Goal: Task Accomplishment & Management: Manage account settings

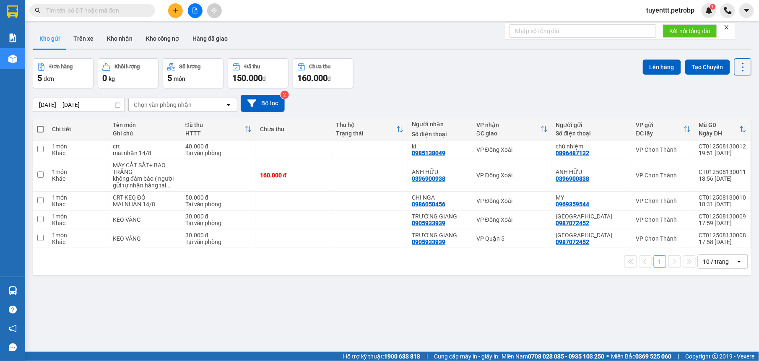
scroll to position [39, 0]
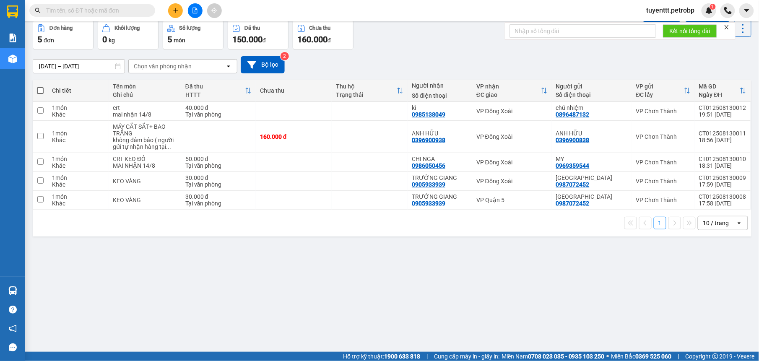
paste input "037 5885593"
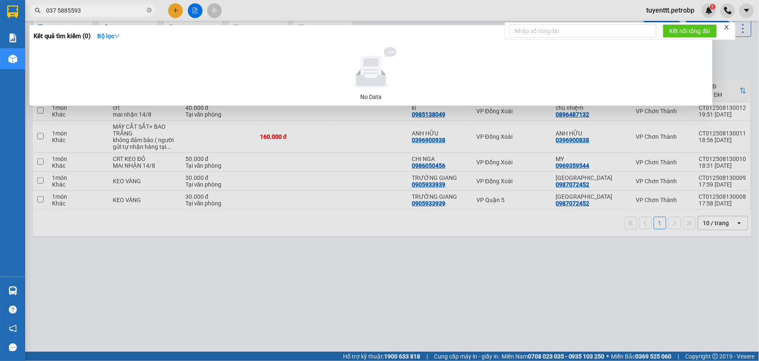
click at [59, 8] on input "037 5885593" at bounding box center [95, 10] width 99 height 9
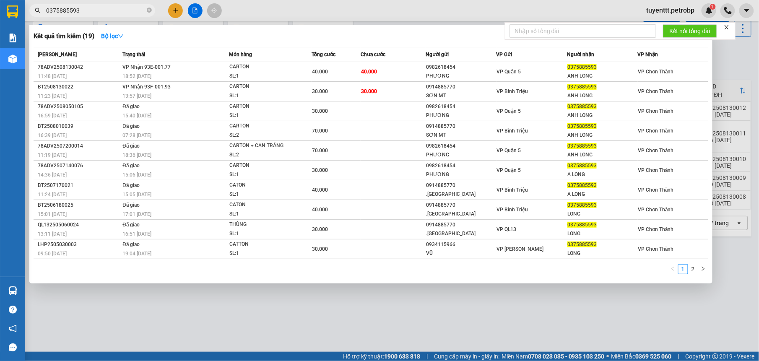
click at [87, 10] on input "0375885593" at bounding box center [95, 10] width 99 height 9
type input "0375885593"
click at [106, 36] on strong "Bộ lọc" at bounding box center [112, 36] width 23 height 7
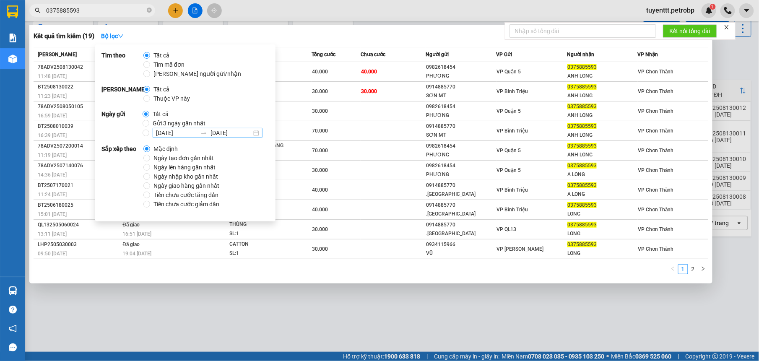
click at [156, 135] on input "[DATE]" at bounding box center [176, 132] width 41 height 9
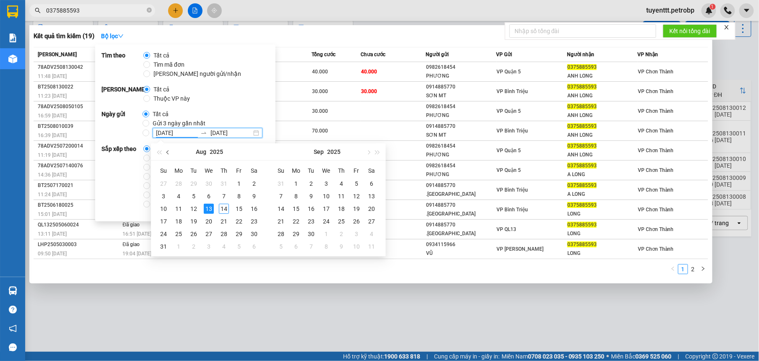
click at [165, 151] on button "button" at bounding box center [168, 151] width 9 height 17
type input "[DATE]"
click at [197, 182] on div "1" at bounding box center [194, 184] width 10 height 10
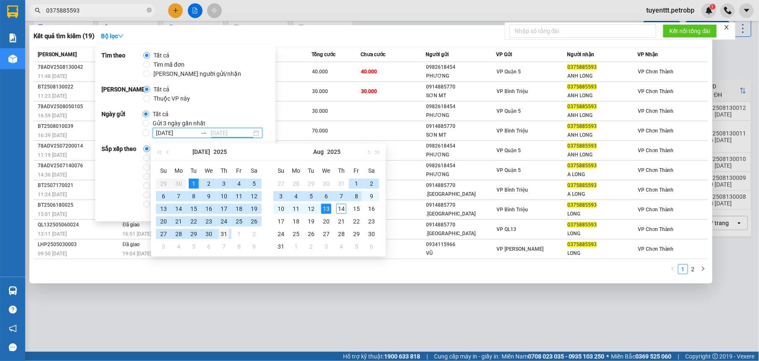
type input "[DATE]"
click at [226, 235] on div "31" at bounding box center [224, 234] width 10 height 10
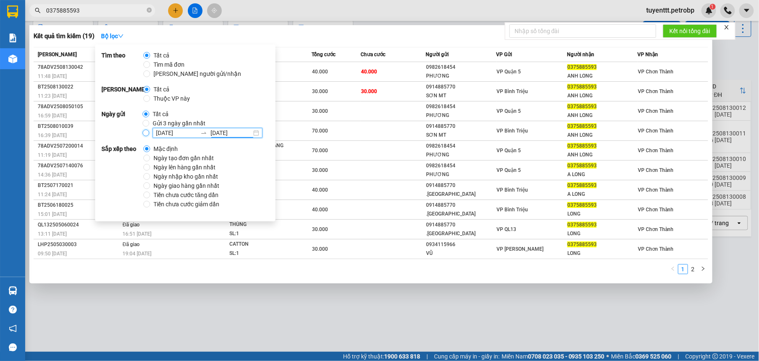
click at [146, 135] on input "[DATE] [DATE]" at bounding box center [146, 133] width 7 height 7
radio input "true"
radio input "false"
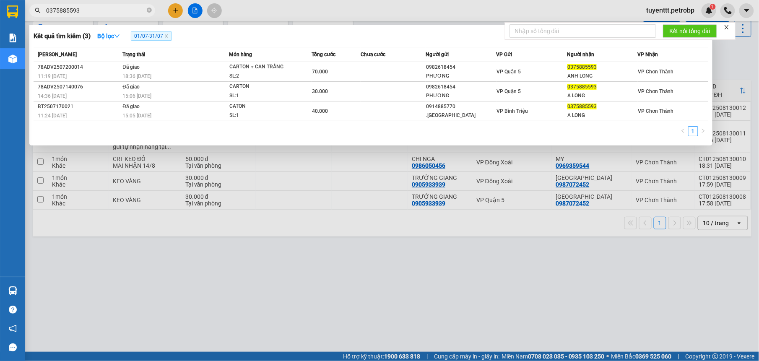
click at [519, 126] on div "1" at bounding box center [371, 133] width 675 height 15
click at [146, 12] on span "0375885593" at bounding box center [92, 10] width 126 height 13
click at [149, 8] on icon "close-circle" at bounding box center [149, 10] width 5 height 5
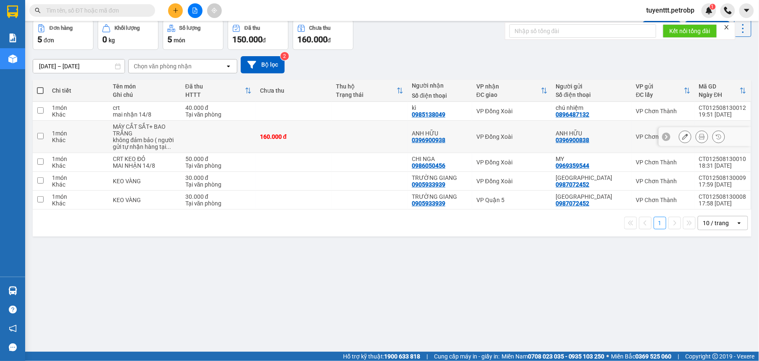
scroll to position [0, 0]
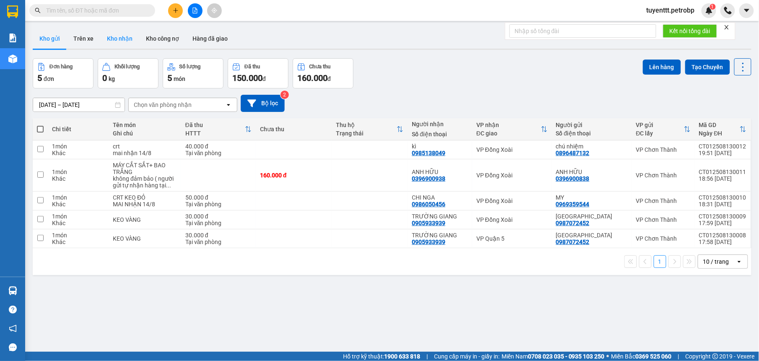
click at [116, 36] on button "Kho nhận" at bounding box center [119, 39] width 39 height 20
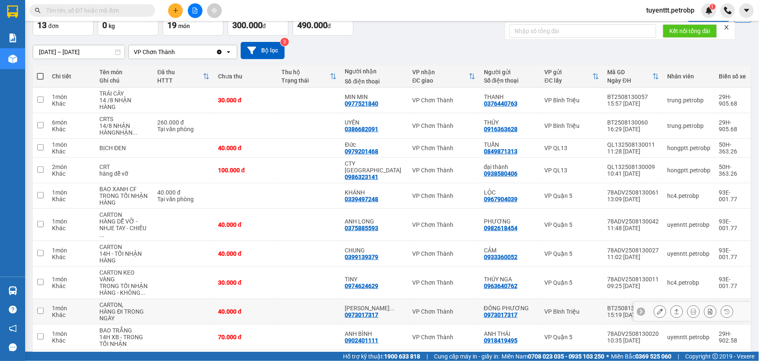
scroll to position [68, 0]
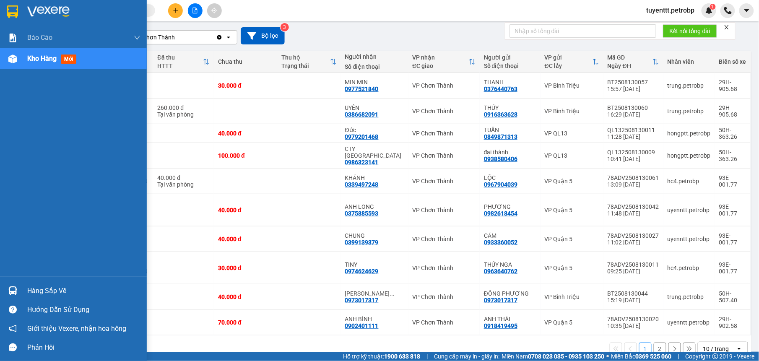
click at [15, 291] on img at bounding box center [12, 291] width 9 height 9
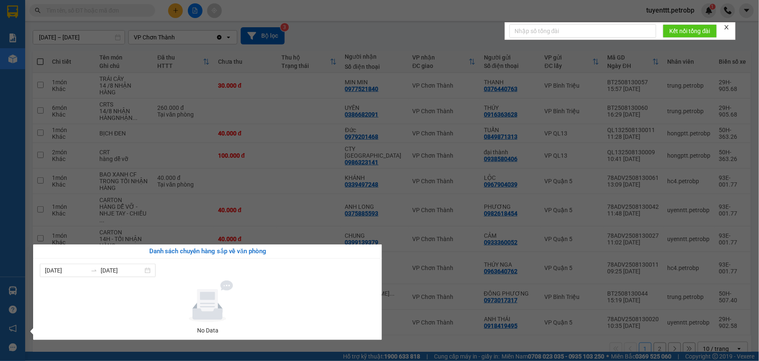
click at [461, 311] on section "Kết quả tìm kiếm ( 3 ) Bộ lọc 01/07 - 31/07 Mã ĐH Trạng thái Món hàng Tổng cước…" at bounding box center [379, 180] width 759 height 361
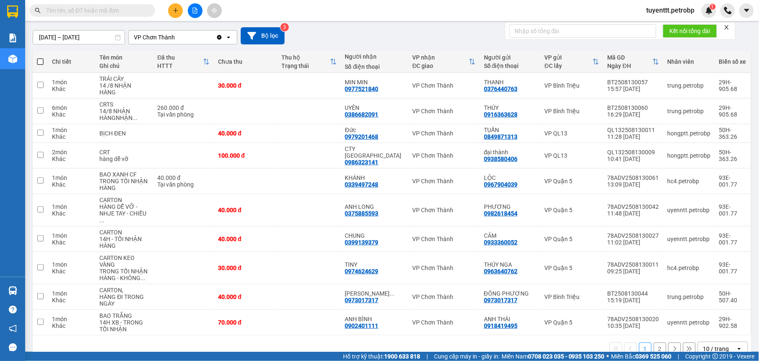
scroll to position [0, 0]
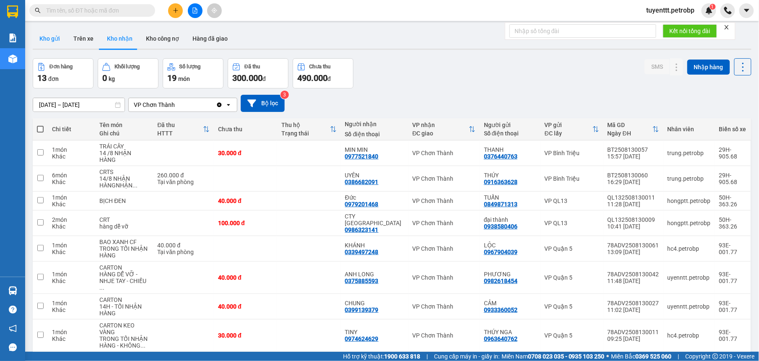
click at [55, 37] on button "Kho gửi" at bounding box center [50, 39] width 34 height 20
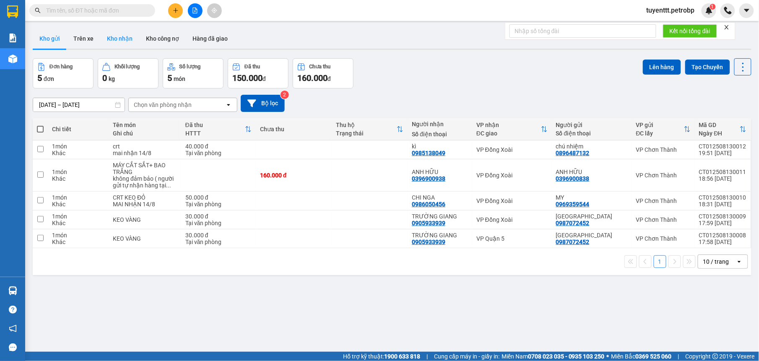
click at [121, 38] on button "Kho nhận" at bounding box center [119, 39] width 39 height 20
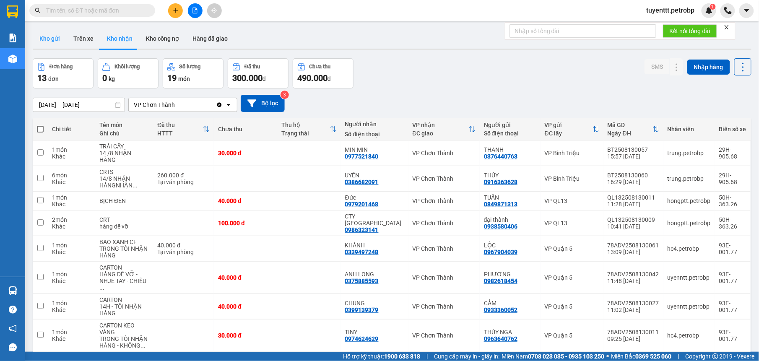
click at [59, 39] on button "Kho gửi" at bounding box center [50, 39] width 34 height 20
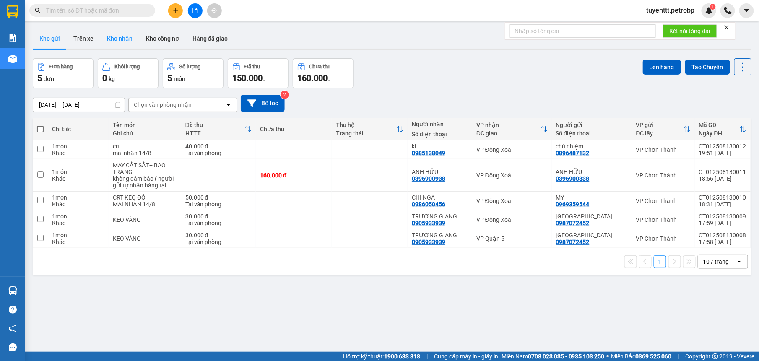
click at [121, 42] on button "Kho nhận" at bounding box center [119, 39] width 39 height 20
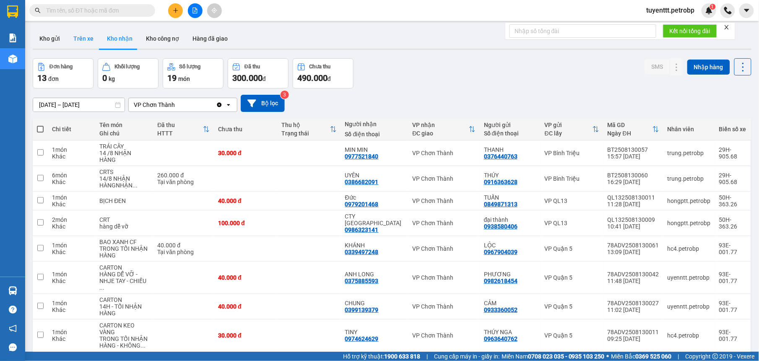
click at [77, 39] on button "Trên xe" at bounding box center [84, 39] width 34 height 20
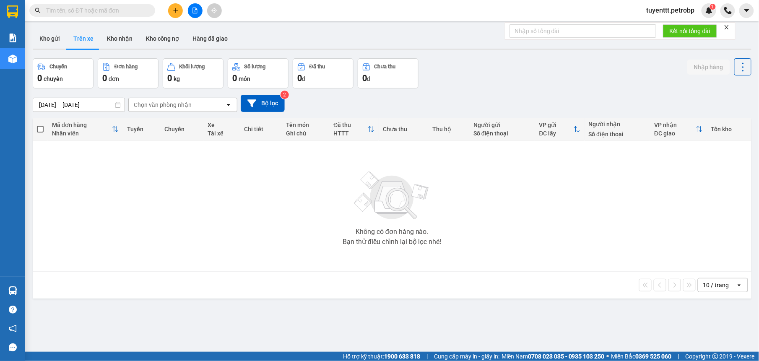
click at [103, 108] on input "[DATE] – [DATE]" at bounding box center [78, 104] width 91 height 13
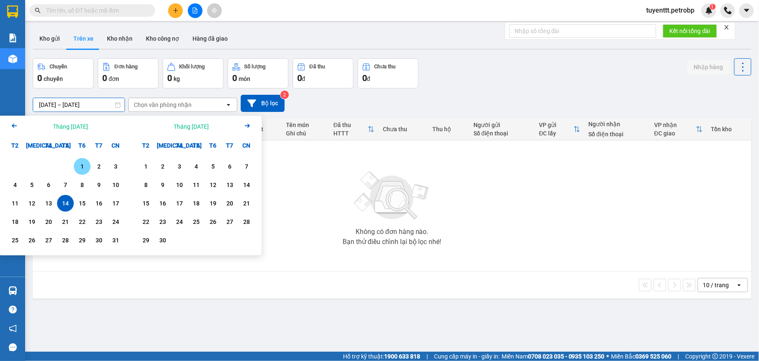
click at [81, 168] on div "1" at bounding box center [82, 167] width 12 height 10
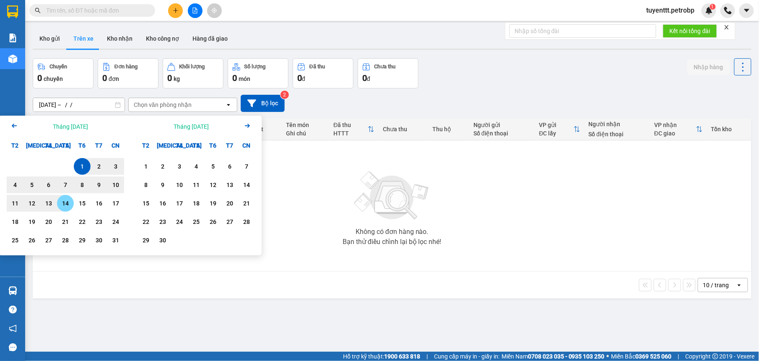
click at [64, 209] on div "14" at bounding box center [66, 203] width 12 height 10
type input "[DATE] – [DATE]"
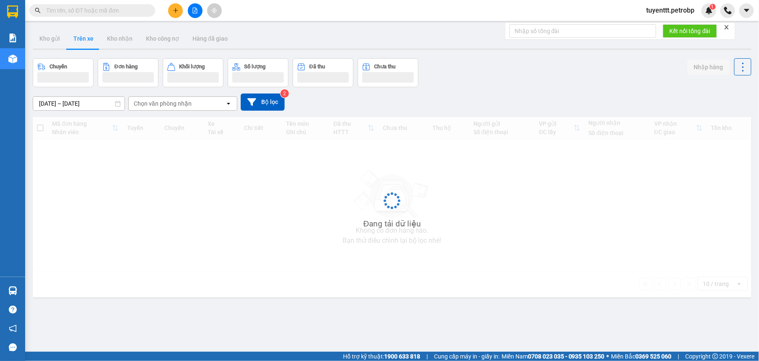
click at [172, 108] on div "Chọn văn phòng nhận" at bounding box center [163, 103] width 58 height 8
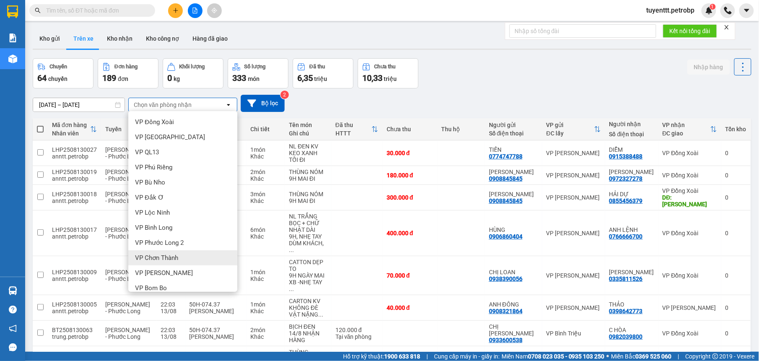
drag, startPoint x: 172, startPoint y: 257, endPoint x: 188, endPoint y: 252, distance: 17.1
click at [173, 257] on span "VP Chơn Thành" at bounding box center [156, 258] width 43 height 8
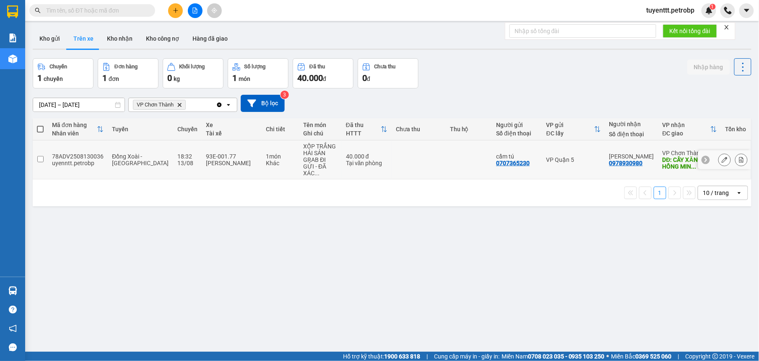
click at [418, 154] on td at bounding box center [419, 160] width 54 height 39
checkbox input "true"
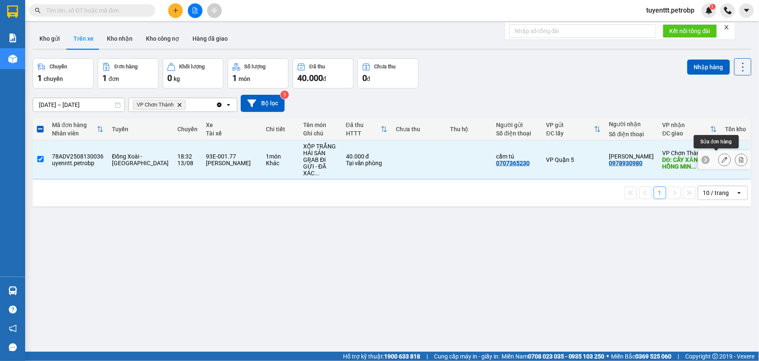
click at [720, 158] on button at bounding box center [725, 160] width 12 height 15
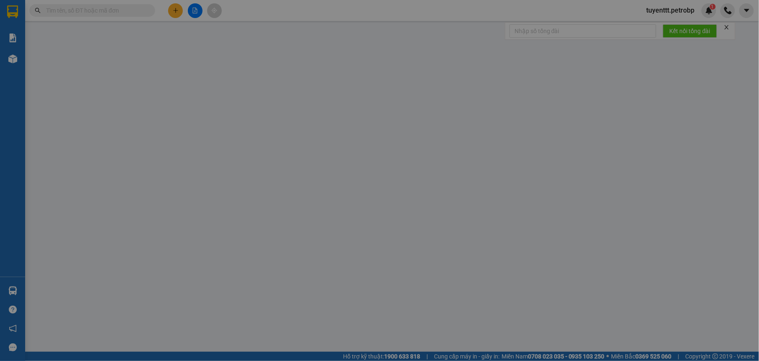
type input "0707365230"
type input "cẩm tú"
type input "0978930980"
type input "[PERSON_NAME]"
type input "CÂY XĂNG HUY [PERSON_NAME] THẮNG QL14"
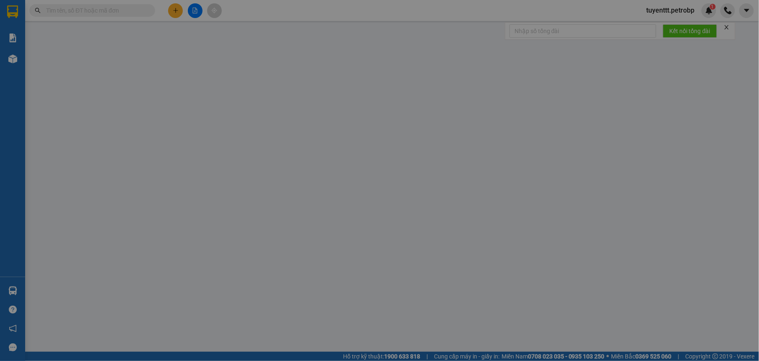
type input "40.000"
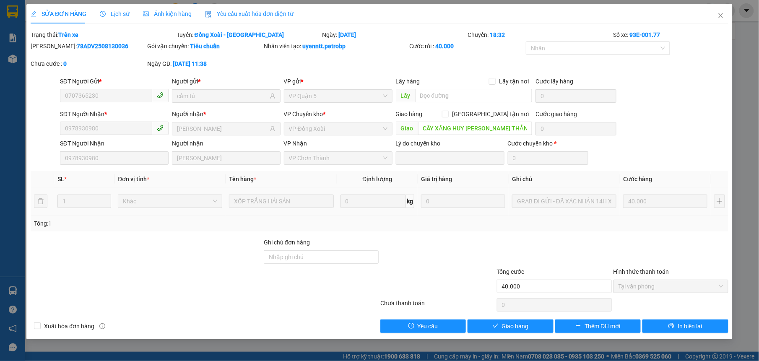
click at [112, 13] on span "Lịch sử" at bounding box center [115, 13] width 30 height 7
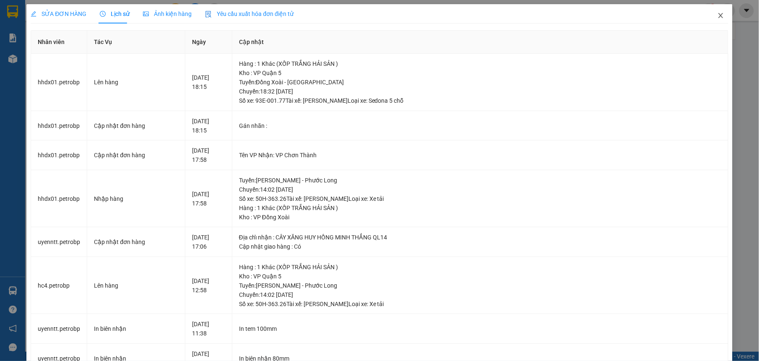
click at [717, 15] on span "Close" at bounding box center [720, 15] width 23 height 23
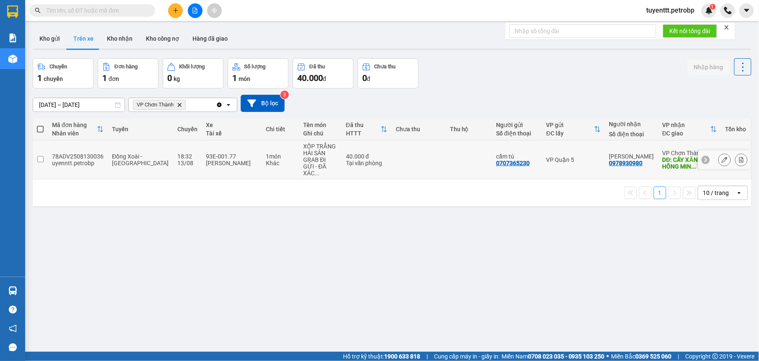
click at [722, 157] on icon at bounding box center [725, 160] width 6 height 6
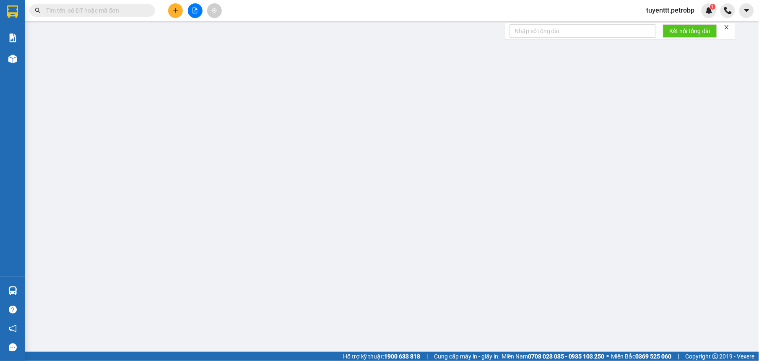
type input "0707365230"
type input "cẩm tú"
type input "0978930980"
type input "[PERSON_NAME]"
type input "CÂY XĂNG HUY [PERSON_NAME] THẮNG QL14"
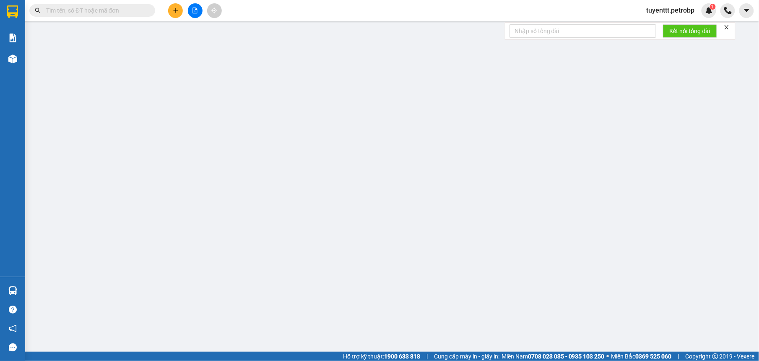
type input "40.000"
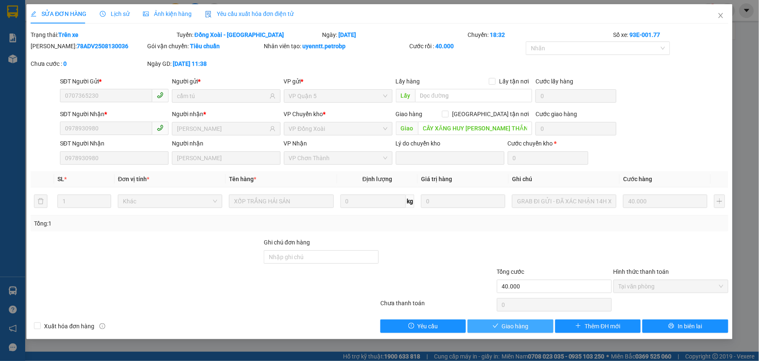
click at [499, 327] on button "Giao hàng" at bounding box center [511, 326] width 86 height 13
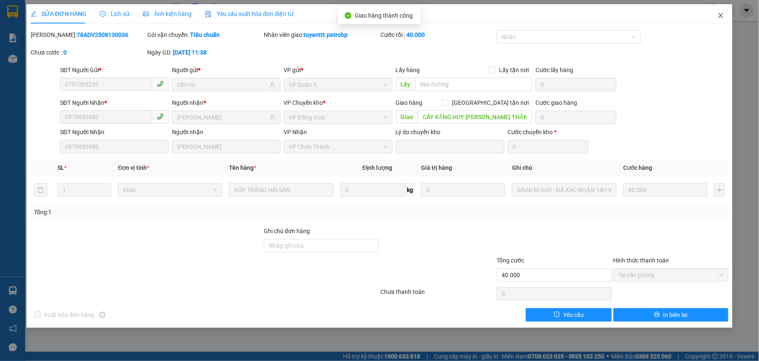
click at [724, 18] on icon "close" at bounding box center [721, 15] width 7 height 7
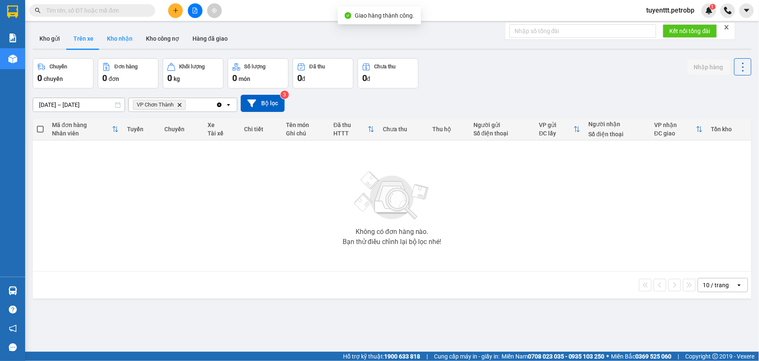
click at [129, 39] on button "Kho nhận" at bounding box center [119, 39] width 39 height 20
type input "[DATE] – [DATE]"
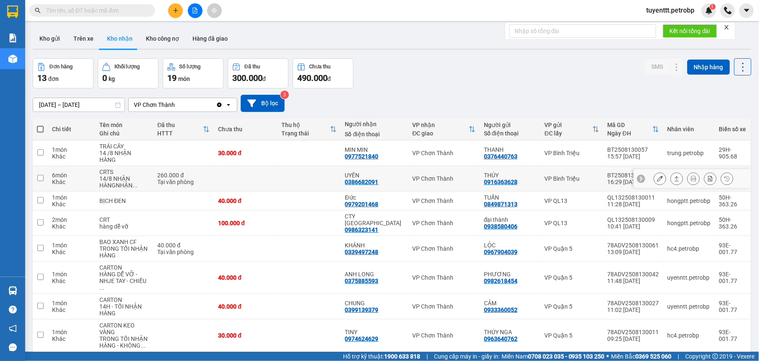
scroll to position [68, 0]
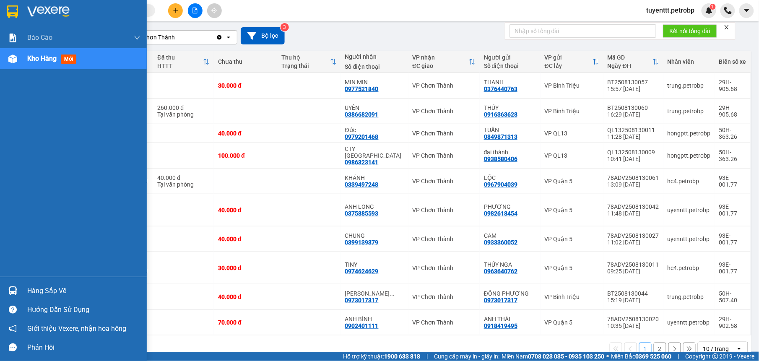
click at [24, 287] on div "Hàng sắp về" at bounding box center [73, 291] width 147 height 19
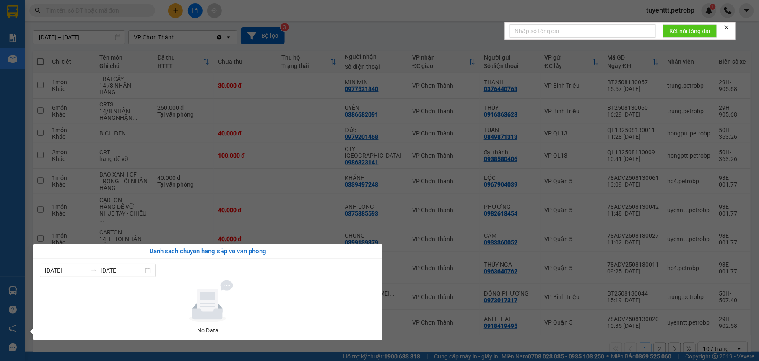
click at [442, 330] on section "Kết quả tìm kiếm ( 3 ) Bộ lọc 01/07 - 31/07 Mã ĐH Trạng thái Món hàng Tổng cước…" at bounding box center [379, 180] width 759 height 361
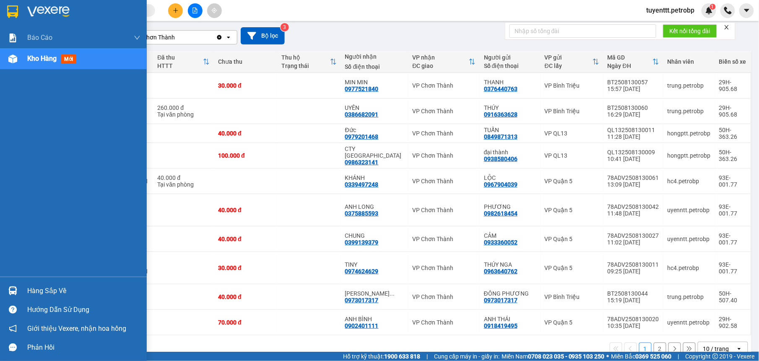
click at [14, 292] on img at bounding box center [12, 291] width 9 height 9
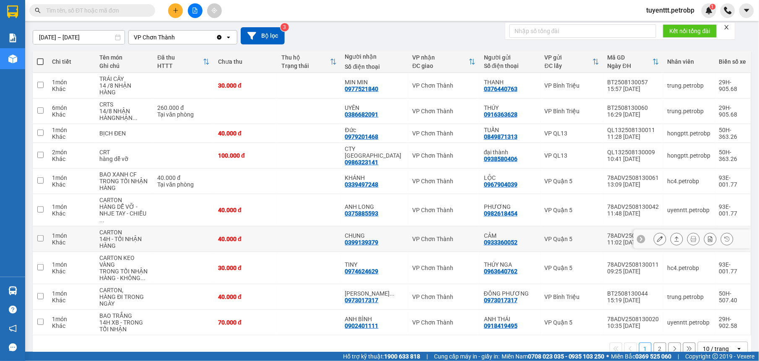
click at [302, 207] on section "Kết quả tìm kiếm ( 3 ) Bộ lọc 01/07 - 31/07 Mã ĐH Trạng thái Món hàng Tổng cước…" at bounding box center [379, 180] width 759 height 361
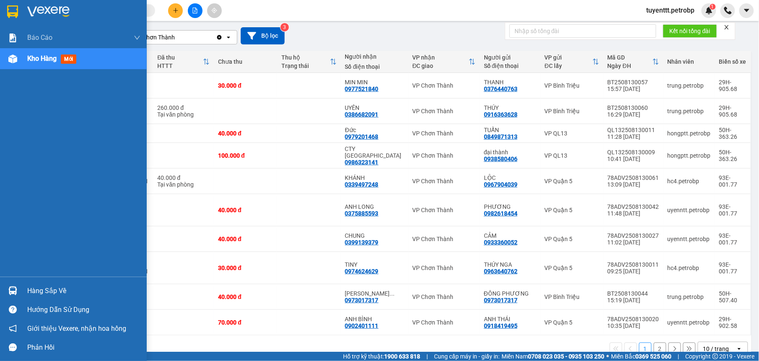
click at [13, 57] on img at bounding box center [12, 59] width 9 height 9
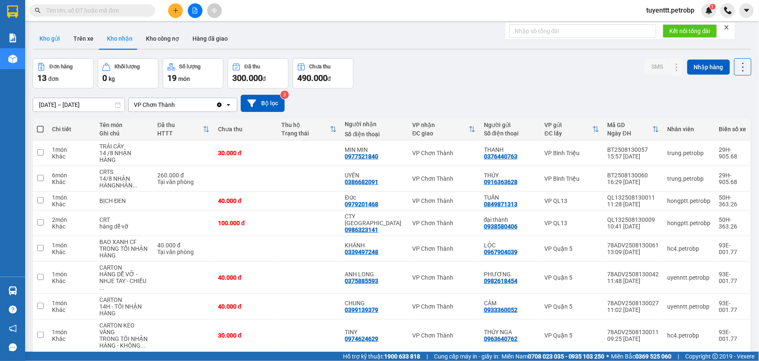
click at [45, 38] on button "Kho gửi" at bounding box center [50, 39] width 34 height 20
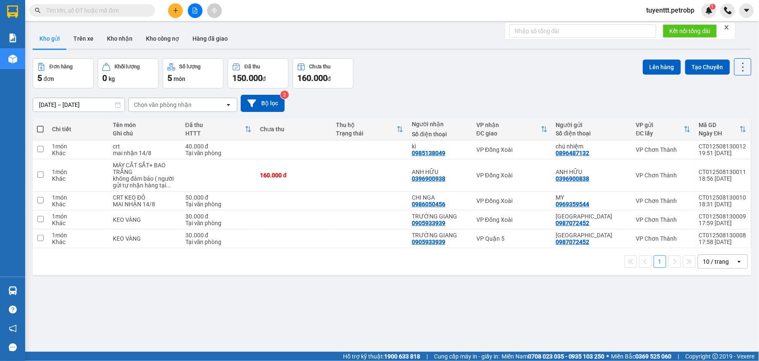
click at [68, 107] on input "[DATE] – [DATE]" at bounding box center [78, 104] width 91 height 13
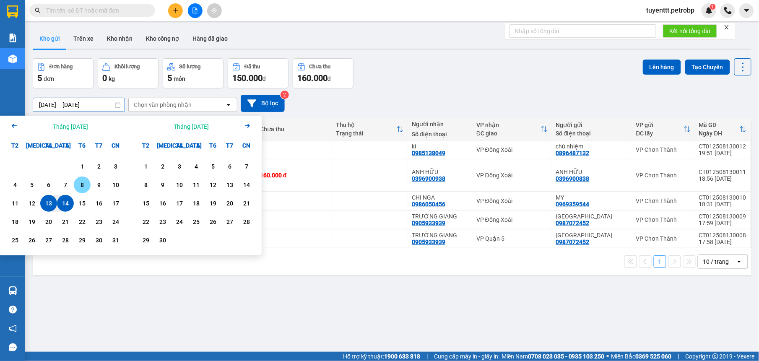
click at [84, 185] on div "8" at bounding box center [82, 185] width 12 height 10
click at [64, 202] on div "14" at bounding box center [66, 203] width 12 height 10
type input "[DATE] – [DATE]"
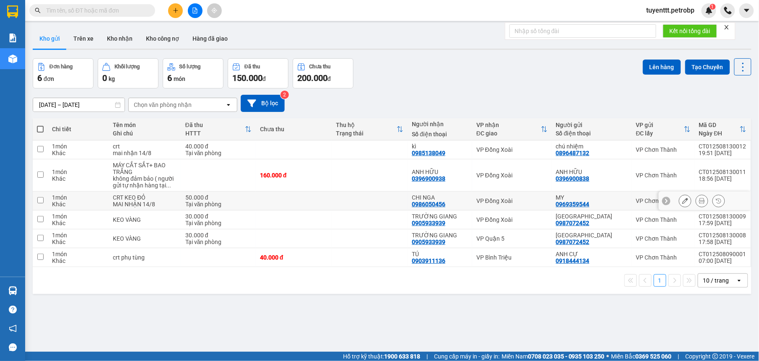
click at [536, 195] on td "VP Đồng Xoài" at bounding box center [512, 201] width 80 height 19
checkbox input "true"
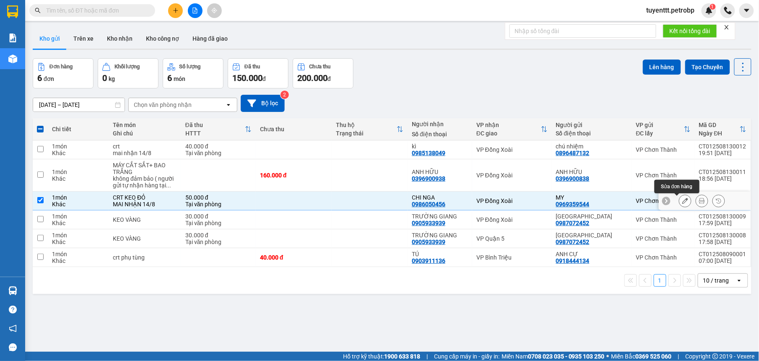
click at [683, 202] on icon at bounding box center [686, 201] width 6 height 6
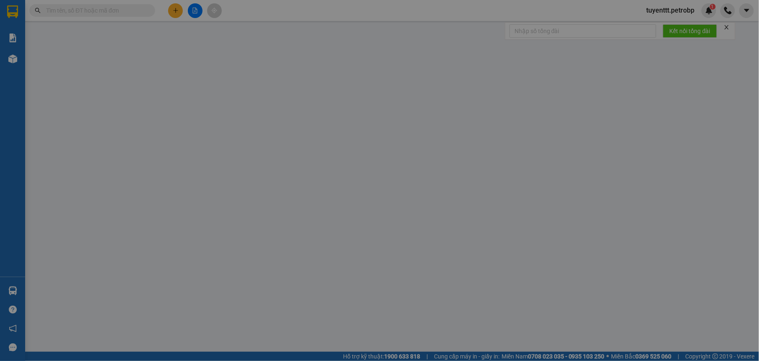
type input "0969359544"
type input "0986050456"
type input "50.000"
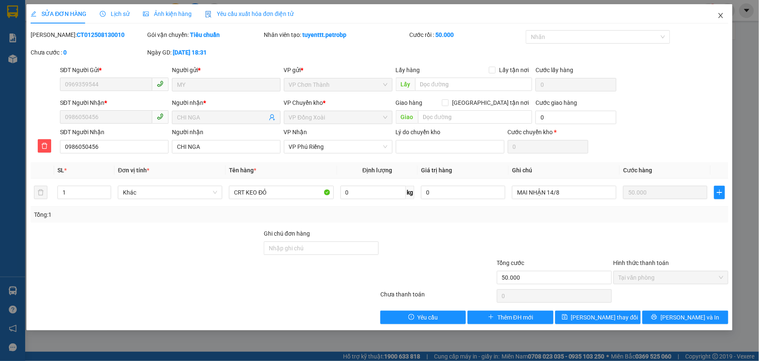
click at [720, 13] on icon "close" at bounding box center [721, 15] width 7 height 7
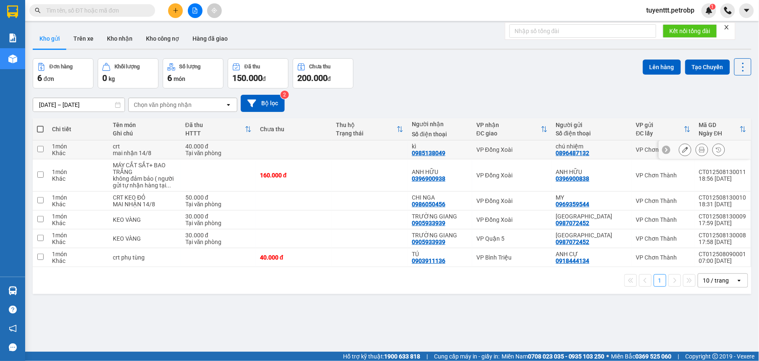
click at [522, 156] on td "VP Đồng Xoài" at bounding box center [512, 150] width 80 height 19
checkbox input "true"
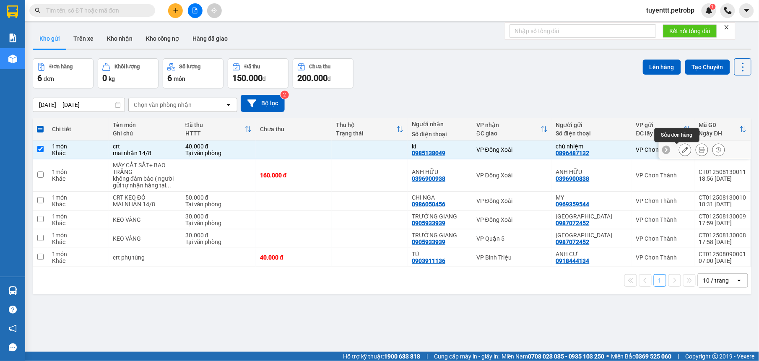
click at [683, 153] on icon at bounding box center [686, 150] width 6 height 6
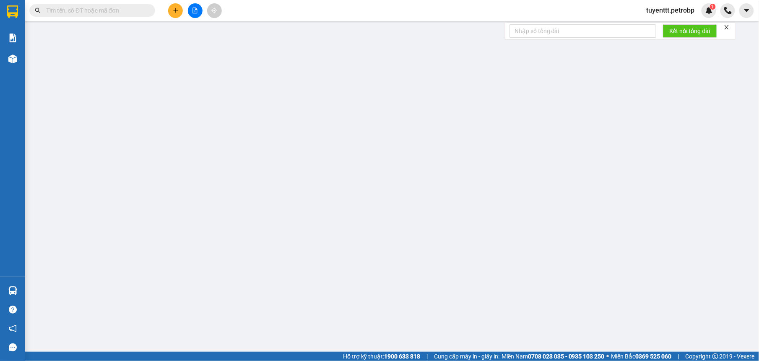
type input "0896487132"
type input "0985138049"
type input "40.000"
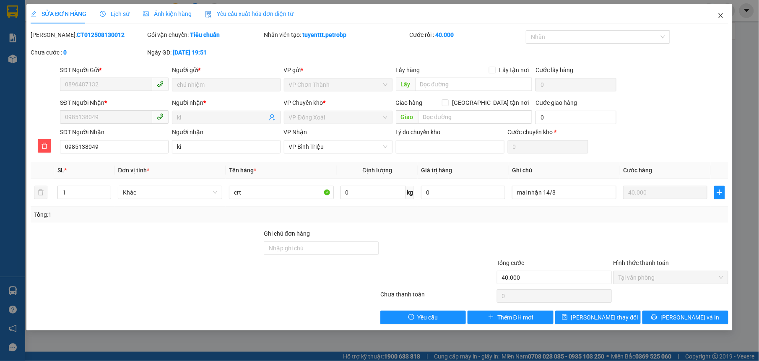
click at [719, 13] on icon "close" at bounding box center [721, 15] width 7 height 7
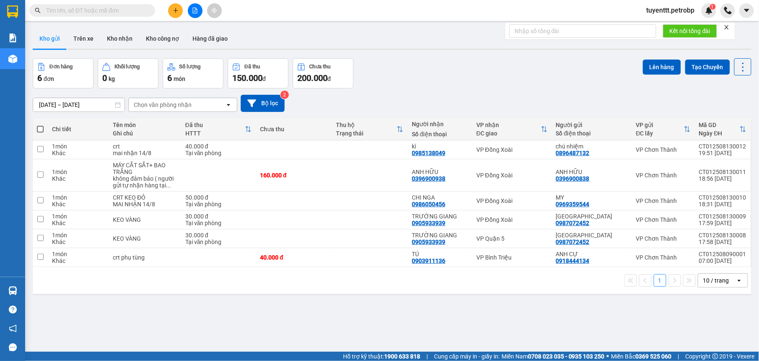
click at [114, 5] on span at bounding box center [92, 10] width 126 height 13
click at [109, 34] on button "Kho nhận" at bounding box center [119, 39] width 39 height 20
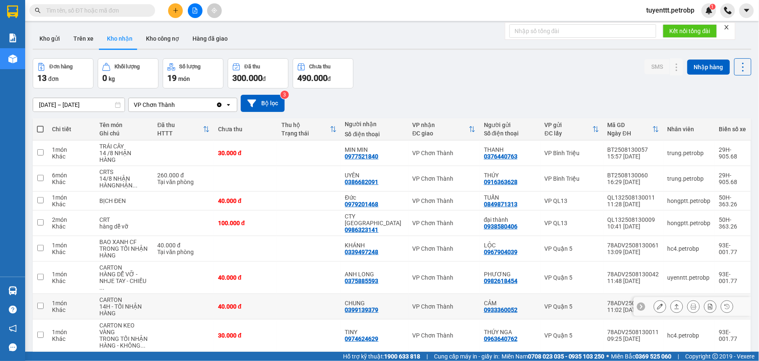
scroll to position [68, 0]
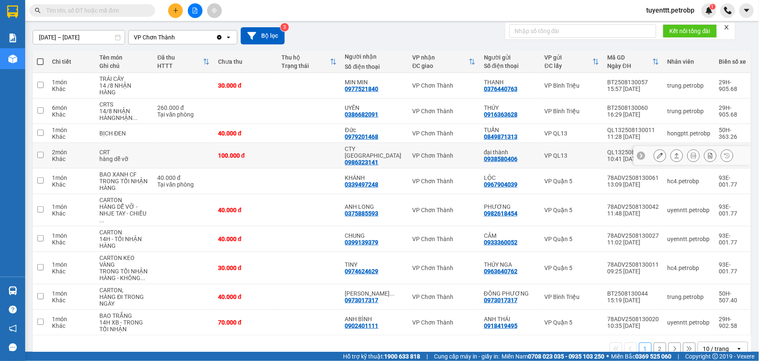
click at [367, 159] on div "0986323141" at bounding box center [362, 162] width 34 height 7
copy div "0986323141"
click at [177, 10] on icon "plus" at bounding box center [176, 11] width 6 height 6
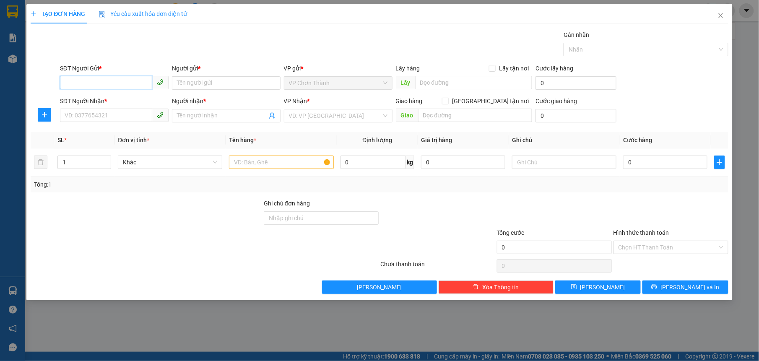
click at [115, 84] on input "SĐT Người Gửi *" at bounding box center [106, 82] width 92 height 13
click at [106, 81] on input "SĐT Người Gửi *" at bounding box center [106, 82] width 92 height 13
type input "0"
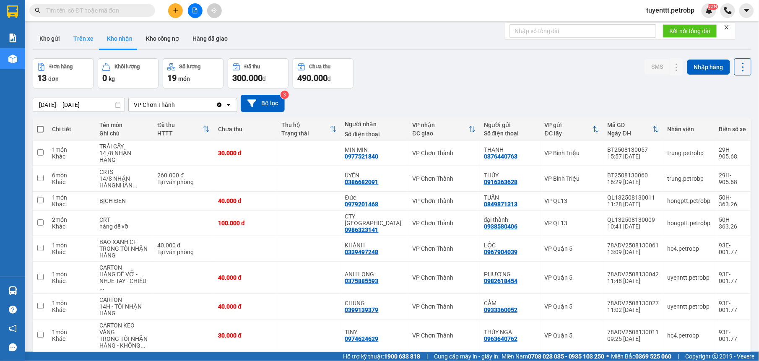
click at [58, 35] on button "Kho gửi" at bounding box center [50, 39] width 34 height 20
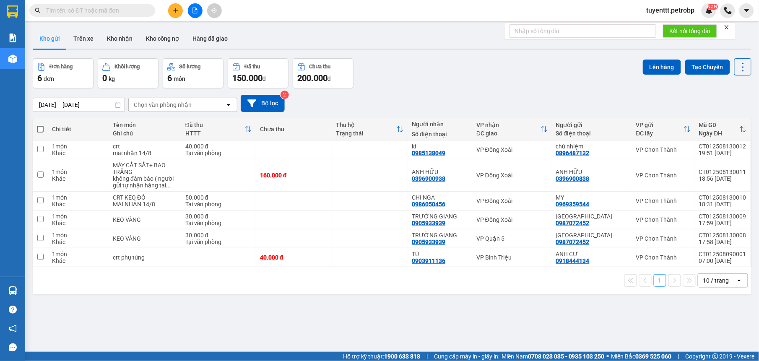
click at [177, 12] on icon "plus" at bounding box center [176, 11] width 6 height 6
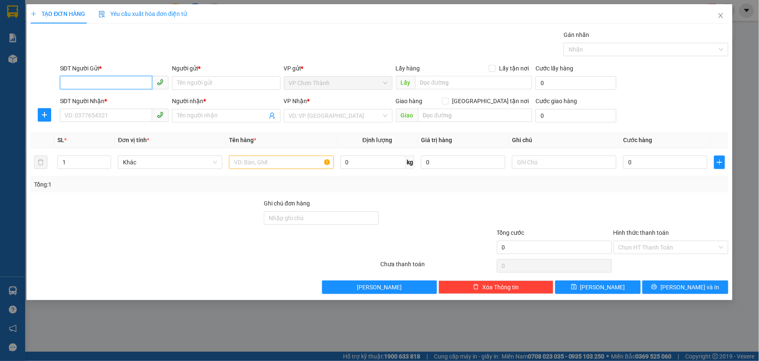
click at [94, 80] on input "SĐT Người Gửi *" at bounding box center [106, 82] width 92 height 13
click at [108, 85] on input "0916096880" at bounding box center [106, 82] width 92 height 13
type input "0916096880"
click at [104, 114] on input "SĐT Người Nhận *" at bounding box center [106, 115] width 92 height 13
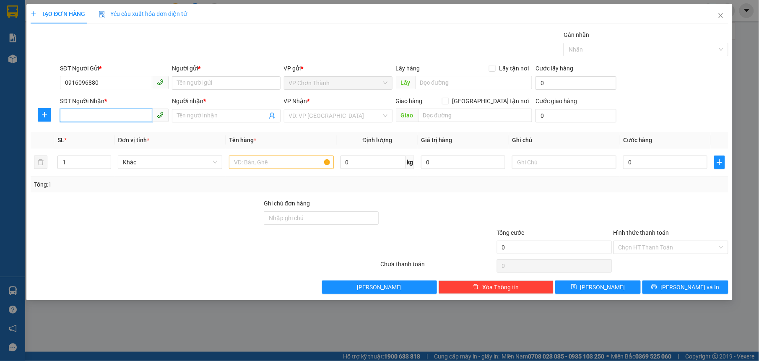
paste input "0916096880"
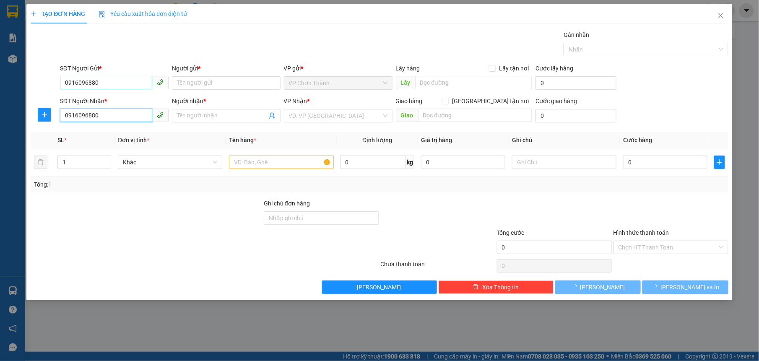
type input "0916096880"
click at [114, 81] on input "0916096880" at bounding box center [106, 82] width 92 height 13
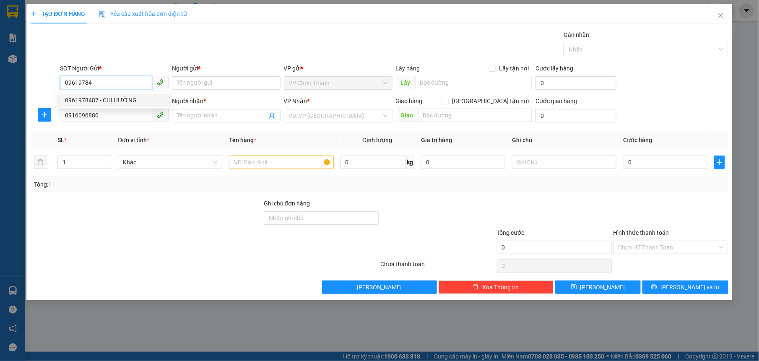
click at [107, 99] on div "0961978487 - CHỊ HƯỜNG" at bounding box center [114, 100] width 99 height 9
type input "0961978487"
type input "CHỊ HƯỜNG"
type input "30.000"
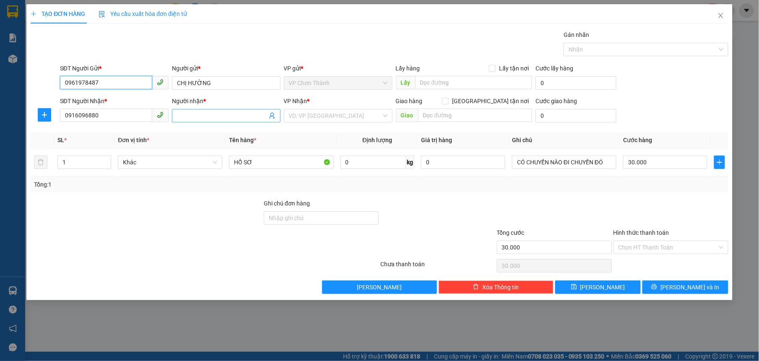
type input "0961978487"
click at [222, 116] on input "Người nhận *" at bounding box center [222, 115] width 90 height 9
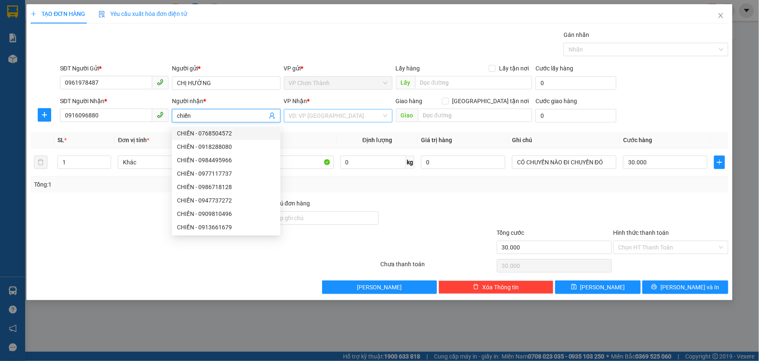
type input "chiến"
click at [299, 120] on input "search" at bounding box center [335, 116] width 93 height 13
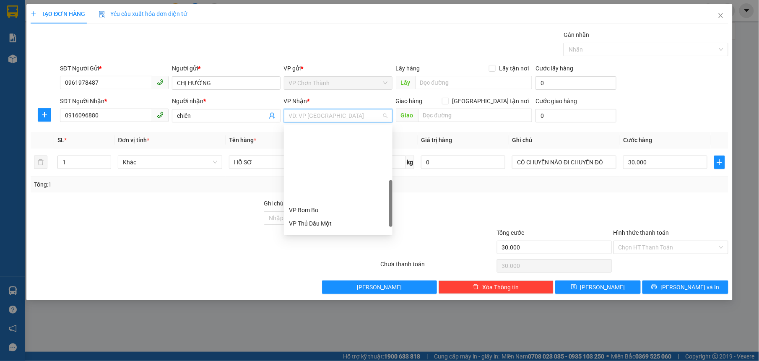
scroll to position [168, 0]
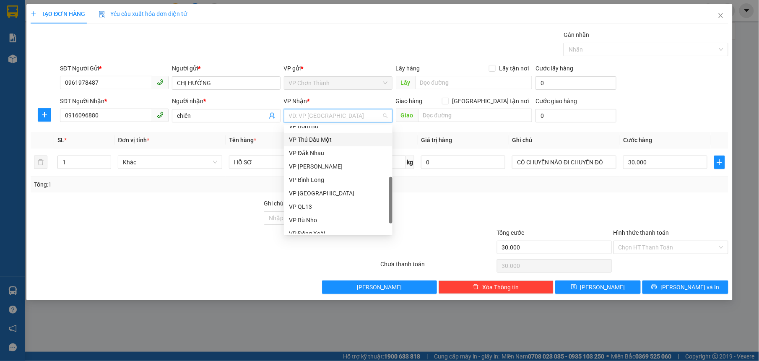
click at [319, 140] on div "VP Thủ Dầu Một" at bounding box center [338, 139] width 99 height 9
click at [329, 140] on div "VP Thủ Dầu Một" at bounding box center [338, 139] width 99 height 9
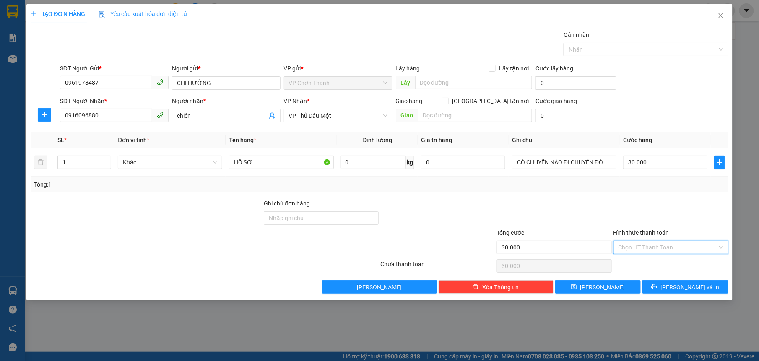
click at [670, 245] on input "Hình thức thanh toán" at bounding box center [668, 247] width 99 height 13
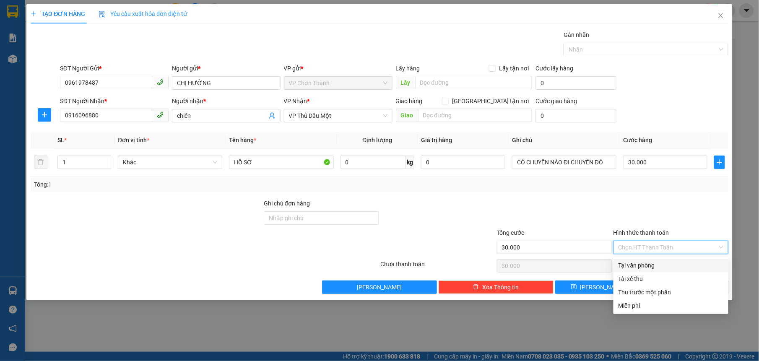
click at [643, 268] on div "Tại văn phòng" at bounding box center [671, 265] width 105 height 9
type input "0"
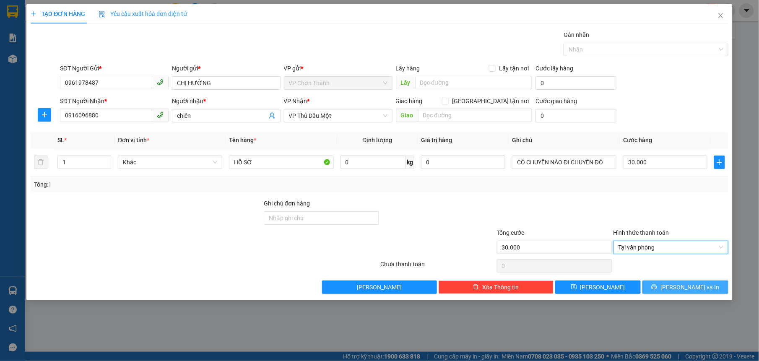
click at [661, 290] on button "[PERSON_NAME] và In" at bounding box center [686, 287] width 86 height 13
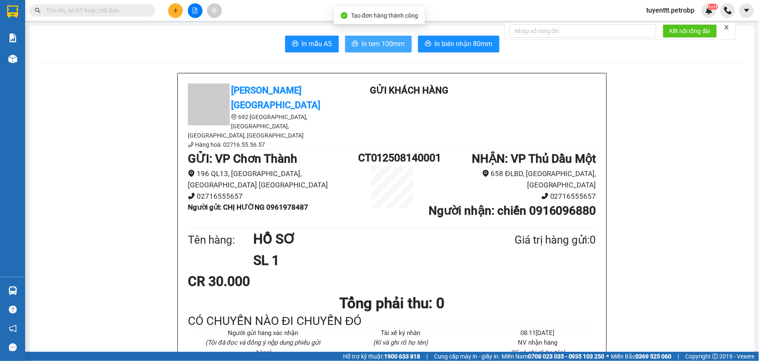
click at [378, 39] on span "In tem 100mm" at bounding box center [383, 44] width 43 height 10
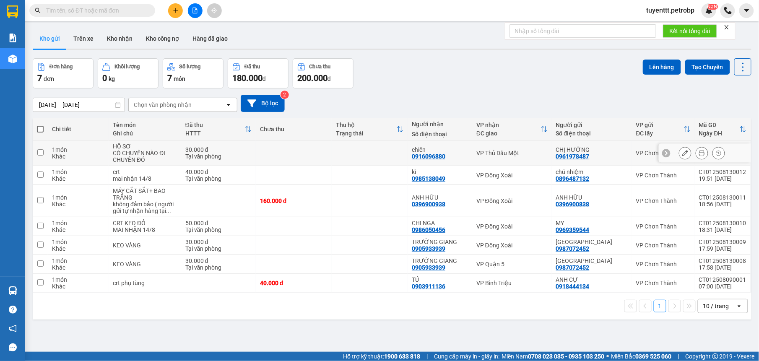
click at [397, 154] on td at bounding box center [370, 154] width 76 height 26
checkbox input "true"
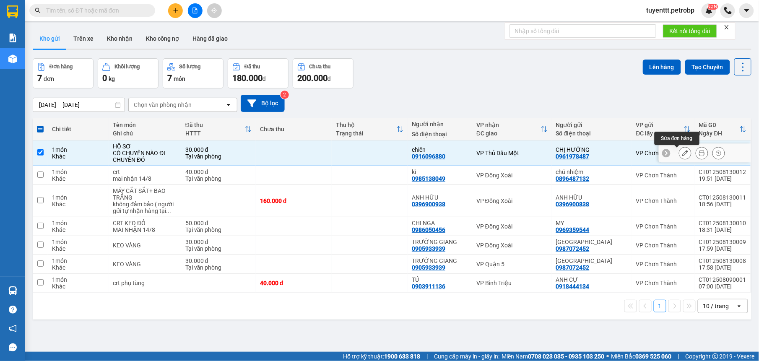
click at [683, 153] on icon at bounding box center [686, 153] width 6 height 6
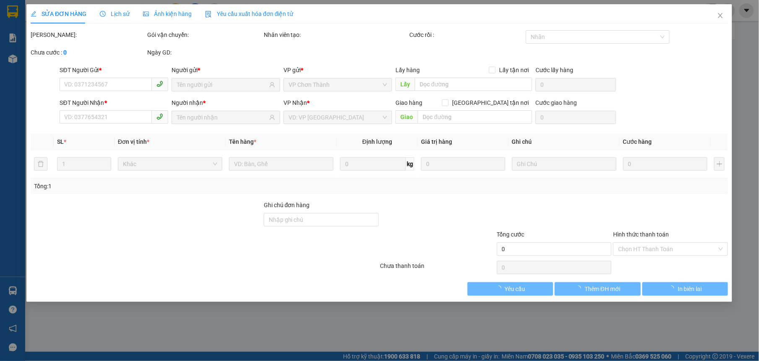
type input "0961978487"
type input "0916096880"
type input "30.000"
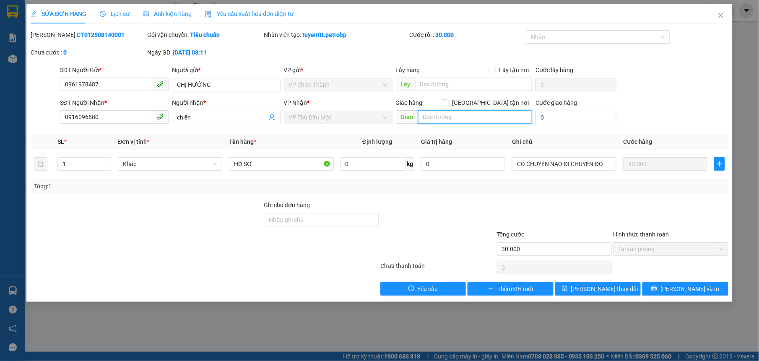
click at [443, 118] on input "text" at bounding box center [475, 116] width 115 height 13
type input "công an bến cát - bd"
click at [490, 119] on input "công an bến cát - bd" at bounding box center [475, 116] width 115 height 13
click at [597, 289] on span "[PERSON_NAME] thay đổi" at bounding box center [604, 288] width 67 height 9
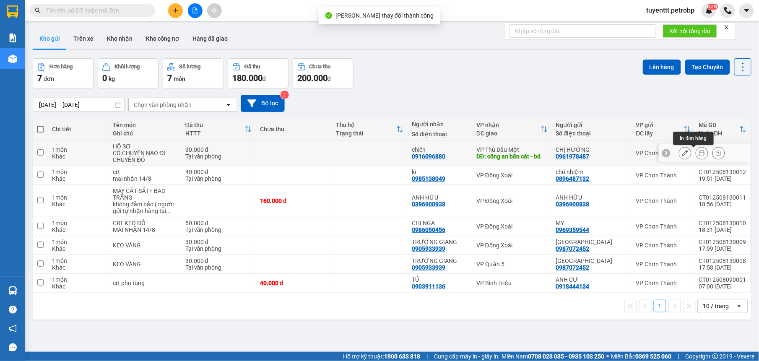
click at [699, 152] on icon at bounding box center [702, 153] width 6 height 6
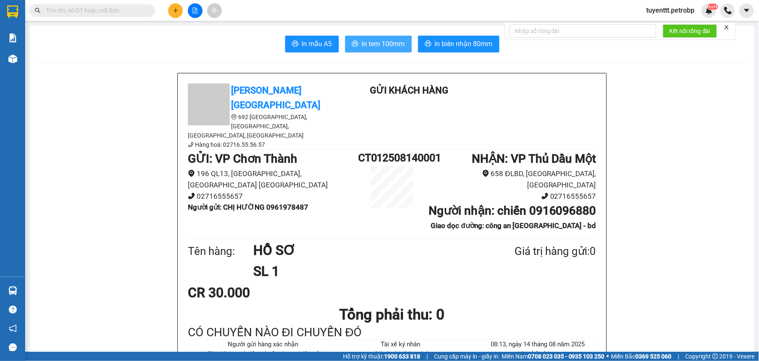
click at [389, 38] on button "In tem 100mm" at bounding box center [378, 44] width 67 height 17
click at [435, 40] on span "In biên nhận 80mm" at bounding box center [464, 44] width 58 height 10
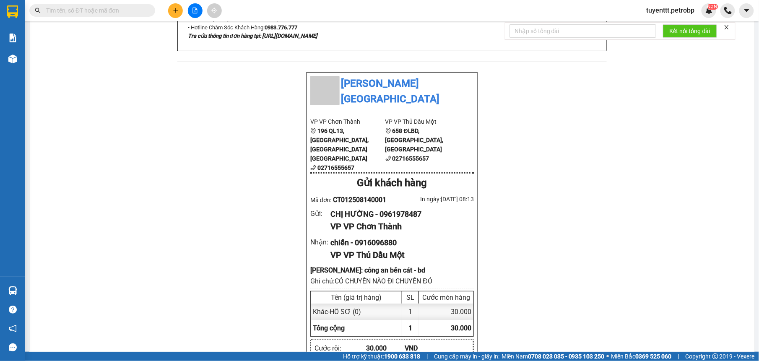
scroll to position [581, 0]
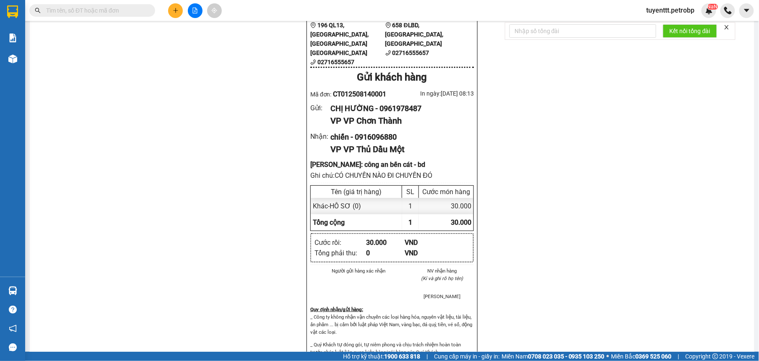
click at [173, 12] on icon "plus" at bounding box center [176, 11] width 6 height 6
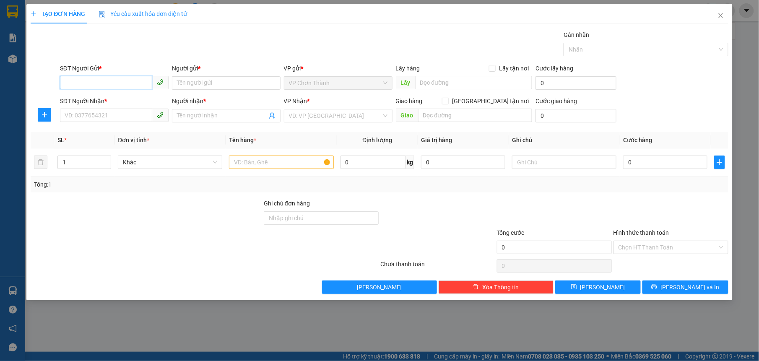
click at [123, 86] on input "SĐT Người Gửi *" at bounding box center [106, 82] width 92 height 13
type input "0969844852"
click at [117, 104] on div "0969844852 - [GEOGRAPHIC_DATA] VĨNH-NK NHÂN ĐỨC" at bounding box center [140, 100] width 151 height 9
type input "ANH VĨNH-NK NHÂN ĐỨC"
type input "0344581580"
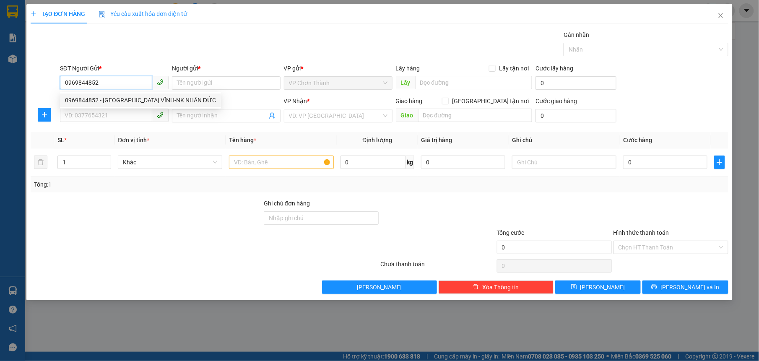
type input "KHÁNH"
type input "30.000"
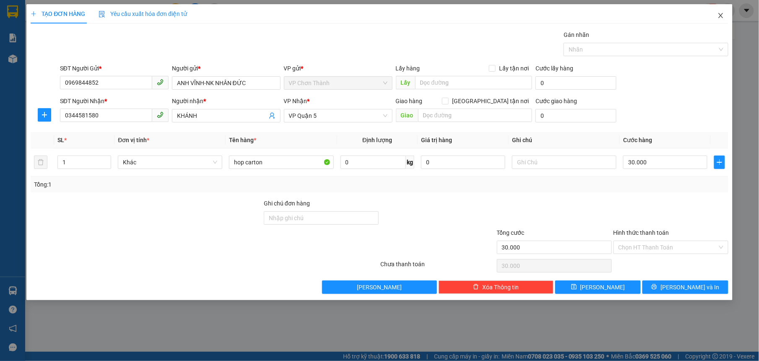
click at [721, 15] on icon "close" at bounding box center [721, 15] width 7 height 7
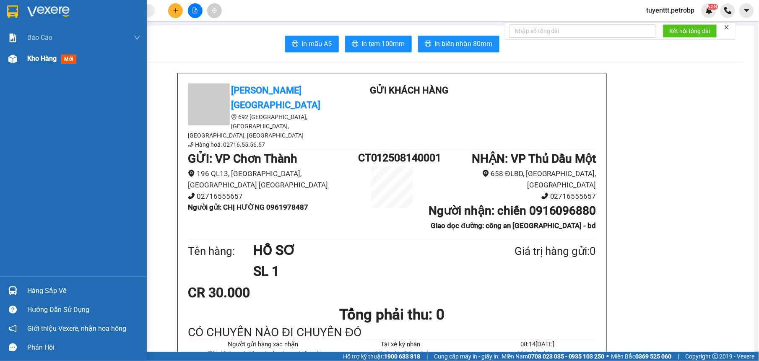
click at [15, 57] on img at bounding box center [12, 59] width 9 height 9
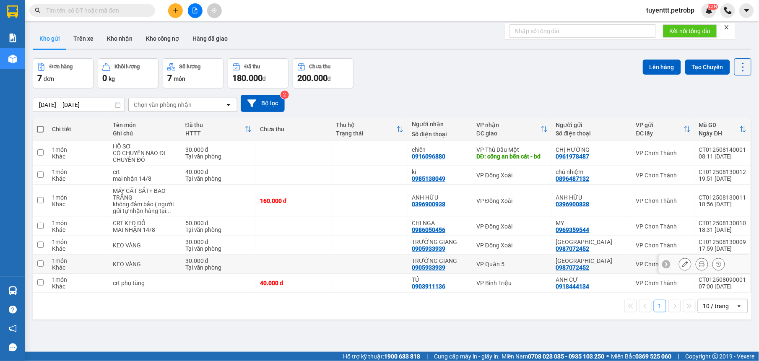
click at [505, 263] on div "VP Quận 5" at bounding box center [512, 264] width 71 height 7
checkbox input "true"
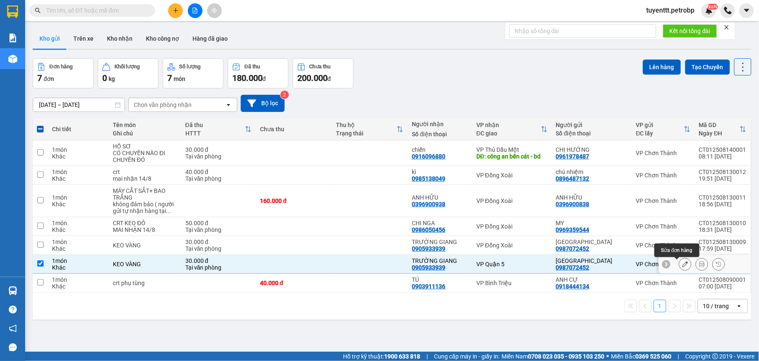
click at [683, 265] on icon at bounding box center [686, 264] width 6 height 6
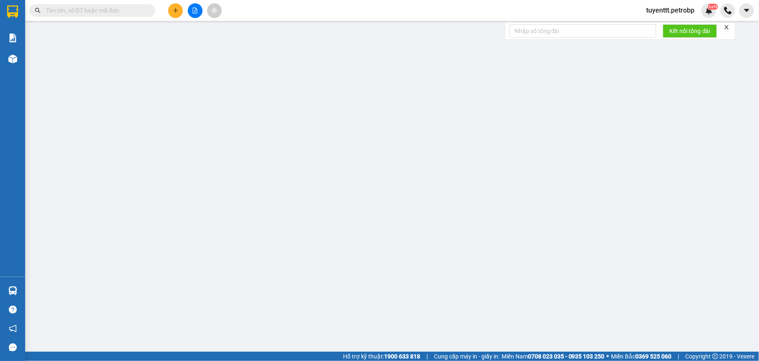
type input "0987072452"
type input "0905933939"
type input "30.000"
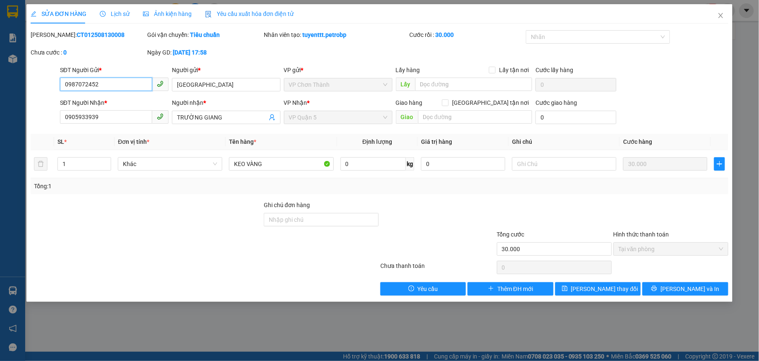
click at [102, 80] on input "0987072452" at bounding box center [106, 84] width 92 height 13
click at [100, 80] on input "0987072452" at bounding box center [106, 84] width 92 height 13
type input "0969844852"
click at [123, 101] on div "0969844852 - [GEOGRAPHIC_DATA] VĨNH-NK NHÂN ĐỨC" at bounding box center [140, 101] width 151 height 9
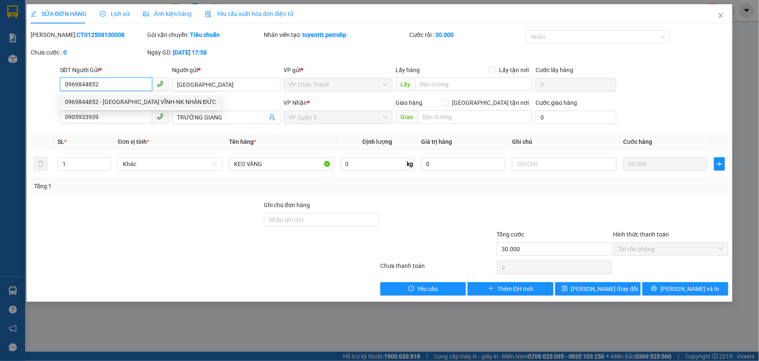
type input "ANH VĨNH-NK NHÂN ĐỨC"
type input "0969844852"
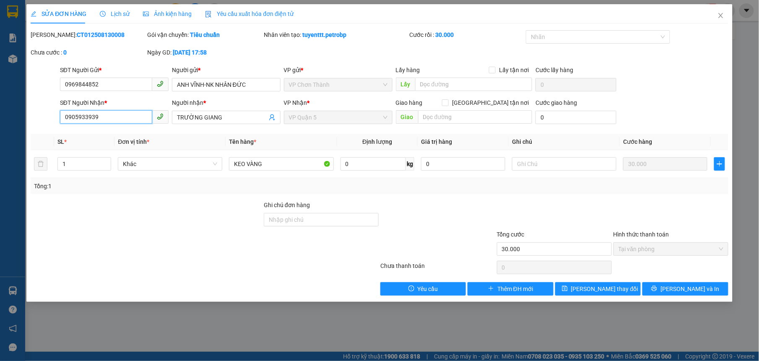
click at [128, 117] on input "0905933939" at bounding box center [106, 116] width 92 height 13
type input "0344581580"
click at [149, 138] on div "0344581580 - [PERSON_NAME]" at bounding box center [114, 134] width 99 height 9
type input "KHÁNH"
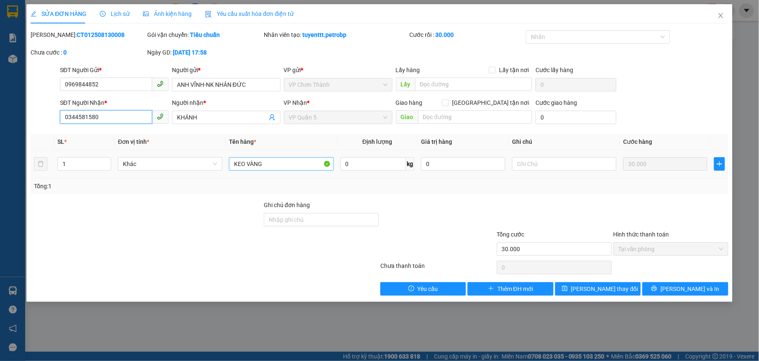
type input "0344581580"
click at [318, 166] on input "KEO VÀNG" at bounding box center [281, 163] width 104 height 13
drag, startPoint x: 318, startPoint y: 166, endPoint x: 311, endPoint y: 170, distance: 7.9
click at [318, 168] on input "KEO VÀNG" at bounding box center [281, 163] width 104 height 13
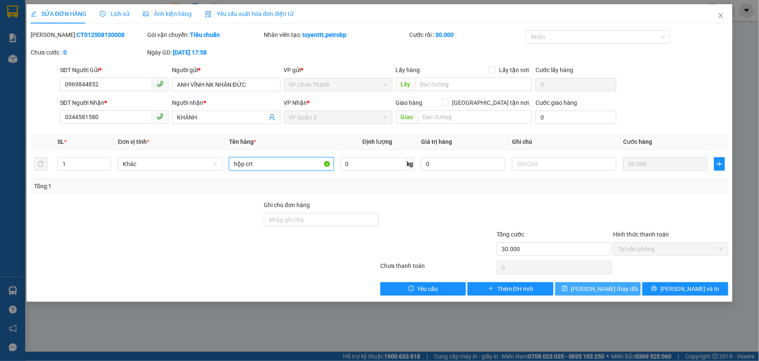
type input "hộp crt"
click at [600, 287] on span "[PERSON_NAME] thay đổi" at bounding box center [604, 288] width 67 height 9
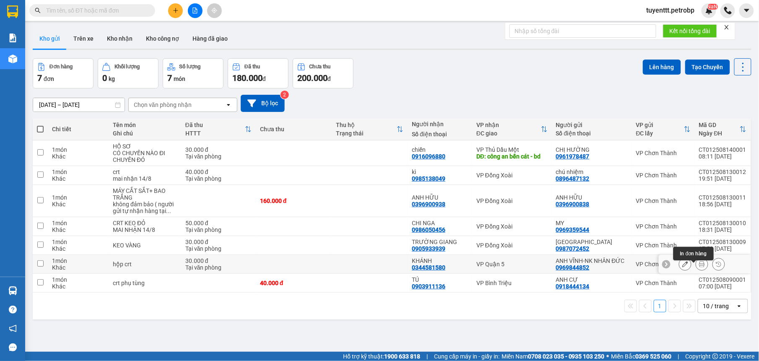
click at [699, 267] on icon at bounding box center [702, 264] width 6 height 6
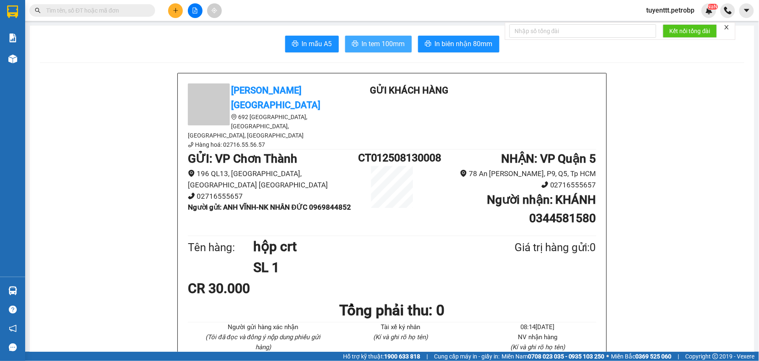
click at [366, 43] on span "In tem 100mm" at bounding box center [383, 44] width 43 height 10
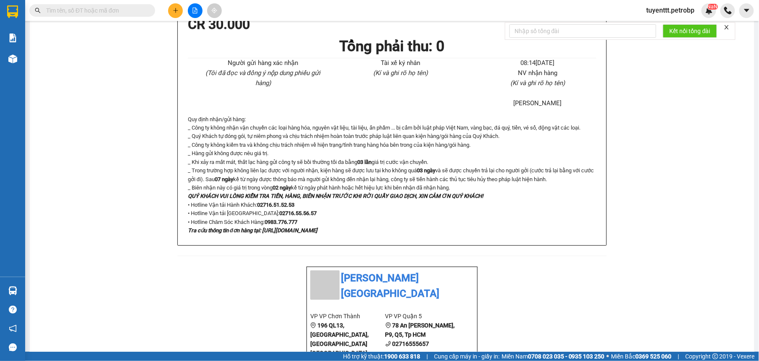
scroll to position [476, 0]
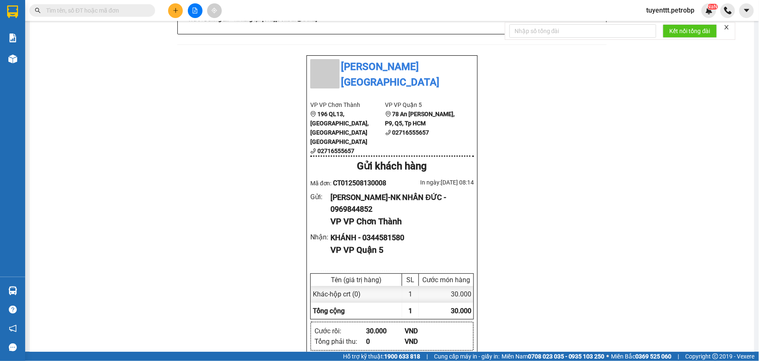
click at [562, 199] on div "[PERSON_NAME] Phước [GEOGRAPHIC_DATA], [GEOGRAPHIC_DATA], [GEOGRAPHIC_DATA], [G…" at bounding box center [392, 221] width 705 height 1248
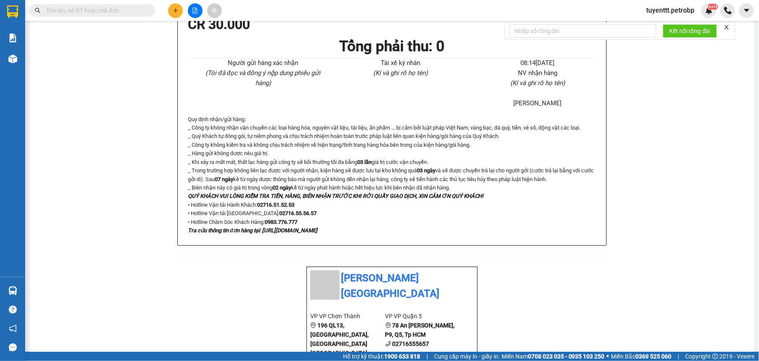
scroll to position [0, 0]
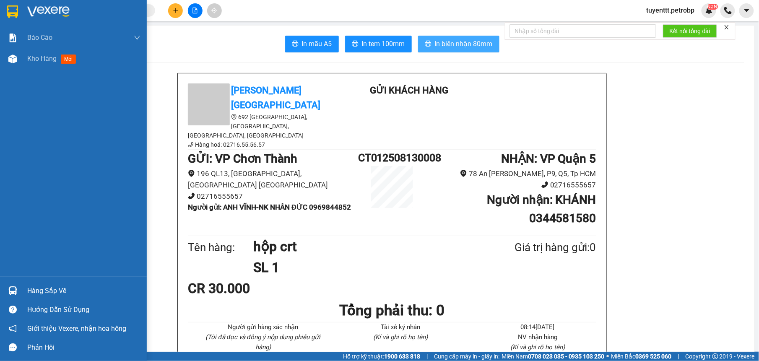
click at [27, 294] on div "Hàng sắp về" at bounding box center [83, 291] width 113 height 13
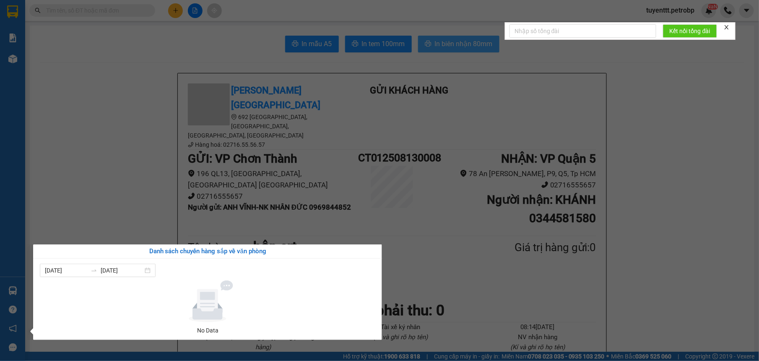
click at [135, 135] on section "Kết quả tìm kiếm ( 3 ) Bộ lọc 01/07 - 31/07 Mã ĐH Trạng thái Món hàng Tổng cước…" at bounding box center [379, 180] width 759 height 361
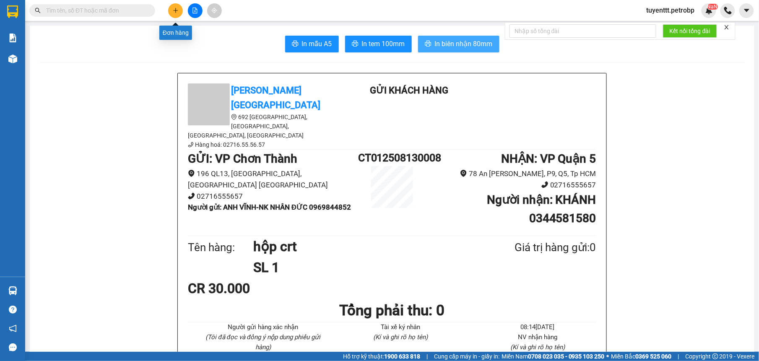
click at [176, 5] on button at bounding box center [175, 10] width 15 height 15
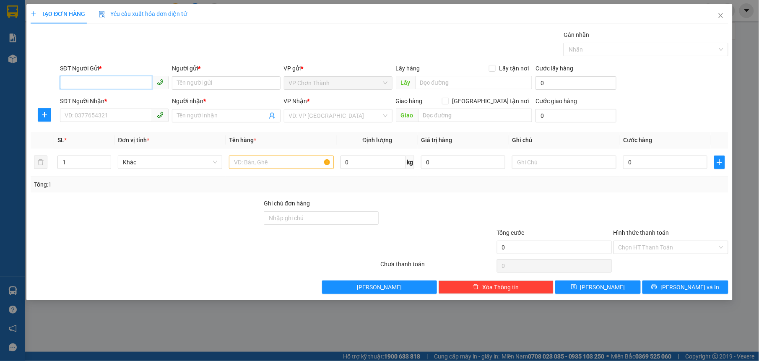
click at [123, 80] on input "SĐT Người Gửi *" at bounding box center [106, 82] width 92 height 13
type input "0976979448"
click at [158, 103] on div "0976979448 - NHA KHOA SG LUXURY" at bounding box center [114, 100] width 99 height 9
type input "NHA KHOA SG LUXURY"
type input "0332057565"
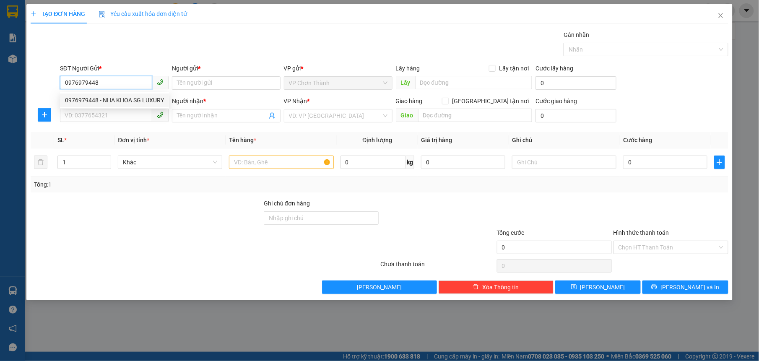
type input "LABO AN NHIÊN"
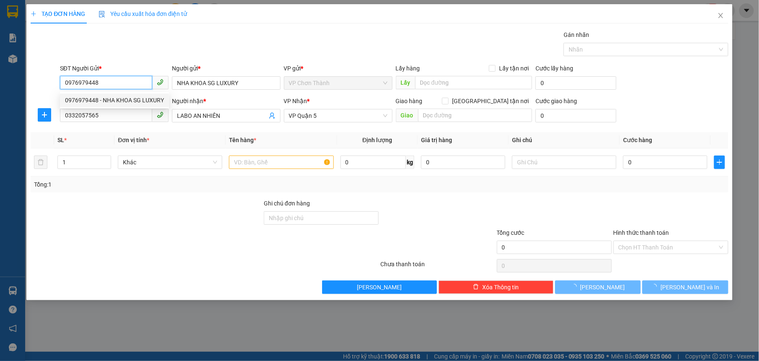
type input "30.000"
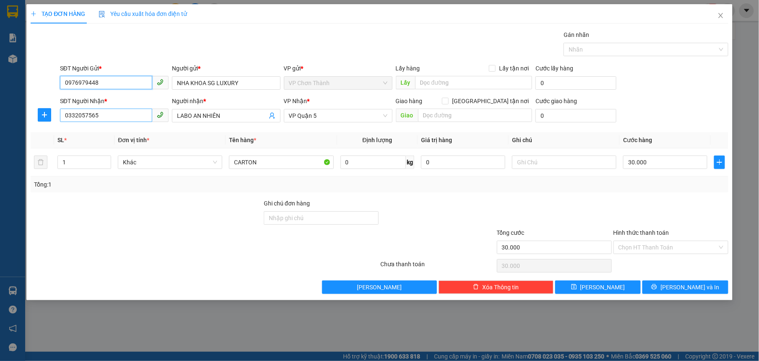
type input "0976979448"
click at [138, 111] on input "0332057565" at bounding box center [106, 115] width 92 height 13
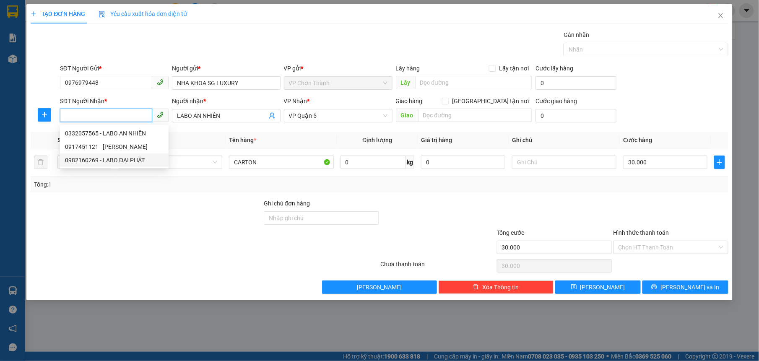
click at [138, 160] on div "0982160269 - LABO ĐẠI PHÁT" at bounding box center [114, 160] width 99 height 9
type input "0982160269"
type input "LABO ĐẠI PHÁT"
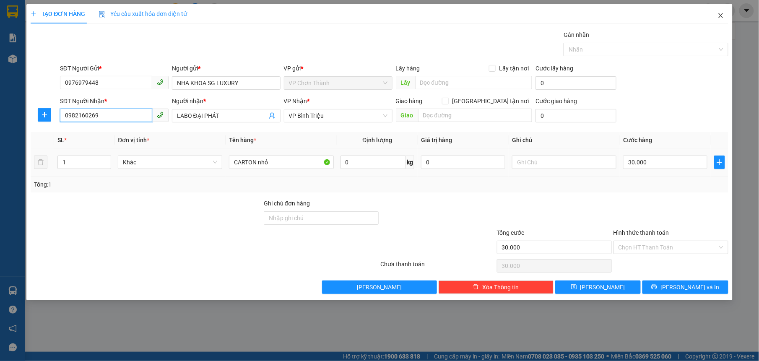
type input "0982160269"
click at [718, 18] on icon "close" at bounding box center [721, 15] width 7 height 7
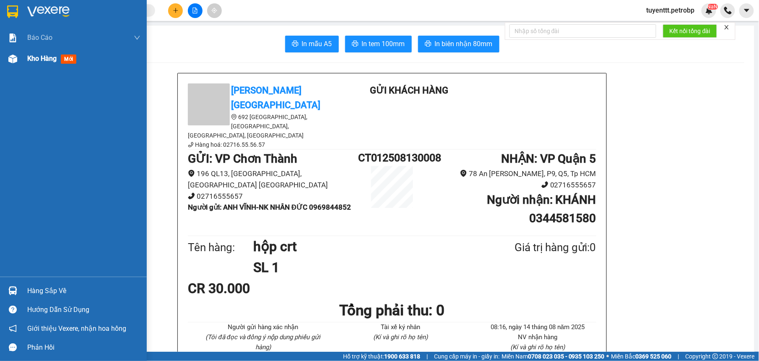
click at [12, 58] on img at bounding box center [12, 59] width 9 height 9
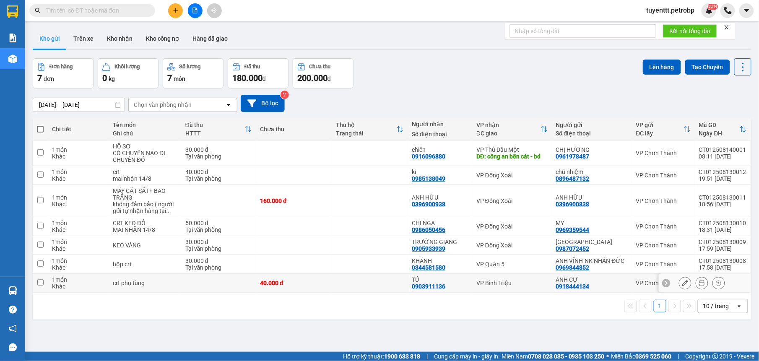
click at [442, 283] on div "TÚ" at bounding box center [440, 279] width 56 height 7
checkbox input "true"
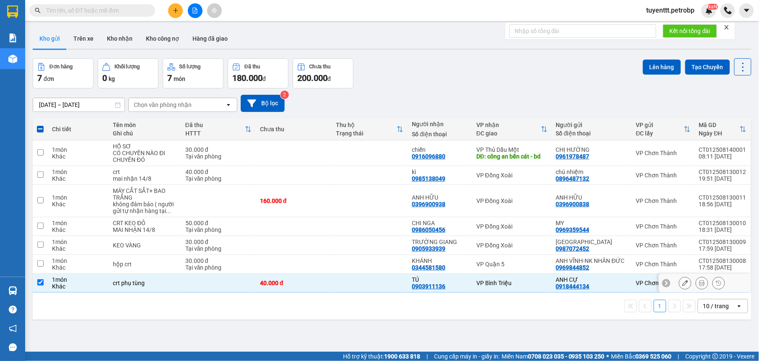
click at [683, 286] on icon at bounding box center [686, 283] width 6 height 6
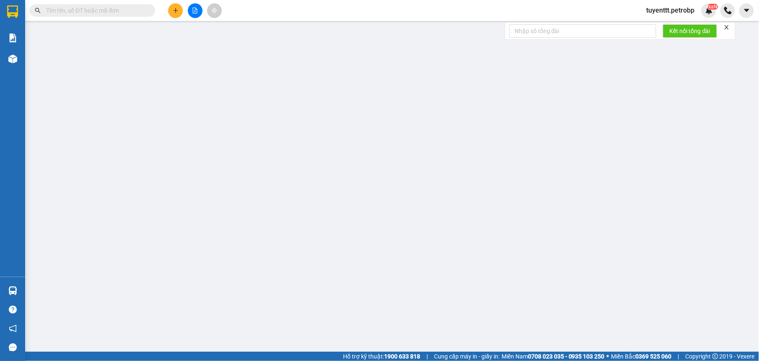
type input "0918444134"
type input "0903911136"
type input "40.000"
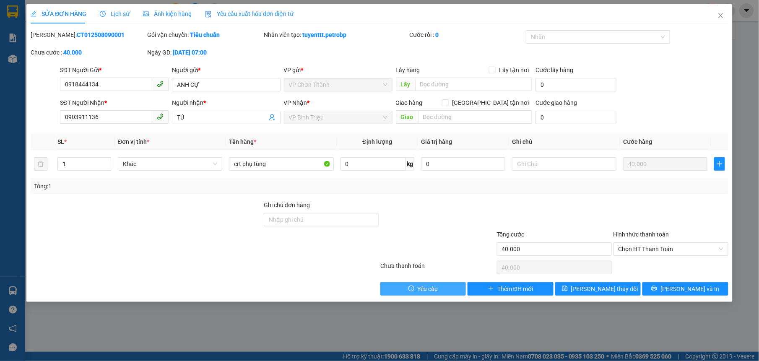
click at [438, 287] on span "Yêu cầu" at bounding box center [428, 288] width 21 height 9
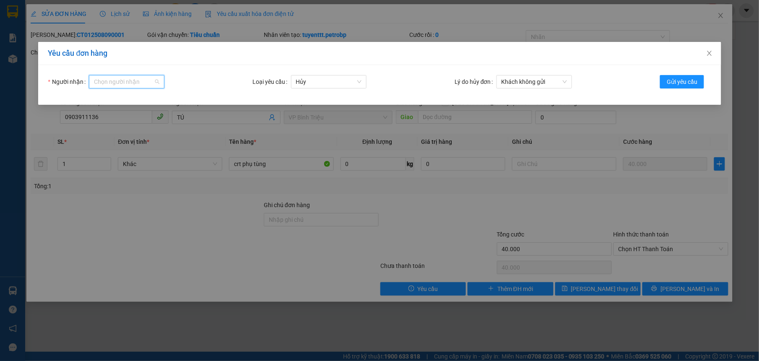
click at [138, 81] on input "Người nhận" at bounding box center [124, 82] width 60 height 13
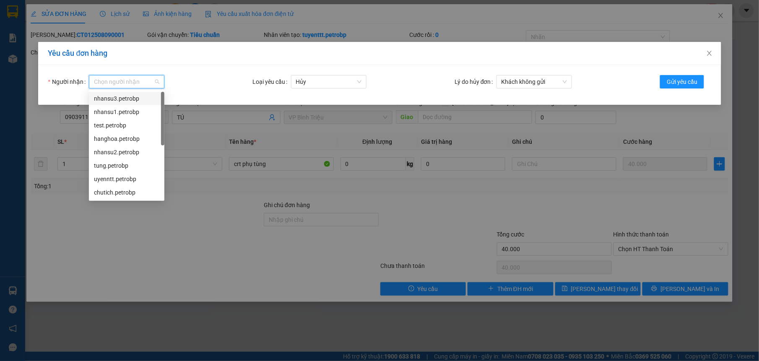
click at [125, 99] on div "nhansu3.petrobp" at bounding box center [126, 98] width 65 height 9
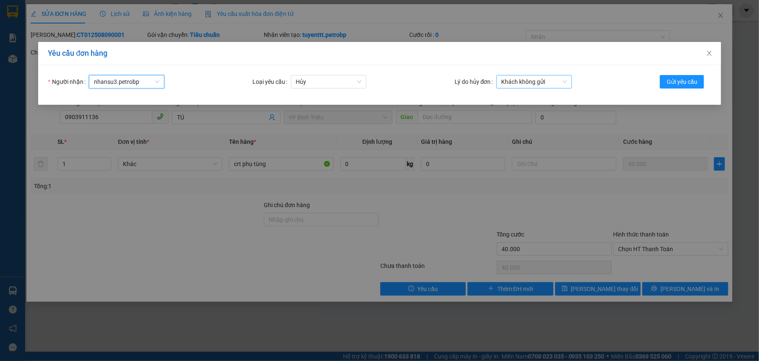
click at [526, 81] on span "Khách không gửi" at bounding box center [534, 82] width 65 height 13
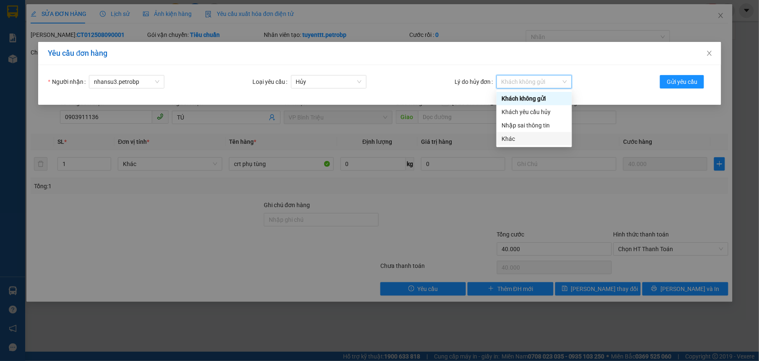
click at [519, 136] on div "Khác" at bounding box center [534, 138] width 65 height 9
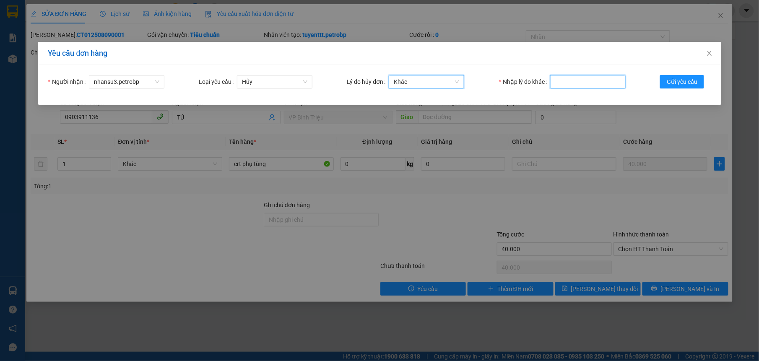
click at [581, 83] on input "Nhập lý do khác" at bounding box center [588, 81] width 76 height 13
click at [601, 81] on input "Nhập lý do khác" at bounding box center [588, 81] width 76 height 13
click at [590, 81] on input "tạo đơn mà quên đánh chuyển vp . nên e nhờ hủy tạo đơn mới" at bounding box center [588, 81] width 76 height 13
type input "tạo đơn mà quên đánh chuyển vp . nên e nhờ hủy và tạo đơn mới"
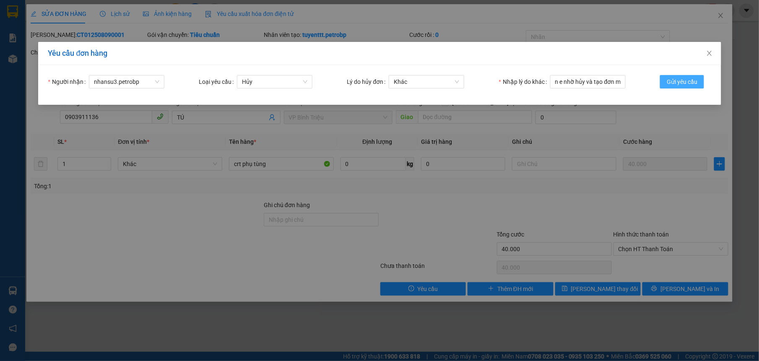
click at [683, 81] on span "Gửi yêu cầu" at bounding box center [682, 81] width 31 height 9
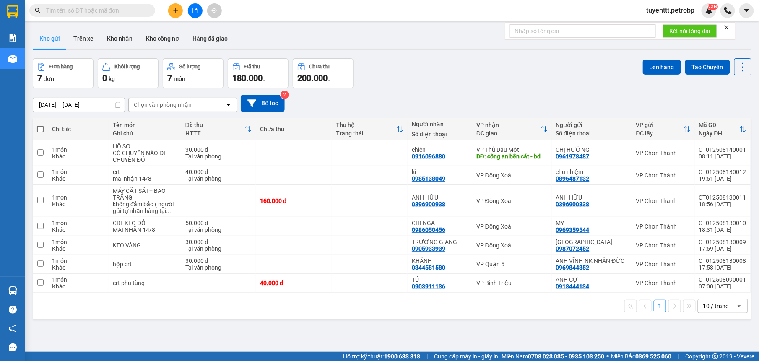
click at [175, 9] on icon "plus" at bounding box center [176, 11] width 6 height 6
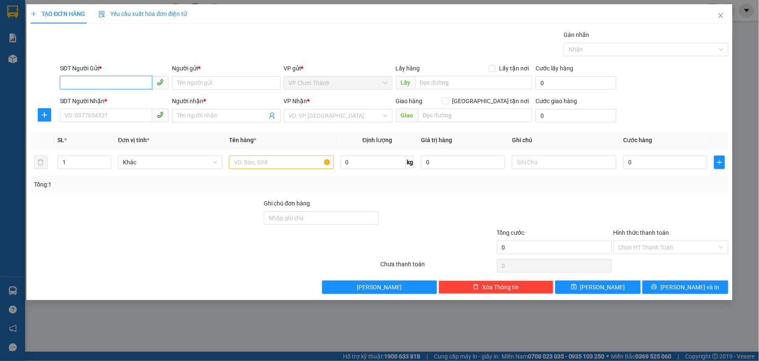
click at [95, 78] on input "SĐT Người Gửi *" at bounding box center [106, 82] width 92 height 13
type input "0976979448"
click at [93, 93] on div "0976979448 0976979448 - NHA KHOA SG LUXURY" at bounding box center [114, 100] width 109 height 17
click at [94, 101] on div "SĐT Người Nhận *" at bounding box center [114, 100] width 109 height 9
click at [94, 109] on input "SĐT Người Nhận *" at bounding box center [106, 115] width 92 height 13
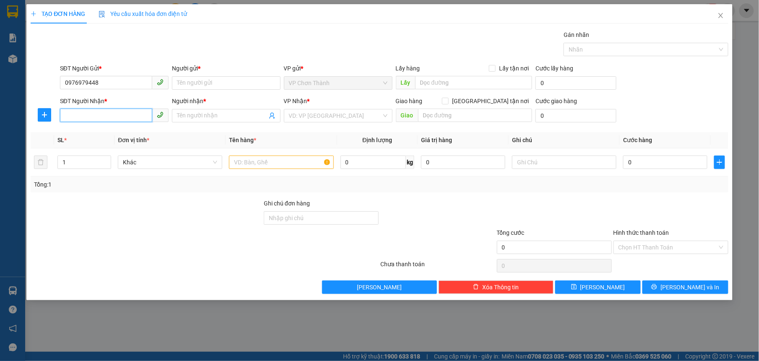
click at [129, 116] on input "SĐT Người Nhận *" at bounding box center [106, 115] width 92 height 13
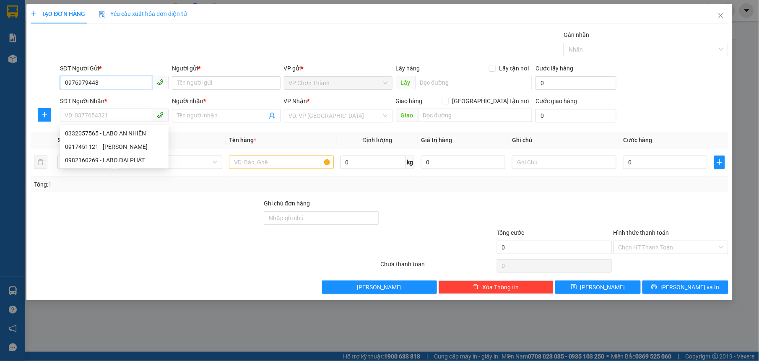
click at [130, 82] on input "0976979448" at bounding box center [106, 82] width 92 height 13
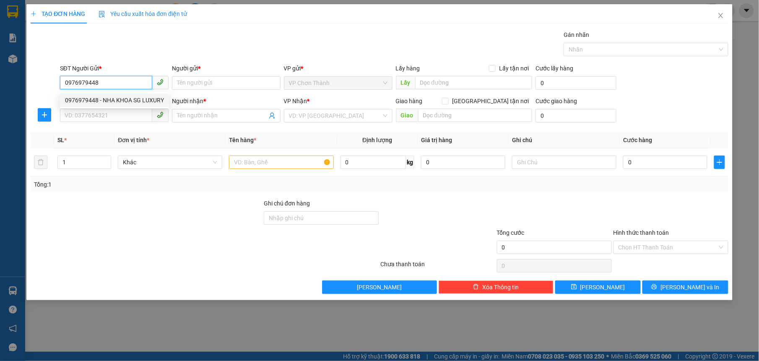
click at [123, 100] on div "0976979448 - NHA KHOA SG LUXURY" at bounding box center [114, 100] width 99 height 9
type input "NHA KHOA SG LUXURY"
type input "0332057565"
type input "LABO AN NHIÊN"
type input "30.000"
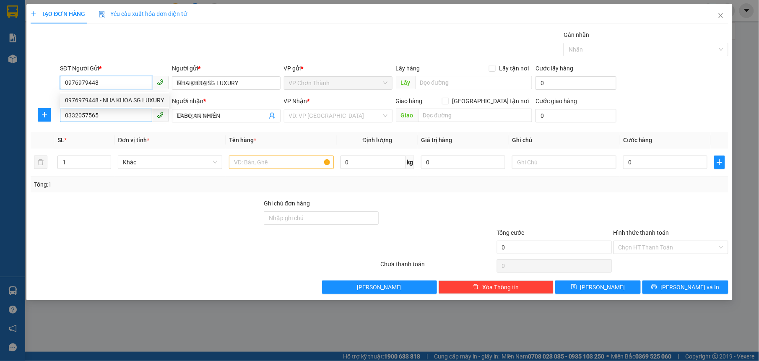
type input "30.000"
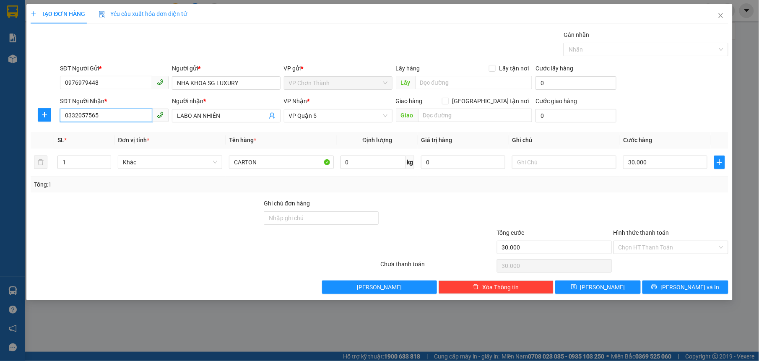
click at [122, 110] on input "0332057565" at bounding box center [106, 115] width 92 height 13
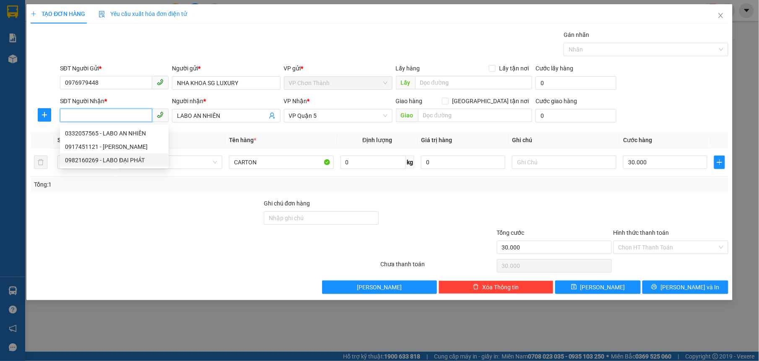
click at [118, 154] on div "0982160269 - LABO ĐẠI PHÁT" at bounding box center [114, 160] width 109 height 13
type input "0982160269"
type input "LABO ĐẠI PHÁT"
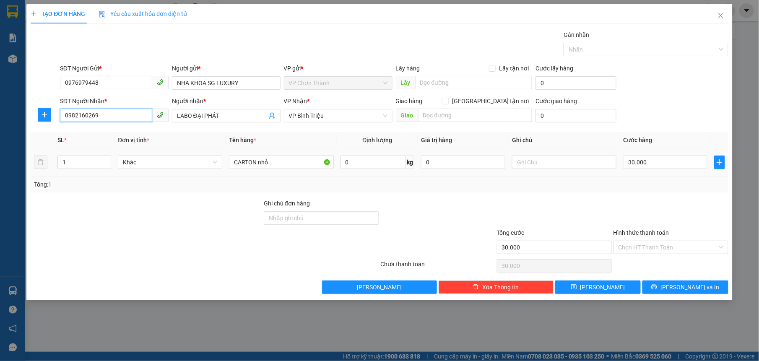
type input "0982160269"
click at [688, 250] on input "Hình thức thanh toán" at bounding box center [668, 247] width 99 height 13
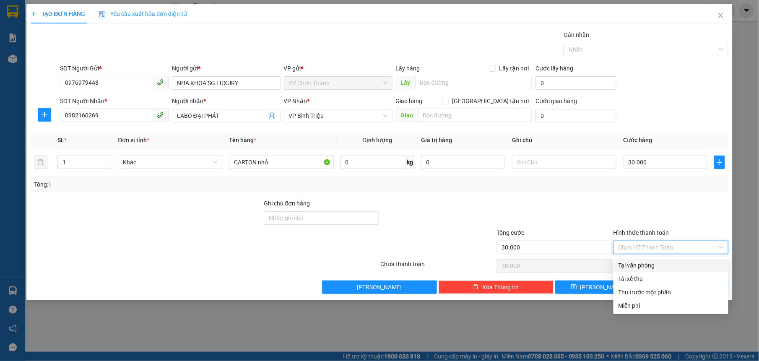
click at [670, 265] on div "Tại văn phòng" at bounding box center [671, 265] width 105 height 9
type input "0"
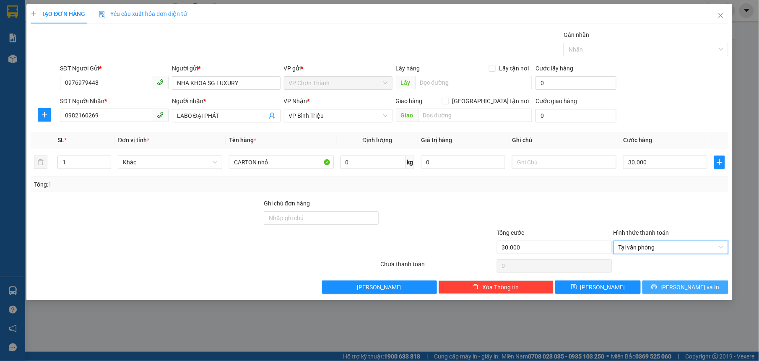
click at [666, 286] on button "[PERSON_NAME] và In" at bounding box center [686, 287] width 86 height 13
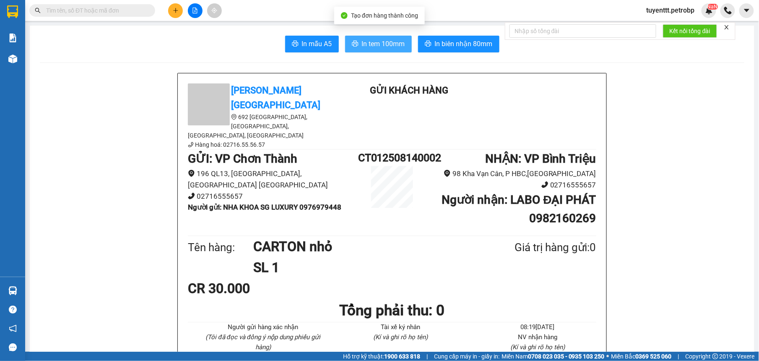
click at [391, 46] on span "In tem 100mm" at bounding box center [383, 44] width 43 height 10
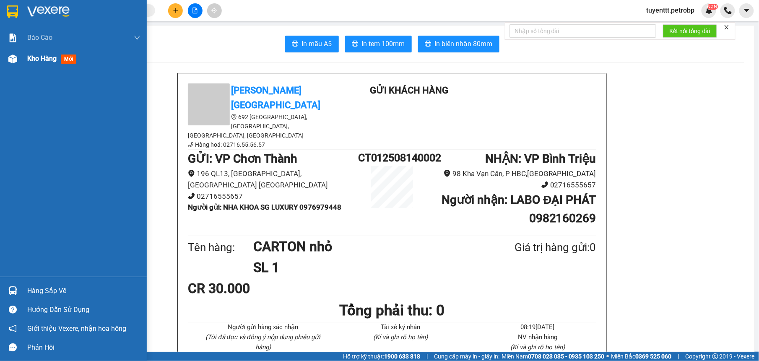
click at [17, 59] on div at bounding box center [12, 59] width 15 height 15
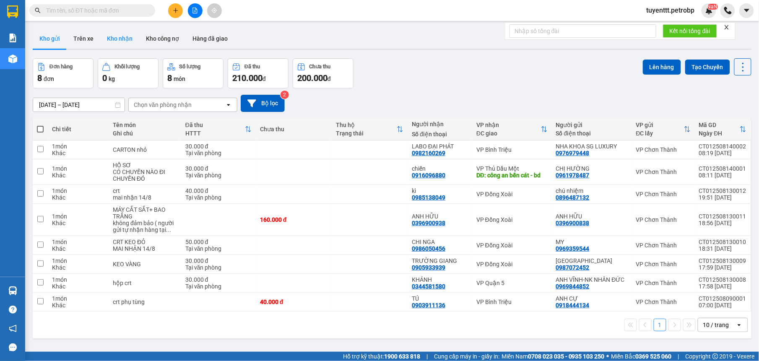
click at [121, 37] on button "Kho nhận" at bounding box center [119, 39] width 39 height 20
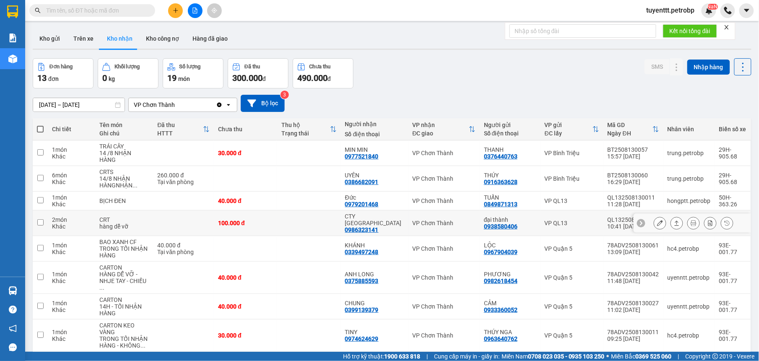
click at [396, 213] on div "CTY [GEOGRAPHIC_DATA]" at bounding box center [374, 219] width 59 height 13
checkbox input "true"
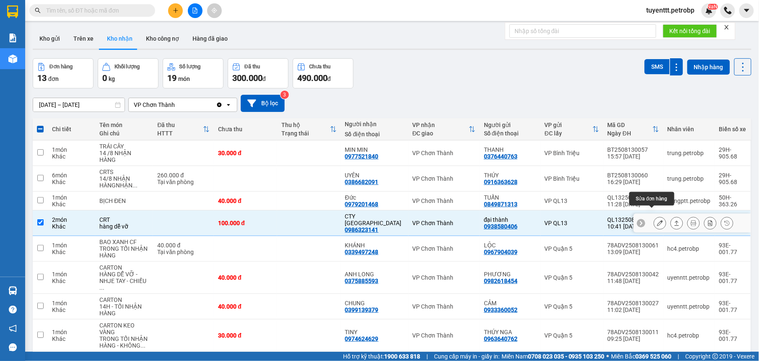
click at [654, 216] on button at bounding box center [660, 223] width 12 height 15
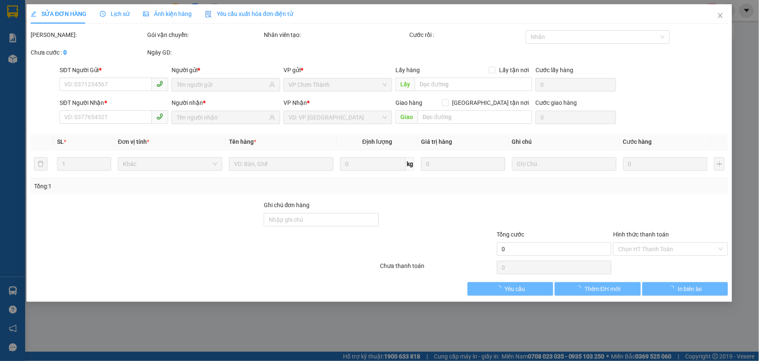
type input "0938580406"
type input "đại thành"
type input "0986323141"
type input "CTY [GEOGRAPHIC_DATA]"
type input "100.000"
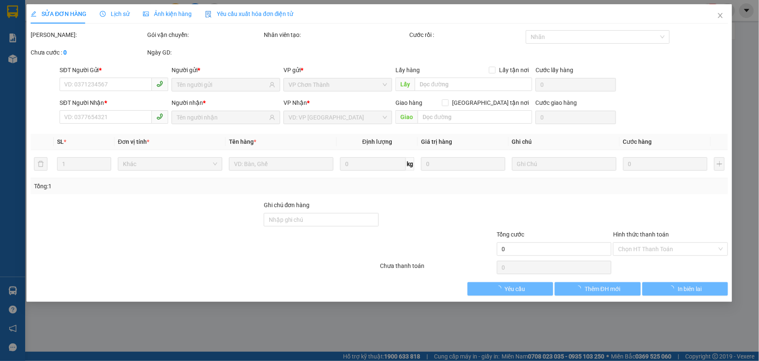
type input "100.000"
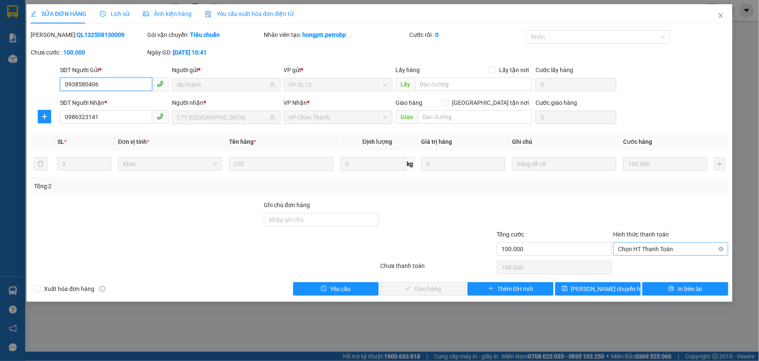
click at [679, 248] on span "Chọn HT Thanh Toán" at bounding box center [671, 249] width 105 height 13
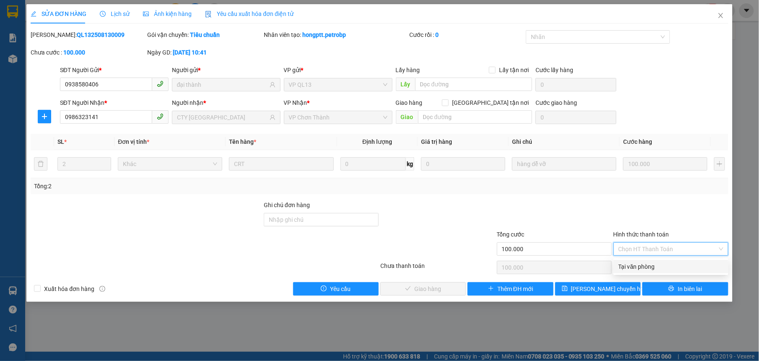
click at [670, 264] on div "Tại văn phòng" at bounding box center [671, 266] width 105 height 9
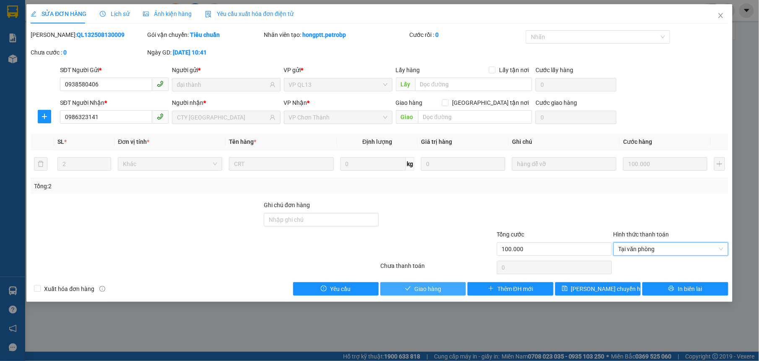
click at [431, 289] on span "Giao hàng" at bounding box center [428, 288] width 27 height 9
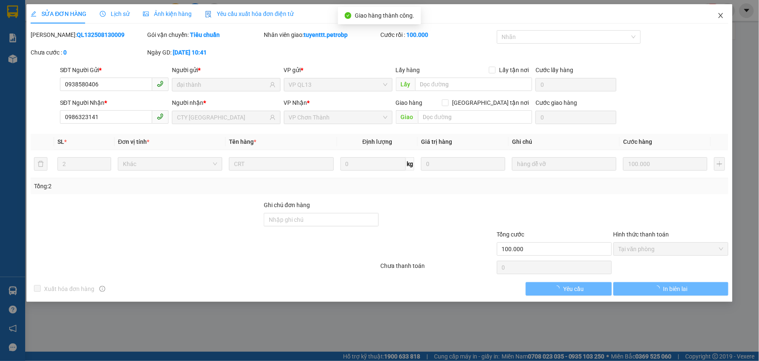
click at [721, 16] on icon "close" at bounding box center [721, 15] width 5 height 5
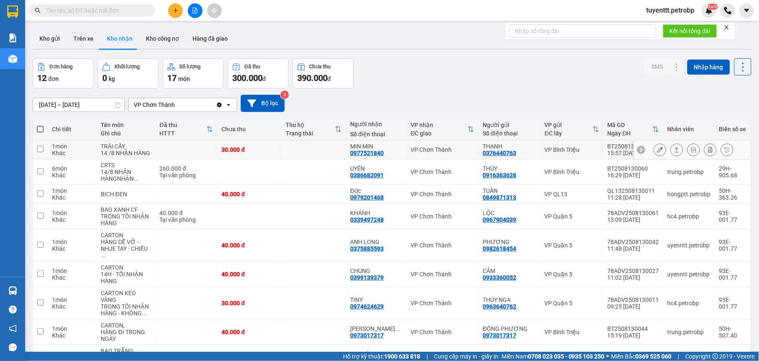
click at [376, 143] on div "MIN MIN" at bounding box center [376, 146] width 52 height 7
checkbox input "true"
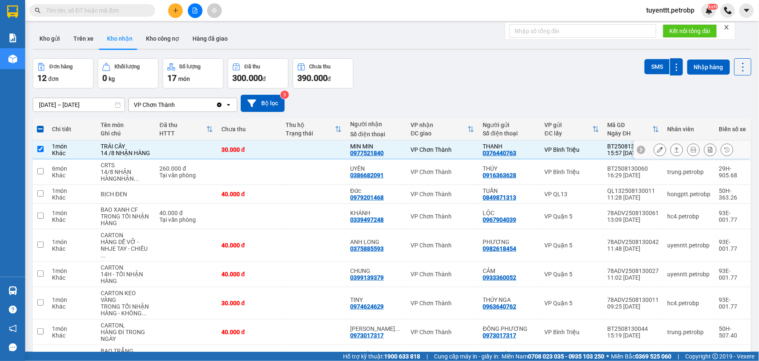
click at [654, 143] on button at bounding box center [660, 150] width 12 height 15
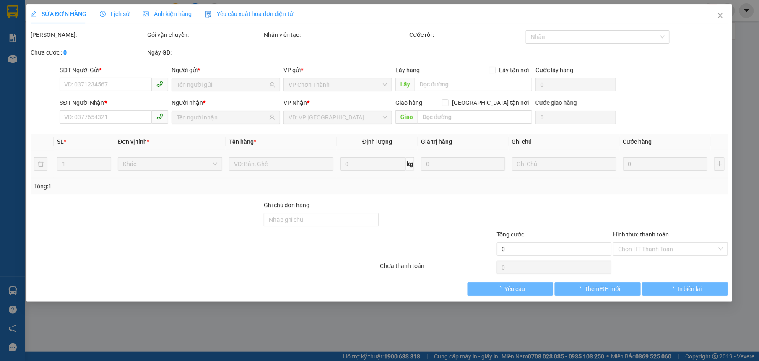
type input "0376440763"
type input "THANH"
type input "0977521840"
type input "MIN MIN"
type input "30.000"
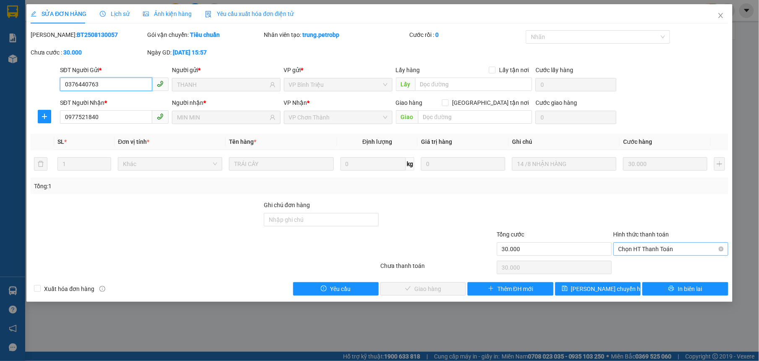
click at [671, 252] on span "Chọn HT Thanh Toán" at bounding box center [671, 249] width 105 height 13
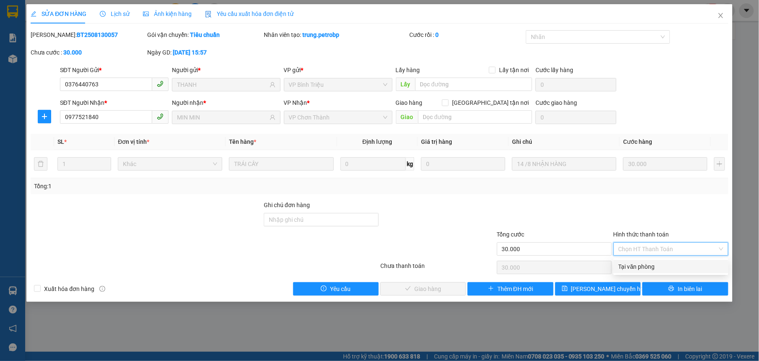
click at [667, 271] on div "Tại văn phòng" at bounding box center [671, 266] width 105 height 9
type input "0"
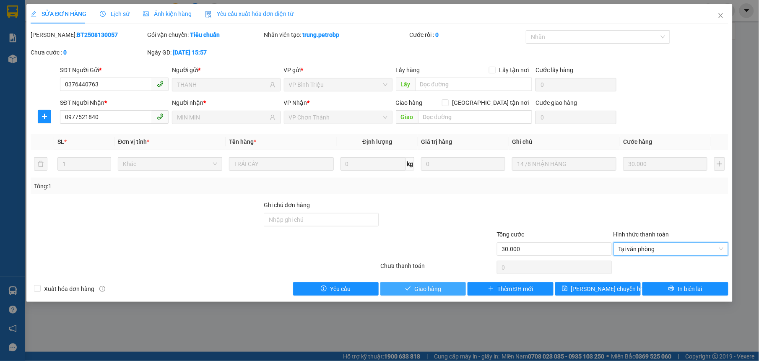
click at [450, 289] on button "Giao hàng" at bounding box center [424, 288] width 86 height 13
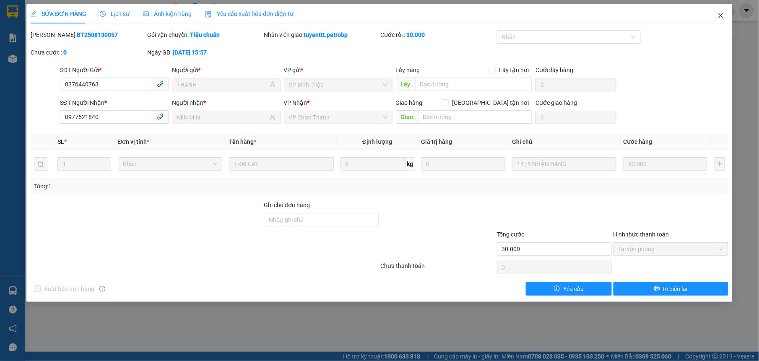
click at [718, 17] on icon "close" at bounding box center [721, 15] width 7 height 7
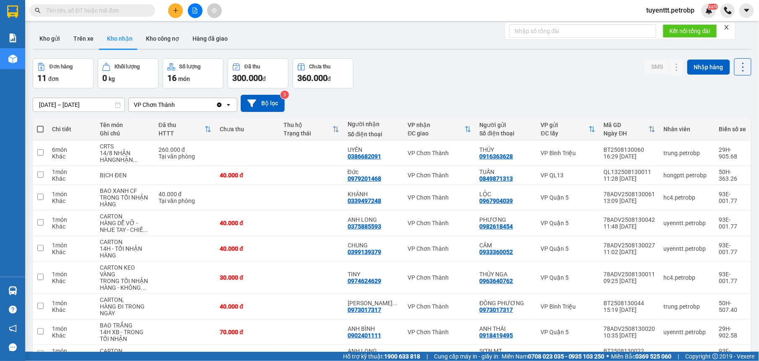
click at [96, 7] on input "text" at bounding box center [95, 10] width 99 height 9
paste input "037 5885593"
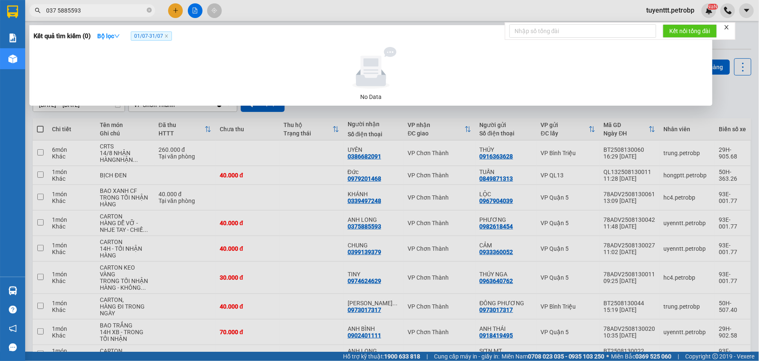
type input "037 5885593"
click at [149, 33] on span "01/07 - 31/07" at bounding box center [151, 35] width 41 height 9
click at [107, 35] on strong "Bộ lọc" at bounding box center [108, 36] width 23 height 7
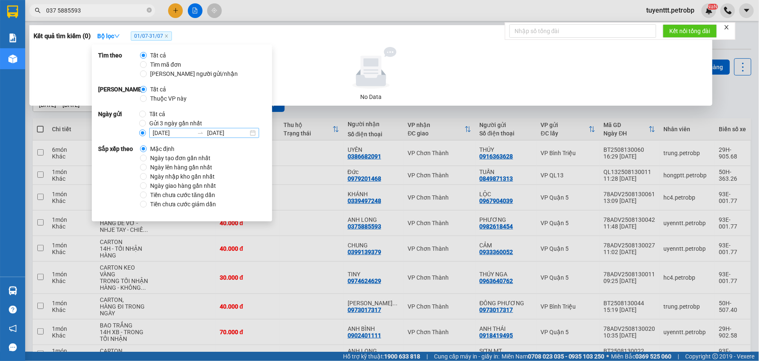
click at [153, 131] on input "[DATE]" at bounding box center [173, 132] width 41 height 9
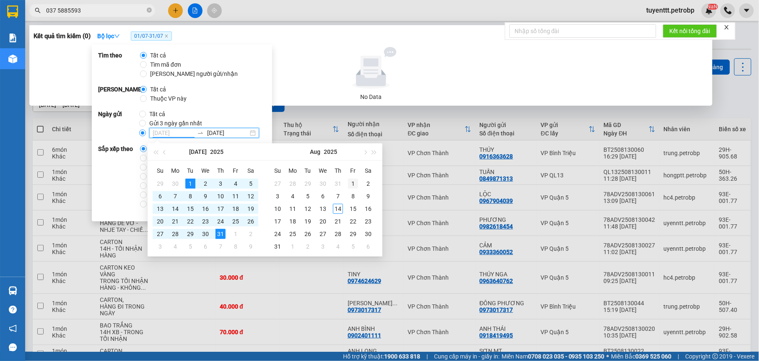
type input "[DATE]"
click at [352, 183] on div "1" at bounding box center [353, 184] width 10 height 10
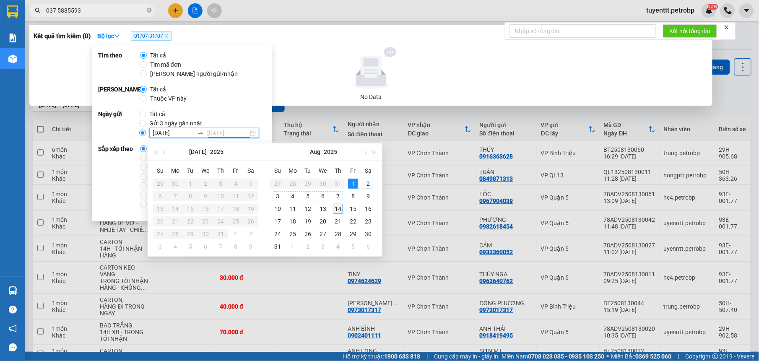
type input "[DATE]"
click at [333, 207] on div "14" at bounding box center [338, 209] width 10 height 10
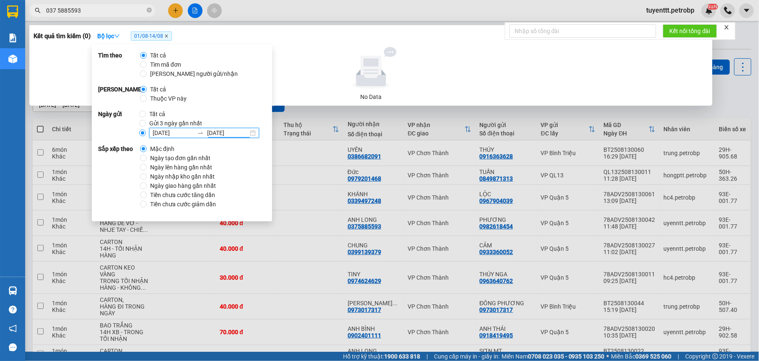
click at [167, 37] on icon "close" at bounding box center [166, 36] width 4 height 4
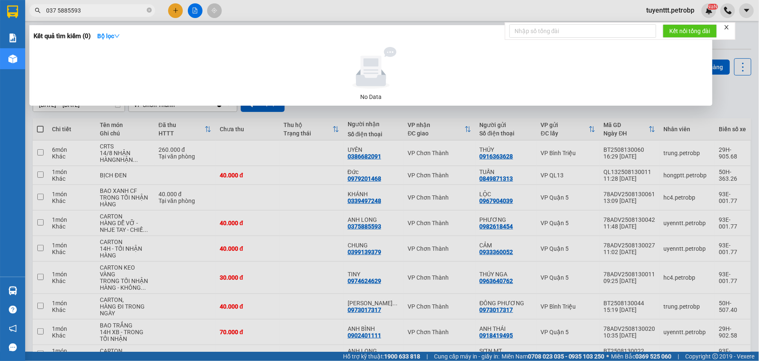
click at [57, 10] on input "037 5885593" at bounding box center [95, 10] width 99 height 9
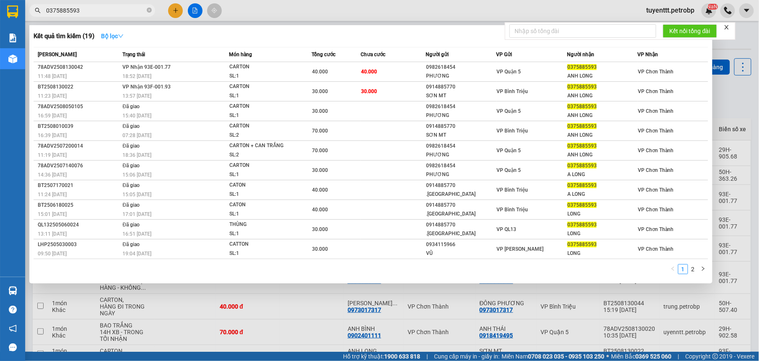
type input "0375885593"
click at [112, 35] on strong "Bộ lọc" at bounding box center [112, 36] width 23 height 7
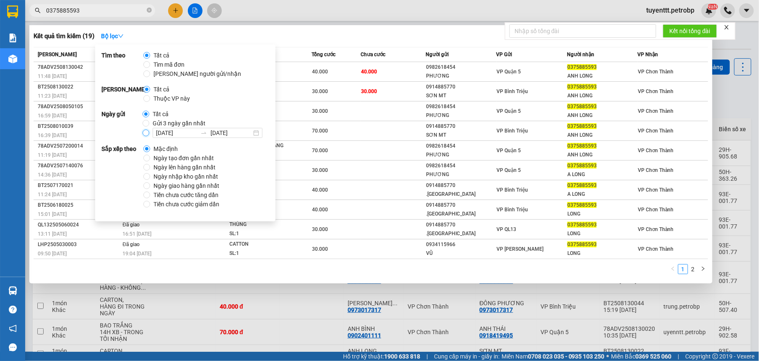
click at [143, 133] on input "[DATE] [DATE]" at bounding box center [146, 133] width 7 height 7
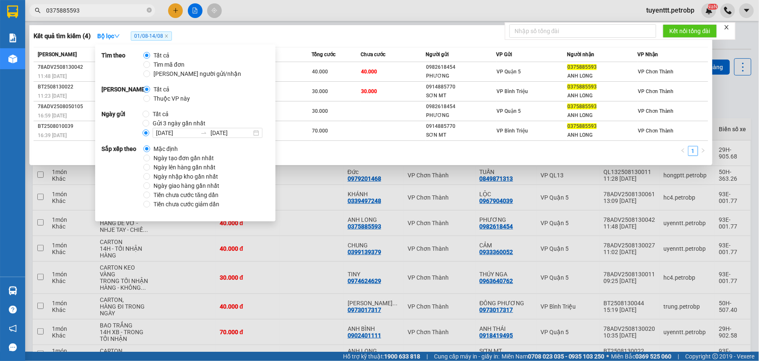
click at [333, 151] on div "1" at bounding box center [371, 153] width 675 height 15
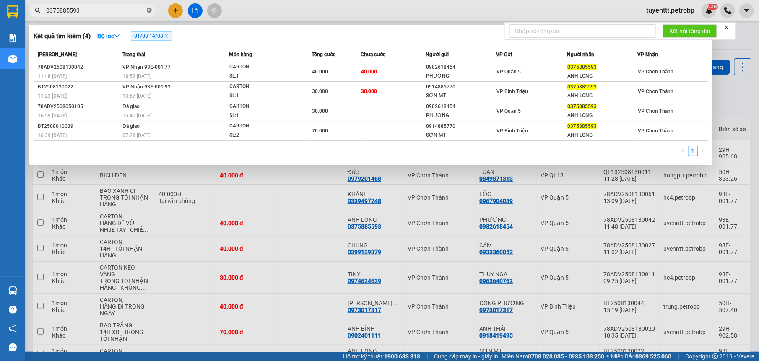
click at [148, 10] on icon "close-circle" at bounding box center [149, 10] width 5 height 5
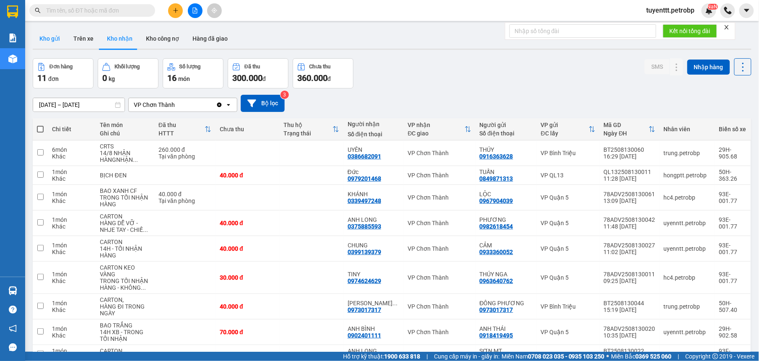
click at [54, 32] on button "Kho gửi" at bounding box center [50, 39] width 34 height 20
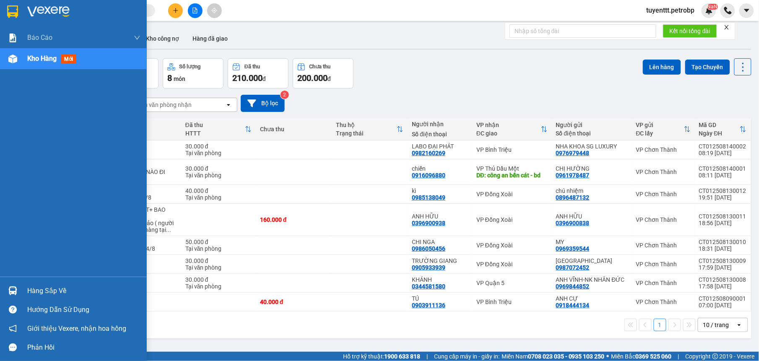
click at [13, 288] on img at bounding box center [12, 291] width 9 height 9
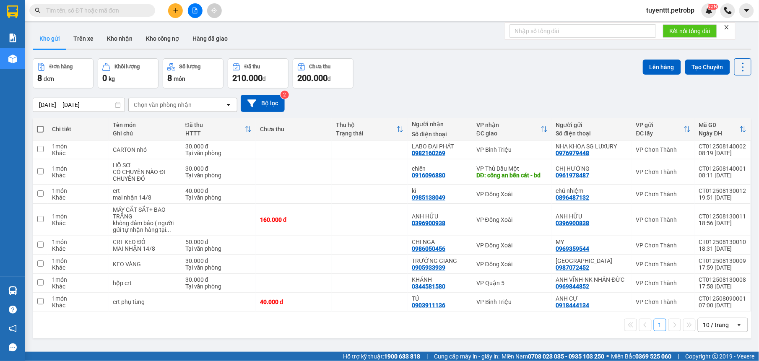
click at [442, 318] on section "Kết quả tìm kiếm ( 4 ) Bộ lọc 01/08 - 14/08 Mã ĐH Trạng thái Món hàng Tổng cước…" at bounding box center [379, 180] width 759 height 361
click at [118, 39] on button "Kho nhận" at bounding box center [119, 39] width 39 height 20
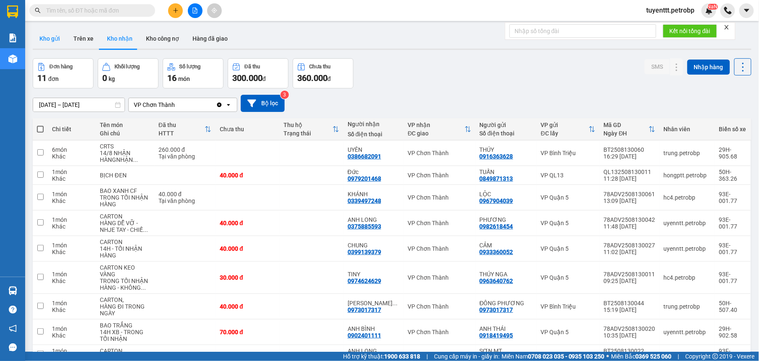
click at [57, 39] on button "Kho gửi" at bounding box center [50, 39] width 34 height 20
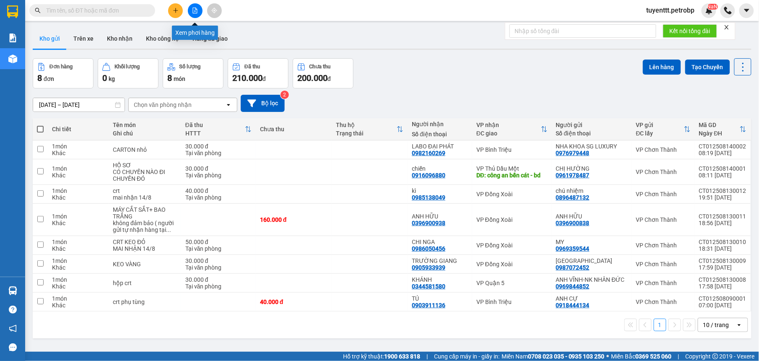
click at [196, 12] on icon "file-add" at bounding box center [195, 11] width 6 height 6
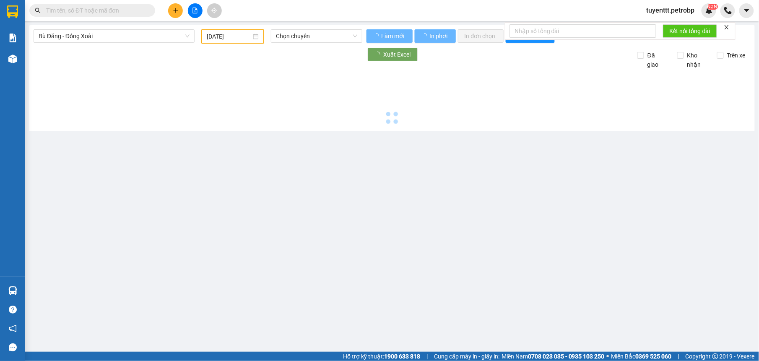
type input "[DATE]"
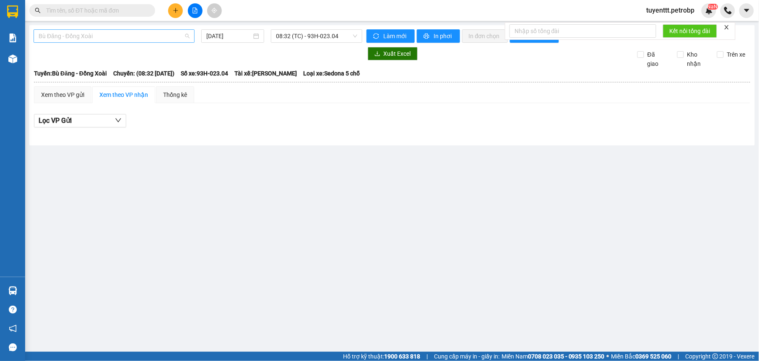
click at [108, 34] on span "Bù Đăng - Đồng Xoài" at bounding box center [114, 36] width 151 height 13
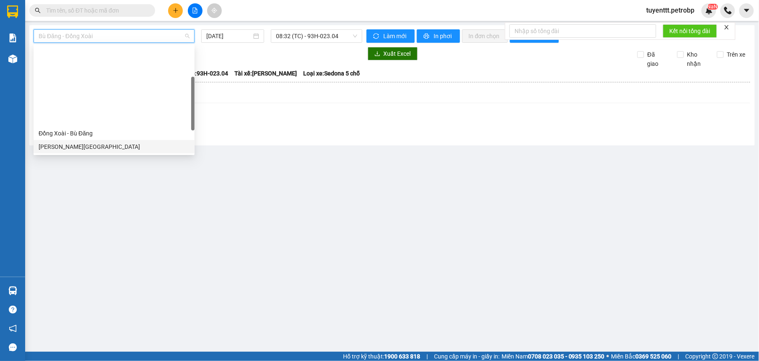
drag, startPoint x: 109, startPoint y: 64, endPoint x: 126, endPoint y: 55, distance: 19.4
click at [109, 142] on div "[PERSON_NAME][GEOGRAPHIC_DATA]" at bounding box center [114, 146] width 151 height 9
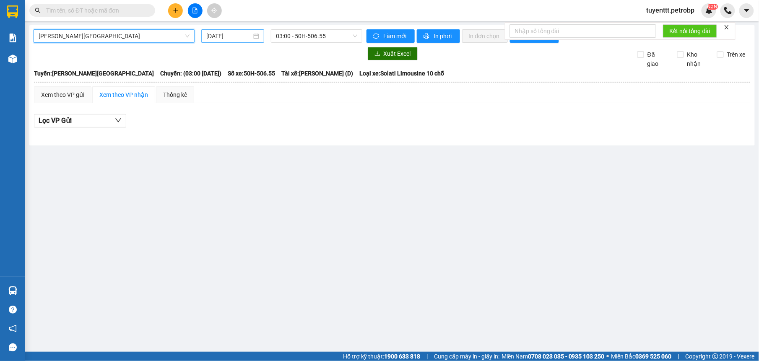
click at [244, 34] on input "[DATE]" at bounding box center [229, 35] width 46 height 9
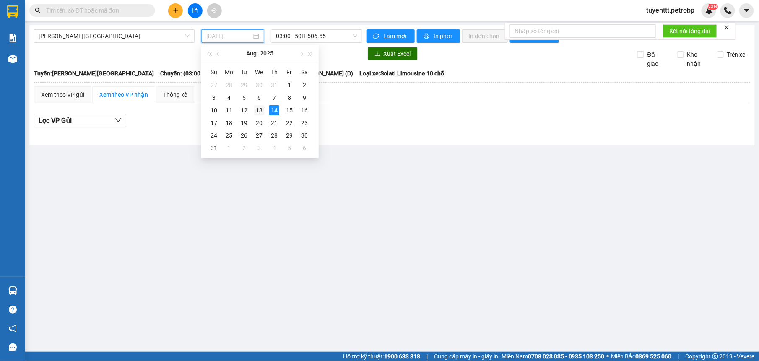
click at [257, 113] on div "13" at bounding box center [259, 110] width 10 height 10
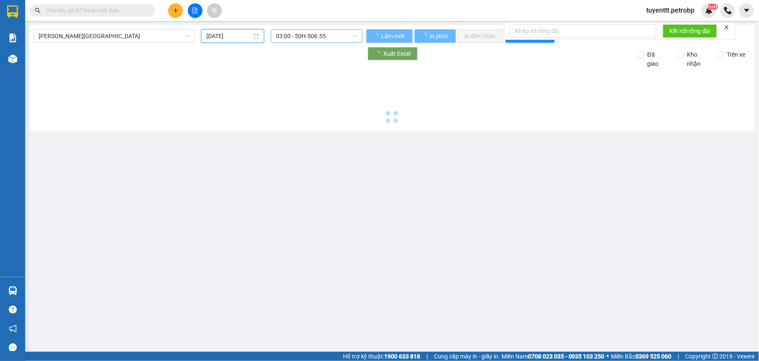
type input "[DATE]"
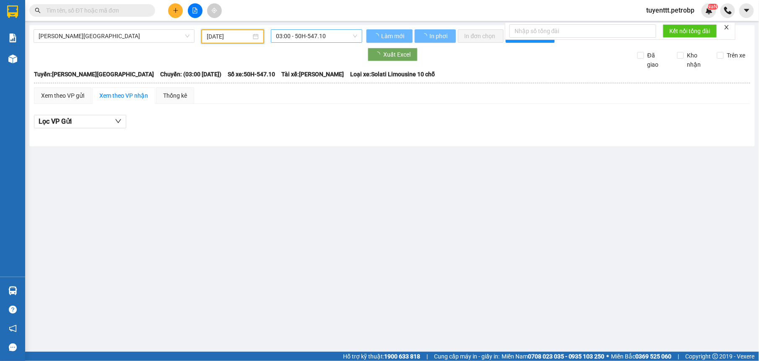
click at [296, 34] on span "03:00 - 50H-547.10" at bounding box center [316, 36] width 81 height 13
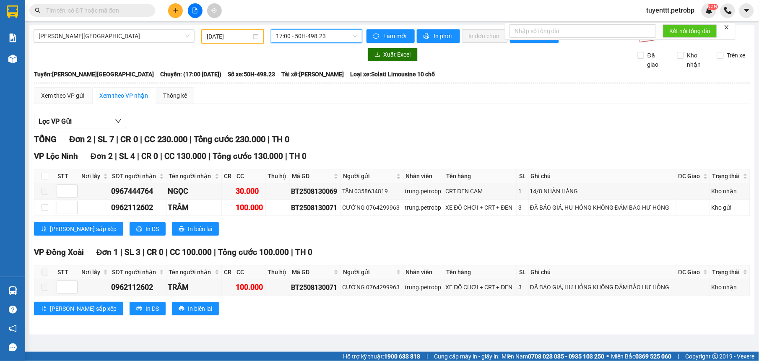
click at [326, 34] on span "17:00 - 50H-498.23" at bounding box center [316, 36] width 81 height 13
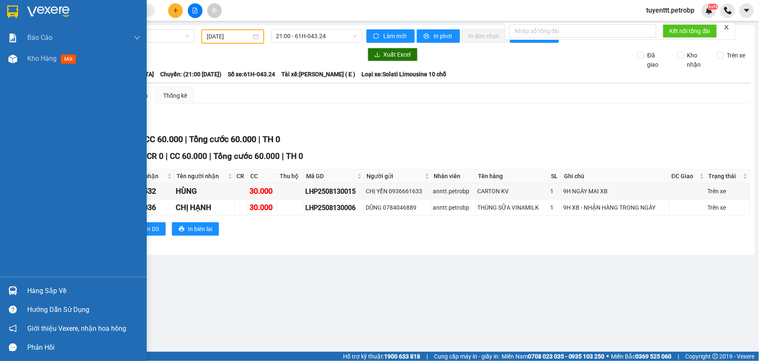
click at [17, 289] on img at bounding box center [12, 291] width 9 height 9
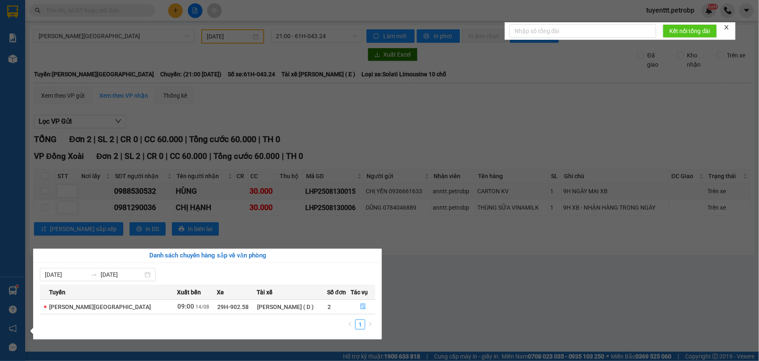
click at [374, 163] on section "Kết quả tìm kiếm ( 4 ) Bộ lọc 01/08 - 14/08 Mã ĐH Trạng thái Món hàng Tổng cước…" at bounding box center [379, 180] width 759 height 361
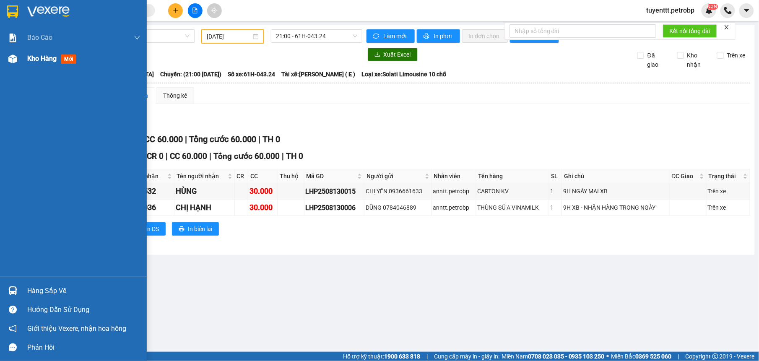
click at [18, 57] on div at bounding box center [12, 59] width 15 height 15
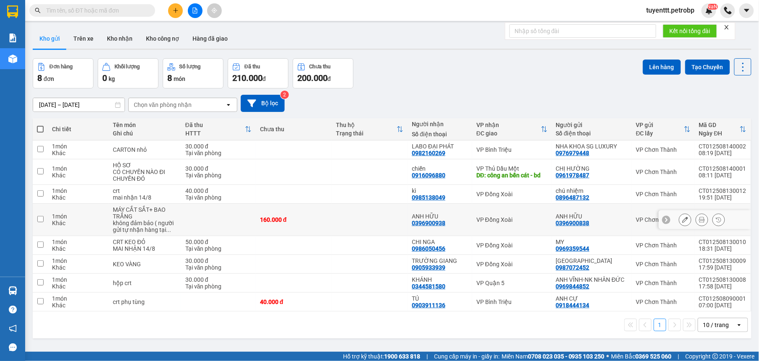
click at [489, 223] on div "VP Đồng Xoài" at bounding box center [512, 219] width 71 height 7
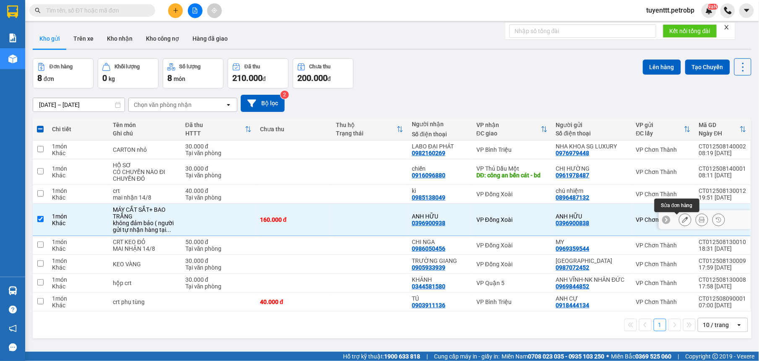
click at [683, 222] on icon at bounding box center [686, 220] width 6 height 6
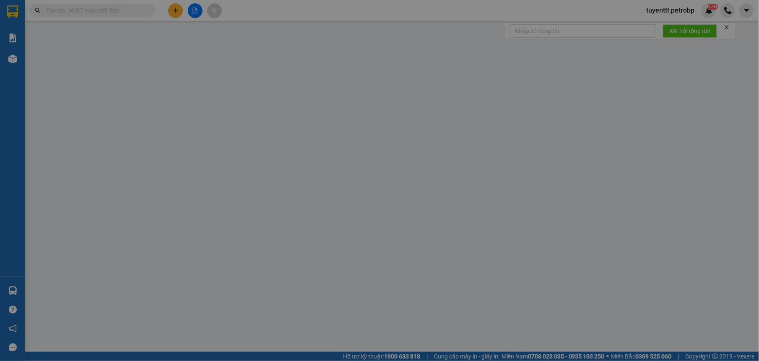
type input "0396900838"
type input "0396900938"
type input "160.000"
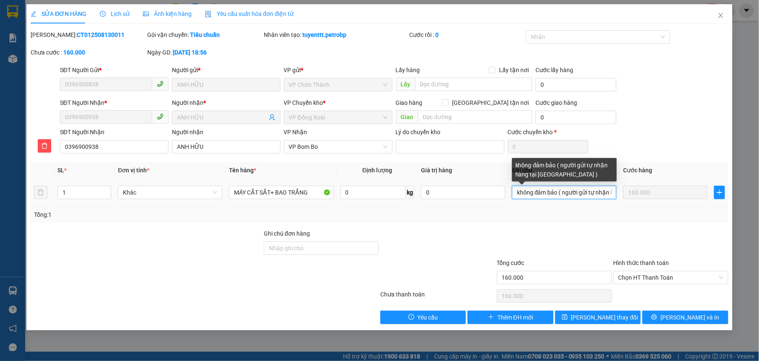
drag, startPoint x: 589, startPoint y: 195, endPoint x: 606, endPoint y: 195, distance: 16.4
click at [606, 195] on input "không đảm bảo ( người gửi tự nhận hàng tại [GEOGRAPHIC_DATA] )" at bounding box center [564, 192] width 104 height 13
click at [612, 193] on input "không đảm bảo ( người gửi tự nhận hàng tại [GEOGRAPHIC_DATA] )" at bounding box center [564, 192] width 104 height 13
drag, startPoint x: 563, startPoint y: 192, endPoint x: 543, endPoint y: 195, distance: 19.9
click at [543, 195] on input "không đảm bảo ( người gửi tự nhận hàng tại [GEOGRAPHIC_DATA] )" at bounding box center [564, 192] width 104 height 13
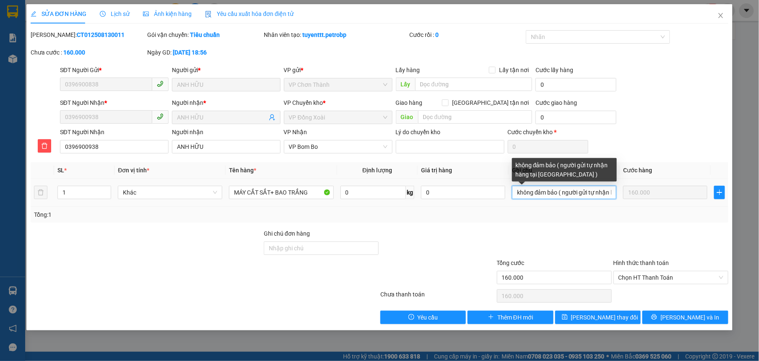
click at [613, 192] on input "không đảm bảo ( người gửi tự nhận hàng tại [GEOGRAPHIC_DATA] )" at bounding box center [564, 192] width 104 height 13
click at [579, 192] on input "không đảm bảo ( người gửi tự nhận hàng tại [GEOGRAPHIC_DATA] )1 ng gửi và nhận" at bounding box center [564, 192] width 104 height 13
click at [613, 195] on input "không đảm bảo ( người gửi tự nhận hàng tại [GEOGRAPHIC_DATA] )gửi và nhận" at bounding box center [564, 192] width 104 height 13
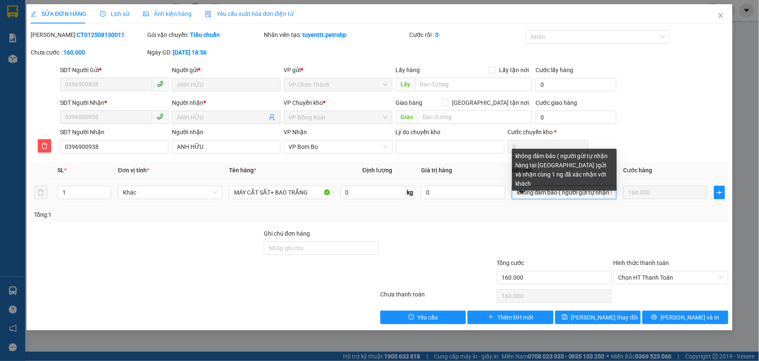
type input "không đảm bảo ( người gửi tự nhận hàng tại [GEOGRAPHIC_DATA] )gửi và nhận cùng …"
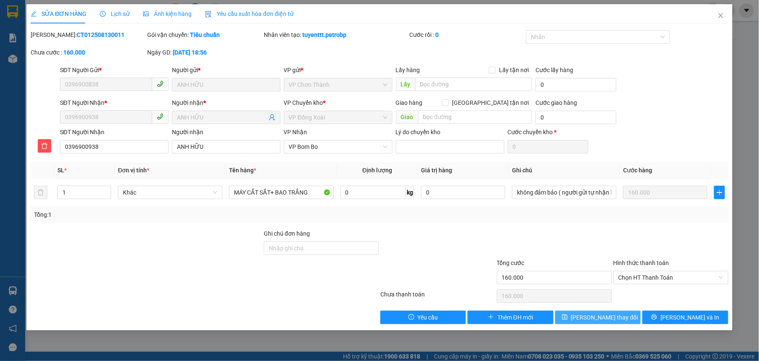
click at [597, 319] on span "[PERSON_NAME] thay đổi" at bounding box center [604, 317] width 67 height 9
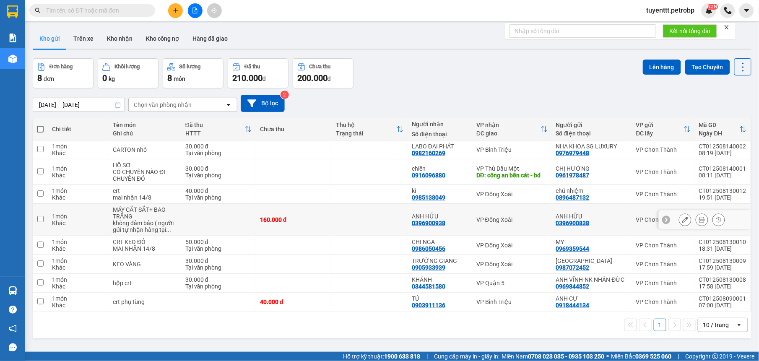
click at [699, 220] on icon at bounding box center [702, 220] width 6 height 6
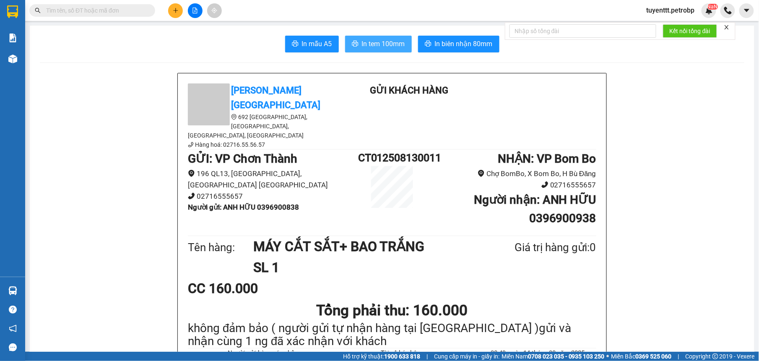
click at [382, 44] on span "In tem 100mm" at bounding box center [383, 44] width 43 height 10
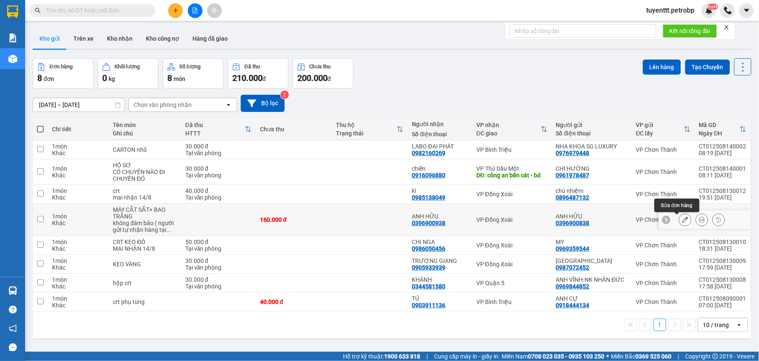
click at [683, 223] on icon at bounding box center [686, 220] width 6 height 6
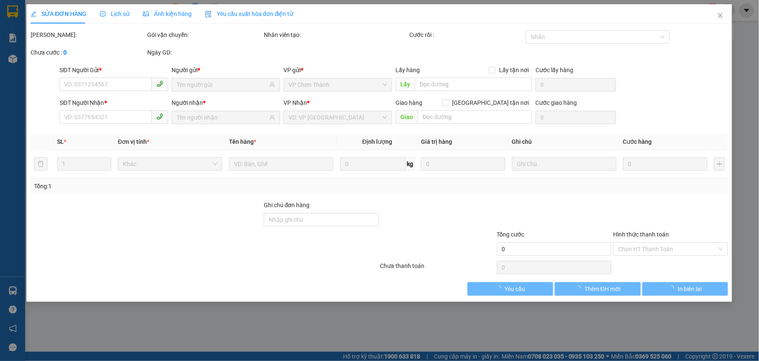
type input "0396900838"
type input "0396900938"
type input "160.000"
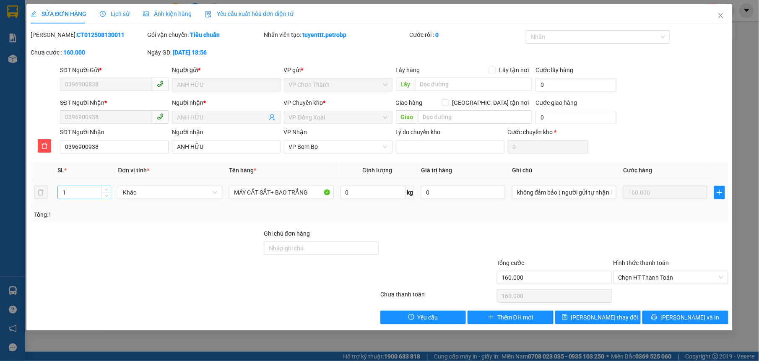
click at [81, 192] on input "1" at bounding box center [84, 192] width 53 height 13
type input "2"
click at [587, 316] on span "[PERSON_NAME] thay đổi" at bounding box center [604, 317] width 67 height 9
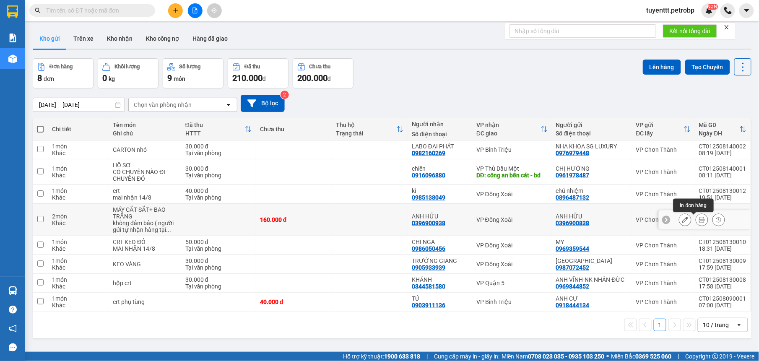
click at [699, 220] on icon at bounding box center [702, 220] width 6 height 6
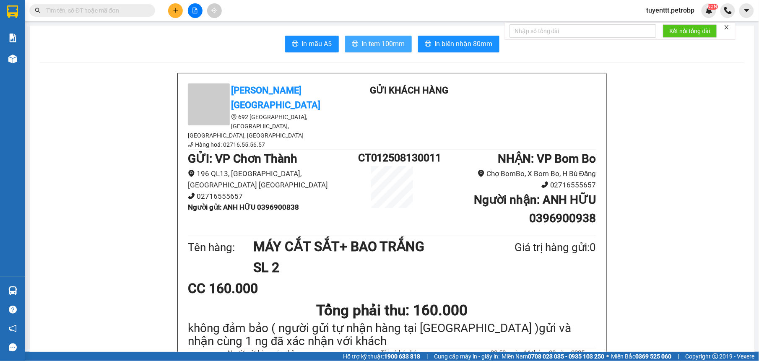
click at [383, 45] on span "In tem 100mm" at bounding box center [383, 44] width 43 height 10
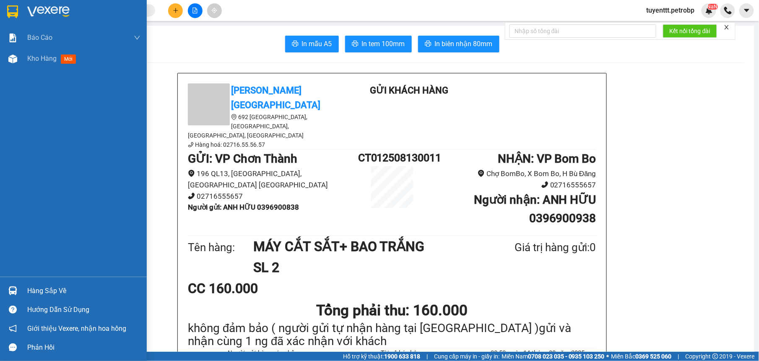
click at [8, 291] on img at bounding box center [12, 291] width 9 height 9
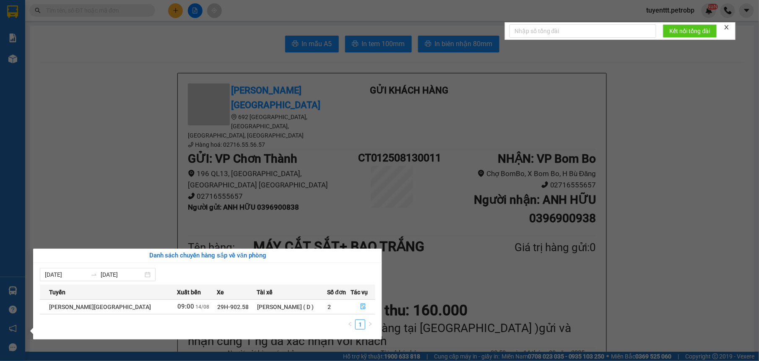
drag, startPoint x: 175, startPoint y: 204, endPoint x: 115, endPoint y: 134, distance: 92.2
click at [175, 204] on section "Kết quả tìm kiếm ( 4 ) Bộ lọc 01/08 - 14/08 Mã ĐH Trạng thái Món hàng Tổng cước…" at bounding box center [379, 180] width 759 height 361
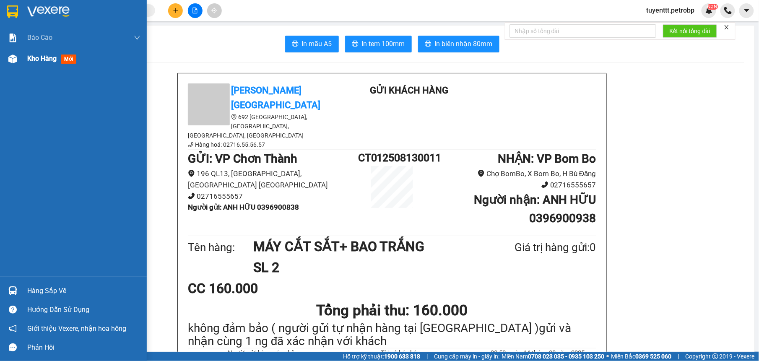
click at [14, 57] on img at bounding box center [12, 59] width 9 height 9
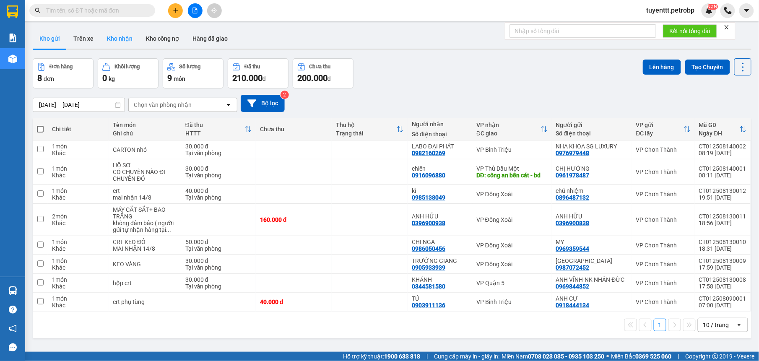
click at [121, 41] on button "Kho nhận" at bounding box center [119, 39] width 39 height 20
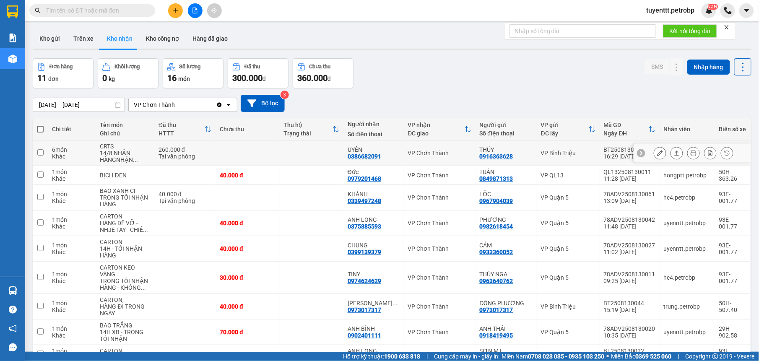
scroll to position [53, 0]
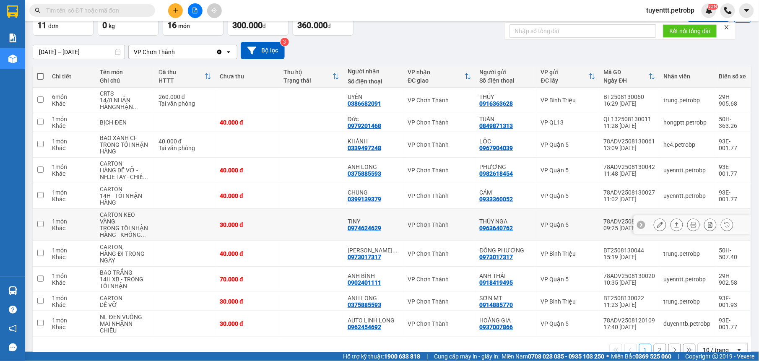
scroll to position [74, 0]
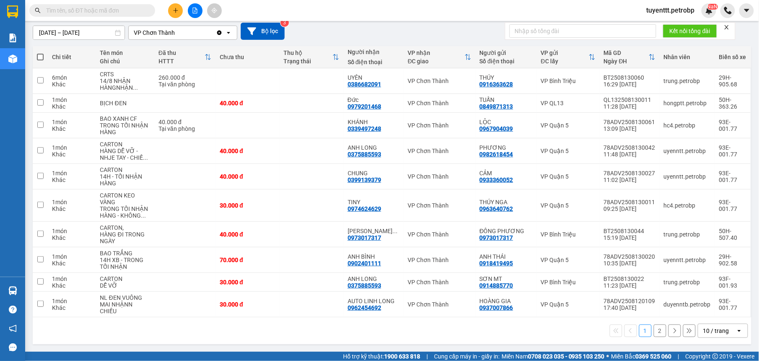
click at [654, 329] on button "2" at bounding box center [660, 331] width 13 height 13
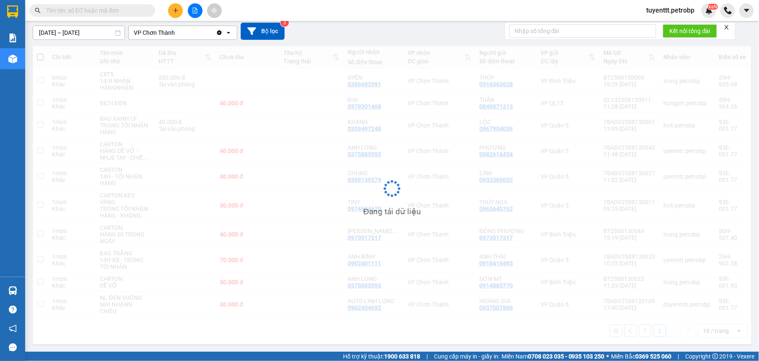
scroll to position [39, 0]
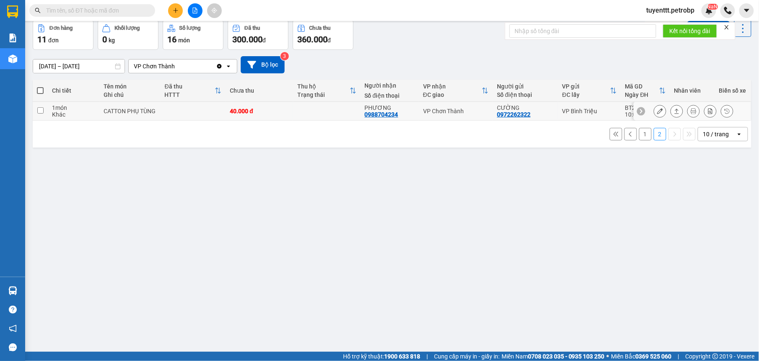
click at [389, 116] on div "0988704234" at bounding box center [382, 114] width 34 height 7
copy div "0988704234"
click at [657, 109] on icon at bounding box center [660, 111] width 6 height 6
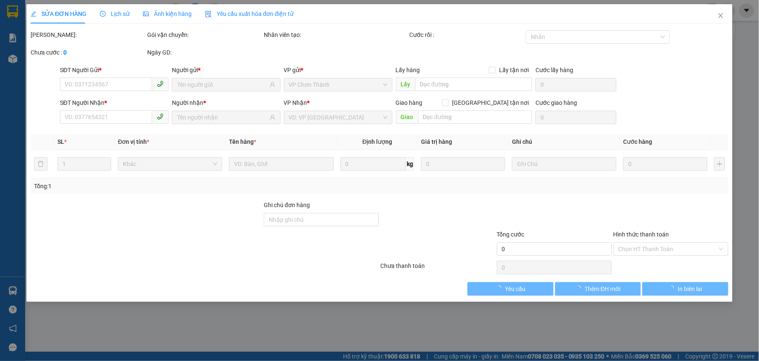
type input "0972262322"
type input "CƯỜNG"
type input "0988704234"
type input "PHƯƠNG"
type input "40.000"
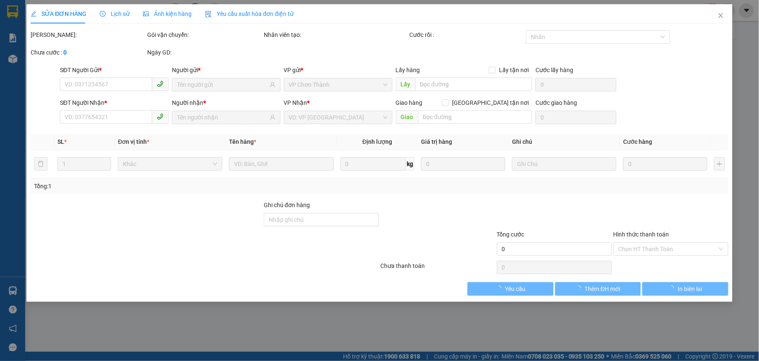
type input "40.000"
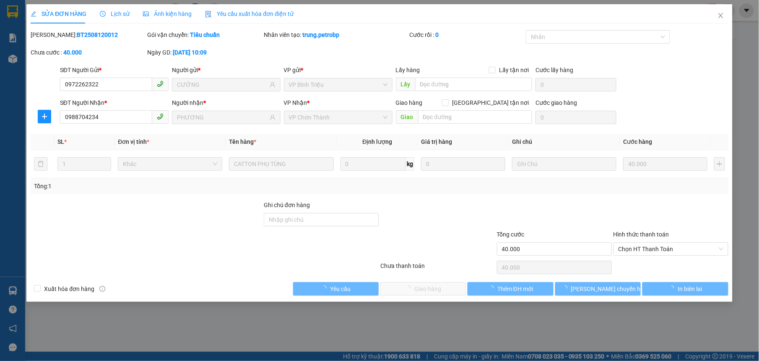
click at [123, 11] on span "Lịch sử" at bounding box center [115, 13] width 30 height 7
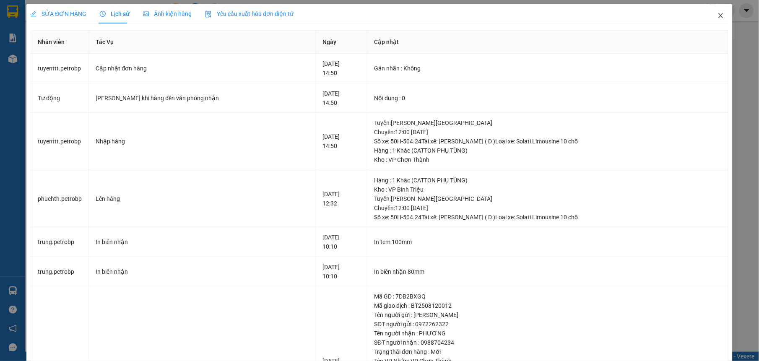
click at [710, 11] on span "Close" at bounding box center [720, 15] width 23 height 23
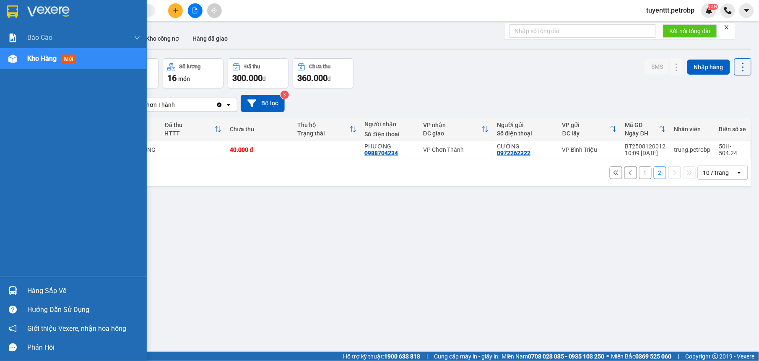
click at [16, 289] on img at bounding box center [12, 291] width 9 height 9
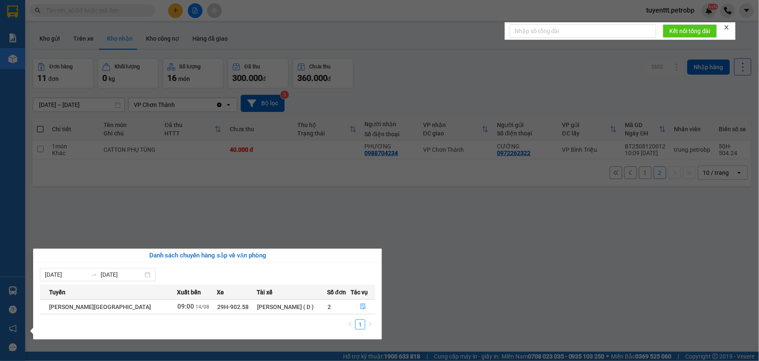
click at [485, 272] on section "Kết quả tìm kiếm ( 4 ) Bộ lọc 01/08 - 14/08 Mã ĐH Trạng thái Món hàng Tổng cước…" at bounding box center [379, 180] width 759 height 361
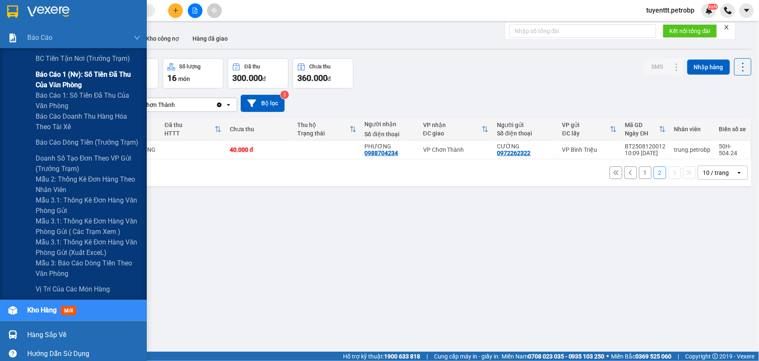
click at [72, 83] on span "Báo cáo 1 (nv): Số tiền đã thu của văn phòng" at bounding box center [88, 79] width 105 height 21
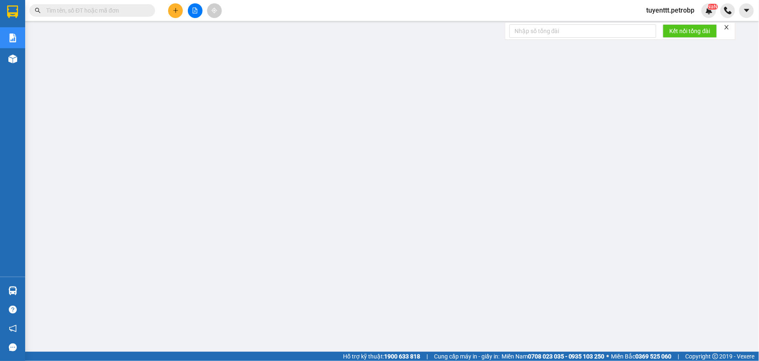
paste input "037 8008702"
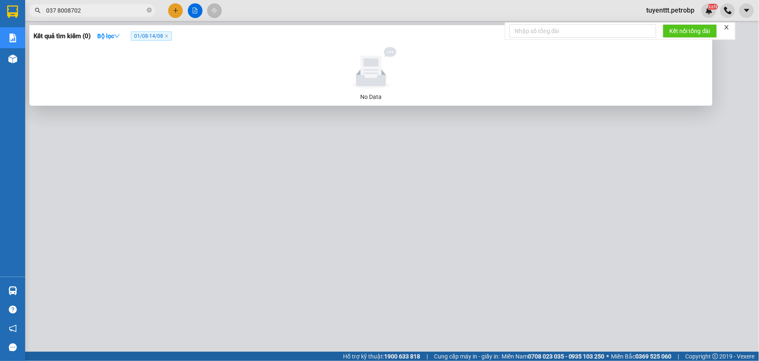
click at [57, 9] on input "037 8008702" at bounding box center [95, 10] width 99 height 9
type input "0378008702"
click at [113, 33] on strong "Bộ lọc" at bounding box center [108, 36] width 23 height 7
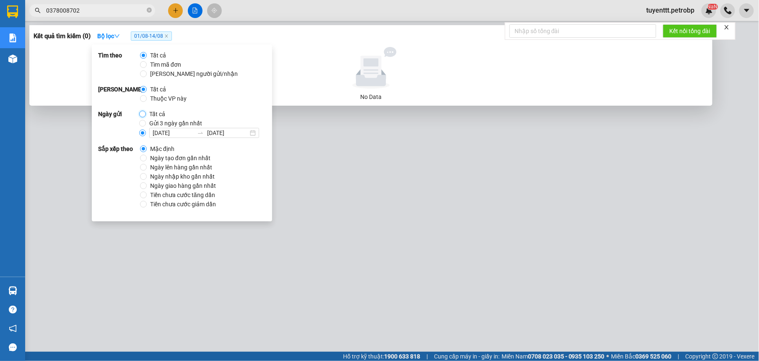
click at [142, 113] on input "Tất cả" at bounding box center [142, 114] width 7 height 7
radio input "true"
radio input "false"
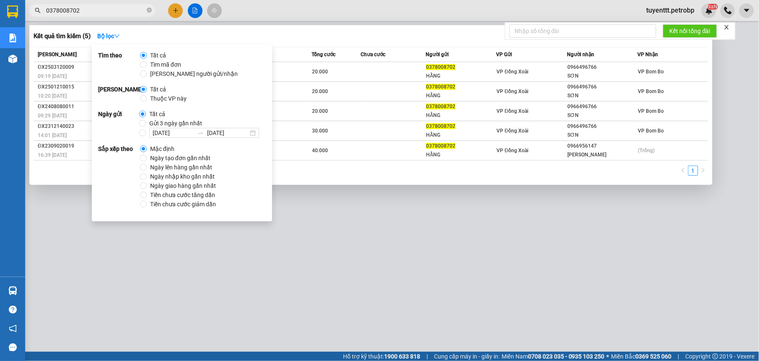
click at [462, 11] on div at bounding box center [379, 180] width 759 height 361
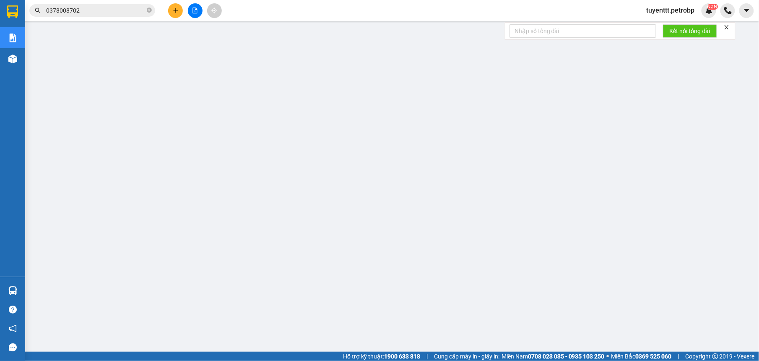
click at [179, 12] on button at bounding box center [175, 10] width 15 height 15
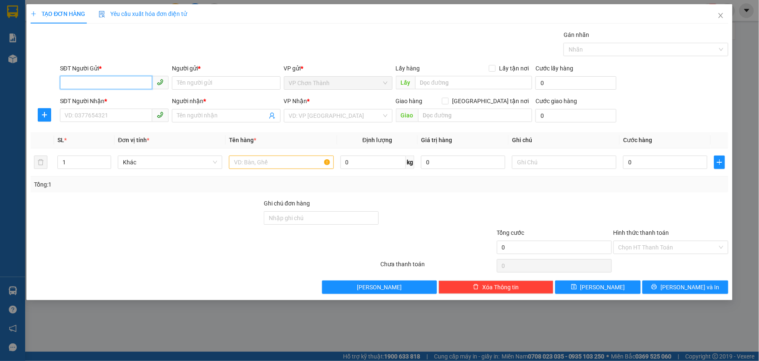
click at [136, 87] on input "SĐT Người Gửi *" at bounding box center [106, 82] width 92 height 13
type input "0866797945"
click at [125, 102] on div "0866797945 - NK CHƠN THÀNH" at bounding box center [114, 100] width 99 height 9
type input "NK CHƠN THÀNH"
type input "0982160269"
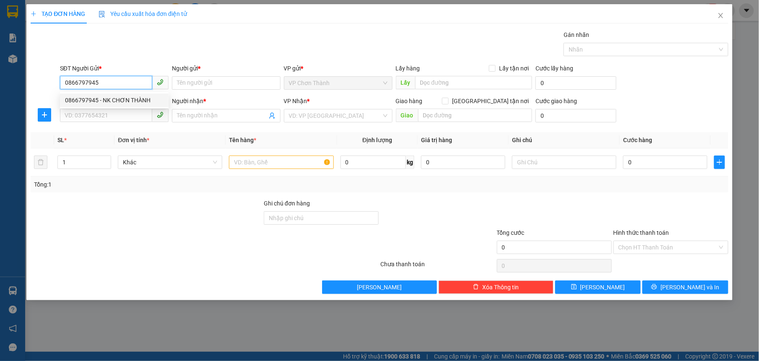
type input "LABO ĐẠI PHÁT"
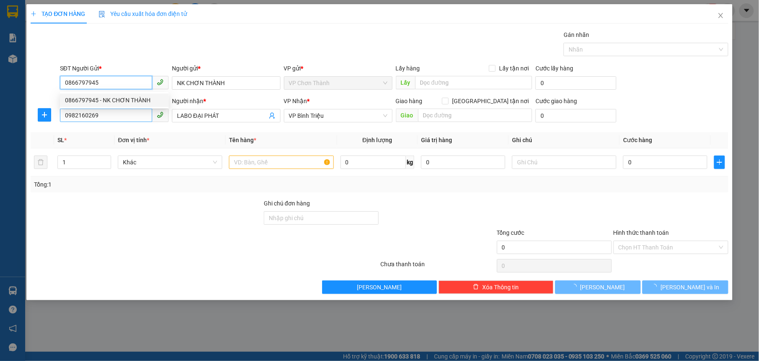
type input "30.000"
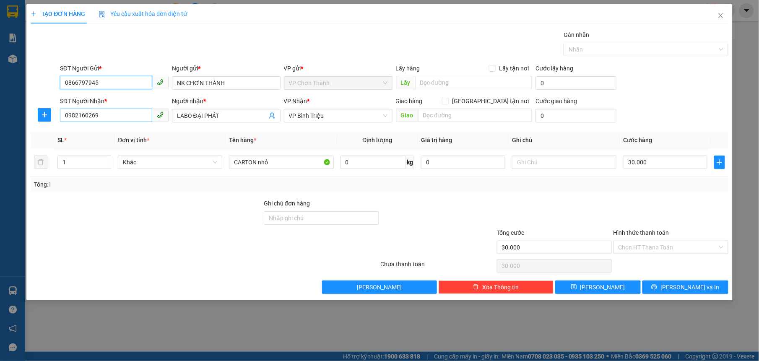
type input "0866797945"
click at [124, 113] on input "0982160269" at bounding box center [106, 115] width 92 height 13
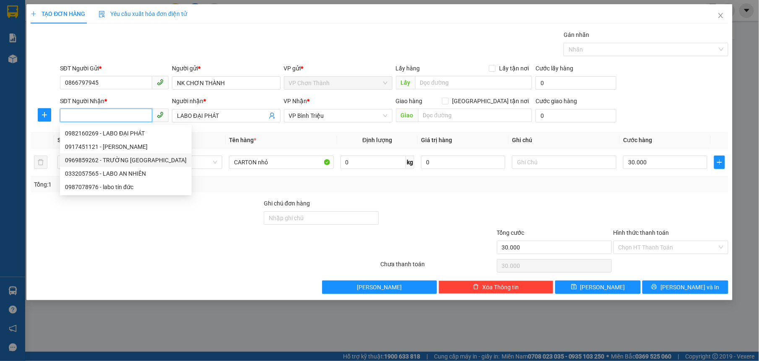
click at [126, 160] on div "0969859262 - TRƯỜNG VIỆT ĐĂNG" at bounding box center [126, 160] width 122 height 9
type input "0969859262"
type input "TRƯỜNG VIỆT ĐĂNG"
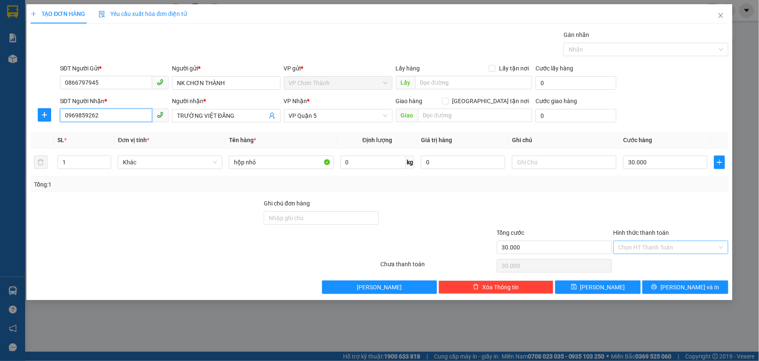
type input "0969859262"
click at [646, 252] on input "Hình thức thanh toán" at bounding box center [668, 247] width 99 height 13
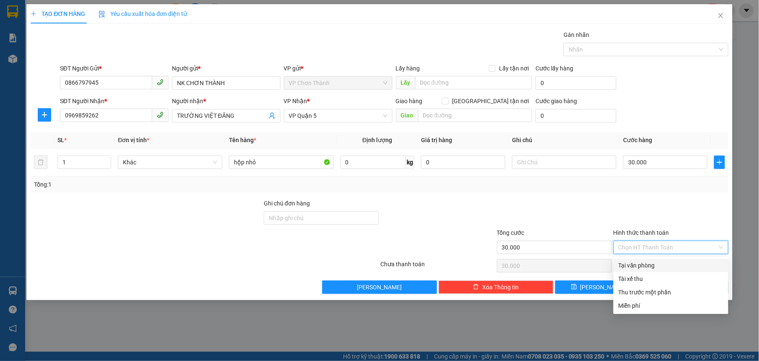
click at [649, 264] on div "Tại văn phòng" at bounding box center [671, 265] width 105 height 9
type input "0"
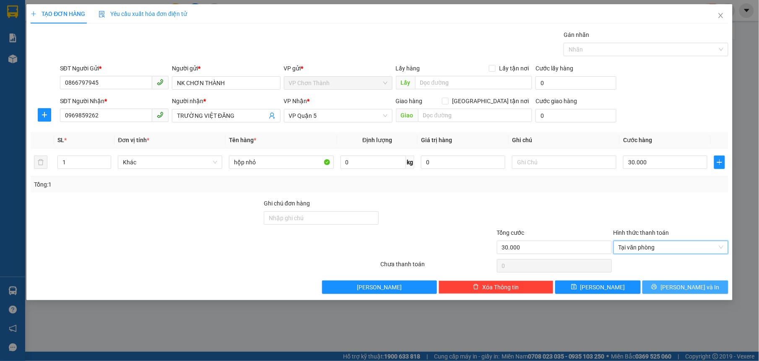
click at [663, 286] on button "[PERSON_NAME] và In" at bounding box center [686, 287] width 86 height 13
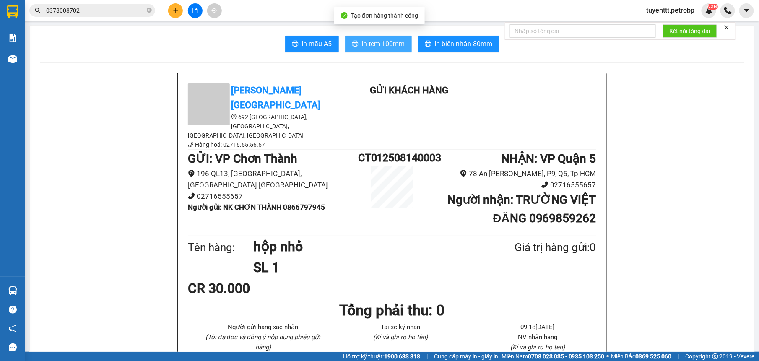
click at [378, 44] on span "In tem 100mm" at bounding box center [383, 44] width 43 height 10
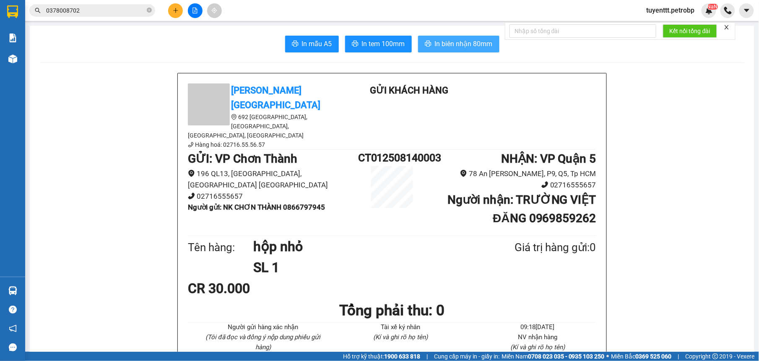
click at [474, 40] on span "In biên nhận 80mm" at bounding box center [464, 44] width 58 height 10
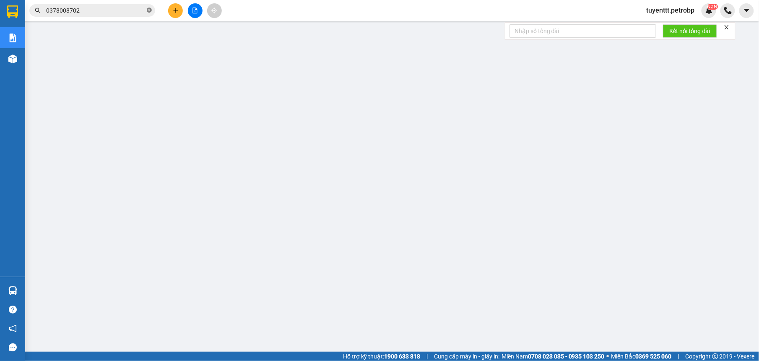
click at [149, 11] on icon "close-circle" at bounding box center [149, 10] width 5 height 5
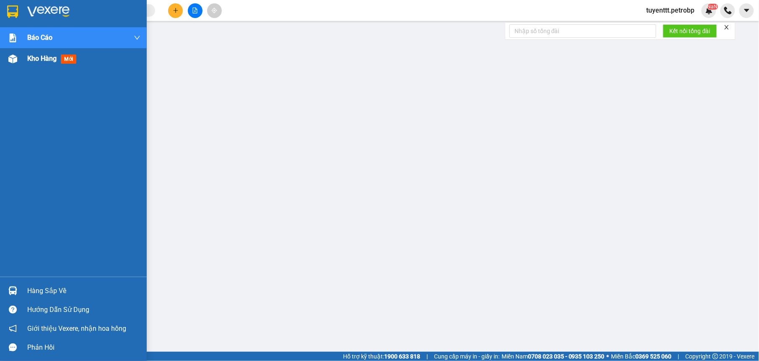
click at [6, 66] on div at bounding box center [12, 59] width 15 height 15
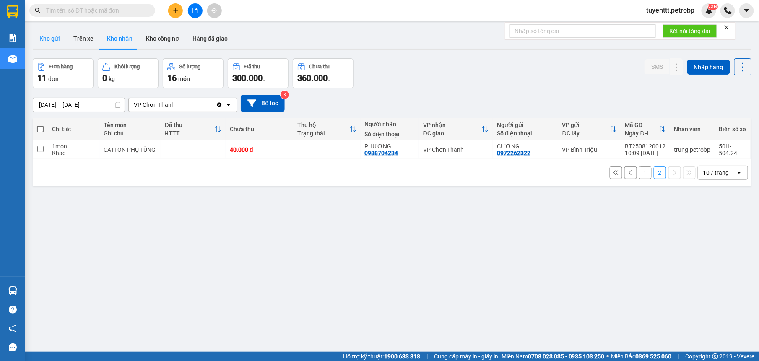
click at [42, 36] on button "Kho gửi" at bounding box center [50, 39] width 34 height 20
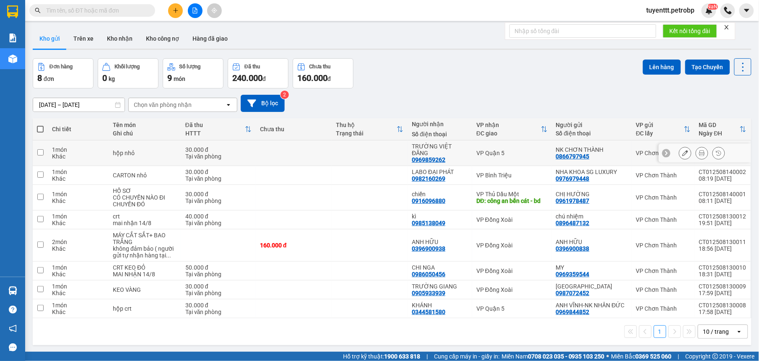
click at [458, 153] on div "TRƯỜNG VIỆT ĐĂNG 0969859262" at bounding box center [440, 153] width 56 height 20
checkbox input "true"
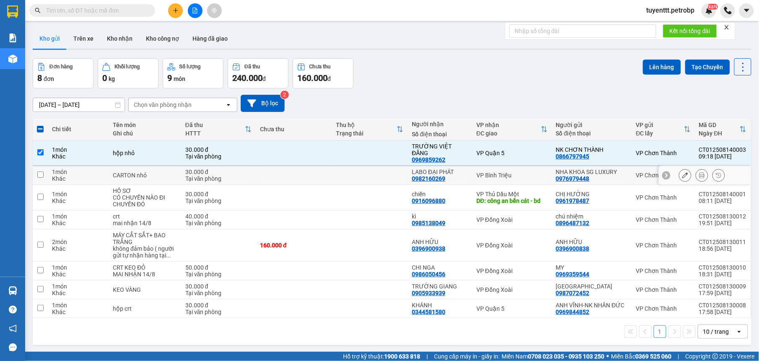
click at [459, 169] on div "LABO ĐẠI PHÁT" at bounding box center [440, 172] width 56 height 7
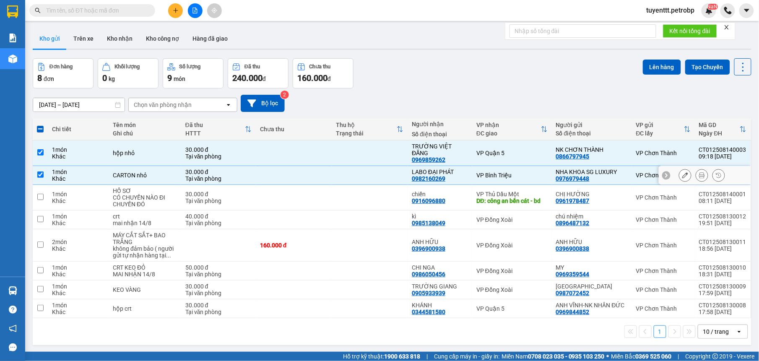
click at [450, 169] on div "LABO ĐẠI PHÁT" at bounding box center [440, 172] width 56 height 7
checkbox input "false"
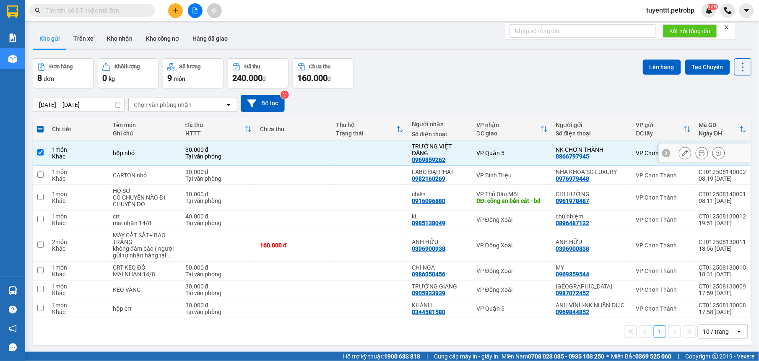
click at [461, 141] on th "Người nhận Số điện thoại" at bounding box center [440, 129] width 65 height 22
click at [458, 214] on div "kì 0985138049" at bounding box center [440, 219] width 56 height 13
checkbox input "true"
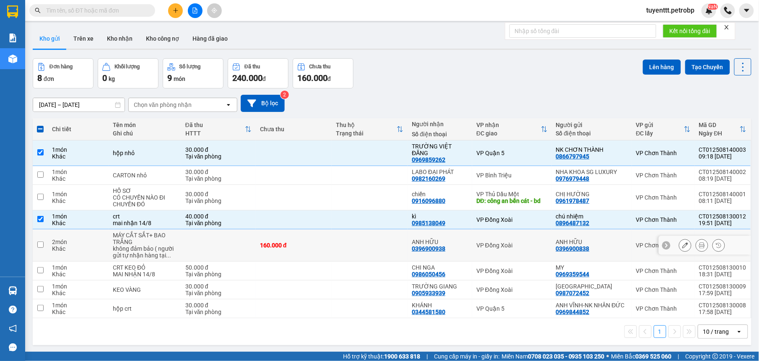
click at [467, 240] on div "ANH HỮU 0396900938" at bounding box center [440, 245] width 56 height 13
checkbox input "true"
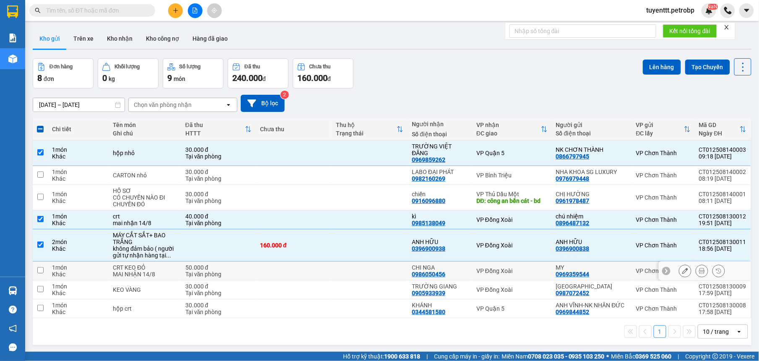
click at [467, 264] on div "CHI NGA" at bounding box center [440, 267] width 56 height 7
checkbox input "true"
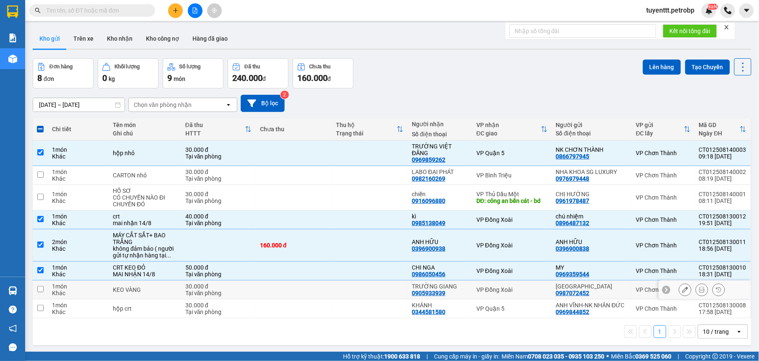
click at [470, 284] on td "TRƯỜNG GIANG 0905933939" at bounding box center [440, 290] width 65 height 19
checkbox input "true"
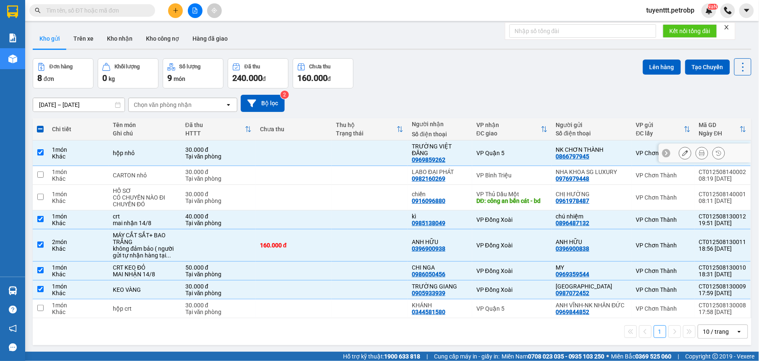
click at [469, 151] on td "TRƯỜNG VIỆT ĐĂNG 0969859262" at bounding box center [440, 154] width 65 height 26
checkbox input "false"
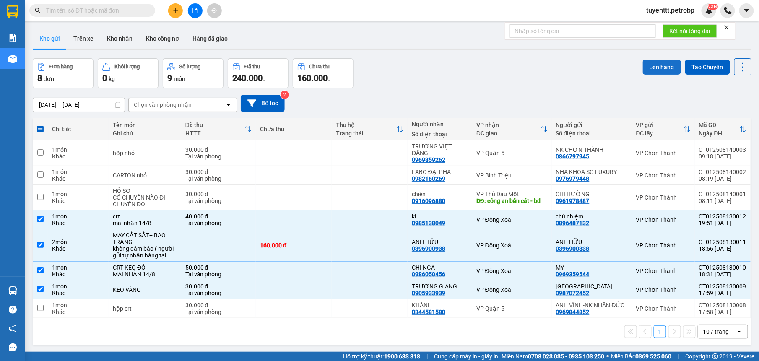
click at [656, 72] on button "Lên hàng" at bounding box center [662, 67] width 38 height 15
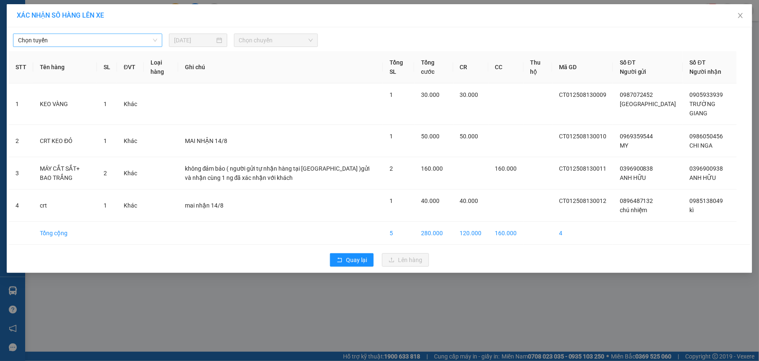
click at [126, 43] on span "Chọn tuyến" at bounding box center [87, 40] width 139 height 13
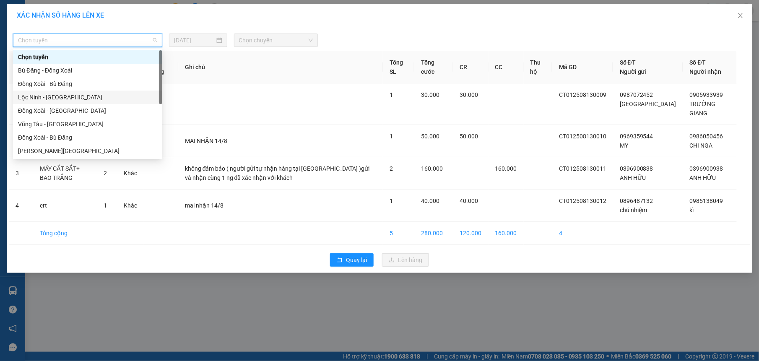
click at [82, 96] on div "Lộc Ninh - [GEOGRAPHIC_DATA]" at bounding box center [87, 97] width 139 height 9
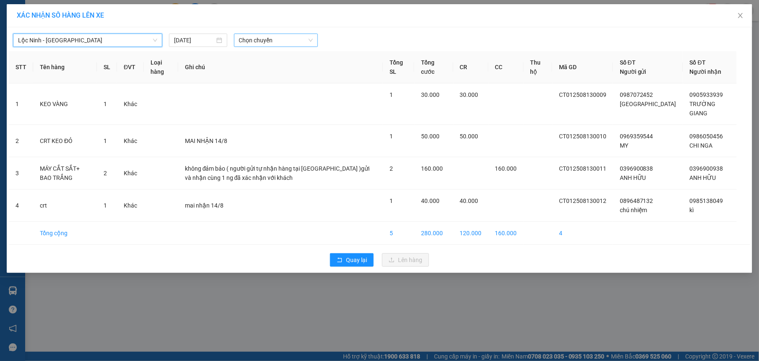
click at [294, 39] on span "Chọn chuyến" at bounding box center [276, 40] width 74 height 13
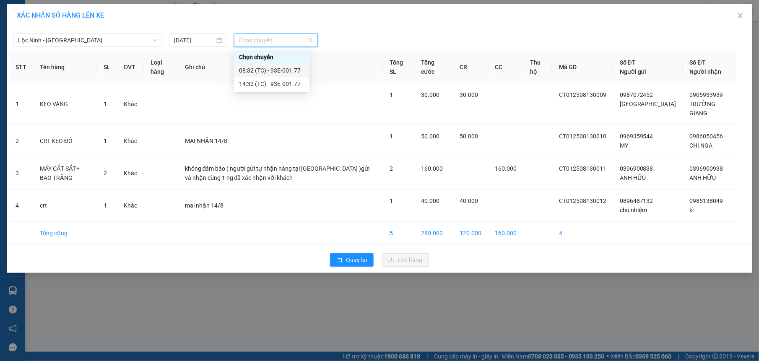
click at [267, 71] on div "08:32 (TC) - 93E-001.77" at bounding box center [271, 70] width 65 height 9
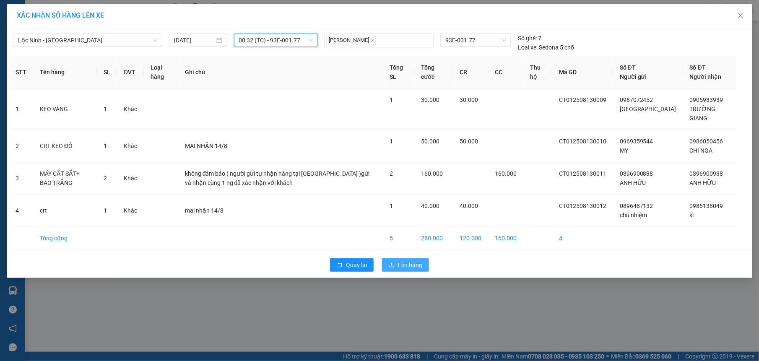
click at [407, 267] on span "Lên hàng" at bounding box center [410, 265] width 24 height 9
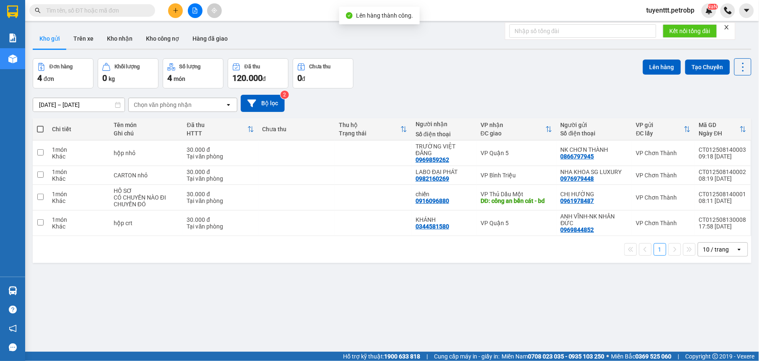
click at [41, 128] on span at bounding box center [40, 129] width 7 height 7
click at [40, 125] on input "checkbox" at bounding box center [40, 125] width 0 height 0
checkbox input "true"
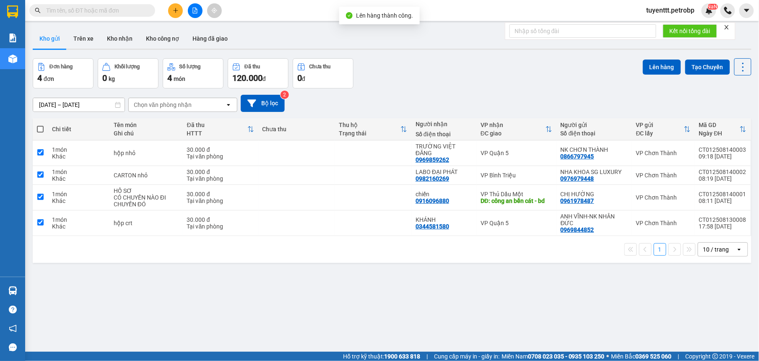
checkbox input "true"
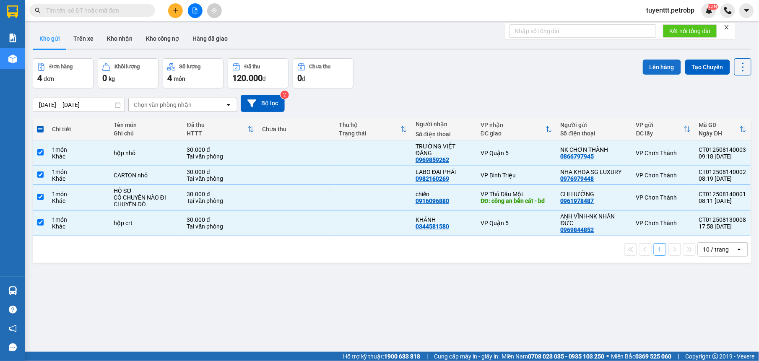
click at [655, 68] on button "Lên hàng" at bounding box center [662, 67] width 38 height 15
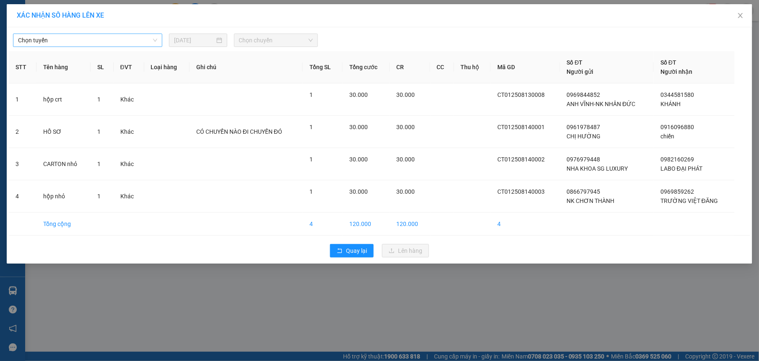
click at [136, 42] on span "Chọn tuyến" at bounding box center [87, 40] width 139 height 13
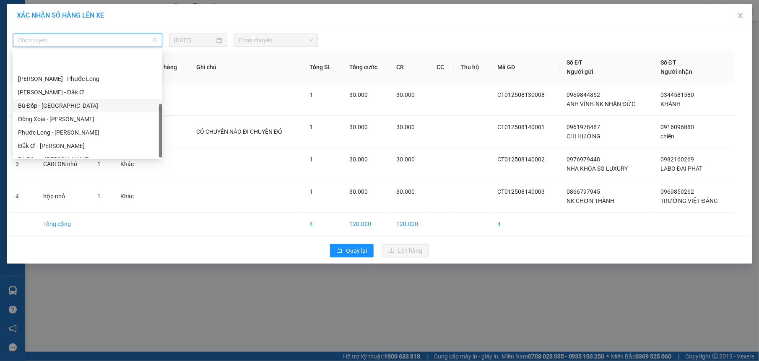
scroll to position [161, 0]
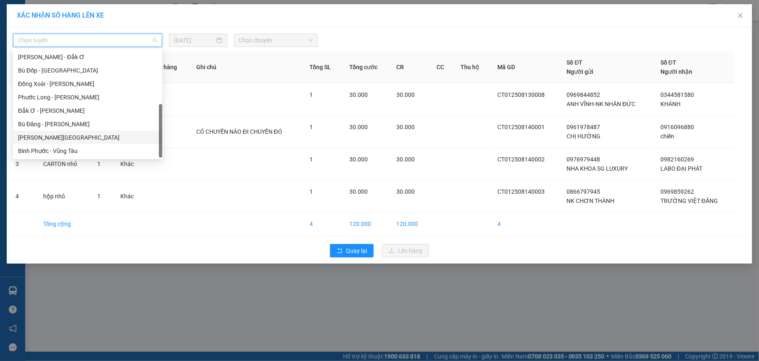
click at [67, 137] on div "Lộc Ninh - Hồ Chí Minh" at bounding box center [87, 137] width 139 height 9
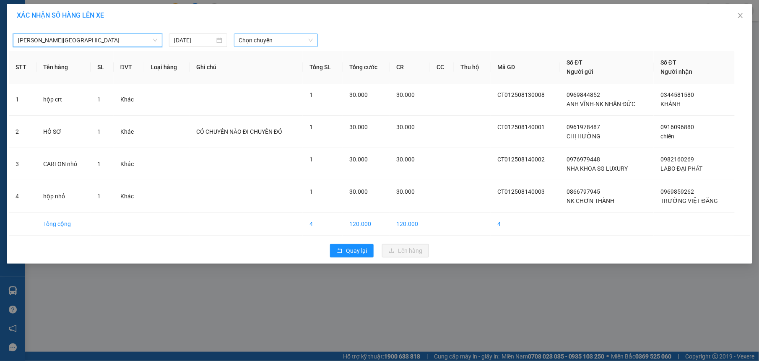
click at [274, 44] on span "Chọn chuyến" at bounding box center [276, 40] width 74 height 13
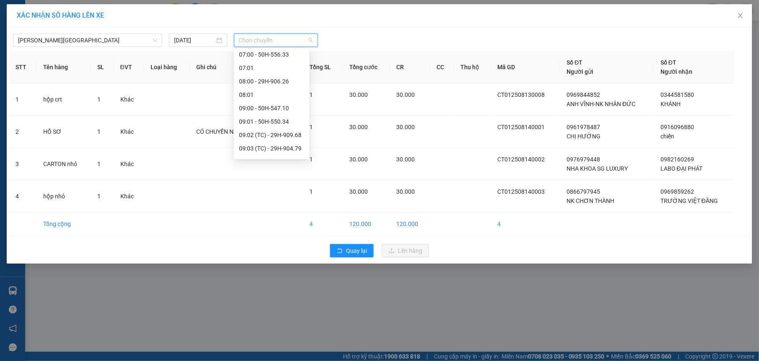
scroll to position [209, 0]
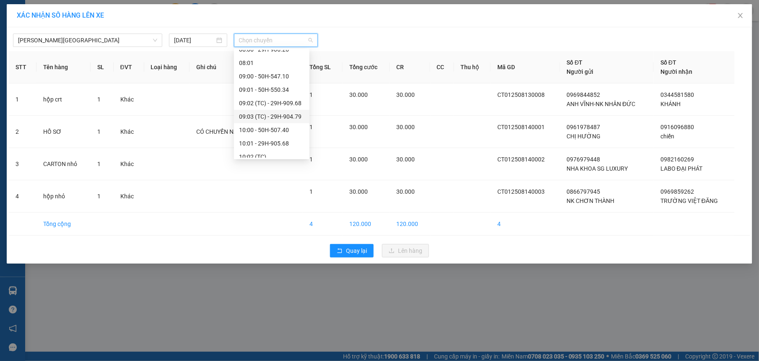
click at [282, 112] on div "09:03 (TC) - 29H-904.79" at bounding box center [271, 116] width 65 height 9
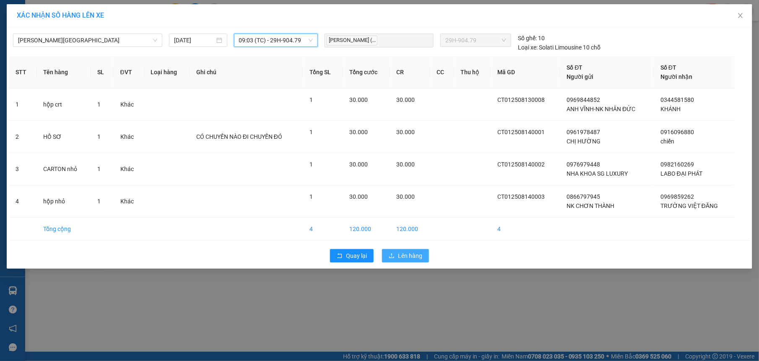
drag, startPoint x: 418, startPoint y: 252, endPoint x: 413, endPoint y: 251, distance: 4.8
click at [417, 252] on button "Lên hàng" at bounding box center [405, 255] width 47 height 13
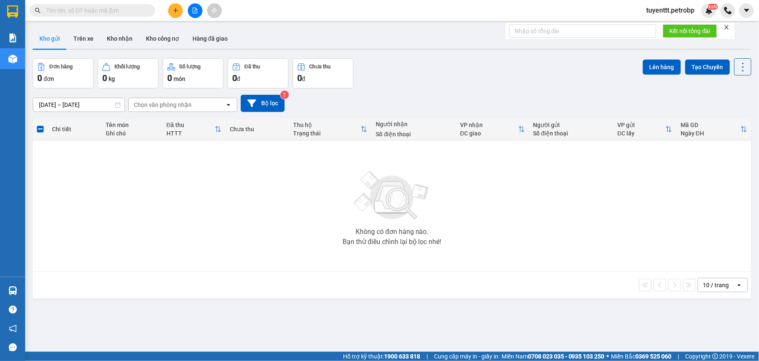
click at [178, 9] on icon "plus" at bounding box center [176, 11] width 6 height 6
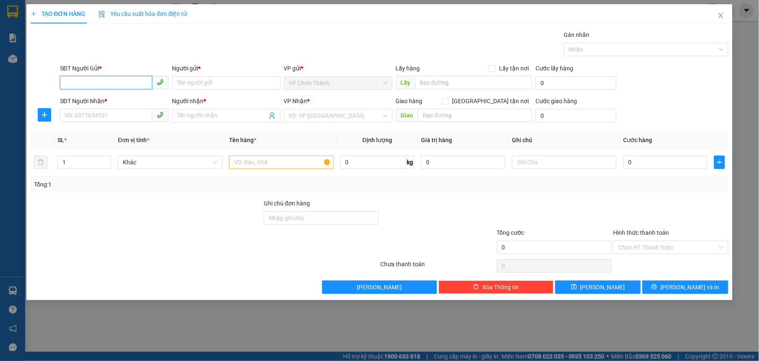
click at [116, 81] on input "SĐT Người Gửi *" at bounding box center [106, 82] width 92 height 13
type input "0983468676"
click at [208, 81] on input "Người gửi *" at bounding box center [226, 82] width 109 height 13
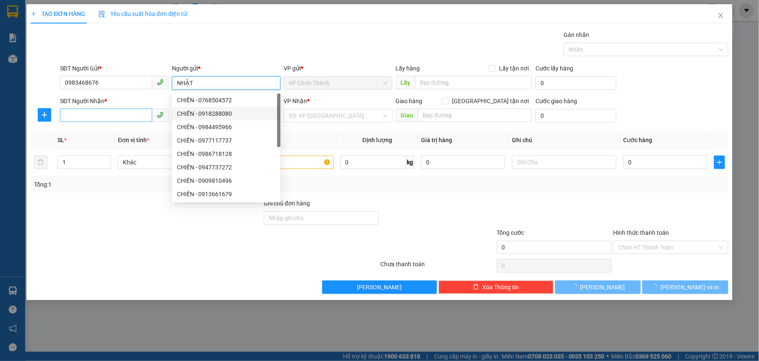
type input "NHẬT"
click at [110, 118] on input "SĐT Người Nhận *" at bounding box center [106, 115] width 92 height 13
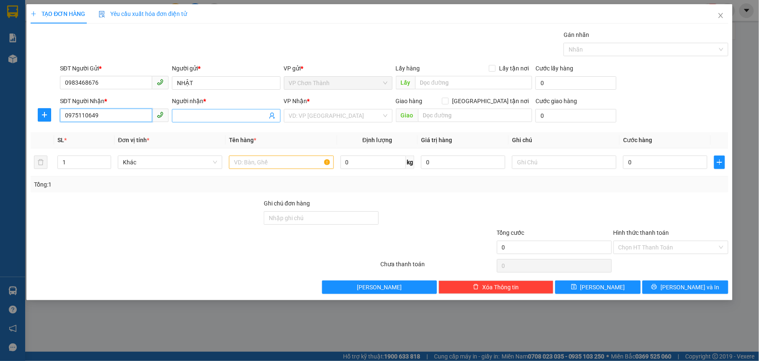
type input "0975110649"
click at [225, 111] on span at bounding box center [226, 115] width 109 height 13
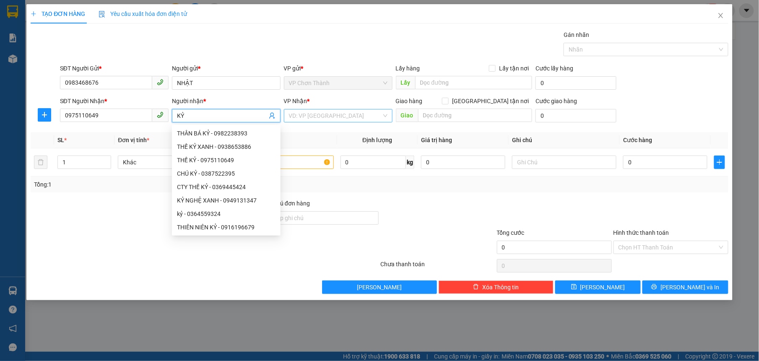
type input "KỶ"
click at [303, 117] on input "search" at bounding box center [335, 116] width 93 height 13
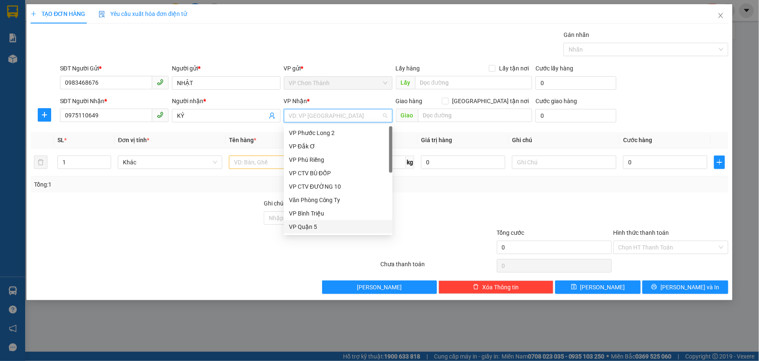
click at [321, 222] on div "VP Quận 5" at bounding box center [338, 226] width 99 height 9
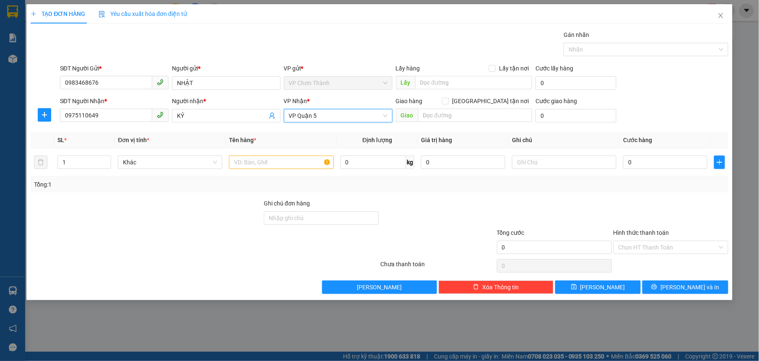
click at [330, 116] on span "VP Quận 5" at bounding box center [338, 116] width 99 height 13
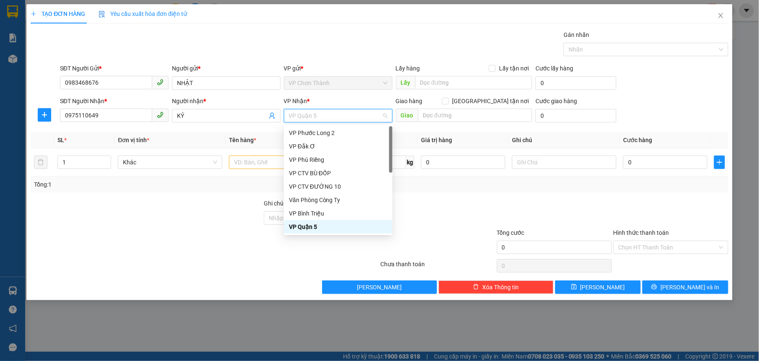
click at [330, 116] on span "VP Quận 5" at bounding box center [338, 116] width 99 height 13
click at [328, 225] on div "VP Quận 5" at bounding box center [338, 226] width 99 height 9
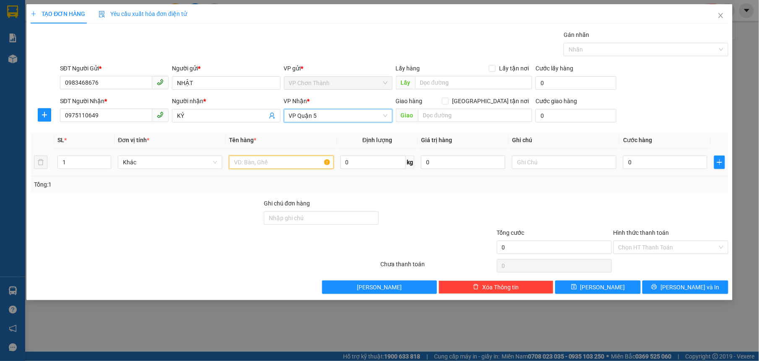
click at [268, 165] on input "text" at bounding box center [281, 162] width 104 height 13
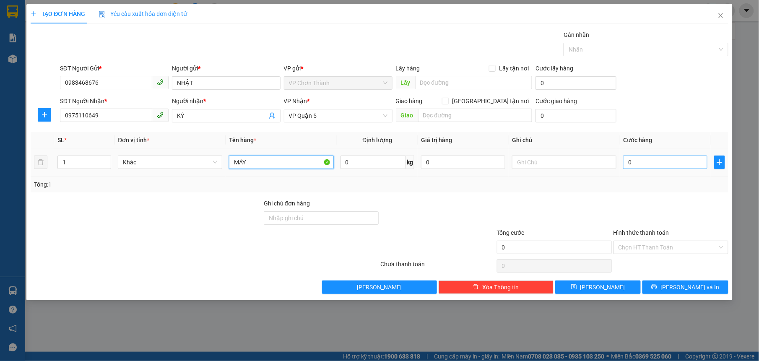
type input "MÁY"
click at [636, 160] on input "0" at bounding box center [665, 162] width 84 height 13
type input "5"
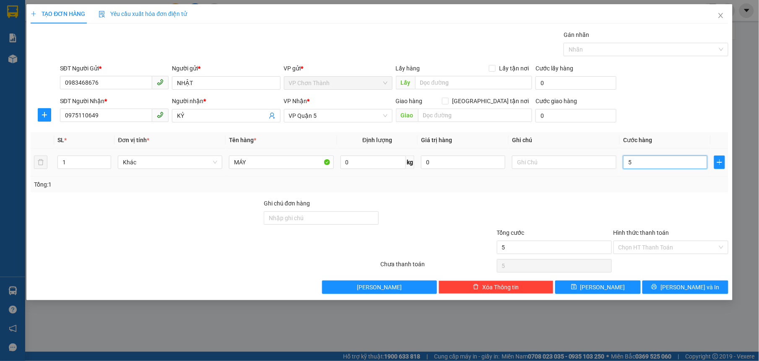
type input "50"
type input "500"
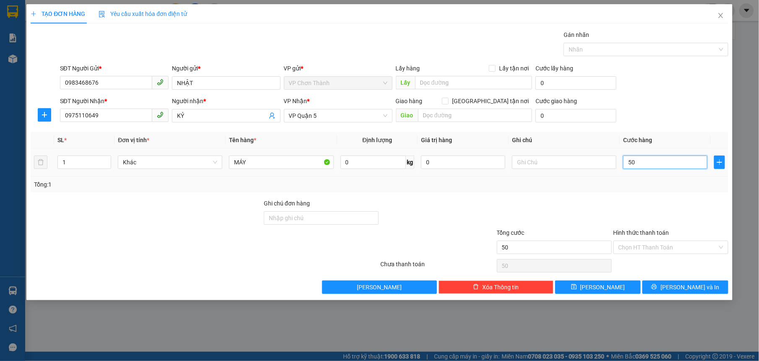
type input "500"
type input "5.000"
type input "50.000"
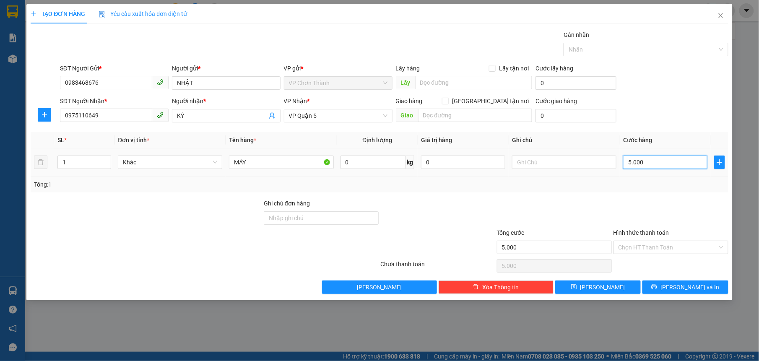
type input "50.000"
click at [561, 167] on input "text" at bounding box center [564, 162] width 104 height 13
type input "KHÔNG ĐẢM BẢO"
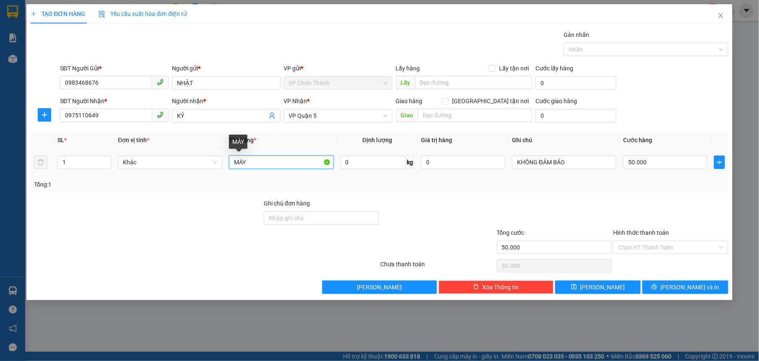
click at [286, 164] on input "MÁY" at bounding box center [281, 162] width 104 height 13
click at [294, 164] on input "MÁY" at bounding box center [281, 162] width 104 height 13
click at [281, 164] on input "MÁY" at bounding box center [281, 162] width 104 height 13
type input "MÁY ĐIỆN ( NHẸ TAY )"
click at [672, 245] on input "Hình thức thanh toán" at bounding box center [668, 247] width 99 height 13
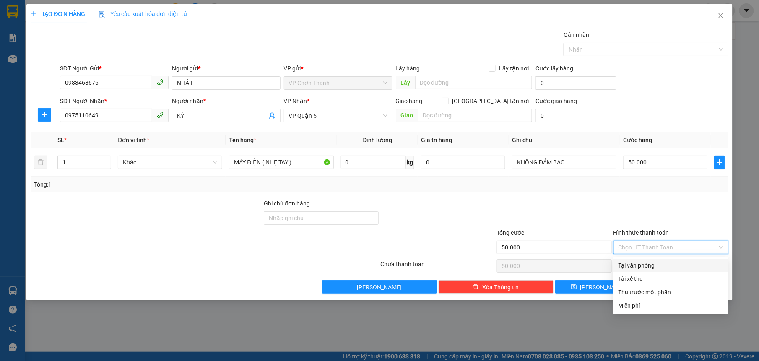
click at [666, 267] on div "Tại văn phòng" at bounding box center [671, 265] width 105 height 9
type input "0"
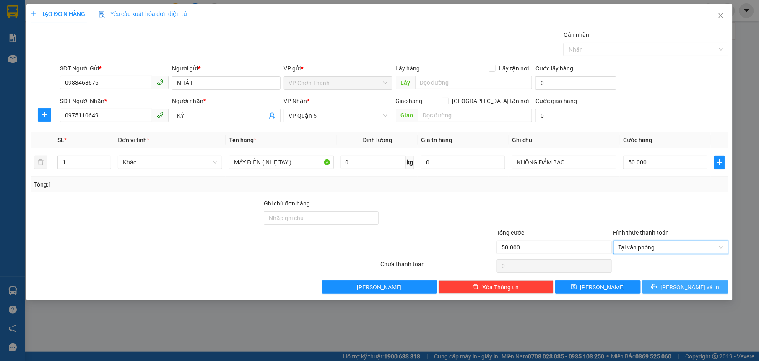
click at [657, 289] on icon "printer" at bounding box center [655, 287] width 6 height 6
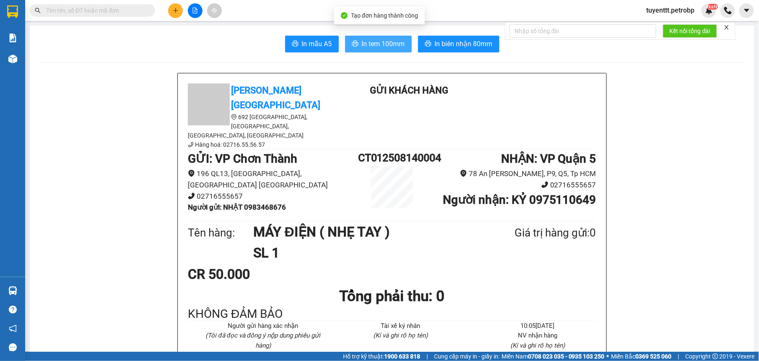
click at [370, 42] on span "In tem 100mm" at bounding box center [383, 44] width 43 height 10
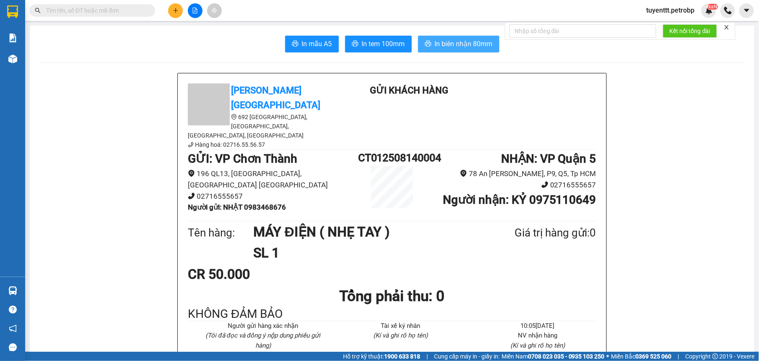
click at [463, 47] on span "In biên nhận 80mm" at bounding box center [464, 44] width 58 height 10
click at [169, 12] on button at bounding box center [175, 10] width 15 height 15
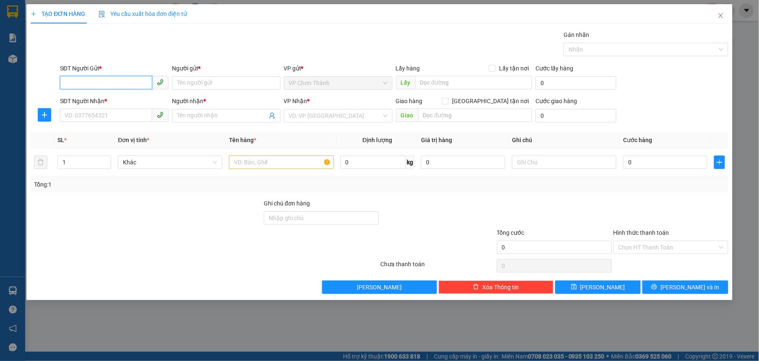
click at [123, 81] on input "SĐT Người Gửi *" at bounding box center [106, 82] width 92 height 13
click at [86, 83] on input "SĐT Người Gửi *" at bounding box center [106, 82] width 92 height 13
click at [46, 113] on icon "plus" at bounding box center [44, 115] width 7 height 7
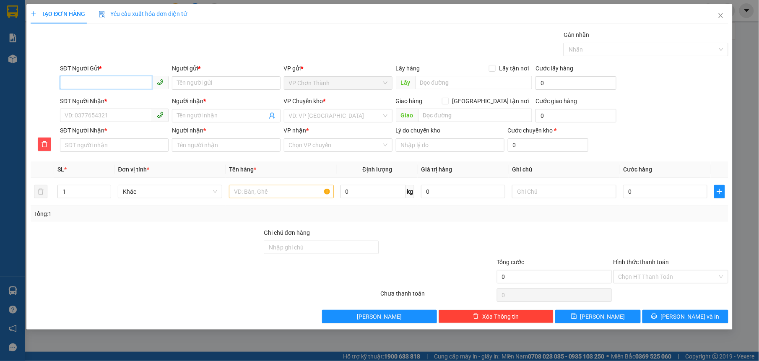
click at [109, 87] on input "SĐT Người Gửi *" at bounding box center [106, 82] width 92 height 13
type input "0988126693"
click at [232, 81] on input "Người gửi *" at bounding box center [226, 82] width 109 height 13
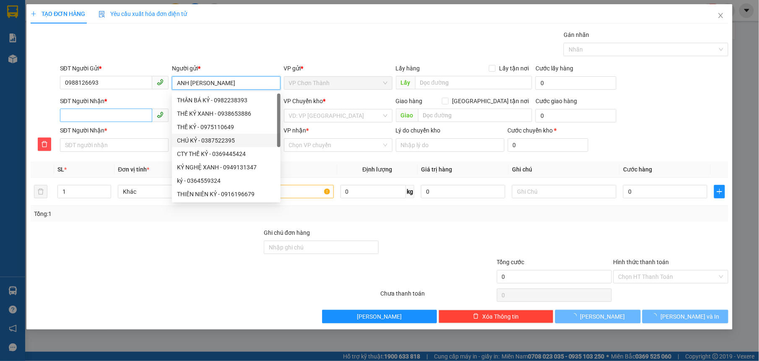
type input "ANH TRƯƠNG"
click at [131, 116] on input "SĐT Người Nhận *" at bounding box center [106, 115] width 92 height 13
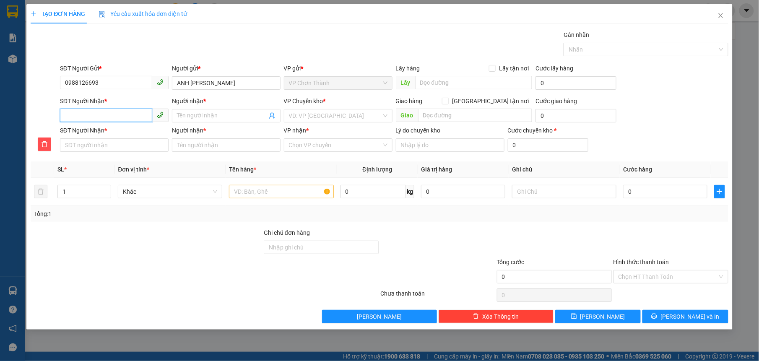
type input "0"
type input "09"
type input "090"
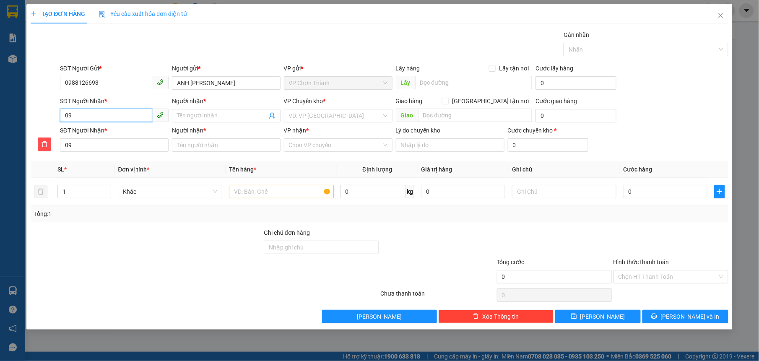
type input "090"
type input "0906"
type input "09067"
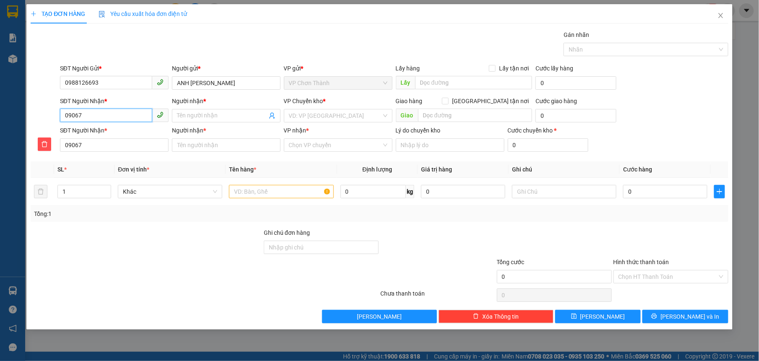
type input "090672"
type input "0906727"
type input "09067277"
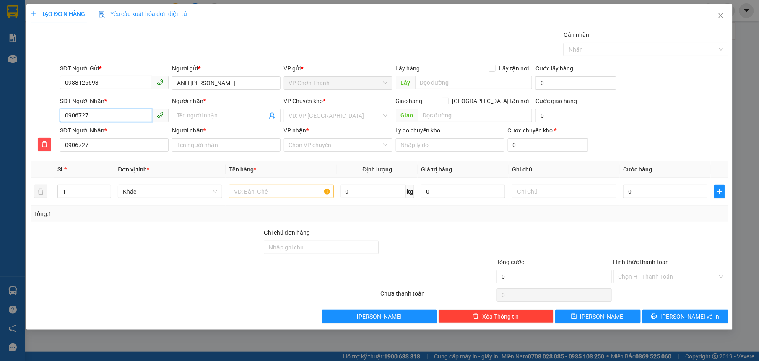
type input "09067277"
type input "090672777"
type input "0906727779"
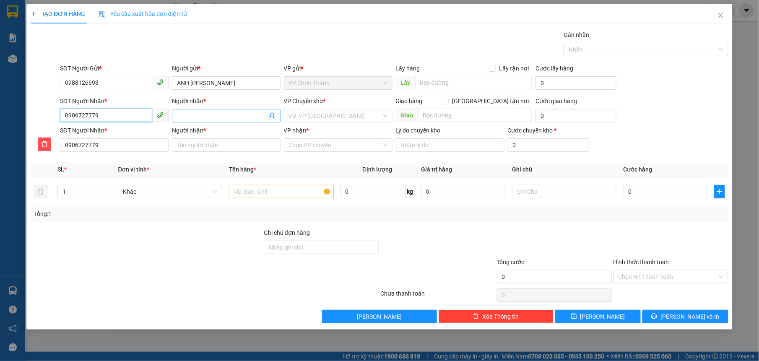
type input "0906727779"
click at [196, 117] on input "Người nhận *" at bounding box center [222, 115] width 90 height 9
type input "H"
type input "HU"
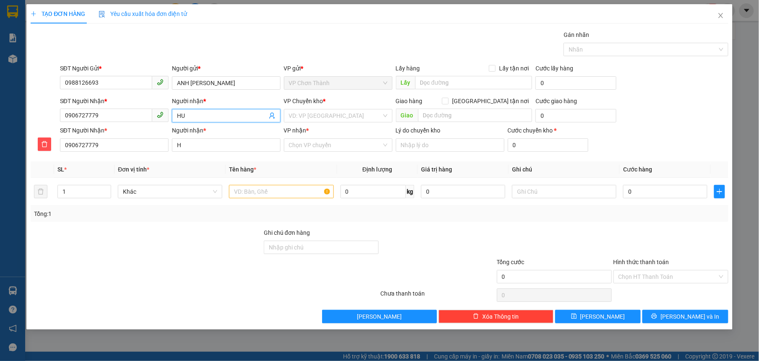
type input "HU"
type input "HUN"
type input "HUNG"
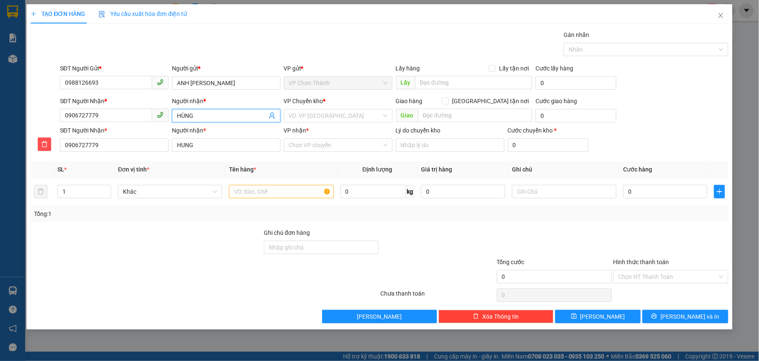
type input "HÙNG"
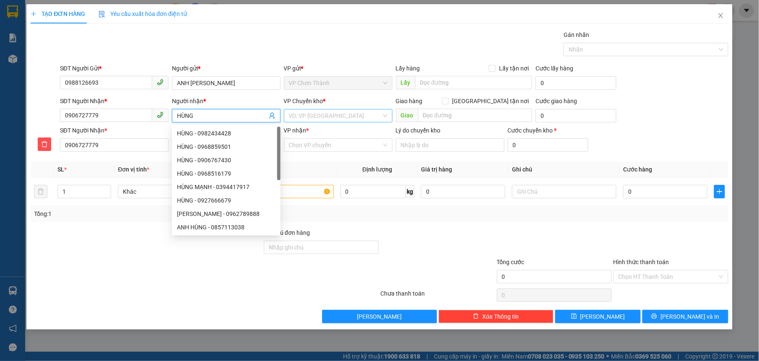
type input "HÙNG"
click at [349, 115] on input "search" at bounding box center [335, 116] width 93 height 13
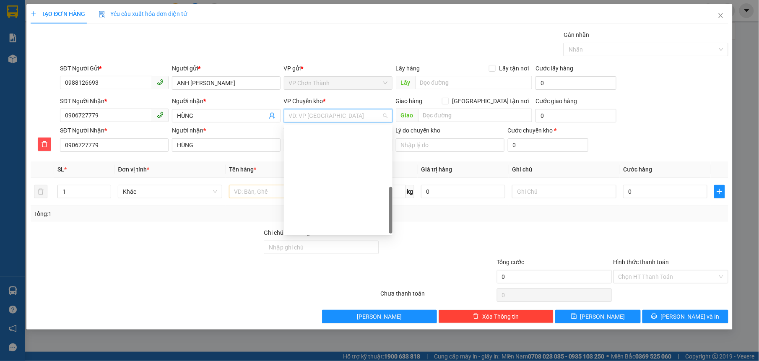
scroll to position [201, 0]
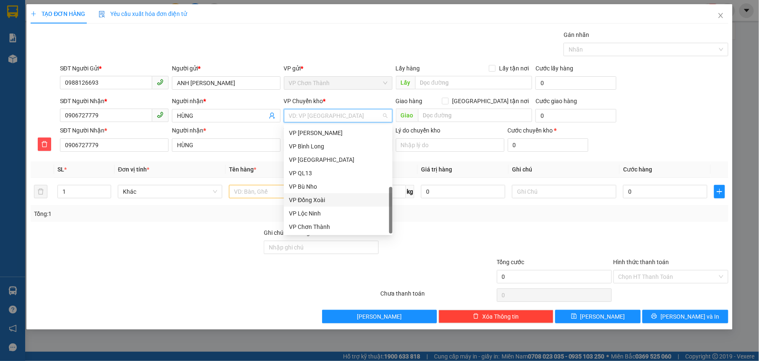
click at [323, 199] on div "VP Đồng Xoài" at bounding box center [338, 200] width 99 height 9
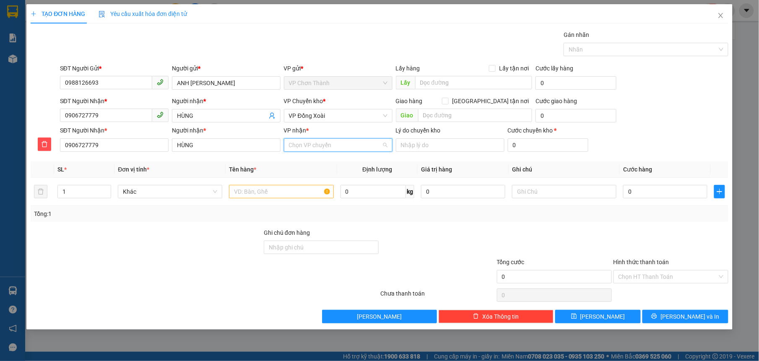
click at [302, 148] on input "VP nhận *" at bounding box center [335, 145] width 93 height 13
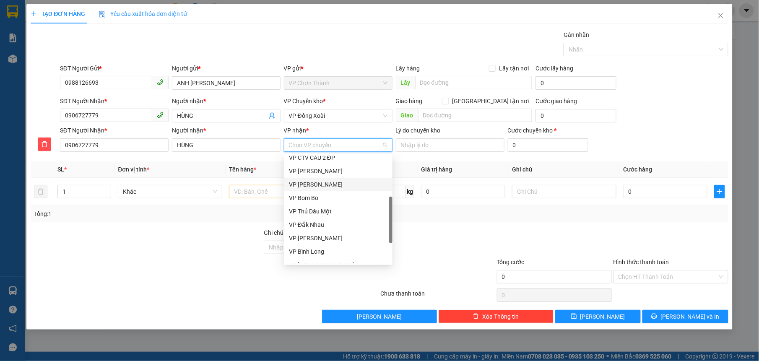
scroll to position [84, 0]
click at [331, 160] on div "VP Bình Triệu" at bounding box center [338, 159] width 99 height 9
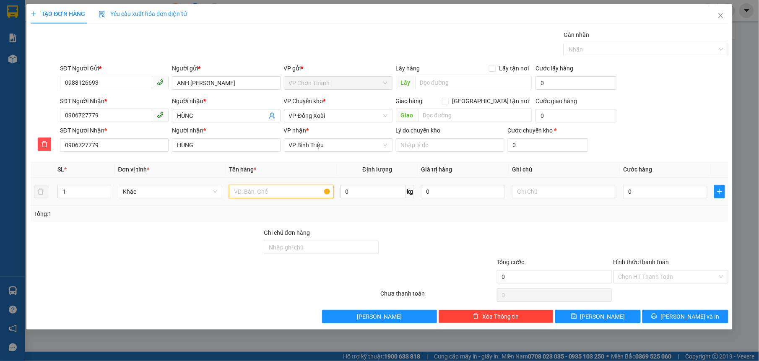
click at [280, 191] on input "text" at bounding box center [281, 191] width 104 height 13
type input "TỦ ĐIỆN"
click at [541, 190] on input "text" at bounding box center [564, 191] width 104 height 13
click at [448, 118] on input "text" at bounding box center [475, 115] width 115 height 13
click at [481, 115] on input "text" at bounding box center [475, 115] width 115 height 13
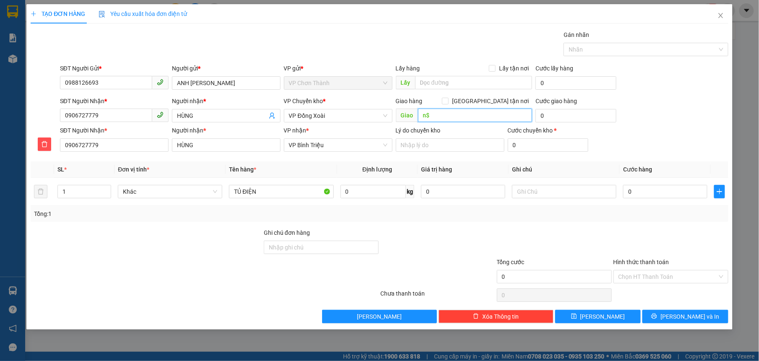
type input "n"
type input "N4 BÌNH PHƯỚC"
click at [563, 192] on input "text" at bounding box center [564, 191] width 104 height 13
click at [546, 195] on input "text" at bounding box center [564, 191] width 104 height 13
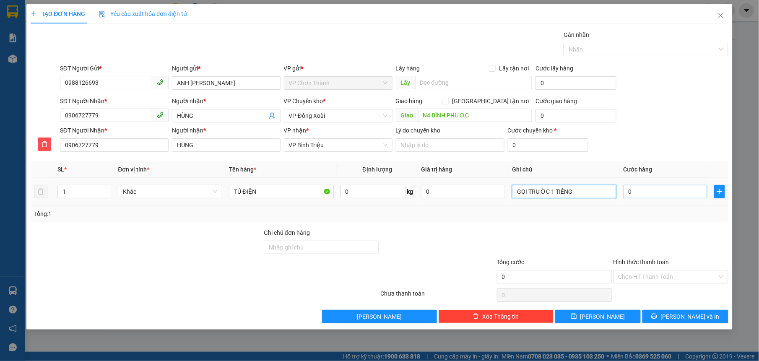
type input "GỌI TRƯỚC 1 TIẾNG"
click at [670, 194] on input "0" at bounding box center [665, 191] width 84 height 13
type input "1"
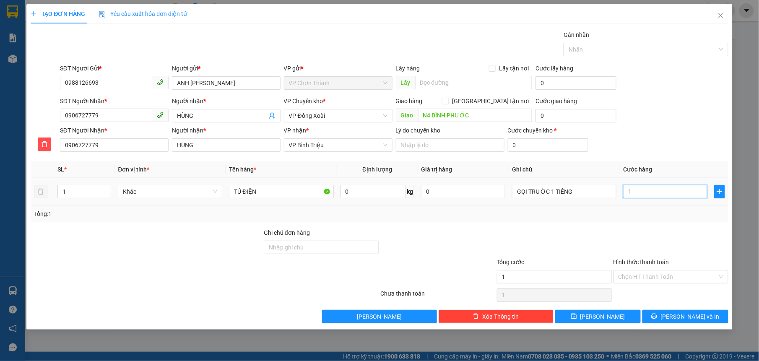
type input "10"
type input "100"
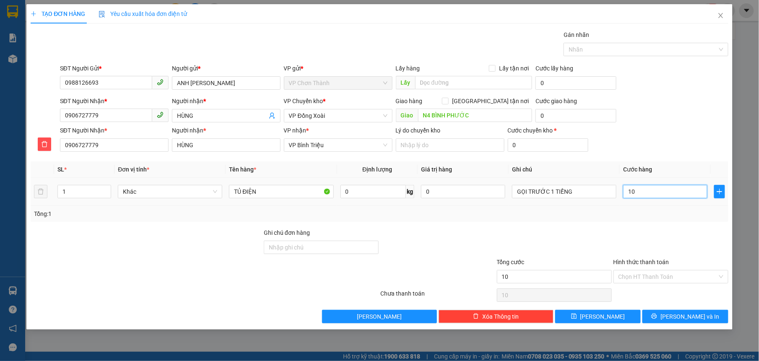
type input "100"
type input "10"
type input "1"
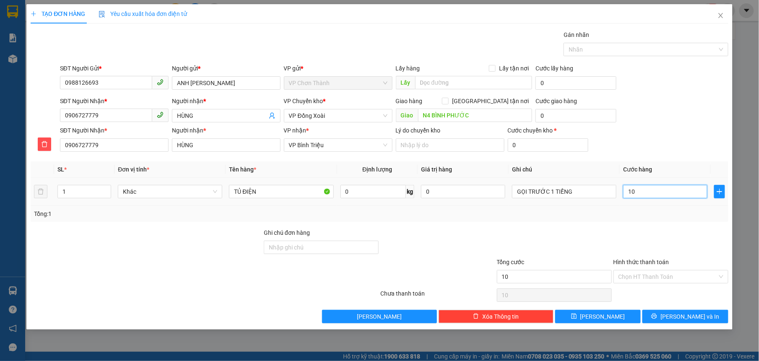
type input "1"
type input "0"
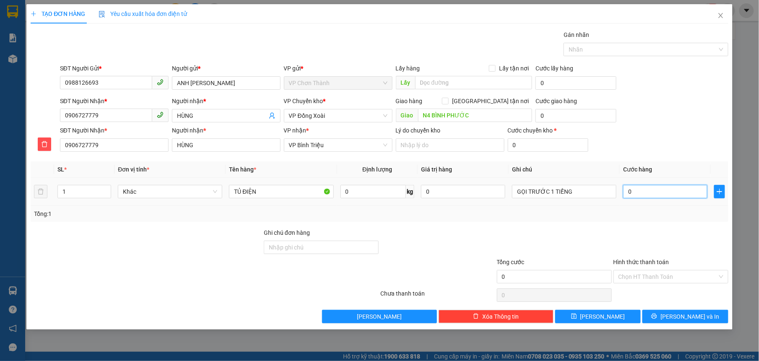
click at [629, 192] on input "0" at bounding box center [665, 191] width 84 height 13
click at [628, 195] on input "0" at bounding box center [665, 191] width 84 height 13
type input "10"
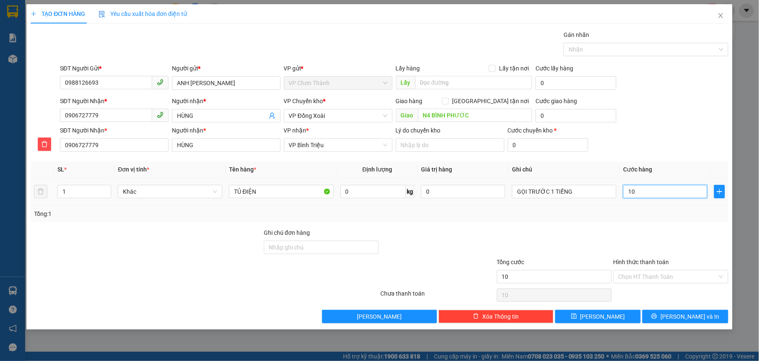
type input "100"
type input "1.000"
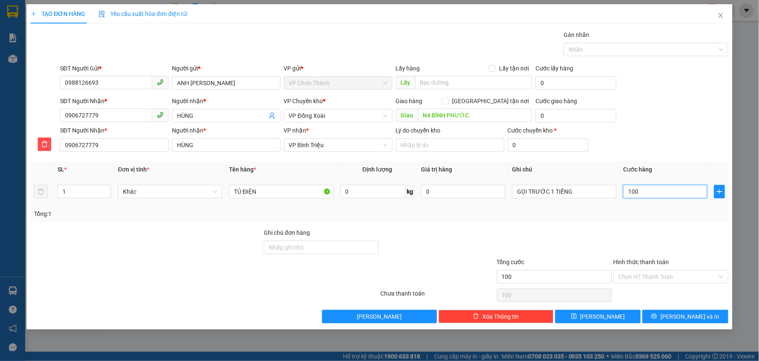
type input "1.000"
type input "10.000"
type input "100.000"
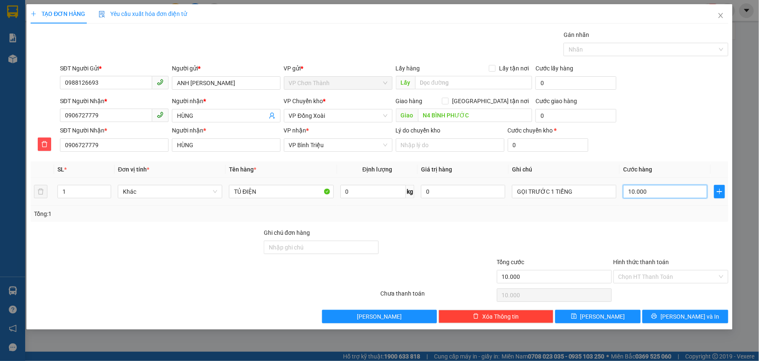
type input "100.000"
click at [657, 279] on input "Hình thức thanh toán" at bounding box center [668, 277] width 99 height 13
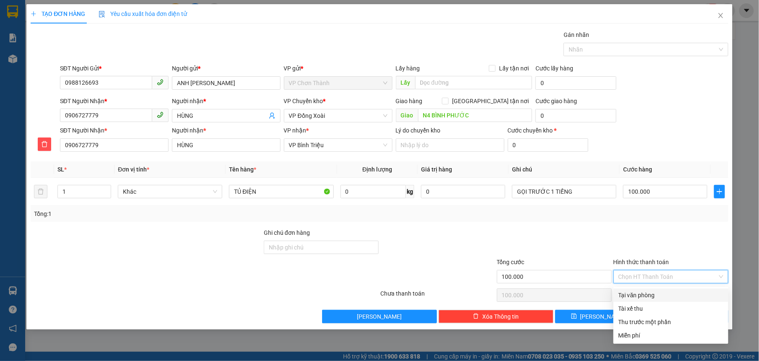
click at [649, 293] on div "Tại văn phòng" at bounding box center [671, 295] width 105 height 9
type input "0"
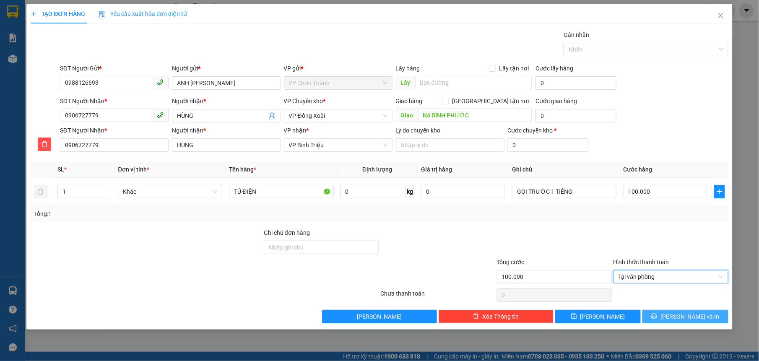
click at [665, 317] on button "[PERSON_NAME] và In" at bounding box center [686, 316] width 86 height 13
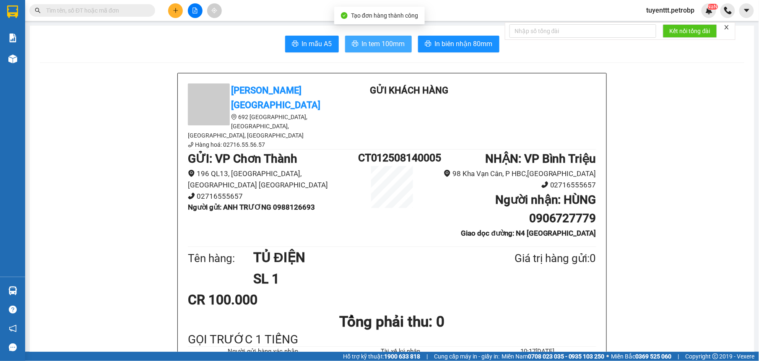
click at [373, 41] on span "In tem 100mm" at bounding box center [383, 44] width 43 height 10
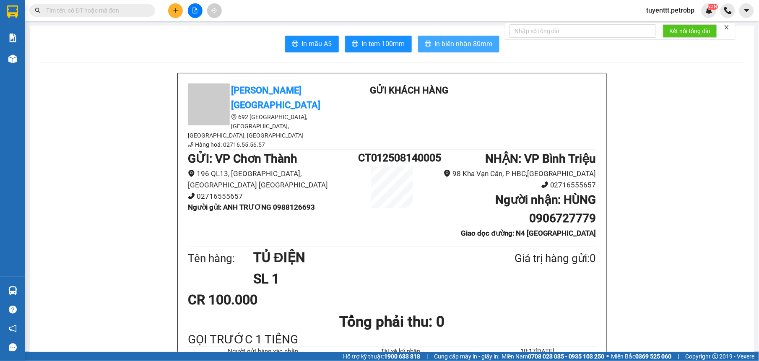
click at [475, 44] on span "In biên nhận 80mm" at bounding box center [464, 44] width 58 height 10
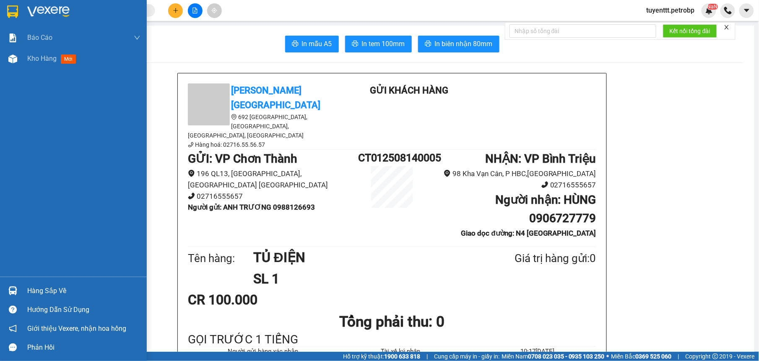
click at [5, 284] on div at bounding box center [12, 291] width 15 height 15
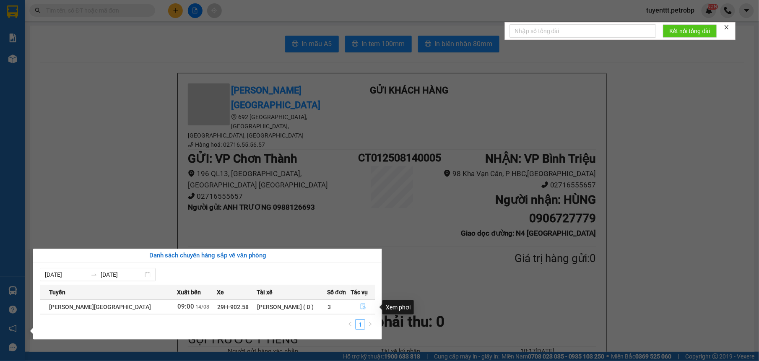
click at [361, 308] on icon "file-done" at bounding box center [363, 307] width 5 height 6
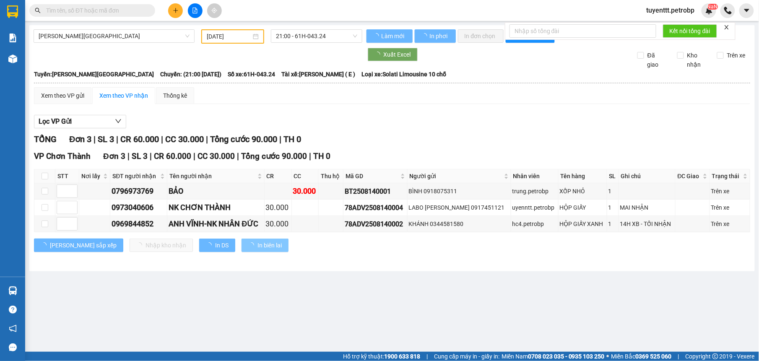
type input "[DATE]"
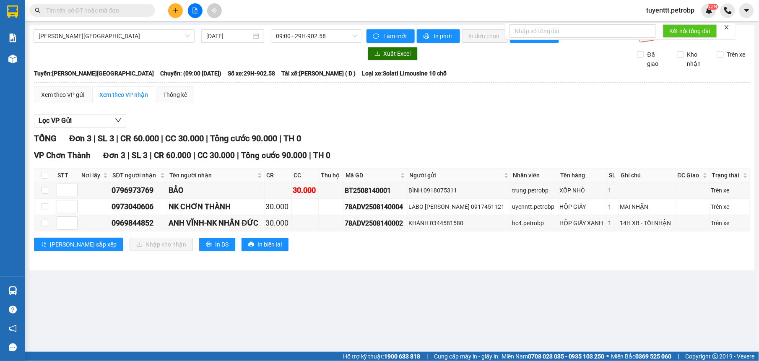
click at [112, 8] on input "text" at bounding box center [95, 10] width 99 height 9
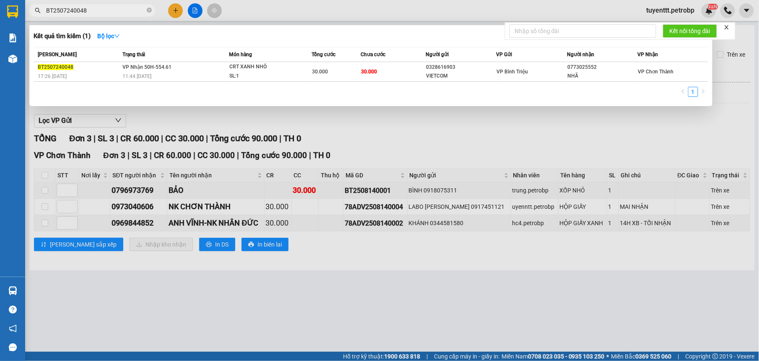
type input "BT2507240048"
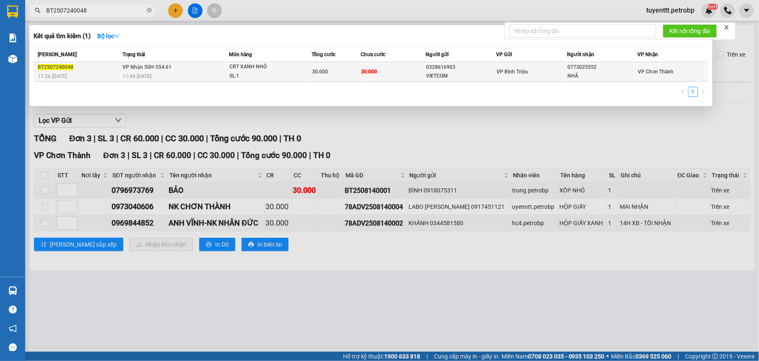
click at [428, 67] on div "0328616903" at bounding box center [461, 67] width 70 height 9
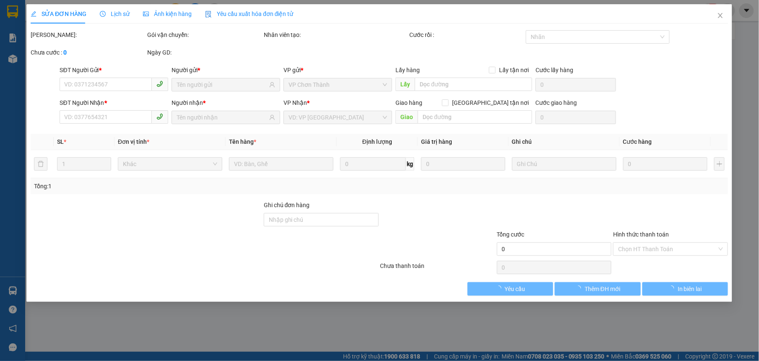
click at [428, 67] on div "Lấy hàng Lấy tận nơi" at bounding box center [464, 69] width 137 height 9
type input "0328616903"
type input "VIETCOM"
type input "0773025552"
type input "NHÃ"
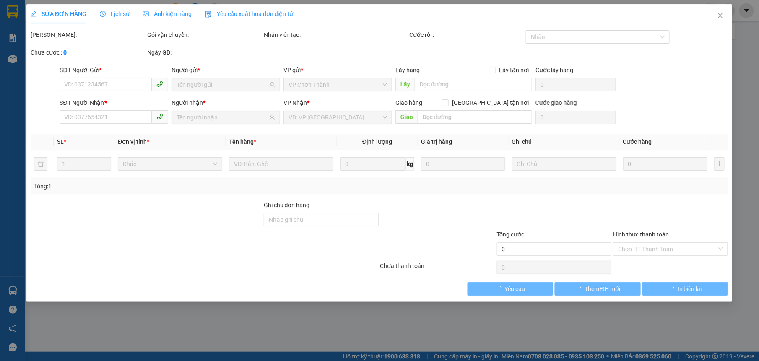
type input "30.000"
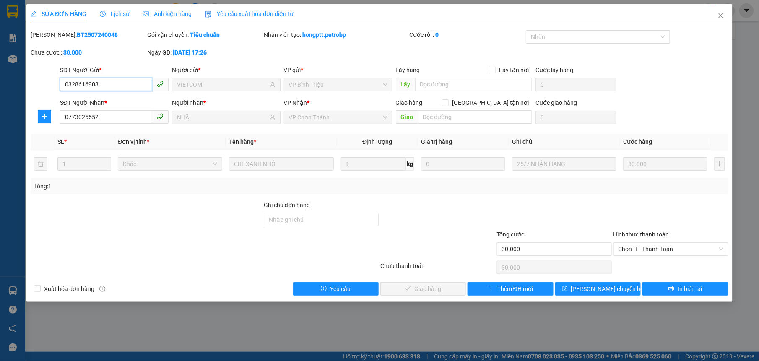
click at [84, 82] on input "0328616903" at bounding box center [106, 84] width 92 height 13
click at [717, 14] on span "Close" at bounding box center [720, 15] width 23 height 23
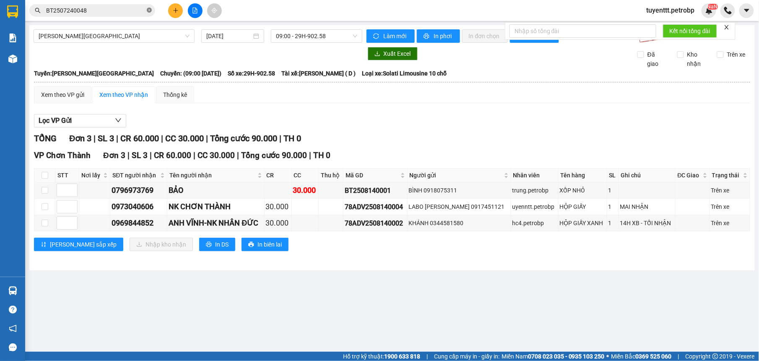
click at [147, 12] on icon "close-circle" at bounding box center [149, 10] width 5 height 5
click at [175, 8] on icon "plus" at bounding box center [176, 11] width 6 height 6
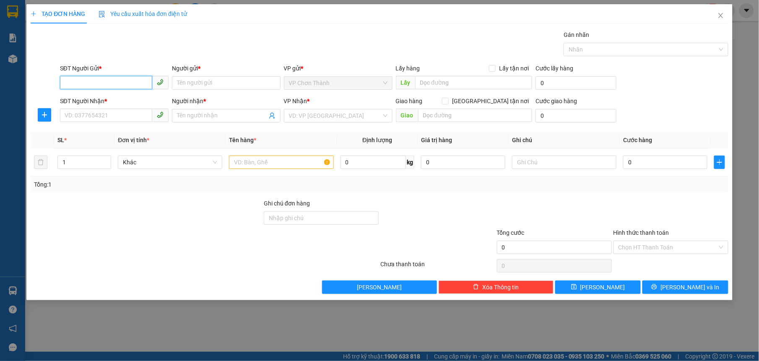
paste input "0328616903"
type input "0328616903"
click at [192, 81] on input "Người gửi *" at bounding box center [226, 82] width 109 height 13
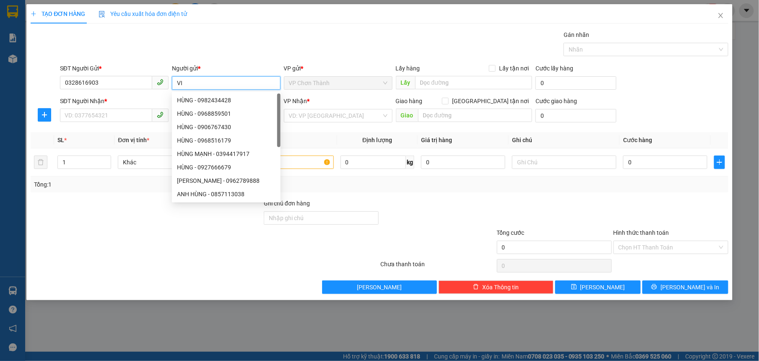
type input "V"
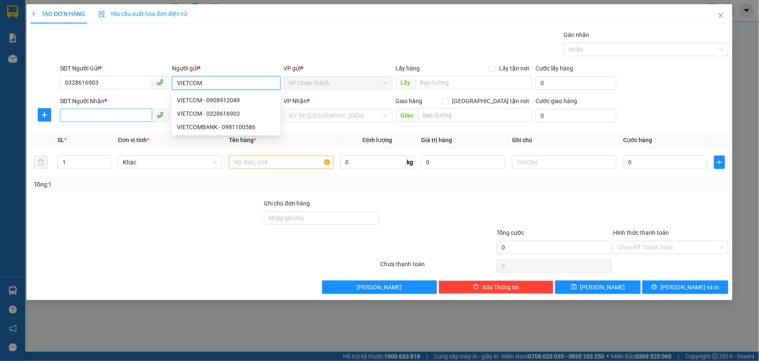
type input "VIETCOM"
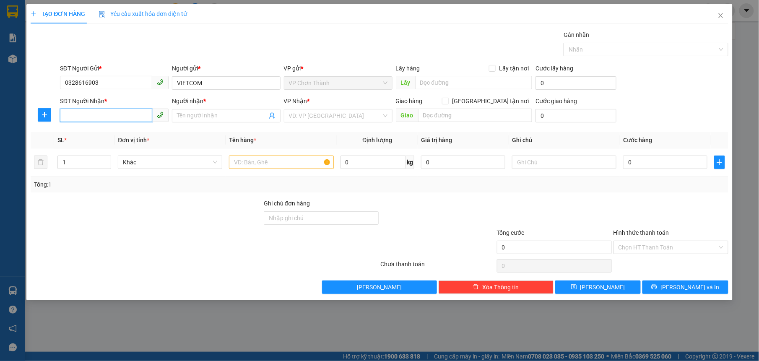
paste input "0328616903"
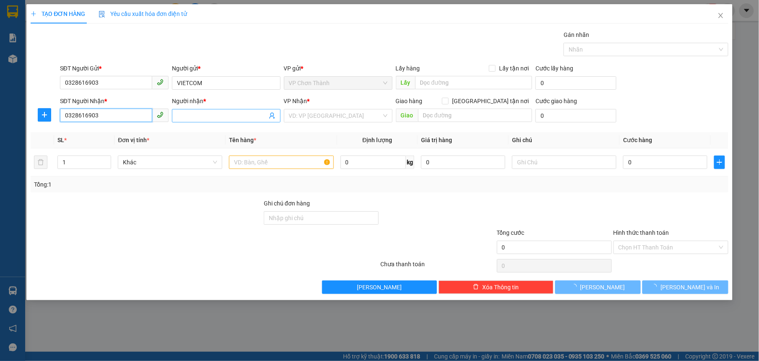
type input "0328616903"
click at [205, 117] on input "Người nhận *" at bounding box center [222, 115] width 90 height 9
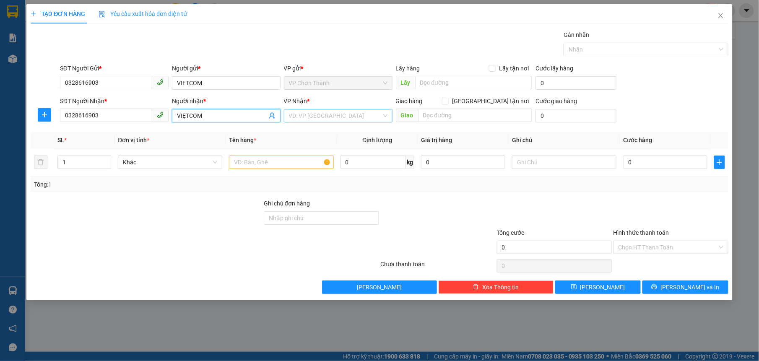
type input "VIẸTCOM"
click at [306, 116] on input "search" at bounding box center [335, 116] width 93 height 13
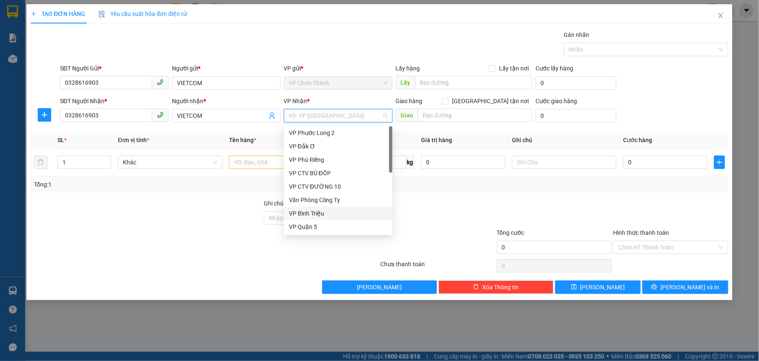
click at [326, 215] on div "VP Bình Triệu" at bounding box center [338, 213] width 99 height 9
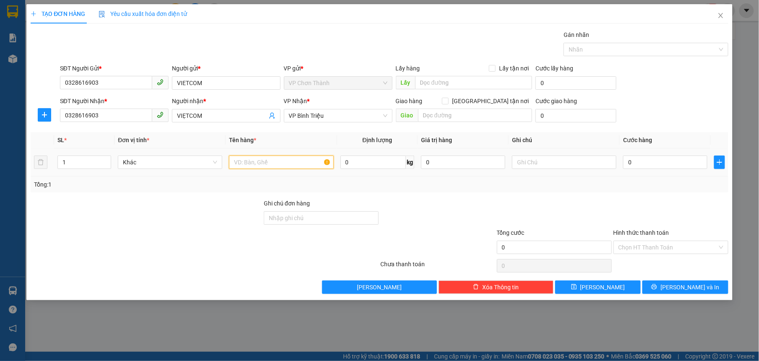
click at [289, 164] on input "text" at bounding box center [281, 162] width 104 height 13
drag, startPoint x: 265, startPoint y: 163, endPoint x: 288, endPoint y: 162, distance: 22.7
click at [288, 162] on input "HỘP XANH ( MÃ" at bounding box center [281, 162] width 104 height 13
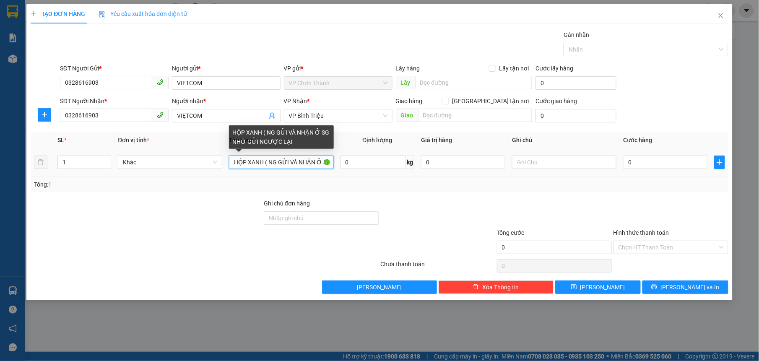
drag, startPoint x: 326, startPoint y: 163, endPoint x: 269, endPoint y: 163, distance: 57.5
click at [269, 163] on input "HỘP XANH ( NG GỬI VÀ NHẬN Ở SG NHỜ GỬI NGƯỢC LẠI" at bounding box center [281, 162] width 104 height 13
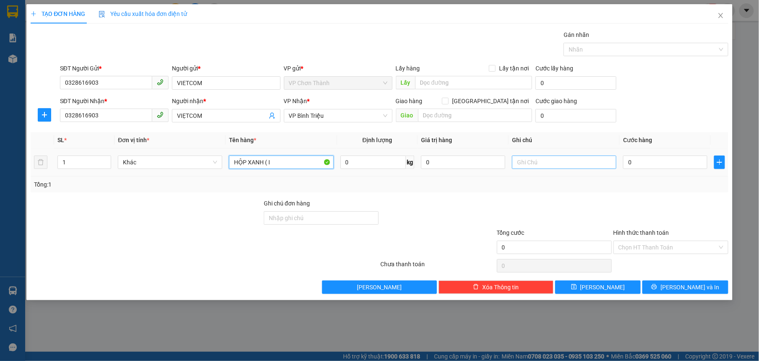
type input "HỘP XANH ( I"
paste input "NG GỬI VÀ NHẬN Ở SG NHỜ GỬI NGƯỢC LẠ"
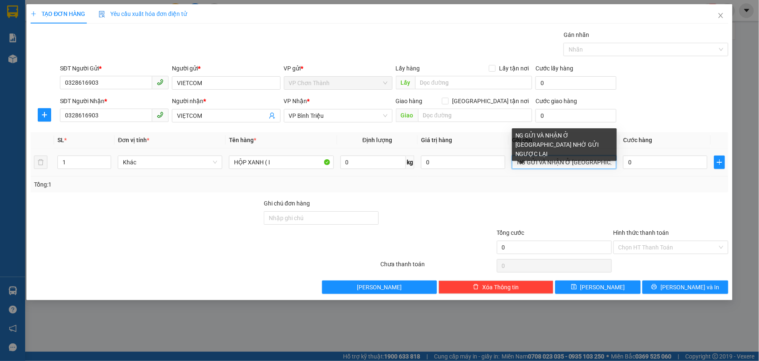
drag, startPoint x: 610, startPoint y: 164, endPoint x: 514, endPoint y: 167, distance: 95.3
click at [514, 168] on input "NG GỬI VÀ NHẬN Ở SG NHỜ GỬI NGƯỢC LẠI" at bounding box center [564, 162] width 104 height 13
click at [518, 162] on input "NG GỬI VÀ NHẬN Ở SG NHỜ GỬI NGƯỢC LẠI" at bounding box center [564, 162] width 104 height 13
drag, startPoint x: 599, startPoint y: 164, endPoint x: 618, endPoint y: 164, distance: 18.9
click at [618, 164] on td "NG GỬI VÀ NHẬN Ở SG NHỜ GỬI NGƯỢC LẠI" at bounding box center [564, 163] width 111 height 28
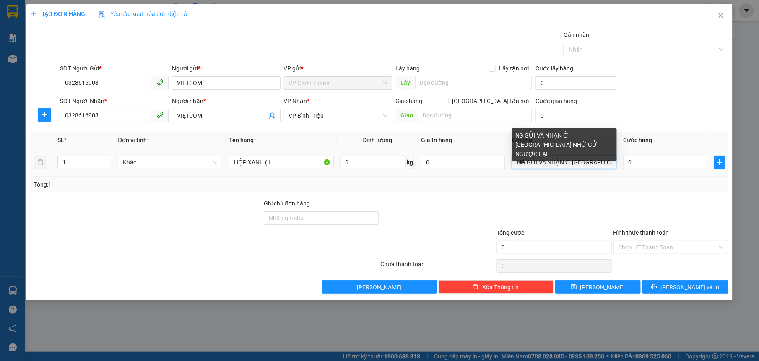
click at [612, 162] on input "NG GỬI VÀ NHẬN Ở SG NHỜ GỬI NGƯỢC LẠI" at bounding box center [564, 162] width 104 height 13
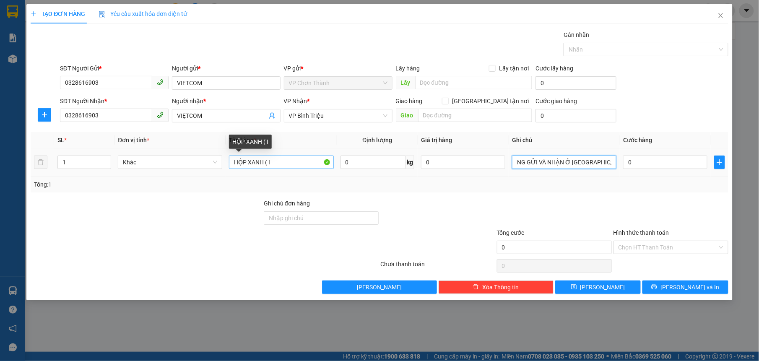
type input "NG GỬI VÀ NHẬN Ở SG NHỜ GỬI NGƯỢC LẠI DO KHÁCH MÃ BT2507240048 . KHÔNG CHỊU NHẬ…"
click at [273, 163] on input "HỘP XANH ( I" at bounding box center [281, 162] width 104 height 13
type input "HỘP XANH"
click at [654, 162] on input "0" at bounding box center [665, 162] width 84 height 13
type input "3"
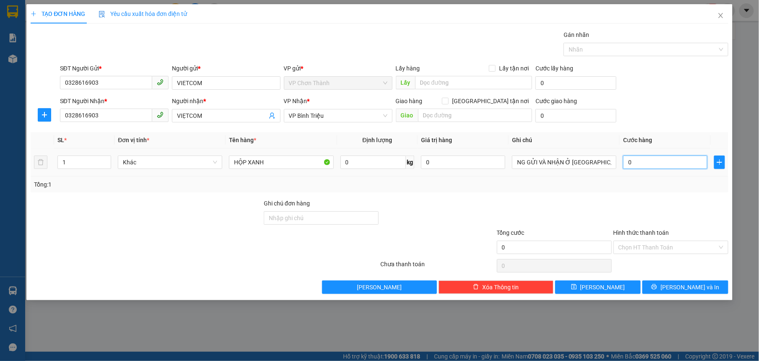
type input "3"
type input "30"
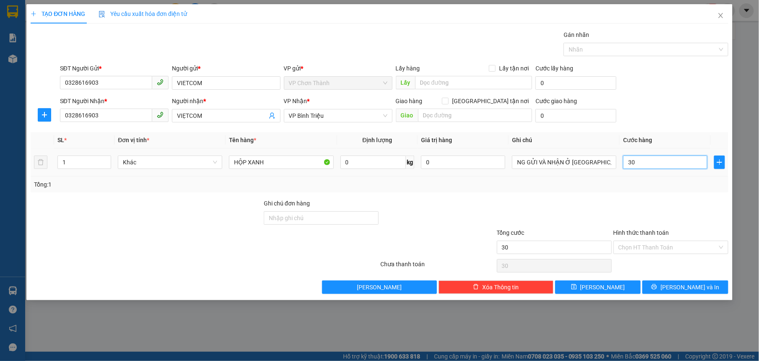
type input "300"
type input "3.000"
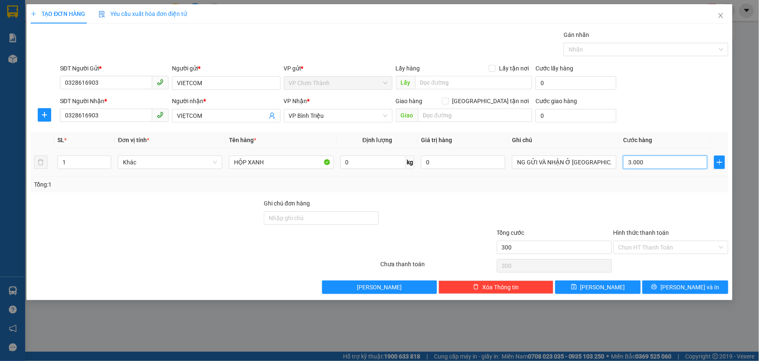
type input "3.000"
type input "30.000"
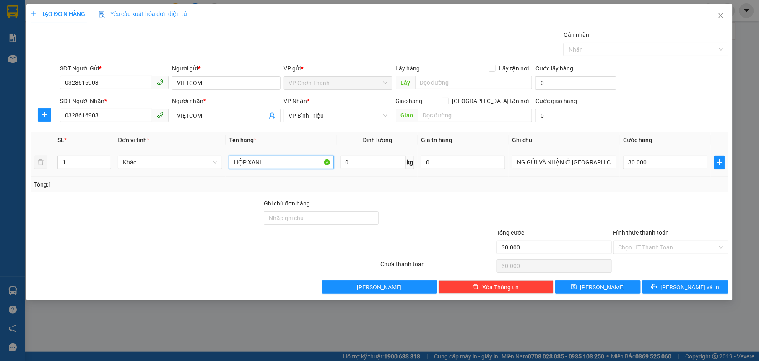
click at [277, 162] on input "HỘP XANH" at bounding box center [281, 162] width 104 height 13
type input "HỘP XANH"
click at [658, 289] on button "[PERSON_NAME] và In" at bounding box center [686, 287] width 86 height 13
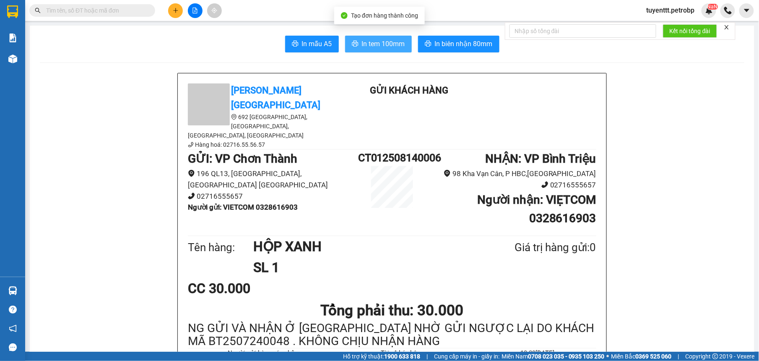
click at [371, 44] on span "In tem 100mm" at bounding box center [383, 44] width 43 height 10
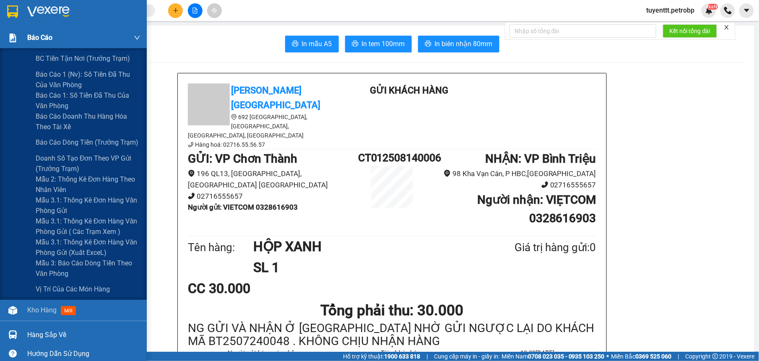
click at [17, 40] on img at bounding box center [12, 38] width 9 height 9
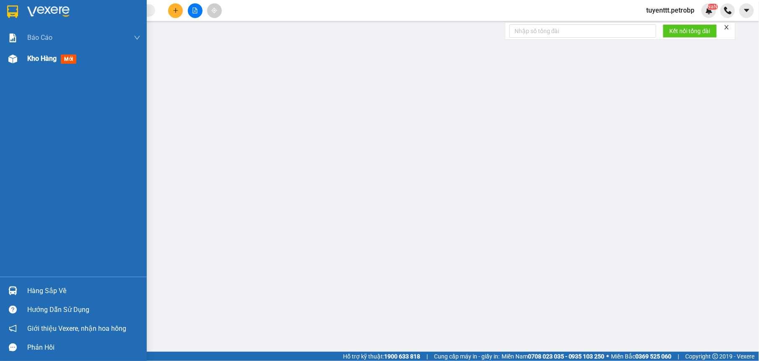
click at [42, 61] on span "Kho hàng" at bounding box center [41, 59] width 29 height 8
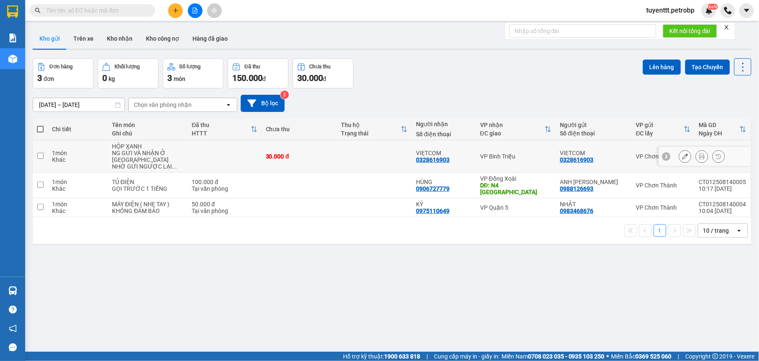
click at [683, 154] on icon at bounding box center [686, 157] width 6 height 6
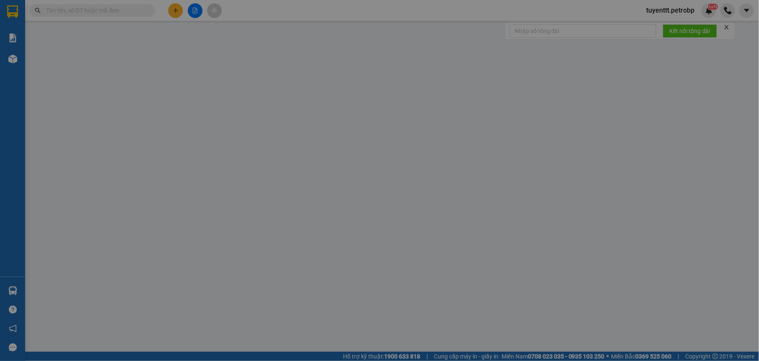
type input "0328616903"
type input "30.000"
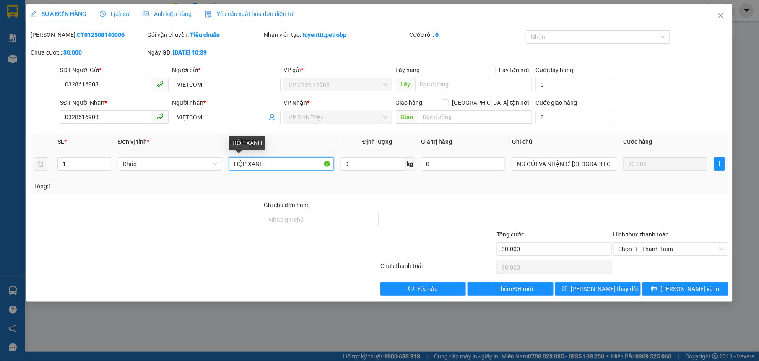
click at [286, 160] on input "HỘP XANH" at bounding box center [281, 163] width 104 height 13
type input "HỘP XANH ( ĐÃ GỌI XÁC NHẬN"
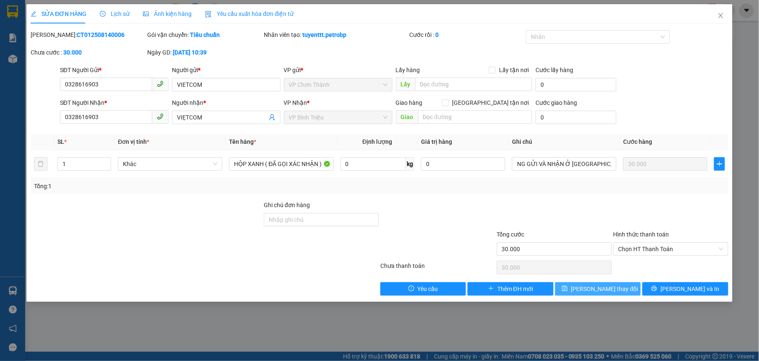
click at [597, 287] on span "[PERSON_NAME] thay đổi" at bounding box center [604, 288] width 67 height 9
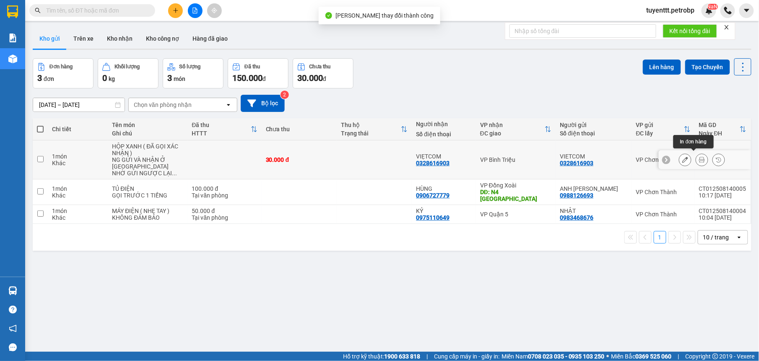
click at [696, 156] on button at bounding box center [702, 160] width 12 height 15
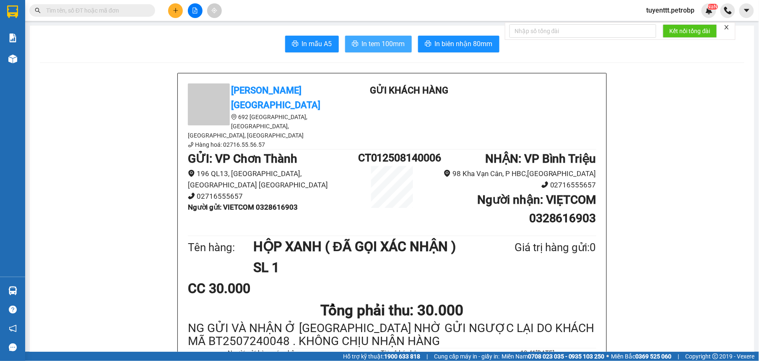
click at [393, 44] on span "In tem 100mm" at bounding box center [383, 44] width 43 height 10
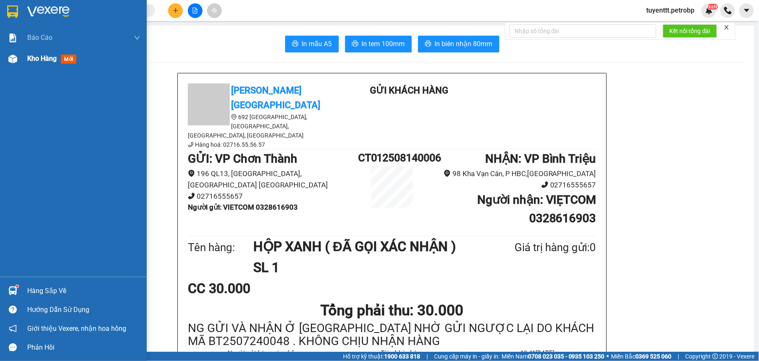
click at [12, 55] on img at bounding box center [12, 59] width 9 height 9
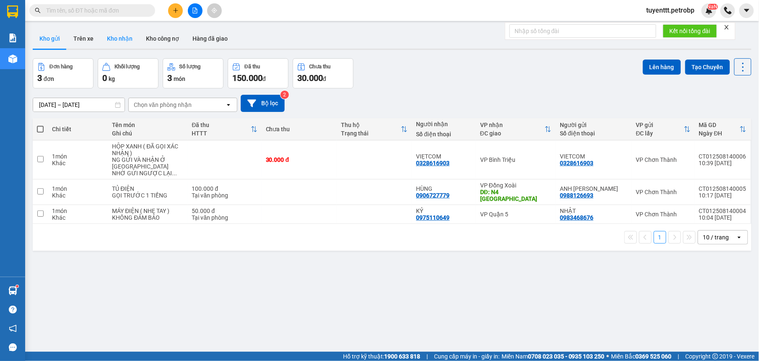
click at [113, 39] on button "Kho nhận" at bounding box center [119, 39] width 39 height 20
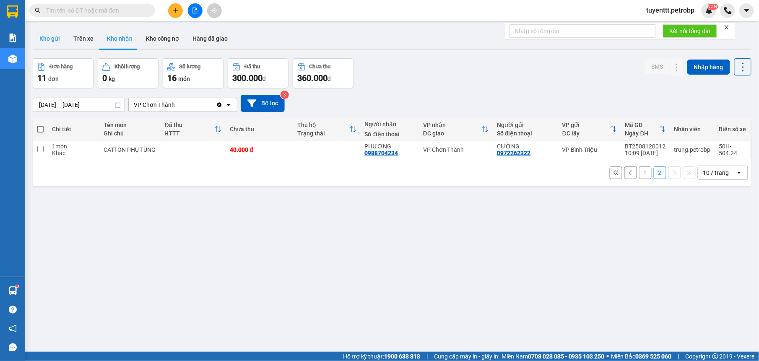
click at [46, 34] on button "Kho gửi" at bounding box center [50, 39] width 34 height 20
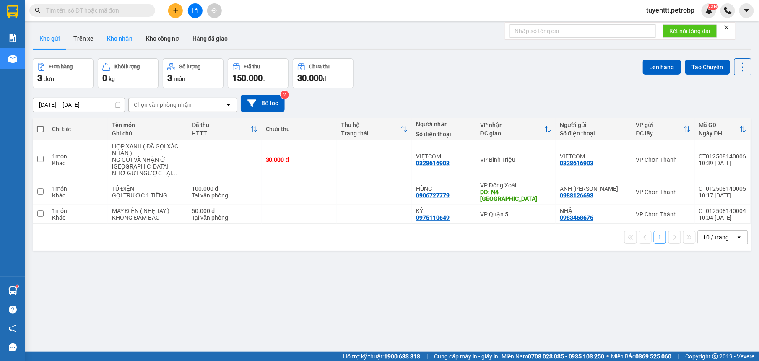
click at [121, 37] on button "Kho nhận" at bounding box center [119, 39] width 39 height 20
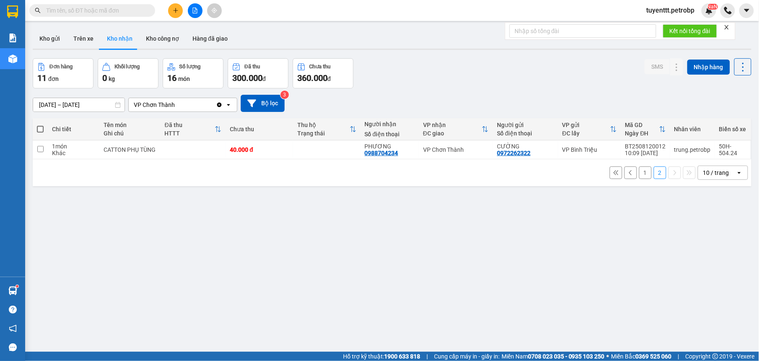
click at [639, 175] on button "1" at bounding box center [645, 173] width 13 height 13
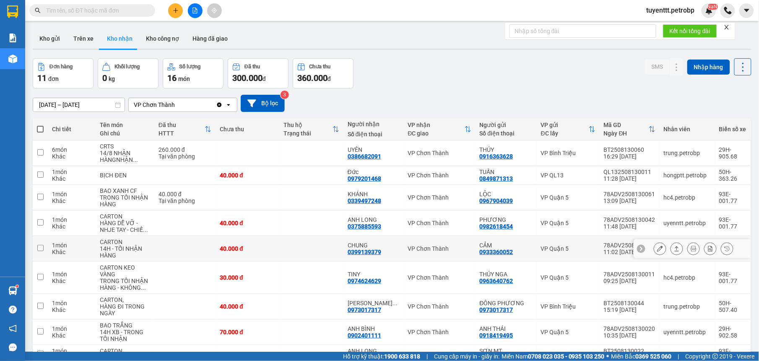
click at [381, 242] on div "CHUNG" at bounding box center [374, 245] width 52 height 7
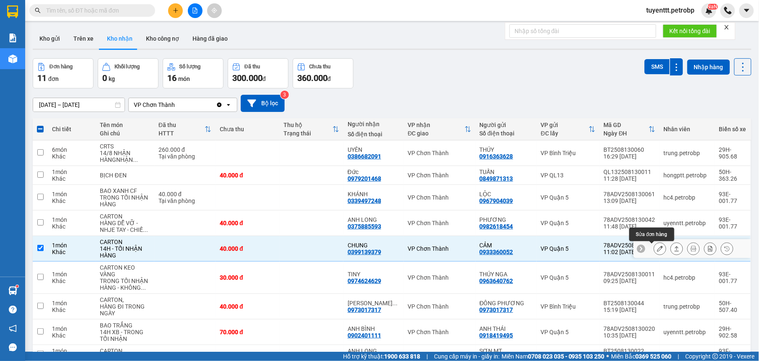
click at [657, 246] on icon at bounding box center [660, 249] width 6 height 6
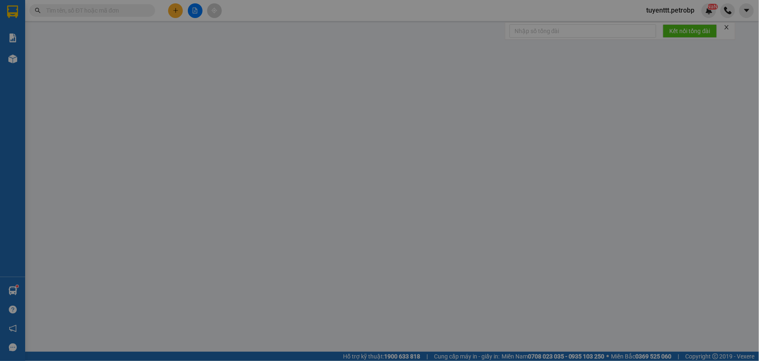
type input "0933360052"
type input "CẢM"
type input "0399139379"
type input "CHUNG"
type input "40.000"
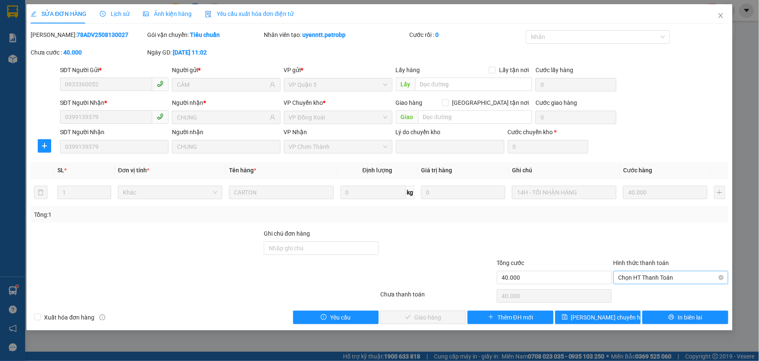
click at [645, 280] on span "Chọn HT Thanh Toán" at bounding box center [671, 277] width 105 height 13
click at [652, 295] on div "Tại văn phòng" at bounding box center [671, 295] width 105 height 9
type input "0"
click at [428, 324] on button "Giao hàng" at bounding box center [424, 317] width 86 height 13
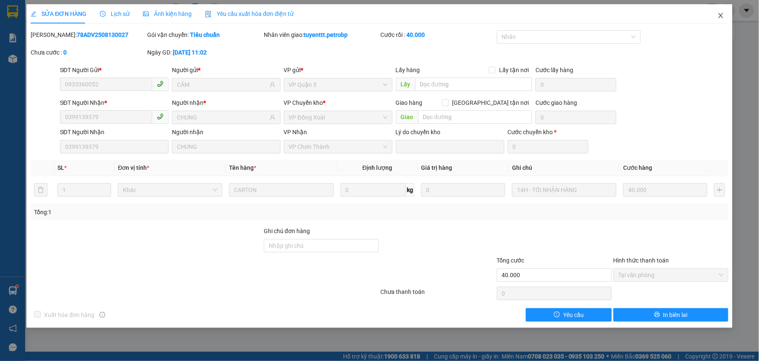
click at [720, 16] on icon "close" at bounding box center [721, 15] width 7 height 7
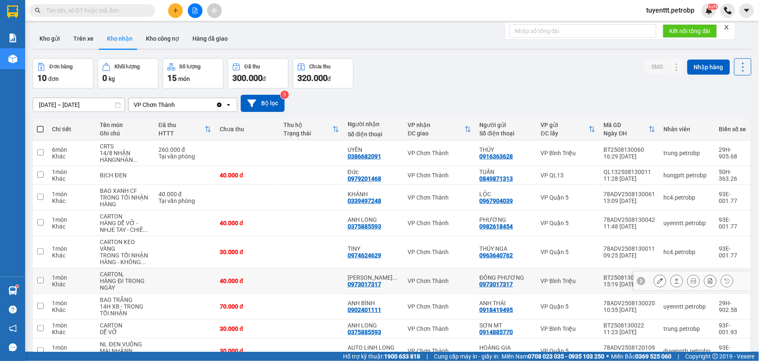
click at [394, 274] on div "CH PHƯƠNG ... 0973017317" at bounding box center [374, 280] width 52 height 13
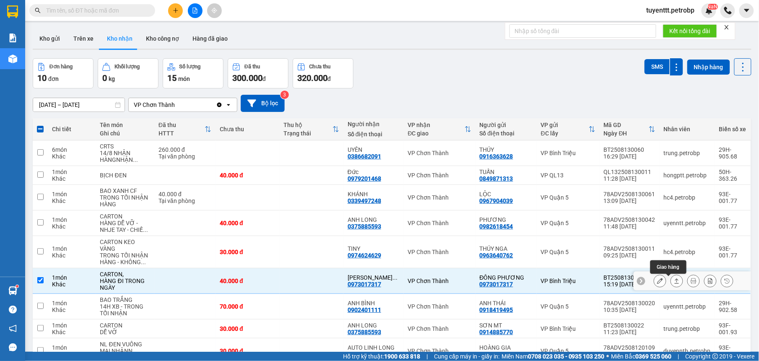
click at [656, 274] on button at bounding box center [660, 281] width 12 height 15
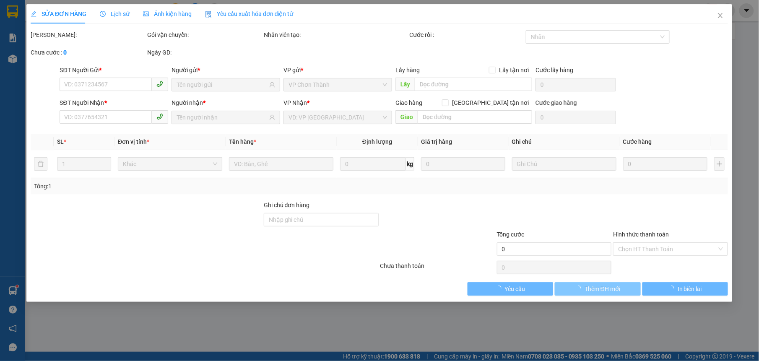
type input "0973017317"
type input "ĐÔNG PHƯƠNG"
type input "0973017317"
type input "CH PHƯƠNG ĐÔNG"
type input "40.000"
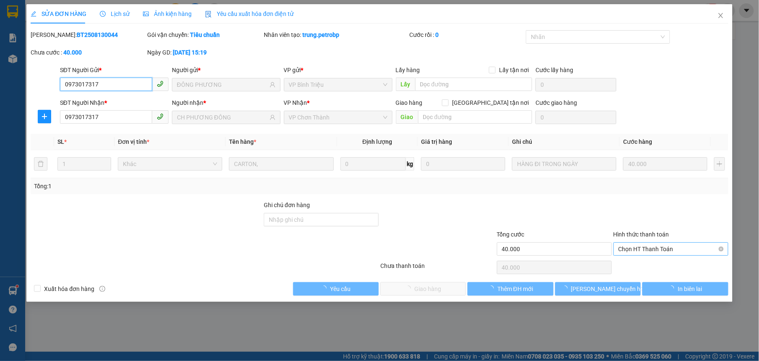
click at [649, 248] on span "Chọn HT Thanh Toán" at bounding box center [671, 249] width 105 height 13
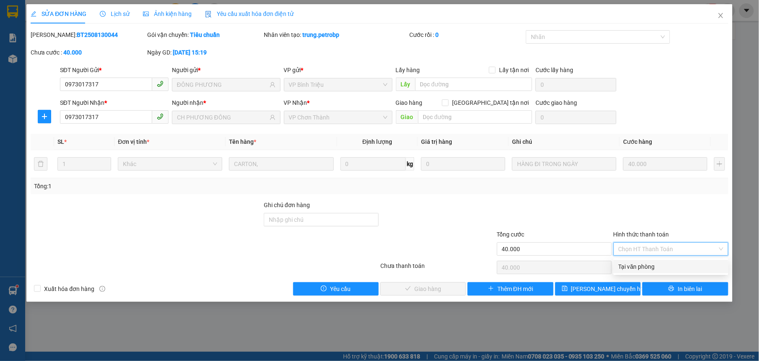
click at [645, 265] on div "Tại văn phòng" at bounding box center [671, 266] width 105 height 9
type input "0"
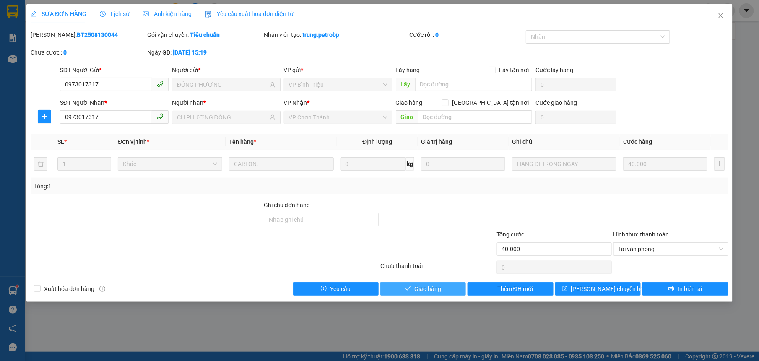
click at [447, 290] on button "Giao hàng" at bounding box center [424, 288] width 86 height 13
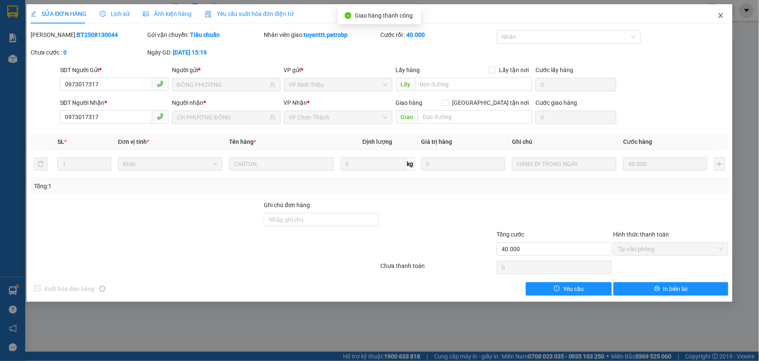
click at [721, 13] on icon "close" at bounding box center [721, 15] width 7 height 7
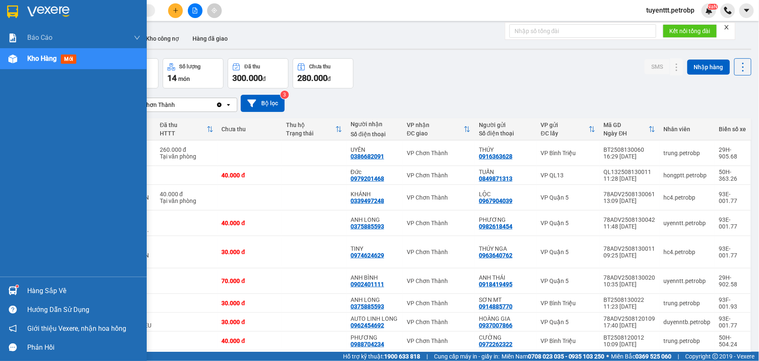
click at [16, 292] on img at bounding box center [12, 291] width 9 height 9
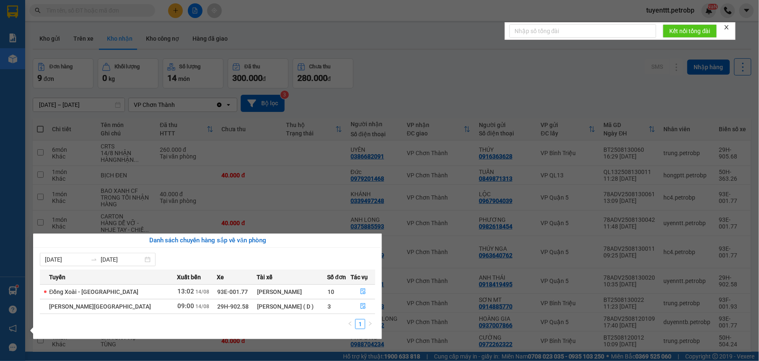
click at [123, 292] on td "Đồng Xoài - [GEOGRAPHIC_DATA]" at bounding box center [108, 291] width 137 height 15
click at [362, 293] on icon "file-done" at bounding box center [363, 292] width 6 height 6
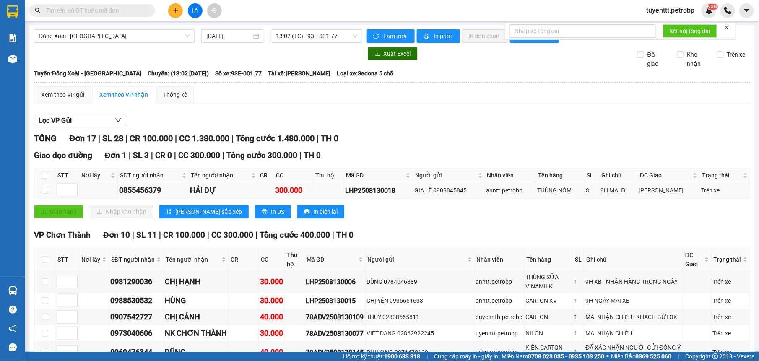
click at [386, 191] on div "LHP2508130018" at bounding box center [378, 190] width 66 height 10
paste input "LHP2508130018"
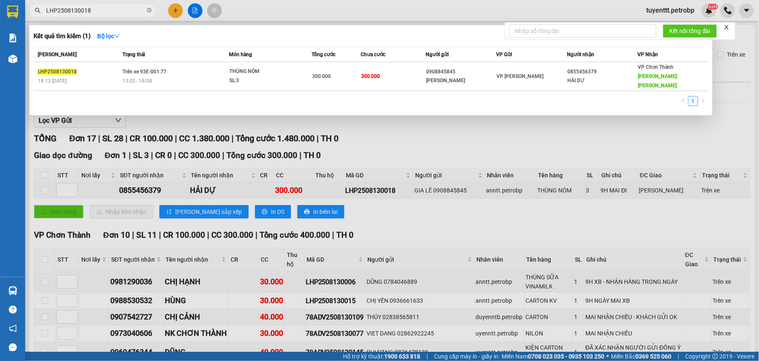
type input "LHP2508130018"
click at [554, 107] on div at bounding box center [379, 180] width 759 height 361
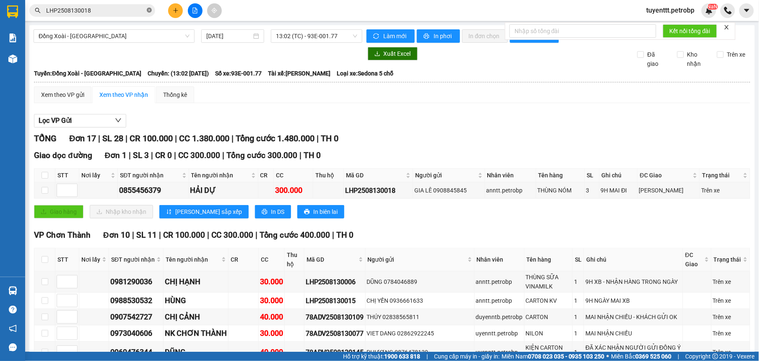
click at [150, 12] on icon "close-circle" at bounding box center [149, 10] width 5 height 5
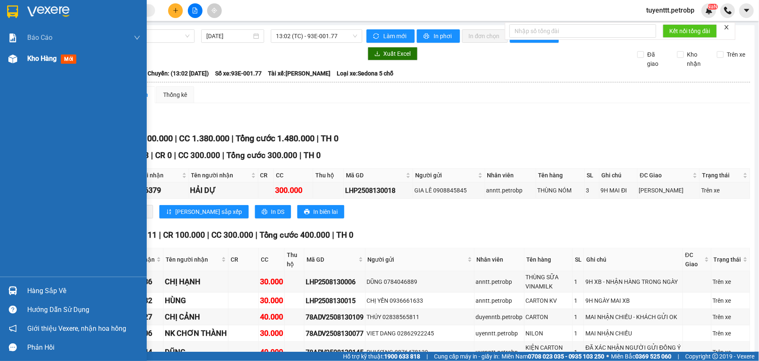
click at [15, 63] on img at bounding box center [12, 59] width 9 height 9
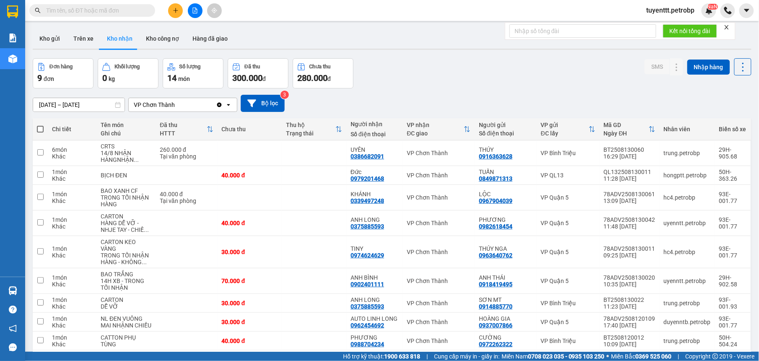
click at [81, 98] on input "[DATE] – [DATE]" at bounding box center [78, 104] width 91 height 13
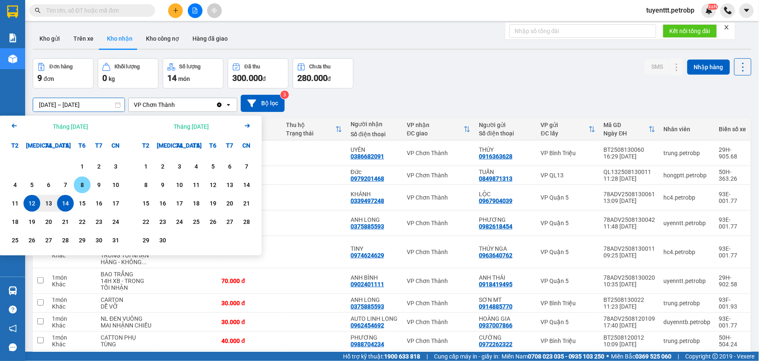
click at [77, 180] on div "8" at bounding box center [82, 185] width 12 height 10
click at [70, 198] on div "14" at bounding box center [66, 203] width 12 height 10
type input "[DATE] – [DATE]"
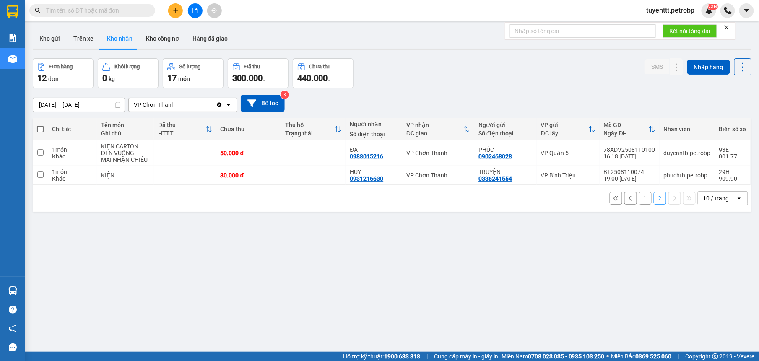
click at [639, 192] on button "1" at bounding box center [645, 198] width 13 height 13
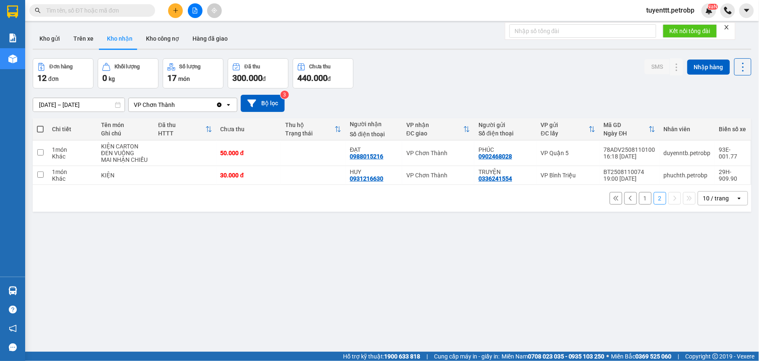
click at [639, 192] on button "1" at bounding box center [645, 198] width 13 height 13
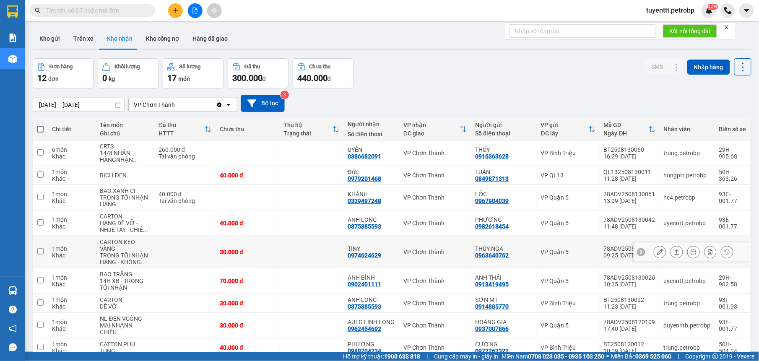
click at [375, 252] on div "0974624629" at bounding box center [365, 255] width 34 height 7
click at [385, 169] on div "Đức 0979201468" at bounding box center [371, 175] width 47 height 13
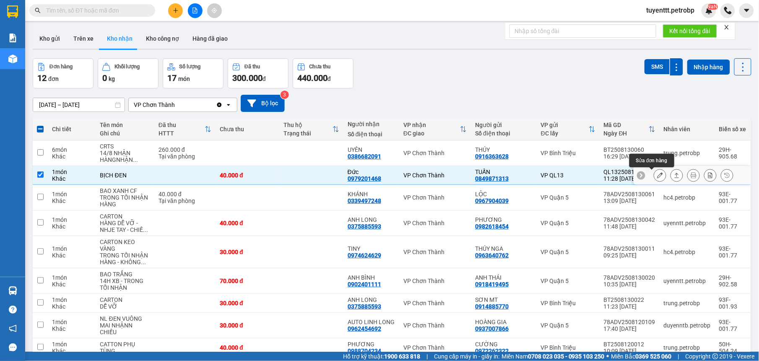
click at [657, 172] on icon at bounding box center [660, 175] width 6 height 6
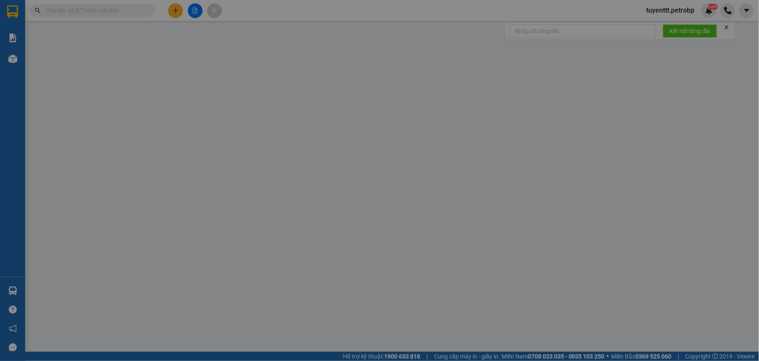
type input "0849871313"
type input "TUẤN"
type input "0979201468"
type input "Đức"
type input "40.000"
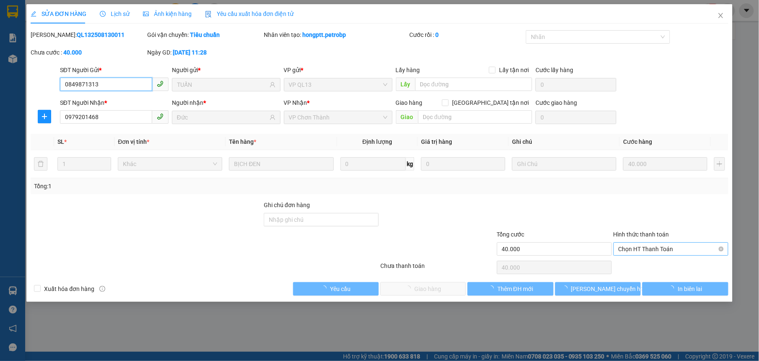
drag, startPoint x: 650, startPoint y: 247, endPoint x: 646, endPoint y: 262, distance: 15.7
click at [649, 246] on span "Chọn HT Thanh Toán" at bounding box center [671, 249] width 105 height 13
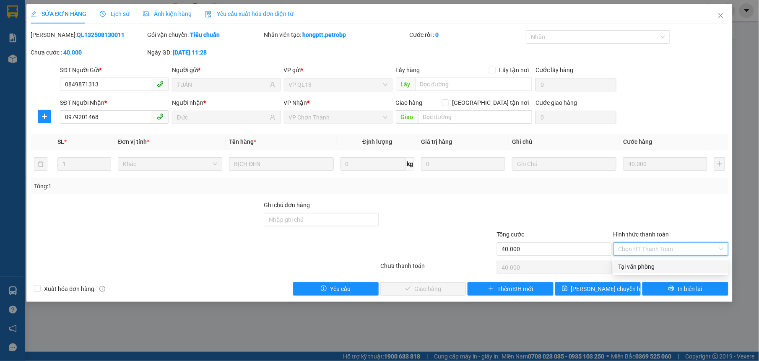
click at [646, 262] on div "Tại văn phòng" at bounding box center [671, 266] width 105 height 9
type input "0"
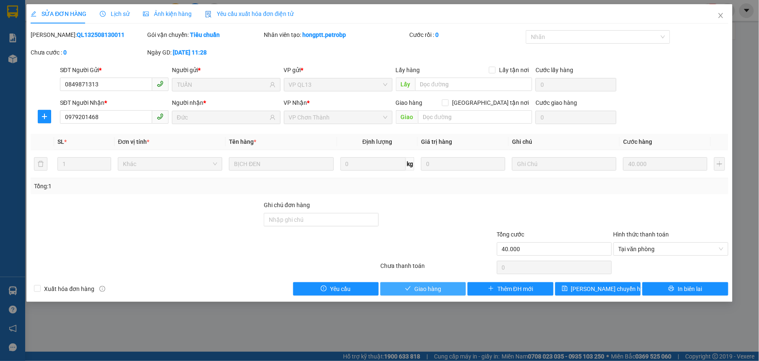
click at [445, 292] on button "Giao hàng" at bounding box center [424, 288] width 86 height 13
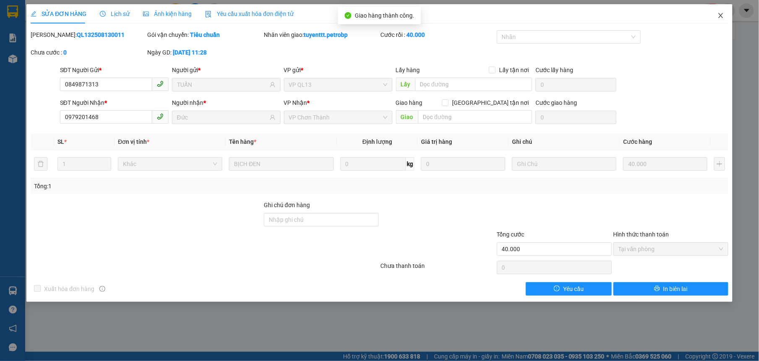
click at [723, 15] on icon "close" at bounding box center [721, 15] width 7 height 7
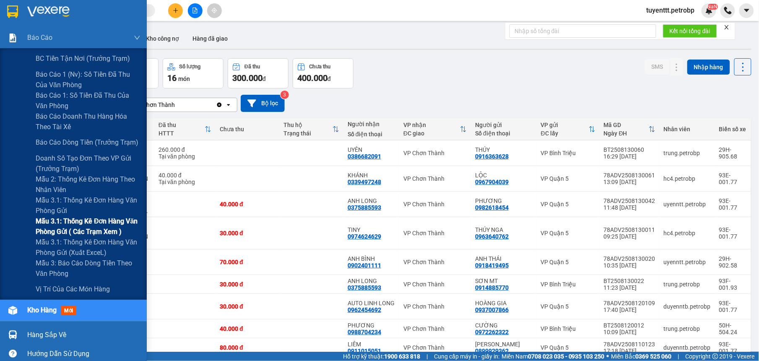
click at [66, 234] on span "Mẫu 3.1: Thống kê đơn hàng văn phòng gửi ( các trạm xem )" at bounding box center [88, 226] width 105 height 21
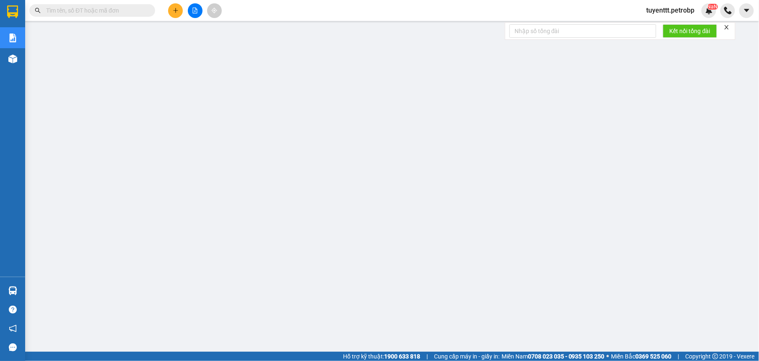
paste input "78ADV2508090087"
type input "78ADV2508090087"
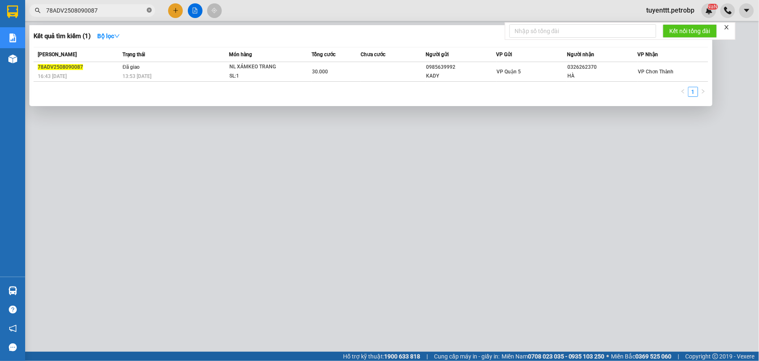
click at [151, 12] on icon "close-circle" at bounding box center [149, 10] width 5 height 5
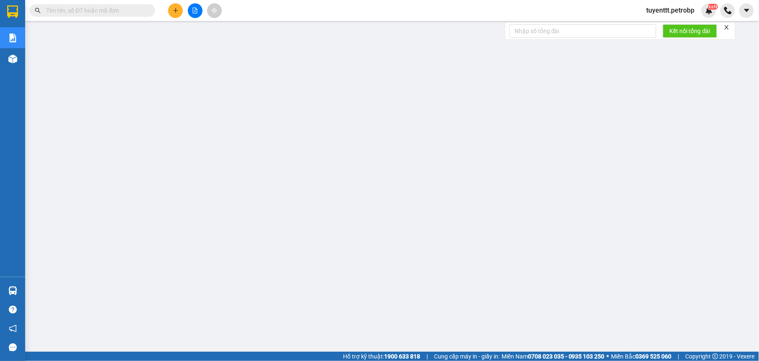
click at [119, 14] on input "text" at bounding box center [95, 10] width 99 height 9
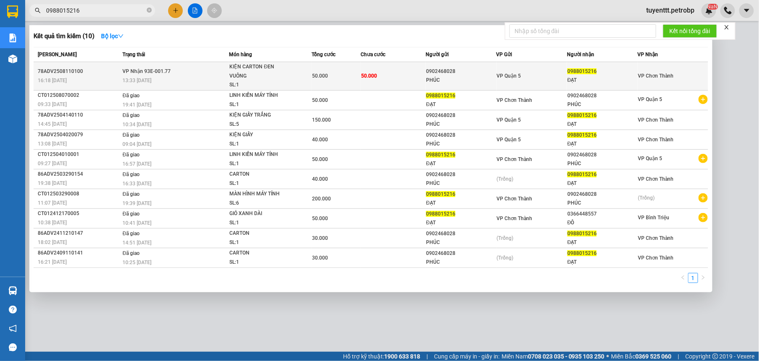
type input "0988015216"
click at [472, 79] on div "PHÚC" at bounding box center [461, 80] width 70 height 9
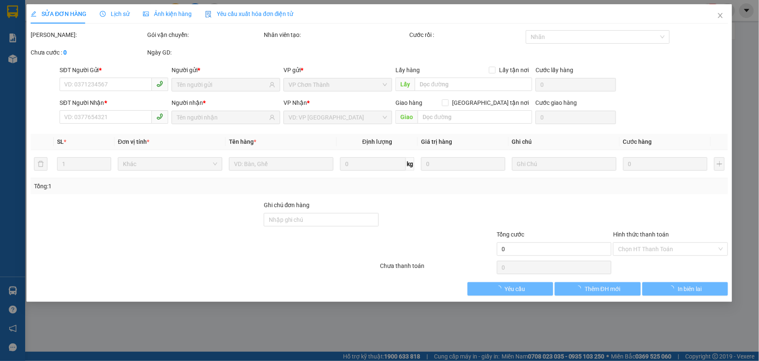
type input "0902468028"
type input "PHÚC"
type input "0988015216"
type input "ĐẠT"
type input "50.000"
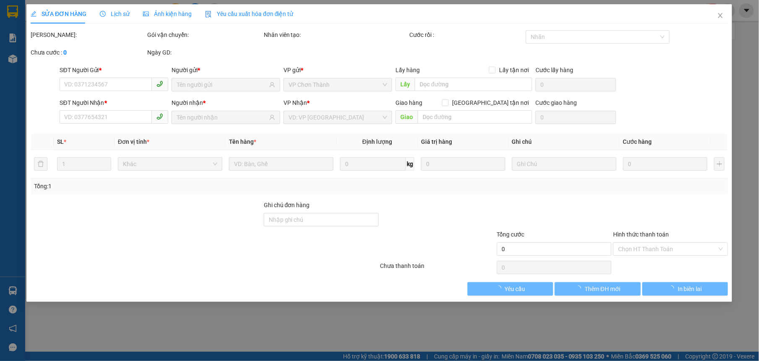
type input "50.000"
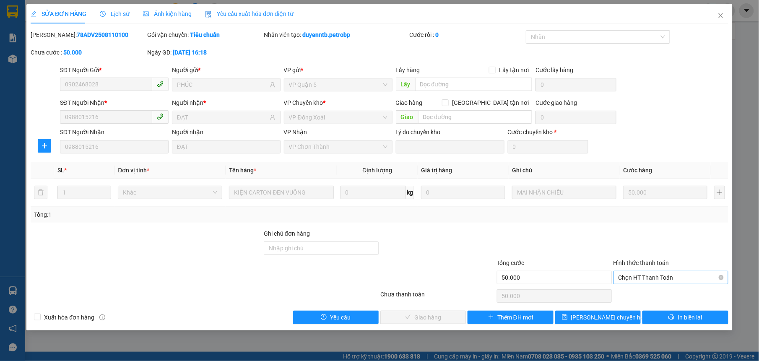
click at [655, 279] on span "Chọn HT Thanh Toán" at bounding box center [671, 277] width 105 height 13
click at [637, 294] on div "Tại văn phòng" at bounding box center [671, 295] width 105 height 9
click at [433, 316] on span "Giao hàng" at bounding box center [428, 317] width 27 height 9
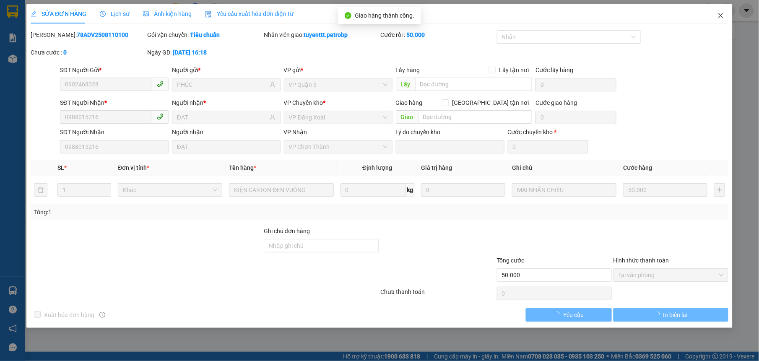
click at [719, 15] on icon "close" at bounding box center [721, 15] width 7 height 7
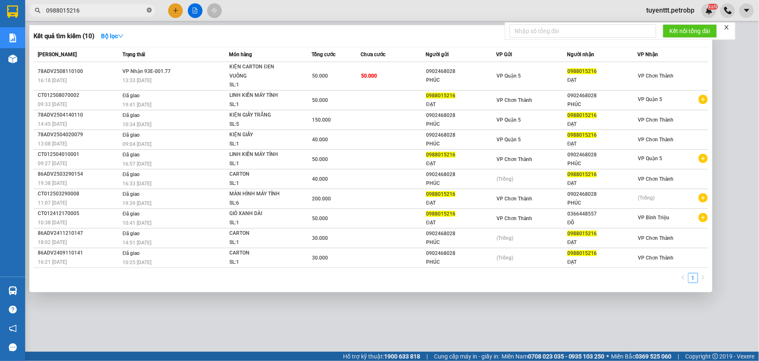
click at [149, 12] on icon "close-circle" at bounding box center [149, 10] width 5 height 5
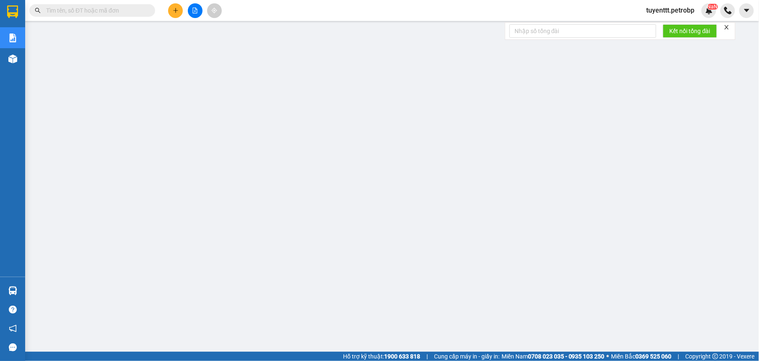
paste input "78ADV2508100037"
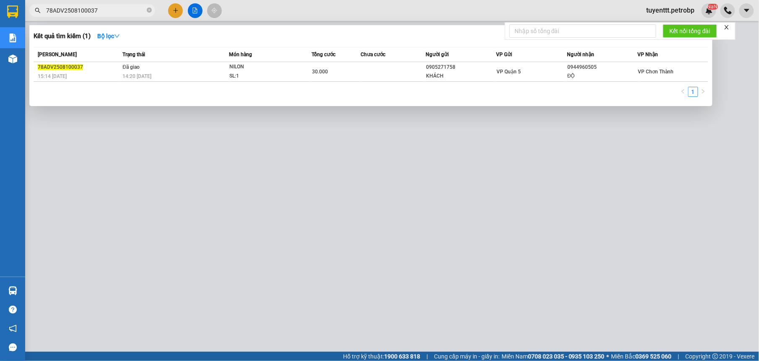
click at [313, 169] on div at bounding box center [379, 180] width 759 height 361
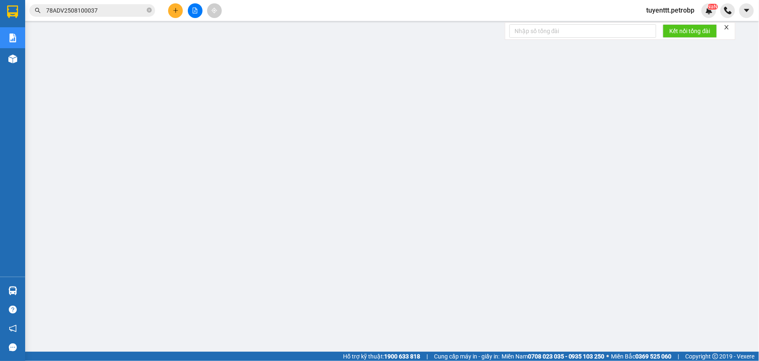
click at [128, 13] on input "78ADV2508100037" at bounding box center [95, 10] width 99 height 9
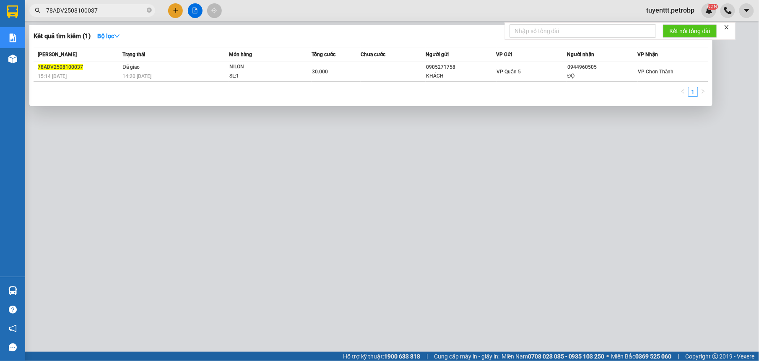
click at [128, 12] on input "78ADV2508100037" at bounding box center [95, 10] width 99 height 9
paste input "06"
type input "78ADV2508100006"
click at [149, 10] on icon "close-circle" at bounding box center [149, 10] width 5 height 5
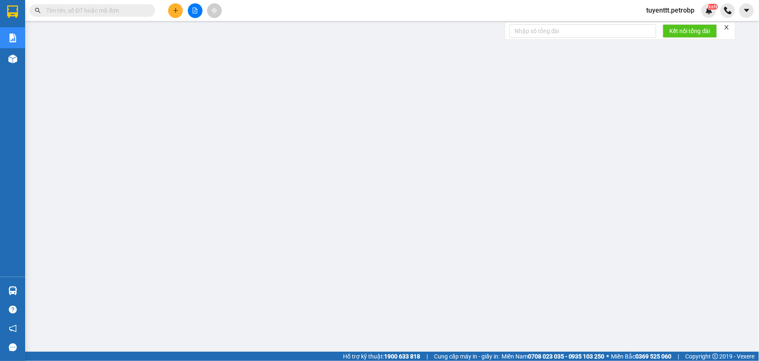
click at [108, 13] on input "text" at bounding box center [95, 10] width 99 height 9
paste input "78ADV2508110123"
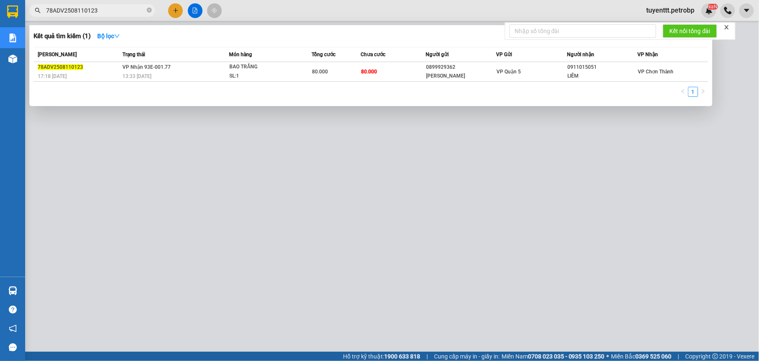
type input "78ADV2508110123"
click at [408, 161] on div at bounding box center [379, 180] width 759 height 361
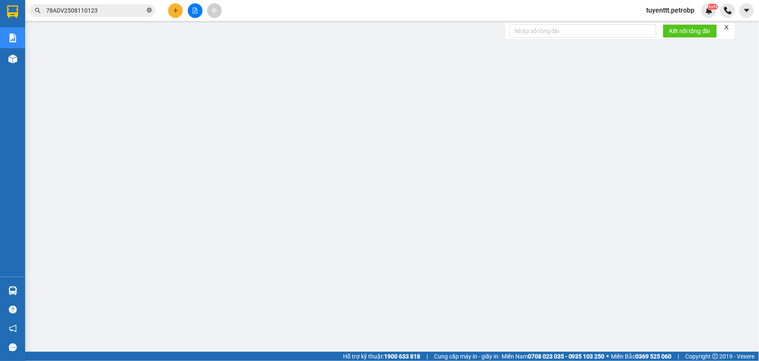
click at [149, 10] on icon "close-circle" at bounding box center [149, 10] width 5 height 5
click at [115, 10] on input "text" at bounding box center [95, 10] width 99 height 9
paste input "78ADV2508110041"
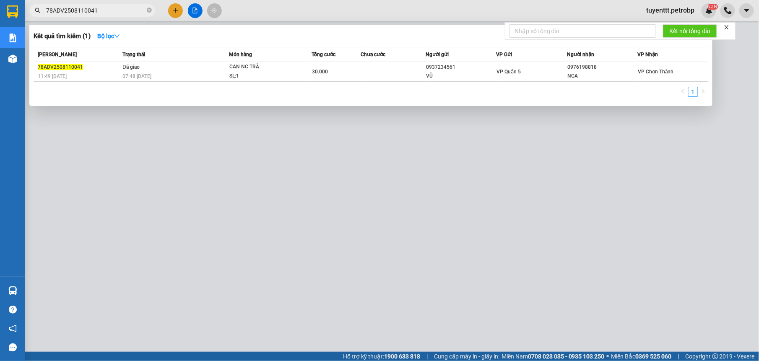
click at [347, 222] on div at bounding box center [379, 180] width 759 height 361
click at [148, 9] on icon "close-circle" at bounding box center [149, 10] width 5 height 5
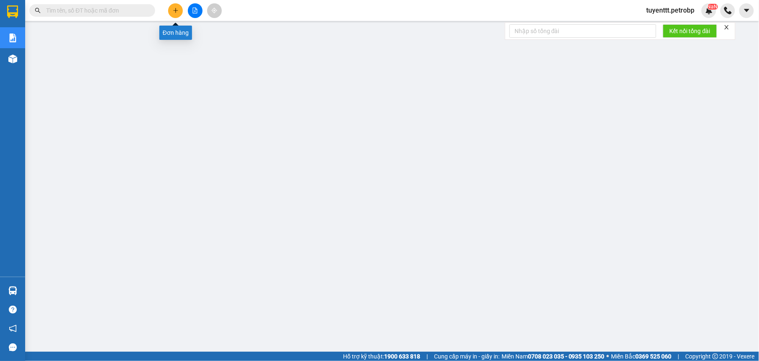
click at [173, 9] on icon "plus" at bounding box center [176, 11] width 6 height 6
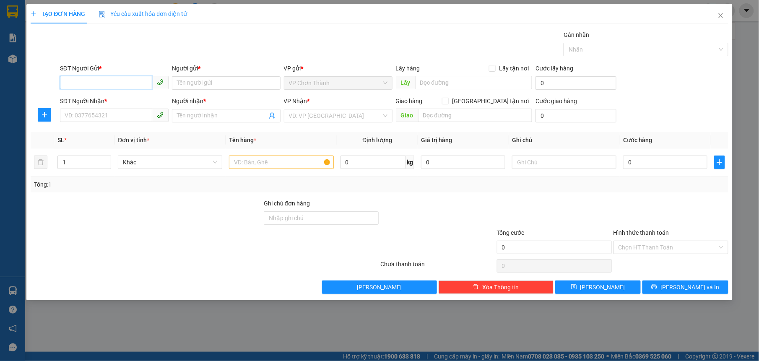
click at [116, 81] on input "SĐT Người Gửi *" at bounding box center [106, 82] width 92 height 13
click at [140, 96] on div "0984116311 - ninh" at bounding box center [114, 100] width 99 height 9
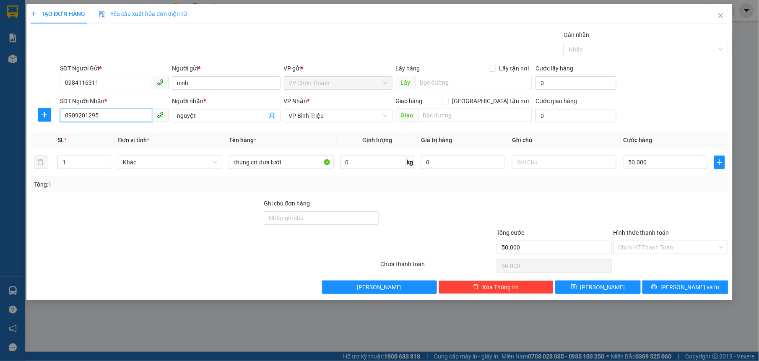
click at [135, 116] on input "0909201295" at bounding box center [106, 115] width 92 height 13
click at [219, 118] on input "nguyệt" at bounding box center [222, 115] width 90 height 9
click at [224, 117] on input "nguyệt" at bounding box center [222, 115] width 90 height 9
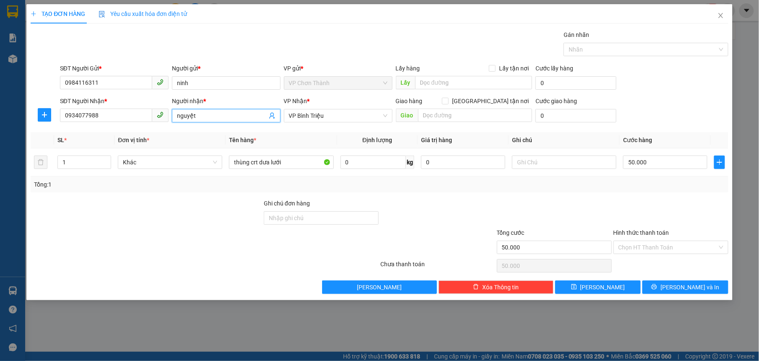
click at [224, 117] on input "nguyệt" at bounding box center [222, 115] width 90 height 9
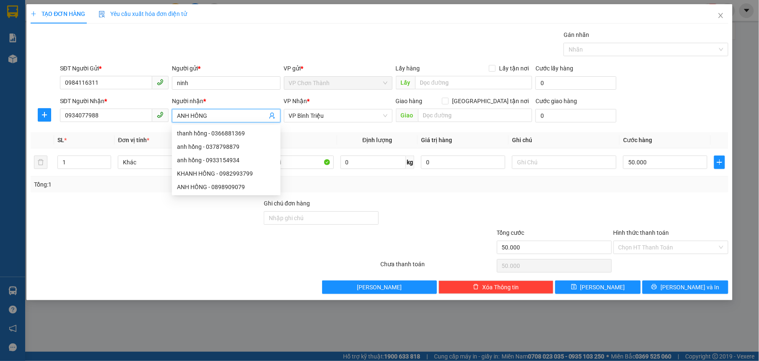
click at [476, 126] on div "Giao hàng Giao tận nơi Giao" at bounding box center [464, 110] width 137 height 29
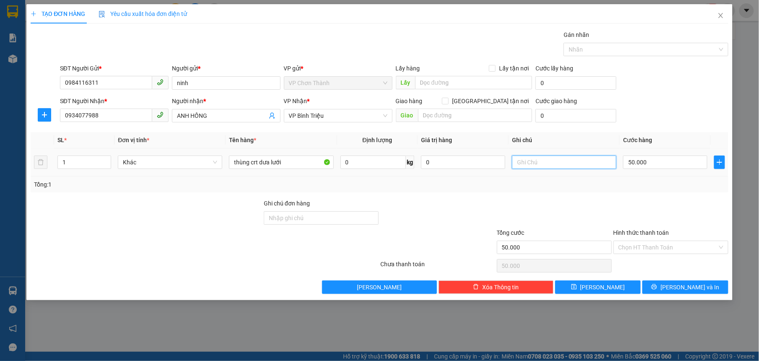
click at [566, 163] on input "text" at bounding box center [564, 162] width 104 height 13
click at [564, 162] on input "text" at bounding box center [564, 162] width 104 height 13
click at [566, 164] on input "text" at bounding box center [564, 162] width 104 height 13
click at [546, 164] on input "text" at bounding box center [564, 162] width 104 height 13
click at [686, 291] on span "[PERSON_NAME] và In" at bounding box center [690, 287] width 59 height 9
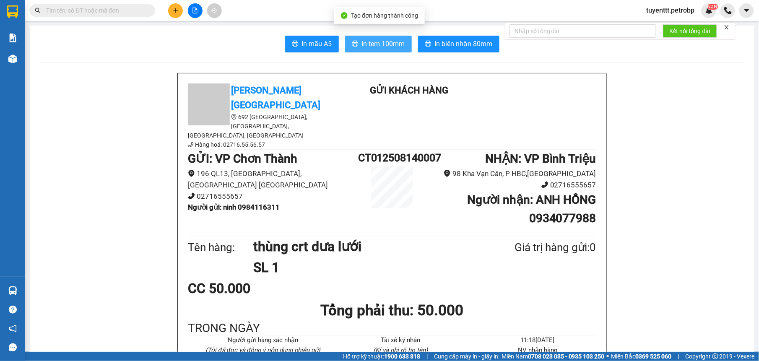
click at [379, 46] on span "In tem 100mm" at bounding box center [383, 44] width 43 height 10
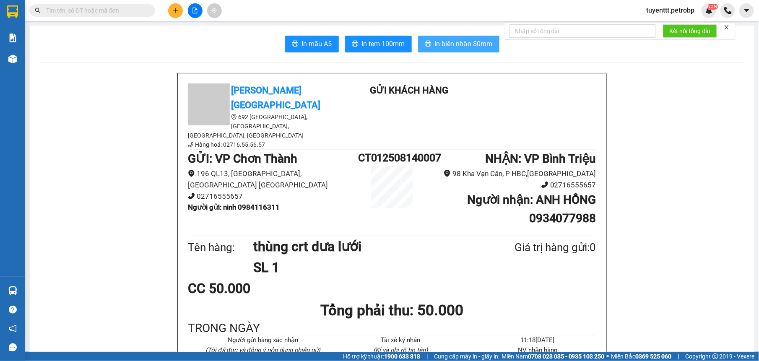
click at [457, 44] on span "In biên nhận 80mm" at bounding box center [464, 44] width 58 height 10
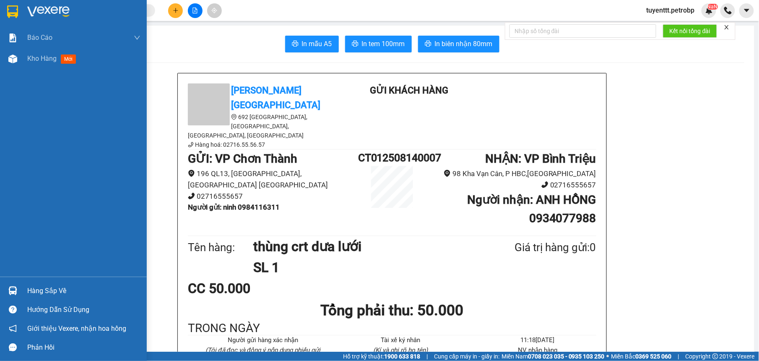
click at [27, 289] on div "Hàng sắp về" at bounding box center [83, 291] width 113 height 13
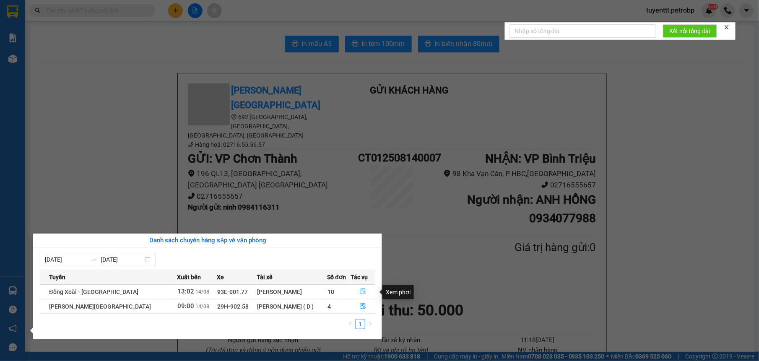
click at [360, 291] on icon "file-done" at bounding box center [363, 292] width 6 height 6
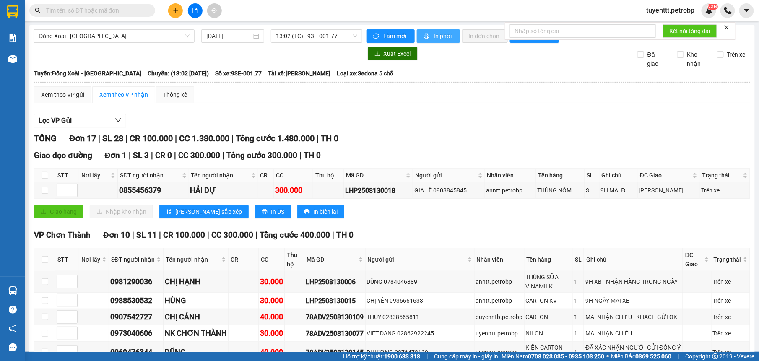
click at [438, 37] on span "In phơi" at bounding box center [443, 35] width 19 height 9
click at [47, 177] on input "checkbox" at bounding box center [45, 175] width 7 height 7
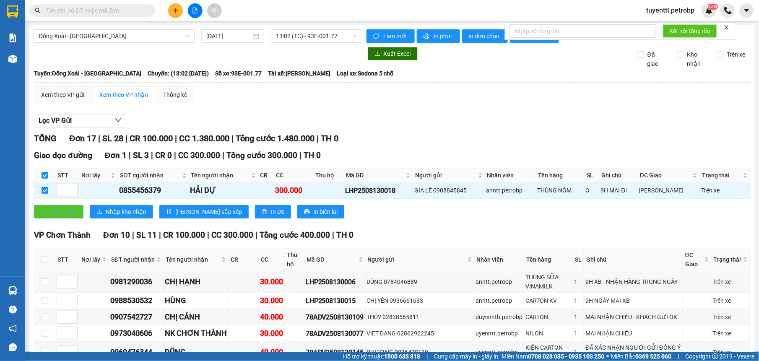
click at [57, 215] on span "Giao hàng" at bounding box center [63, 211] width 27 height 9
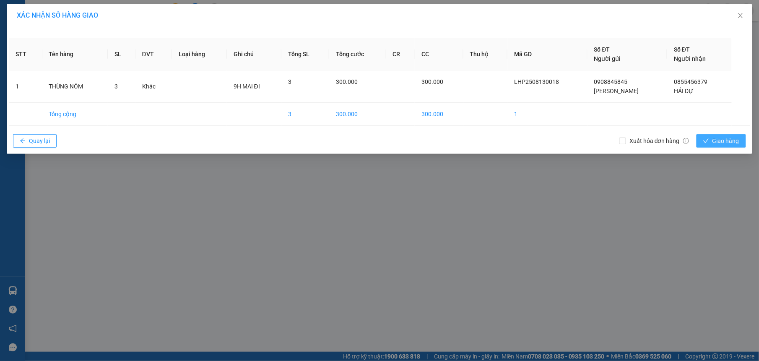
click at [737, 143] on span "Giao hàng" at bounding box center [726, 140] width 27 height 9
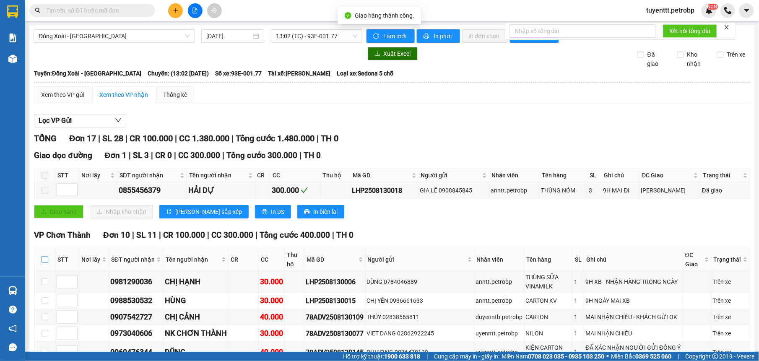
click at [42, 256] on input "checkbox" at bounding box center [45, 259] width 7 height 7
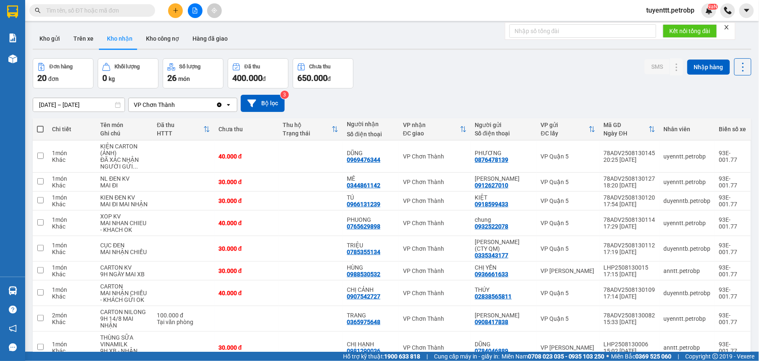
click at [111, 14] on input "text" at bounding box center [95, 10] width 99 height 9
click at [396, 332] on td "CHỊ HẠNH 0981290036" at bounding box center [371, 348] width 56 height 32
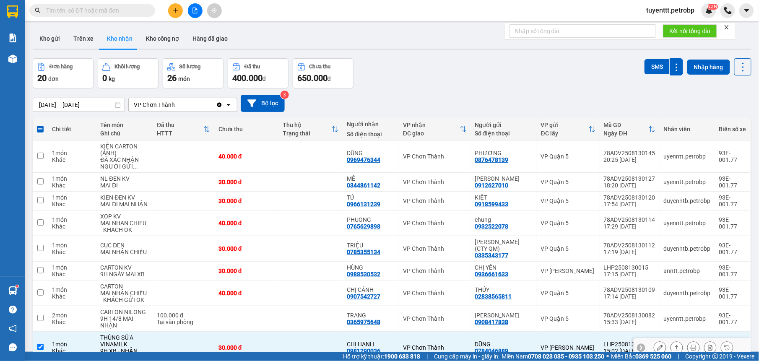
click at [657, 345] on icon at bounding box center [660, 348] width 6 height 6
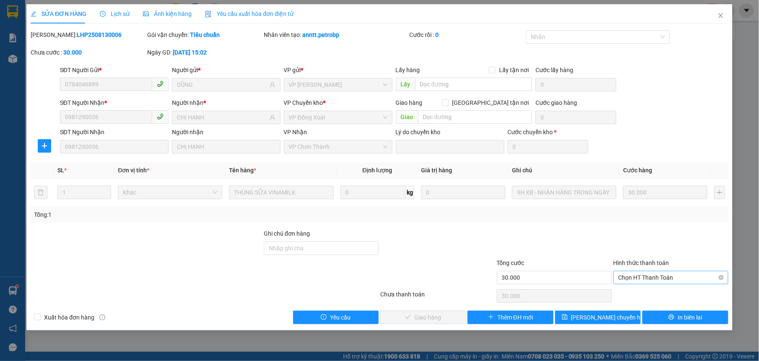
click at [655, 277] on span "Chọn HT Thanh Toán" at bounding box center [671, 277] width 105 height 13
click at [649, 293] on div "Tại văn phòng" at bounding box center [671, 295] width 105 height 9
click at [462, 319] on button "Giao hàng" at bounding box center [424, 317] width 86 height 13
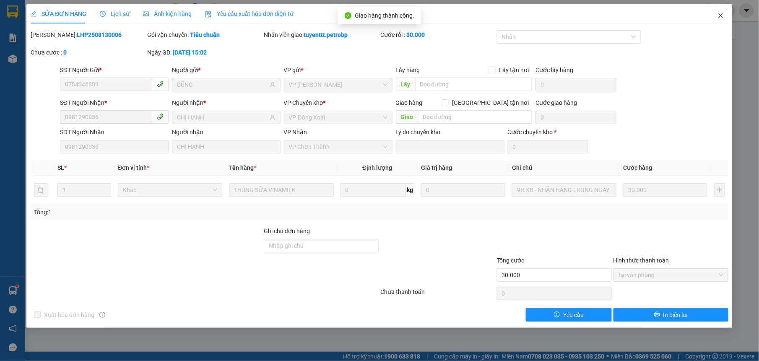
click at [719, 18] on icon "close" at bounding box center [721, 15] width 7 height 7
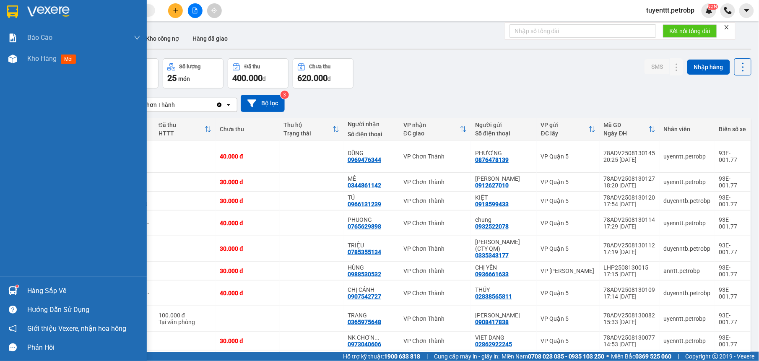
click at [22, 288] on div "Hàng sắp về" at bounding box center [73, 291] width 147 height 19
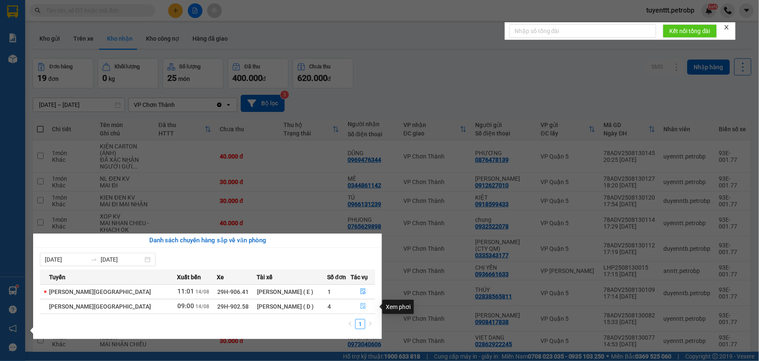
click at [363, 309] on icon "file-done" at bounding box center [363, 306] width 6 height 6
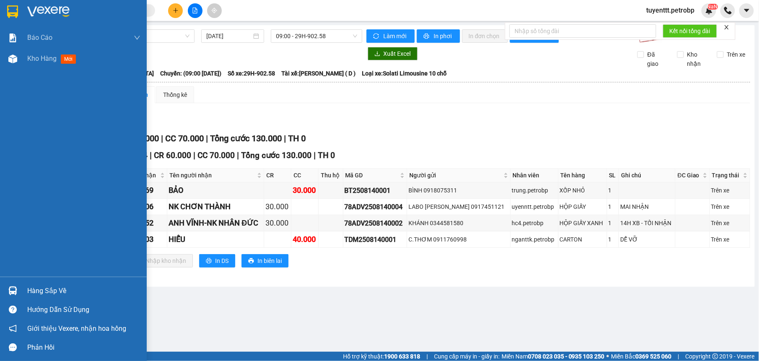
click at [12, 286] on div at bounding box center [12, 291] width 15 height 15
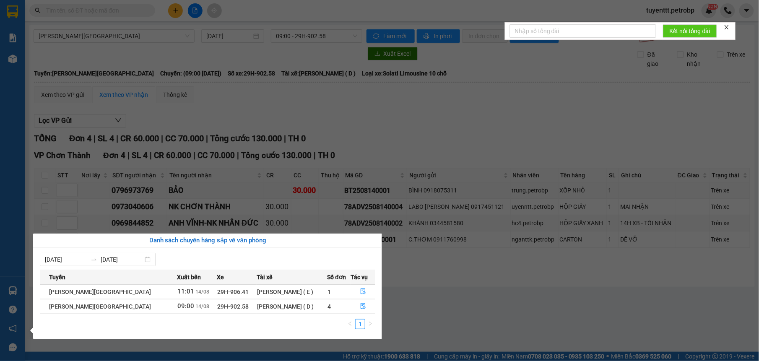
click at [396, 91] on section "Kết quả tìm kiếm ( 1 ) Bộ lọc Mã ĐH Trạng thái Món hàng Tổng cước Chưa cước Ngư…" at bounding box center [379, 180] width 759 height 361
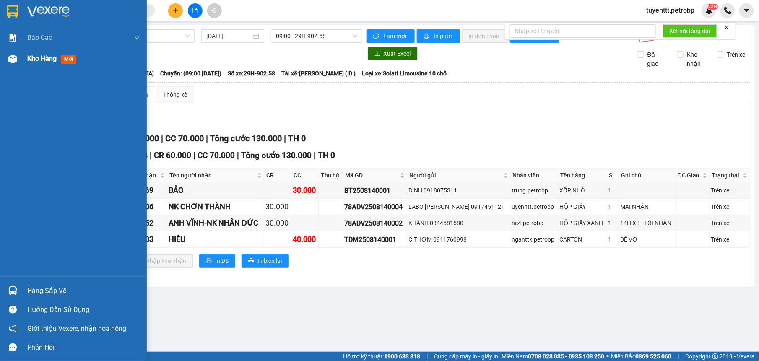
click at [18, 56] on div at bounding box center [12, 59] width 15 height 15
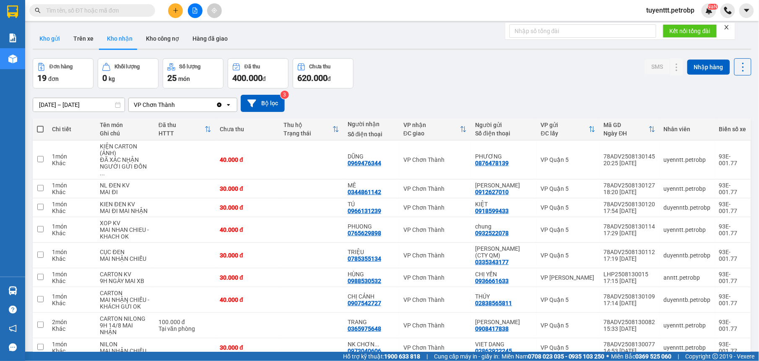
click at [52, 39] on button "Kho gửi" at bounding box center [50, 39] width 34 height 20
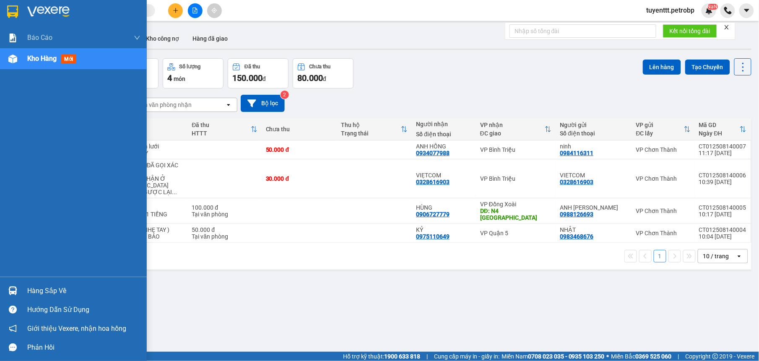
click at [19, 289] on div at bounding box center [12, 291] width 15 height 15
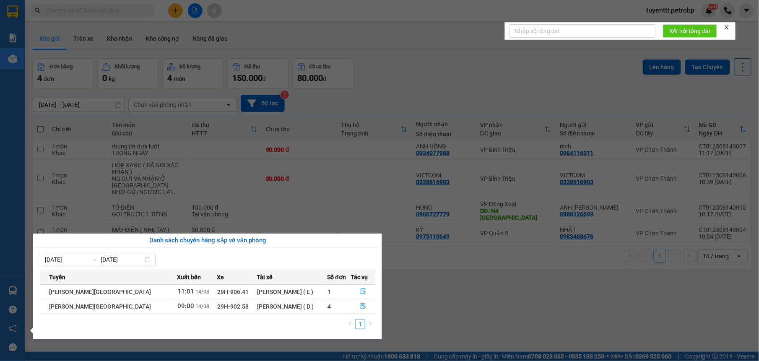
click at [438, 254] on section "Kết quả tìm kiếm ( 1 ) Bộ lọc Mã ĐH Trạng thái Món hàng Tổng cước Chưa cước Ngư…" at bounding box center [379, 180] width 759 height 361
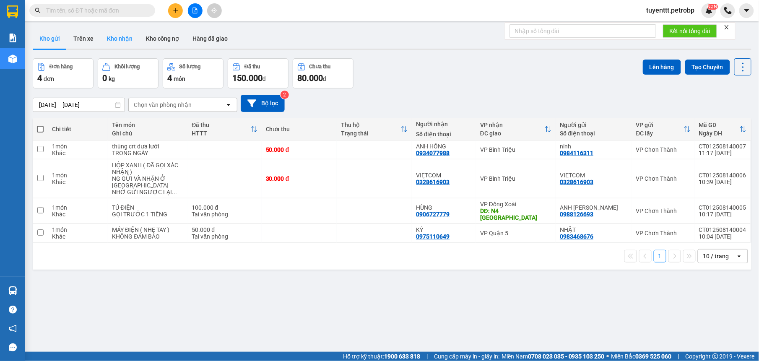
click at [117, 31] on button "Kho nhận" at bounding box center [119, 39] width 39 height 20
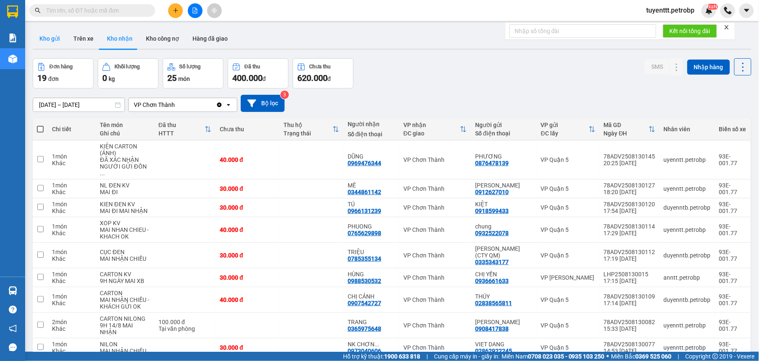
click at [48, 30] on button "Kho gửi" at bounding box center [50, 39] width 34 height 20
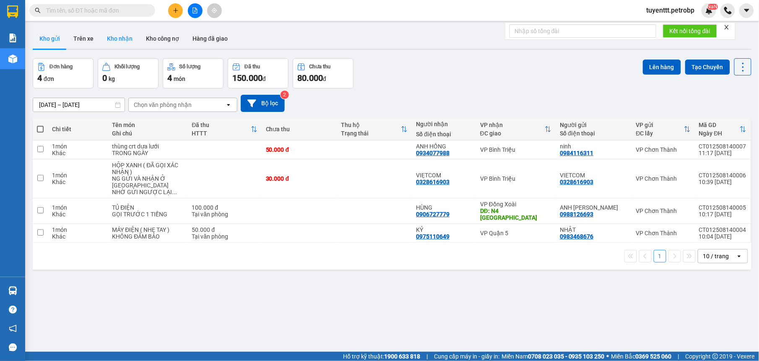
click at [114, 41] on button "Kho nhận" at bounding box center [119, 39] width 39 height 20
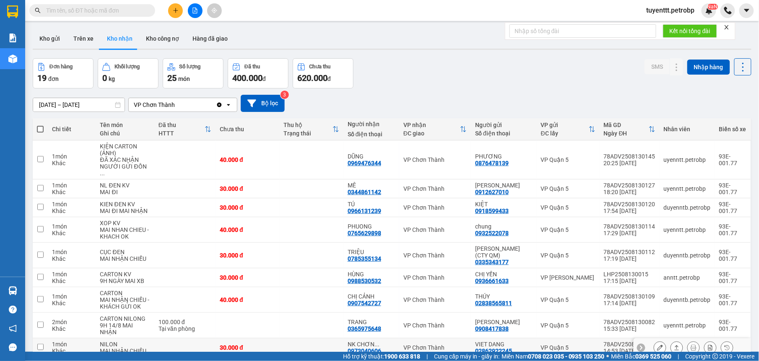
click at [394, 341] on div "NK CHƠN ... 0973040606" at bounding box center [371, 347] width 47 height 13
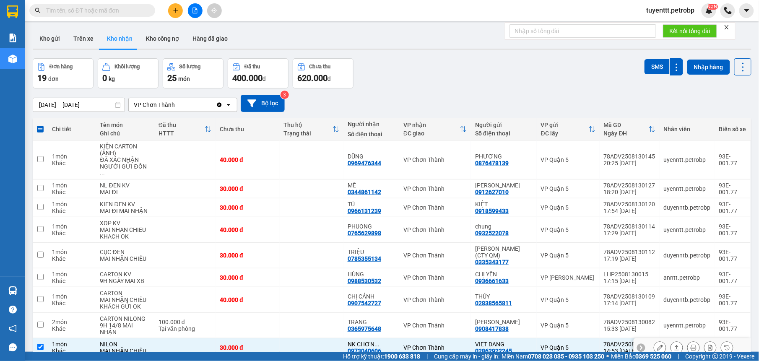
click at [657, 345] on icon at bounding box center [660, 348] width 6 height 6
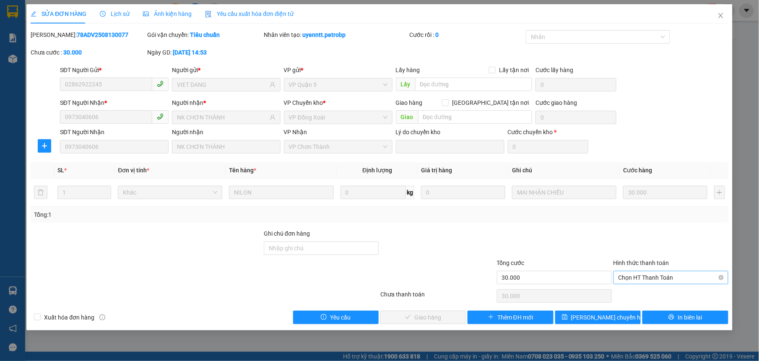
click at [649, 276] on span "Chọn HT Thanh Toán" at bounding box center [671, 277] width 105 height 13
click at [644, 287] on div "Total Paid Fee 0 Total UnPaid Fee 30.000 Cash Collection Total Fee Mã ĐH: 78ADV…" at bounding box center [380, 177] width 698 height 294
click at [644, 276] on span "Chọn HT Thanh Toán" at bounding box center [671, 277] width 105 height 13
click at [645, 295] on div "Tại văn phòng" at bounding box center [671, 295] width 105 height 9
drag, startPoint x: 408, startPoint y: 318, endPoint x: 425, endPoint y: 309, distance: 19.0
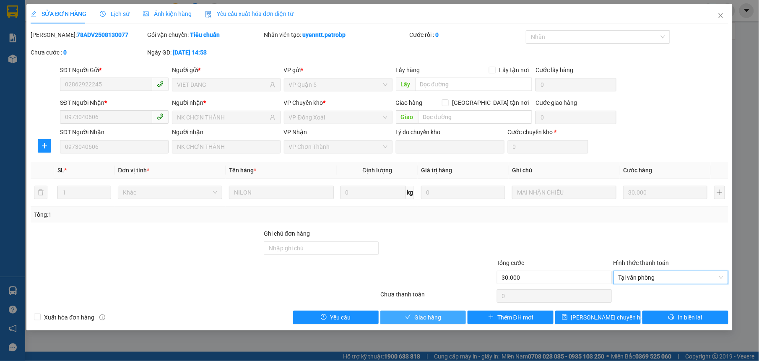
click at [408, 318] on icon "check" at bounding box center [408, 317] width 6 height 6
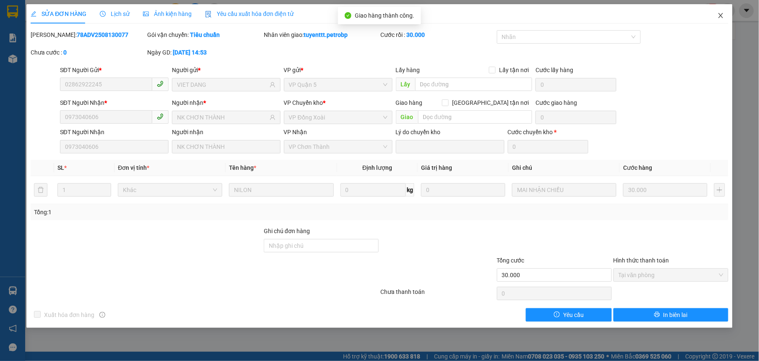
click at [717, 17] on span "Close" at bounding box center [720, 15] width 23 height 23
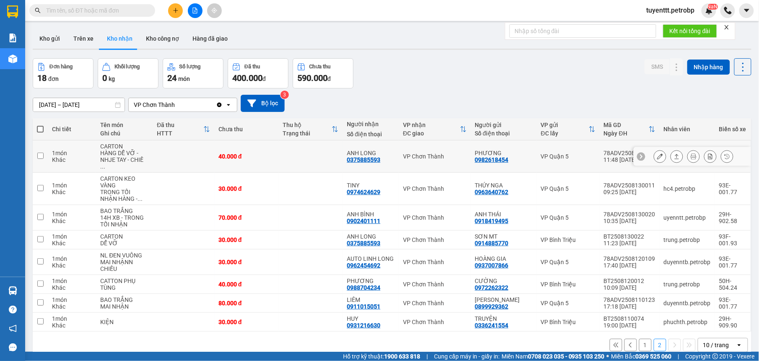
click at [385, 150] on div "ANH LONG 0375885593" at bounding box center [371, 156] width 48 height 13
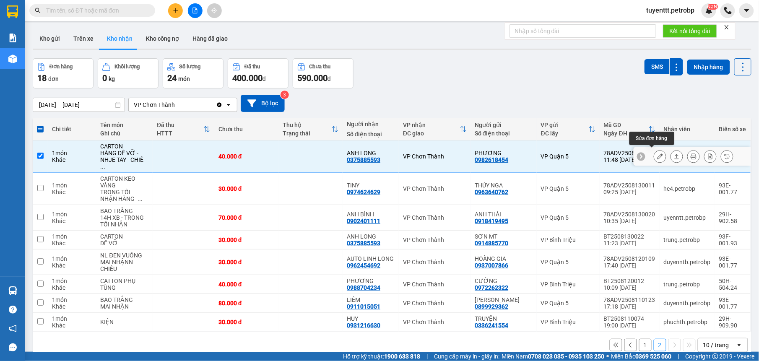
click at [657, 154] on icon at bounding box center [660, 157] width 6 height 6
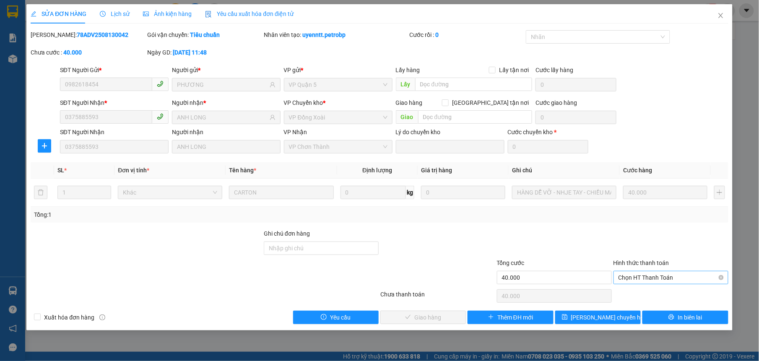
click at [644, 275] on span "Chọn HT Thanh Toán" at bounding box center [671, 277] width 105 height 13
click at [646, 297] on div "Tại văn phòng" at bounding box center [671, 295] width 105 height 9
click at [450, 319] on button "Giao hàng" at bounding box center [424, 317] width 86 height 13
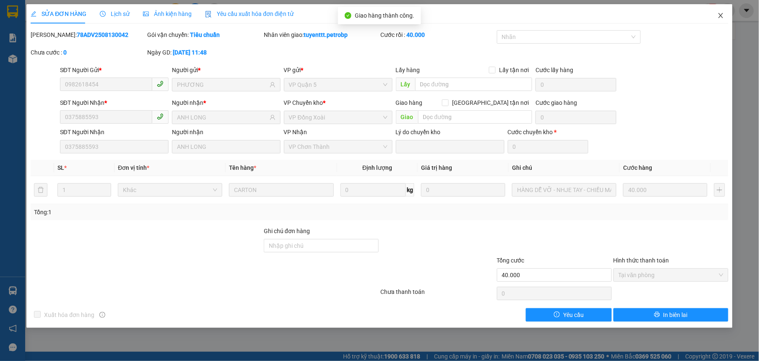
click at [723, 18] on icon "close" at bounding box center [721, 15] width 5 height 5
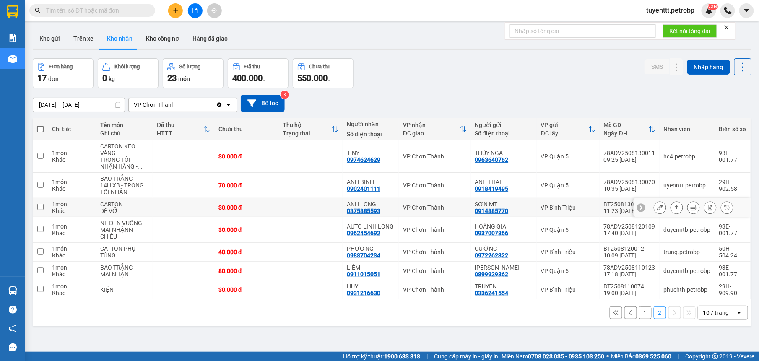
click at [386, 209] on div "ANH LONG 0375885593" at bounding box center [371, 207] width 48 height 13
checkbox input "true"
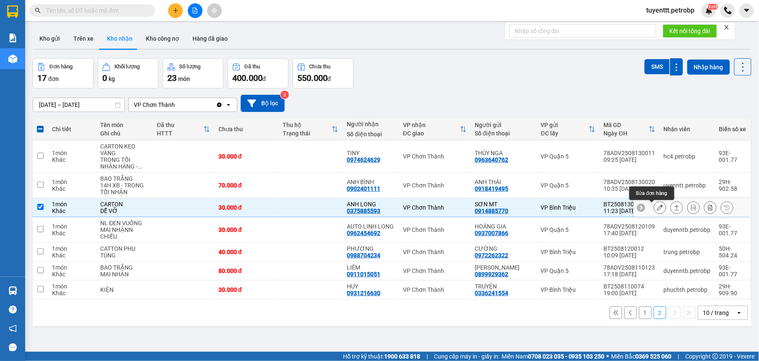
click at [657, 208] on icon at bounding box center [660, 208] width 6 height 6
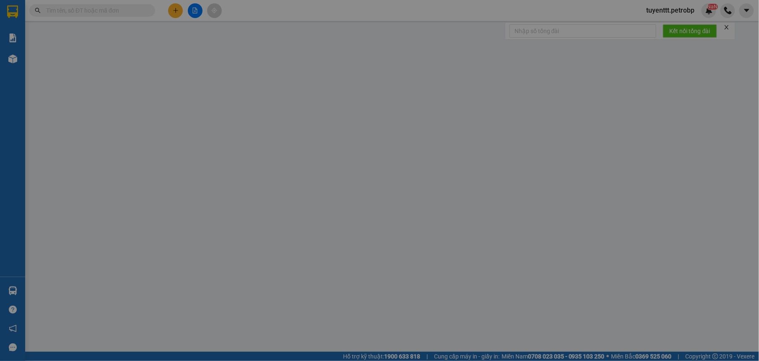
type input "0914885770"
type input "SƠN MT"
type input "0375885593"
type input "ANH LONG"
type input "30.000"
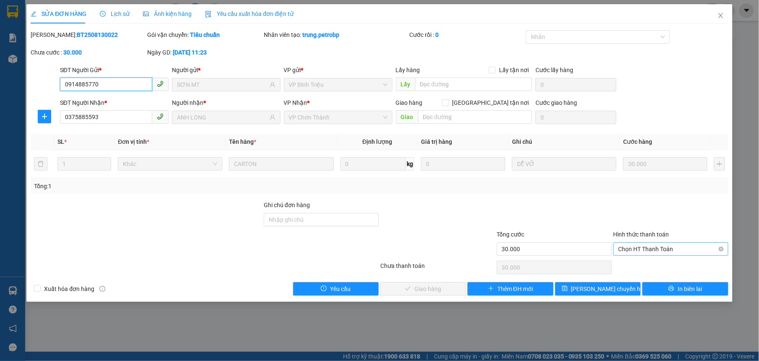
click at [675, 250] on span "Chọn HT Thanh Toán" at bounding box center [671, 249] width 105 height 13
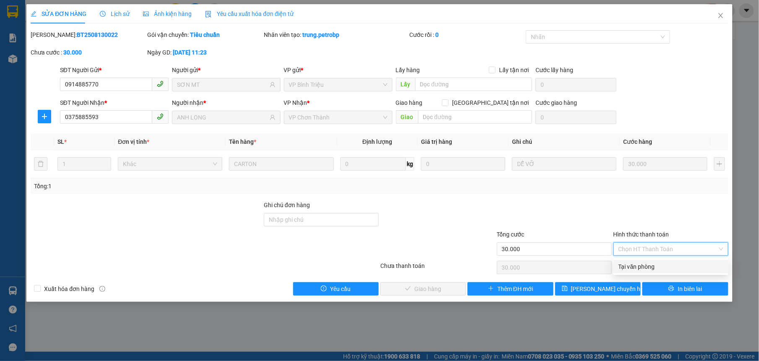
click at [670, 264] on div "Tại văn phòng" at bounding box center [671, 266] width 105 height 9
type input "0"
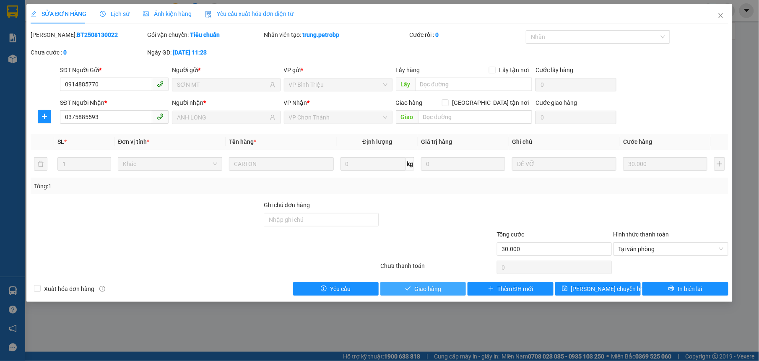
click at [413, 286] on button "Giao hàng" at bounding box center [424, 288] width 86 height 13
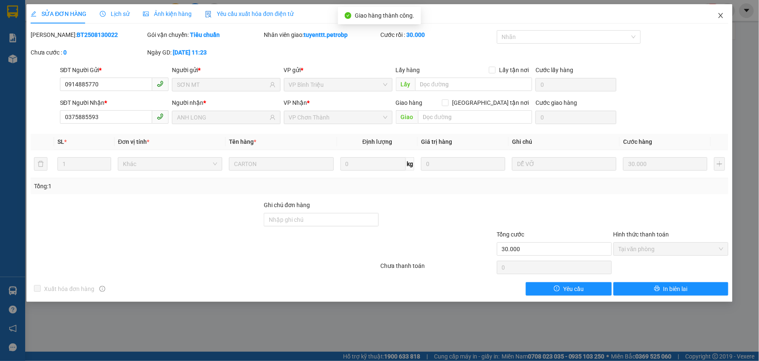
click at [721, 13] on icon "close" at bounding box center [721, 15] width 7 height 7
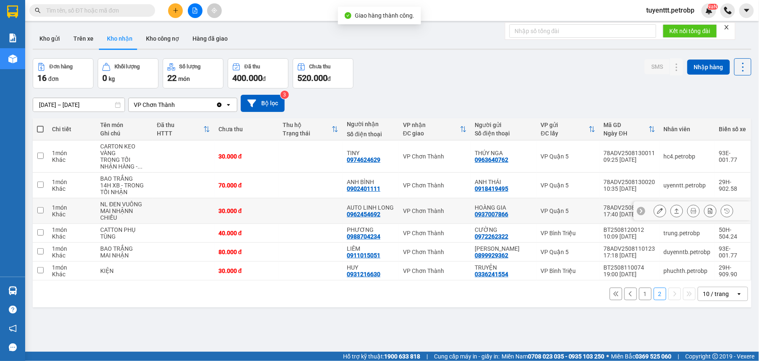
click at [386, 216] on div "AUTO LINH LONG 0962454692" at bounding box center [371, 210] width 48 height 13
checkbox input "true"
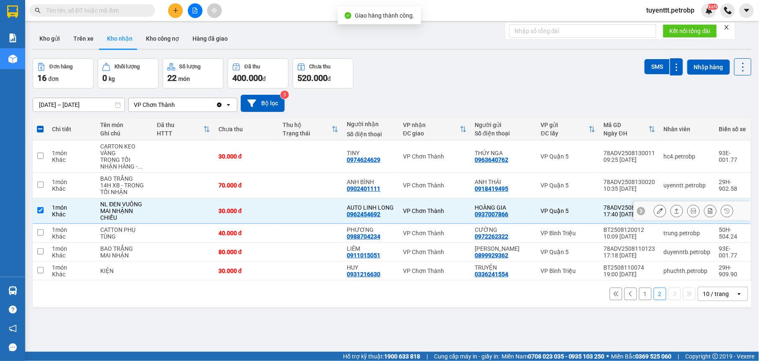
click at [657, 214] on icon at bounding box center [660, 211] width 6 height 6
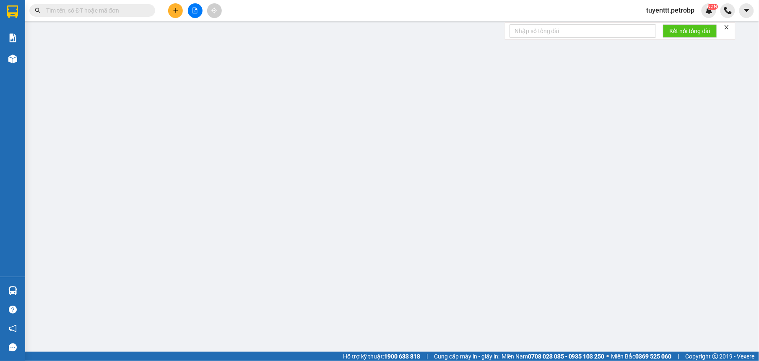
type input "0937007866"
type input "HOÀNG GIA"
type input "0962454692"
type input "AUTO LINH LONG"
type input "30.000"
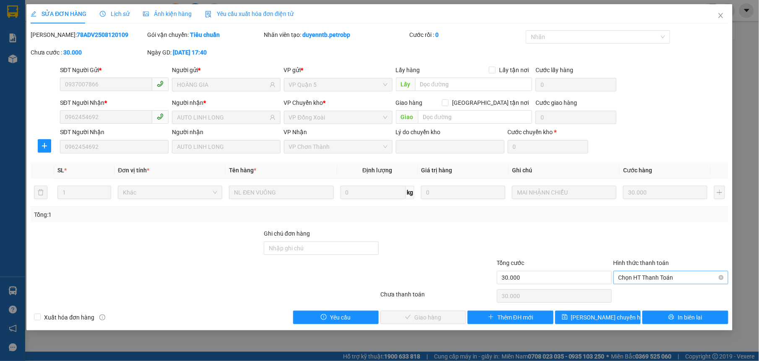
click at [649, 278] on span "Chọn HT Thanh Toán" at bounding box center [671, 277] width 105 height 13
click at [640, 291] on div "Tại văn phòng" at bounding box center [671, 295] width 105 height 9
type input "0"
click at [443, 312] on button "Giao hàng" at bounding box center [424, 317] width 86 height 13
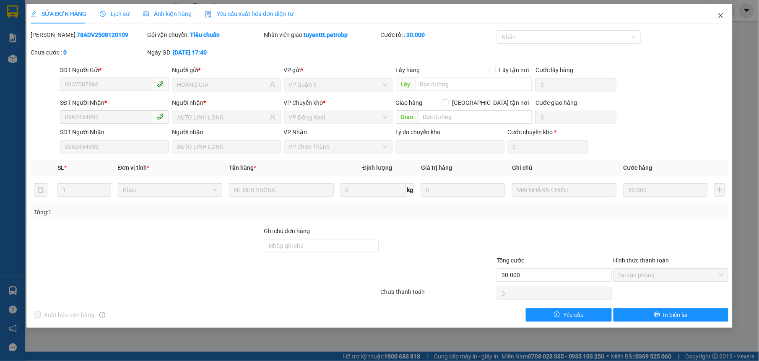
click at [721, 14] on icon "close" at bounding box center [721, 15] width 7 height 7
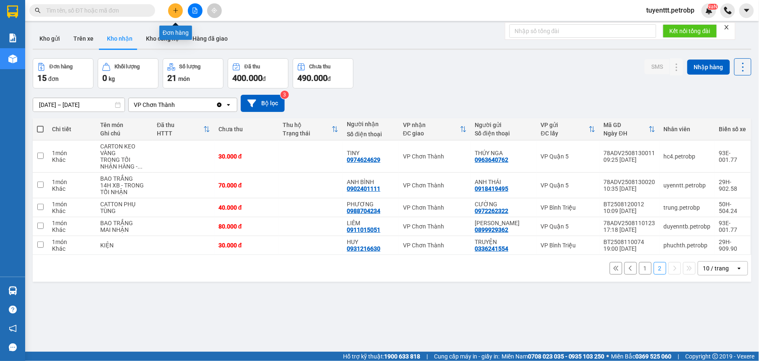
click at [178, 8] on button at bounding box center [175, 10] width 15 height 15
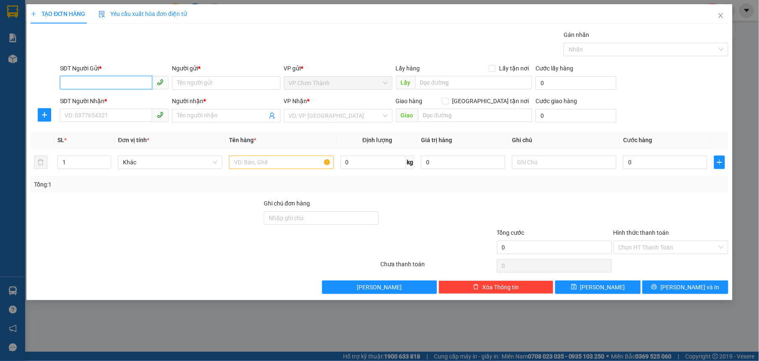
click at [118, 81] on input "SĐT Người Gửi *" at bounding box center [106, 82] width 92 height 13
click at [131, 96] on div "0963339339 - NHẬT ANH" at bounding box center [114, 100] width 99 height 9
type input "0963339339"
type input "NHẬT ANH"
type input "0908007767"
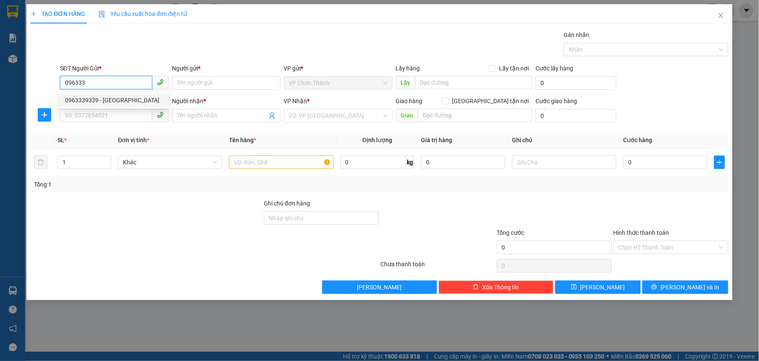
type input "HẢI"
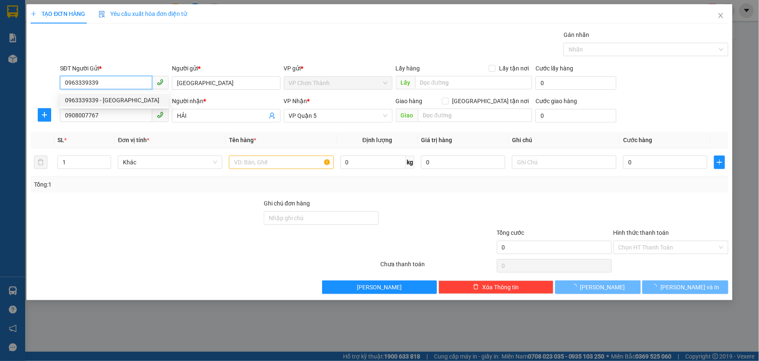
type input "30.000"
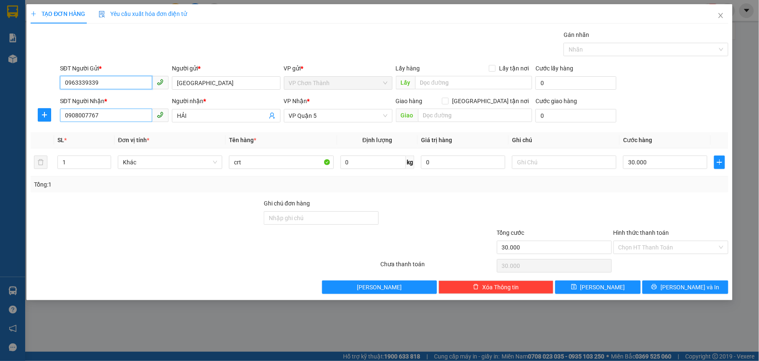
type input "0963339339"
click at [120, 118] on input "0908007767" at bounding box center [106, 115] width 92 height 13
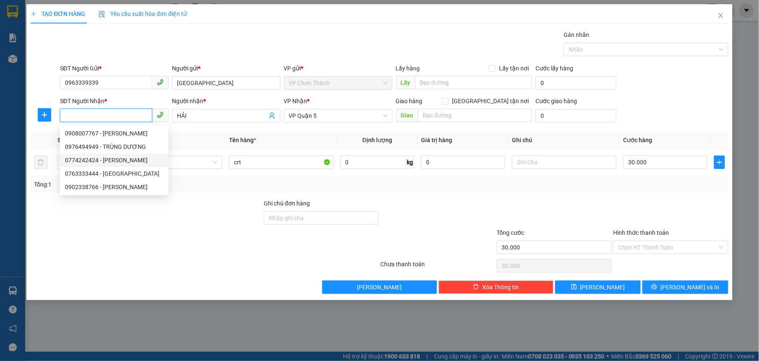
click at [128, 162] on div "0774242424 - ANH KHÁNH" at bounding box center [114, 160] width 99 height 9
type input "0774242424"
type input "ANH KHÁNH"
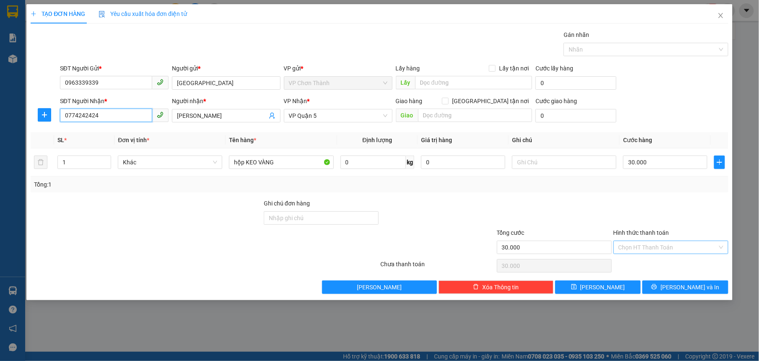
type input "0774242424"
click at [628, 244] on input "Hình thức thanh toán" at bounding box center [668, 247] width 99 height 13
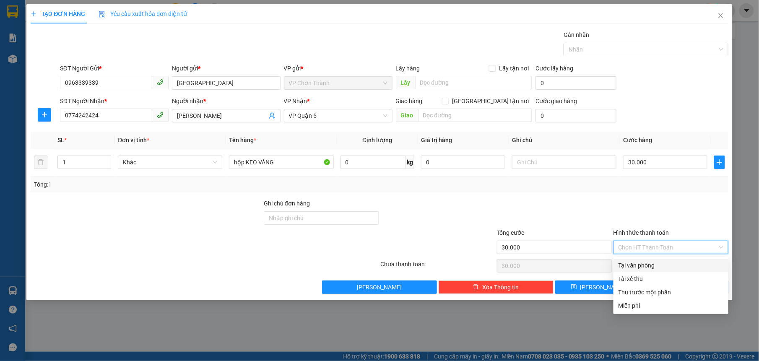
click at [624, 270] on div "Tại văn phòng" at bounding box center [671, 265] width 115 height 13
type input "0"
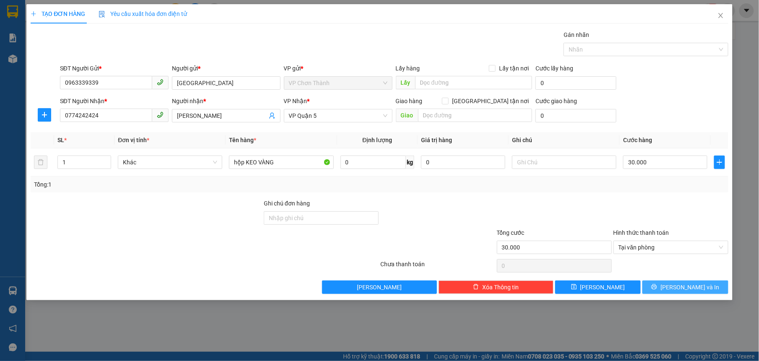
click at [675, 291] on button "[PERSON_NAME] và In" at bounding box center [686, 287] width 86 height 13
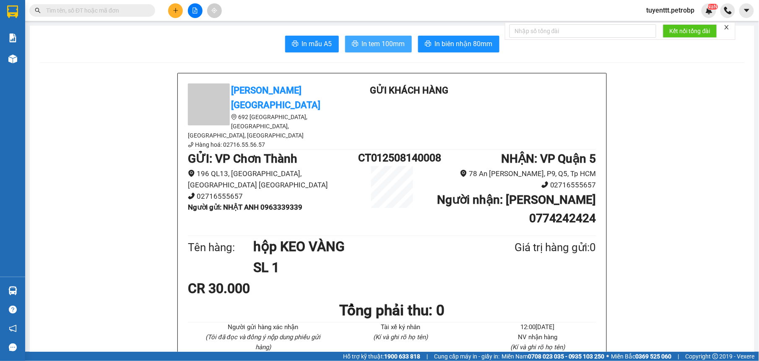
click at [371, 46] on span "In tem 100mm" at bounding box center [383, 44] width 43 height 10
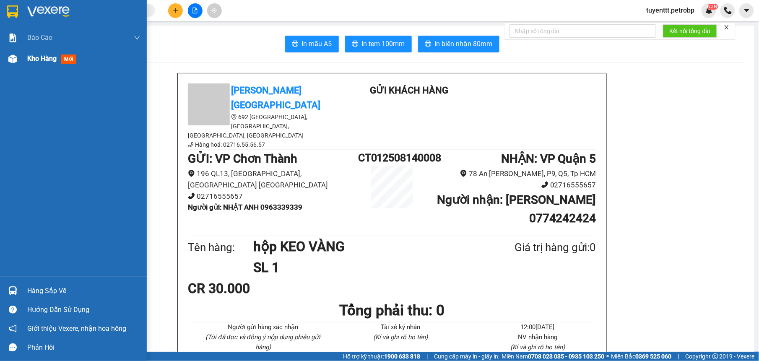
click at [16, 56] on img at bounding box center [12, 59] width 9 height 9
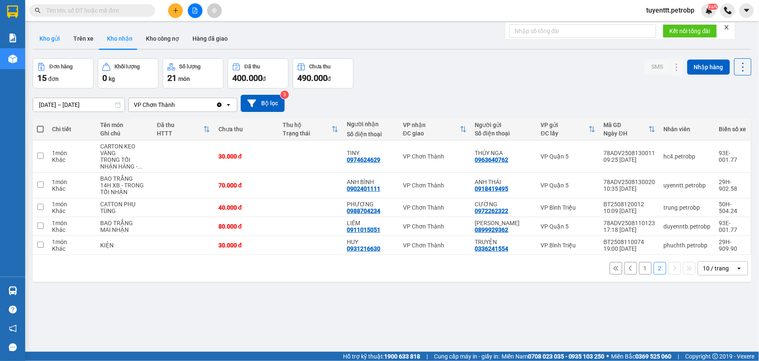
click at [55, 43] on button "Kho gửi" at bounding box center [50, 39] width 34 height 20
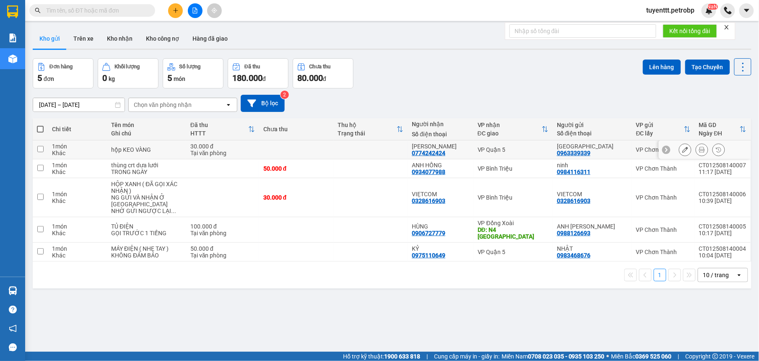
click at [455, 151] on div "ANH KHÁNH 0774242424" at bounding box center [440, 149] width 57 height 13
checkbox input "true"
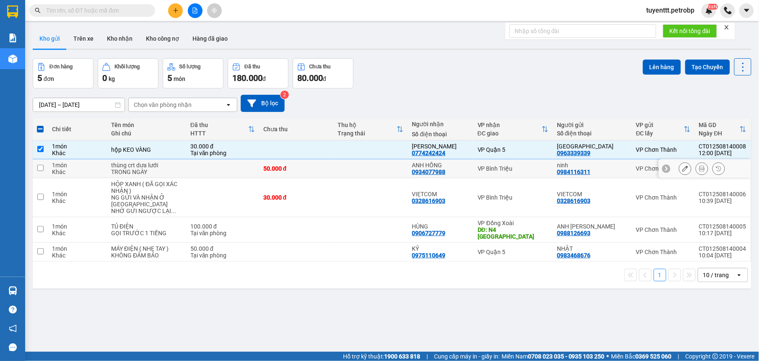
click at [447, 167] on div "ANH HỒNG" at bounding box center [440, 165] width 57 height 7
checkbox input "true"
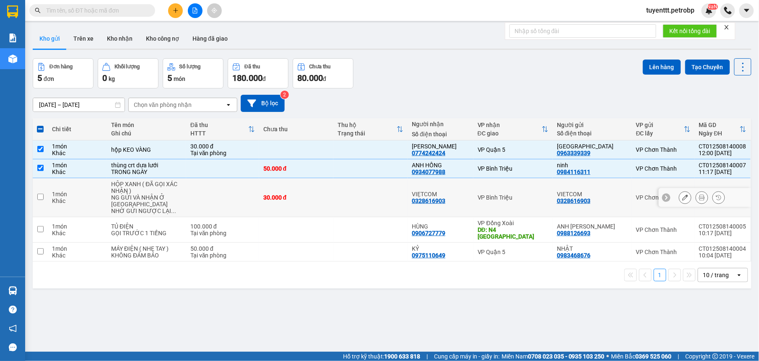
click at [453, 193] on div "VIẸTCOM" at bounding box center [440, 194] width 57 height 7
checkbox input "true"
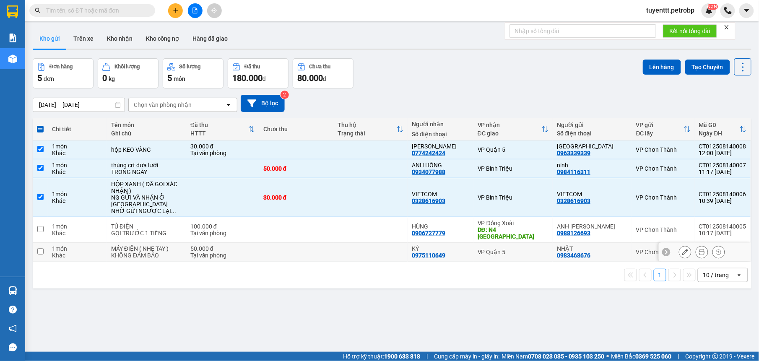
click at [456, 245] on div "KỶ" at bounding box center [440, 248] width 57 height 7
checkbox input "true"
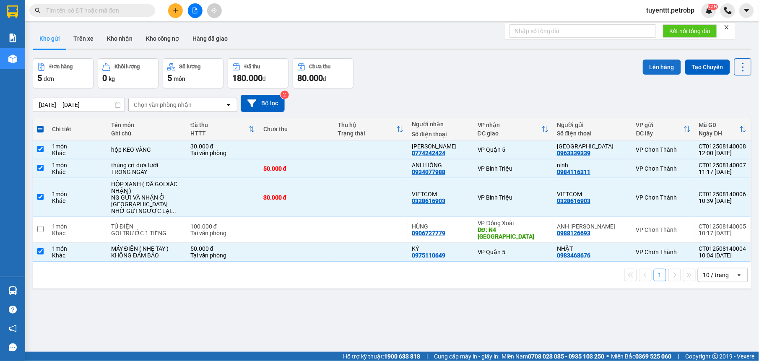
click at [652, 66] on button "Lên hàng" at bounding box center [662, 67] width 38 height 15
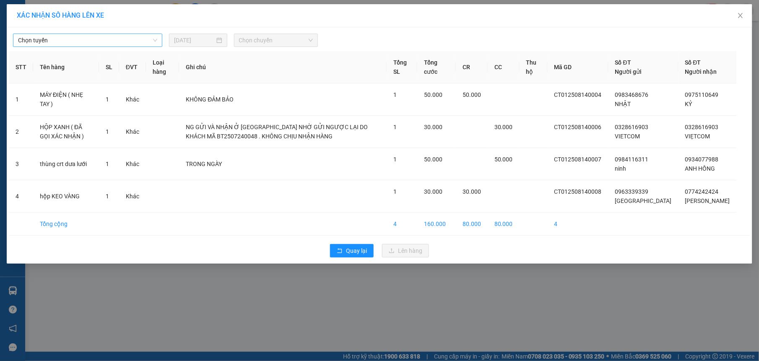
click at [94, 39] on span "Chọn tuyến" at bounding box center [87, 40] width 139 height 13
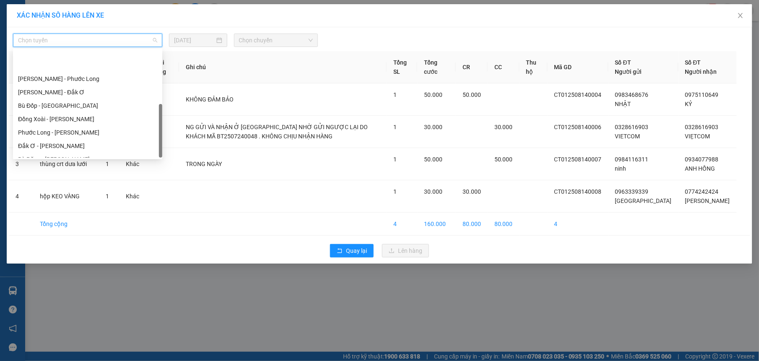
scroll to position [161, 0]
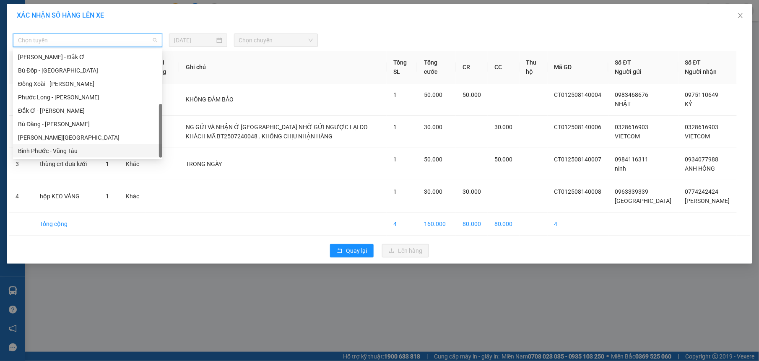
click at [52, 140] on div "Lộc Ninh - Hồ Chí Minh" at bounding box center [87, 137] width 139 height 9
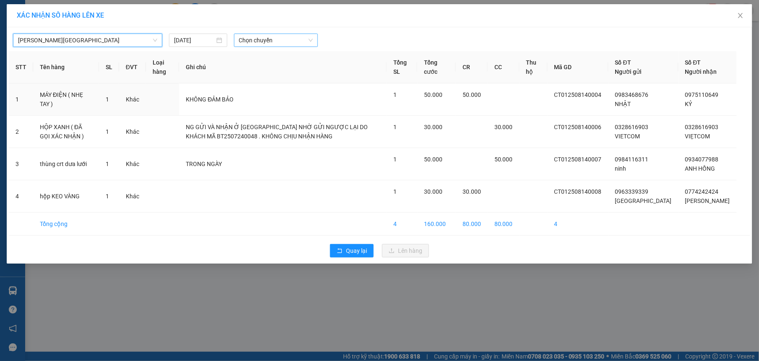
click at [286, 36] on span "Chọn chuyến" at bounding box center [276, 40] width 74 height 13
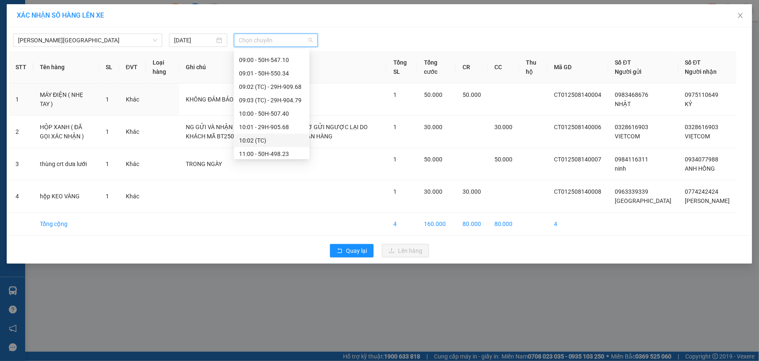
scroll to position [242, 0]
click at [289, 140] on div "11:00 - 50H-498.23" at bounding box center [271, 137] width 65 height 9
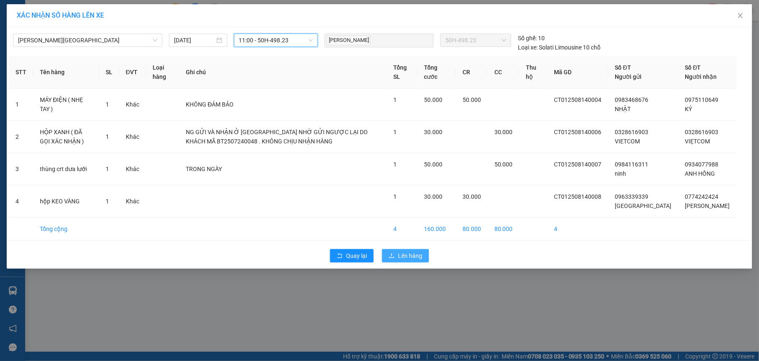
click at [413, 261] on span "Lên hàng" at bounding box center [410, 255] width 24 height 9
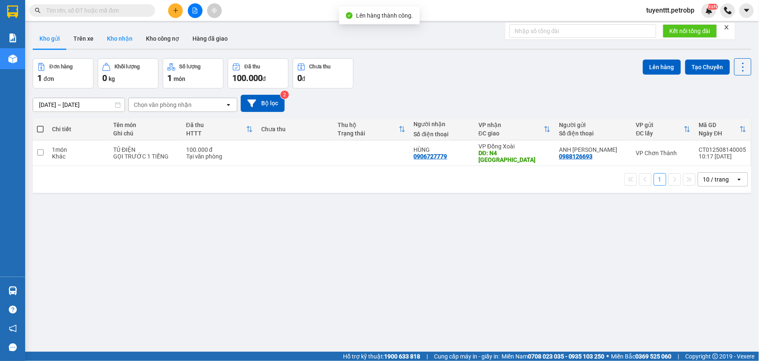
click at [114, 38] on button "Kho nhận" at bounding box center [119, 39] width 39 height 20
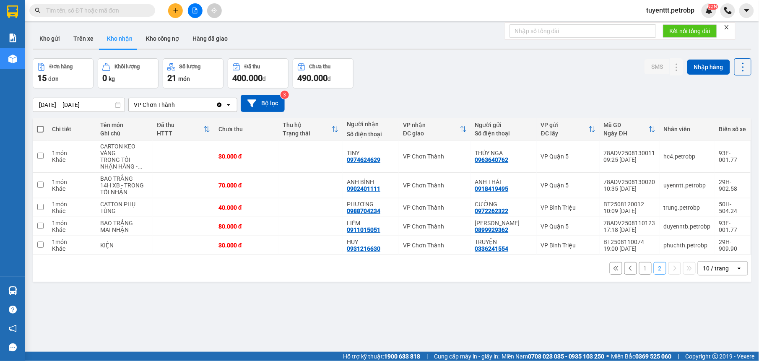
click at [639, 272] on button "1" at bounding box center [645, 268] width 13 height 13
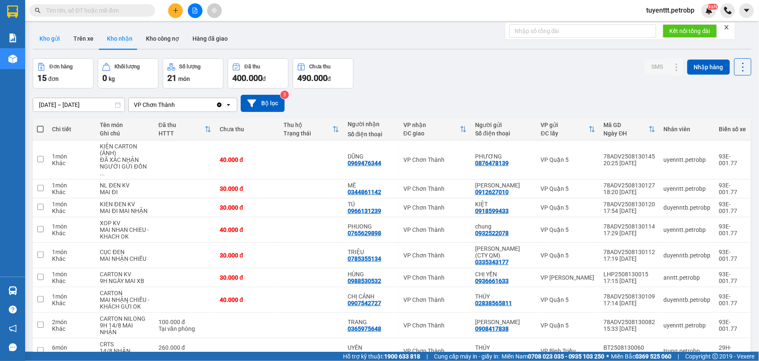
click at [45, 38] on button "Kho gửi" at bounding box center [50, 39] width 34 height 20
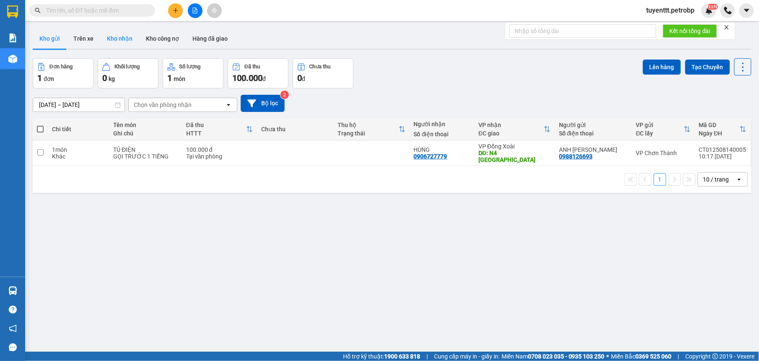
click at [121, 36] on button "Kho nhận" at bounding box center [119, 39] width 39 height 20
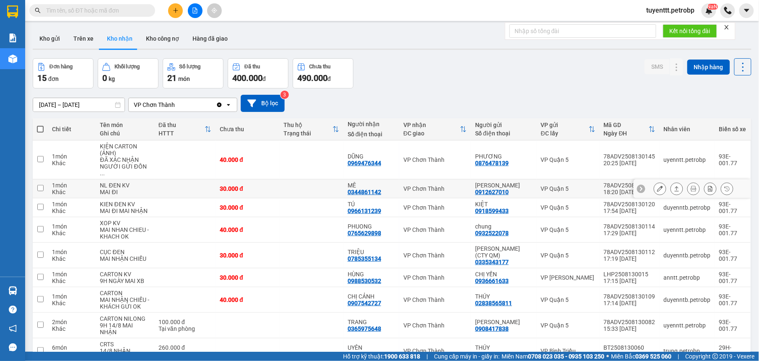
scroll to position [61, 0]
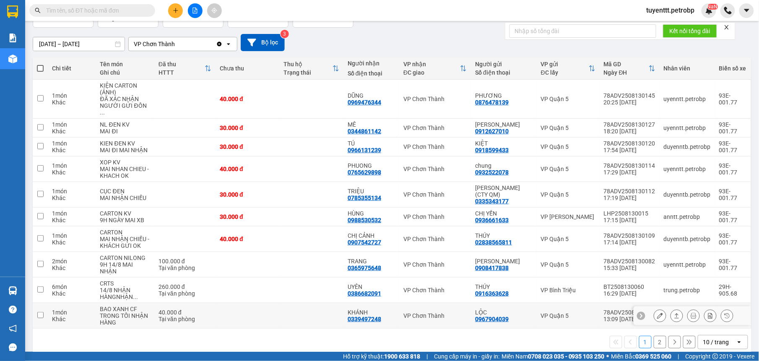
click at [401, 308] on td "VP Chơn Thành" at bounding box center [435, 316] width 72 height 26
checkbox input "true"
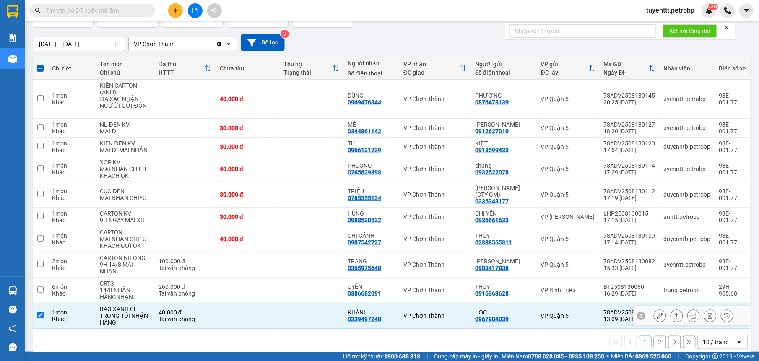
click at [654, 309] on button at bounding box center [660, 316] width 12 height 15
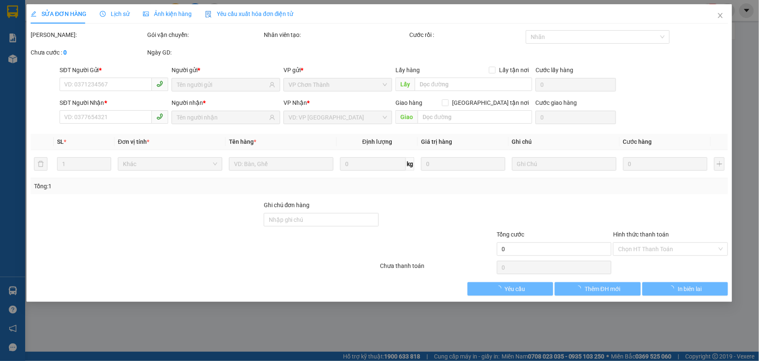
type input "0967904039"
type input "LỘC"
type input "0339497248"
type input "KHÁNH"
type input "40.000"
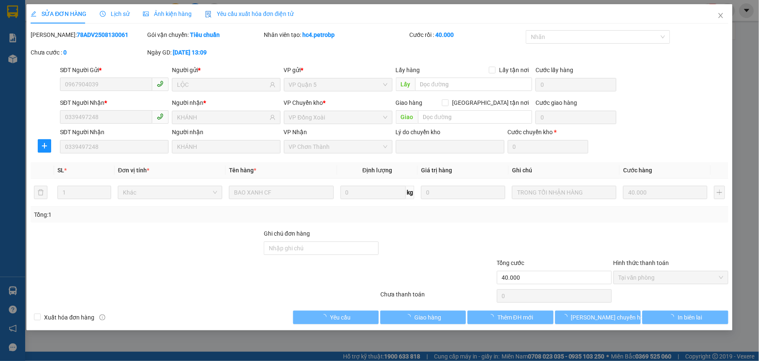
click at [647, 250] on div at bounding box center [671, 243] width 117 height 29
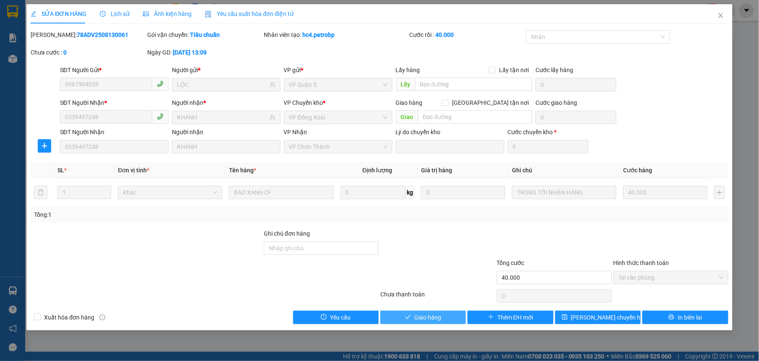
click at [450, 320] on button "Giao hàng" at bounding box center [424, 317] width 86 height 13
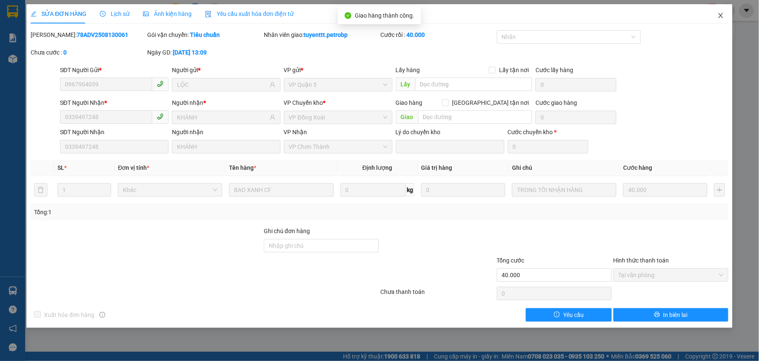
click at [722, 16] on icon "close" at bounding box center [721, 15] width 7 height 7
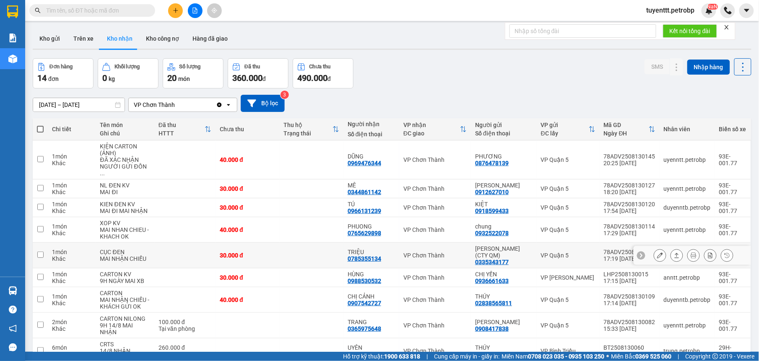
scroll to position [68, 0]
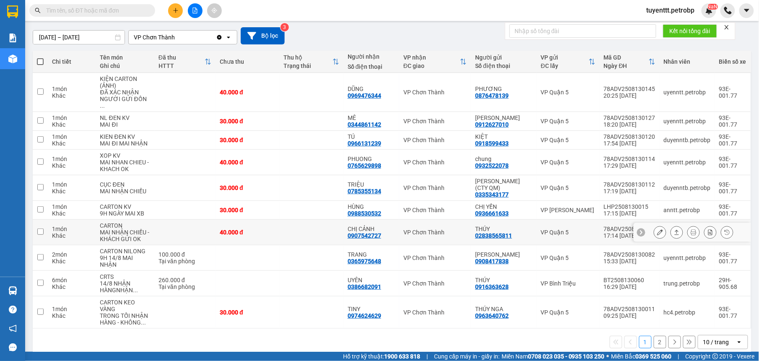
click at [385, 226] on div "CHỊ CẢNH 0907542727" at bounding box center [371, 232] width 47 height 13
checkbox input "true"
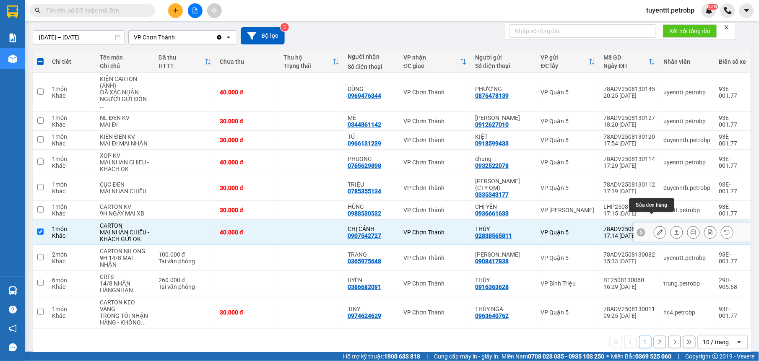
click at [655, 225] on button at bounding box center [660, 232] width 12 height 15
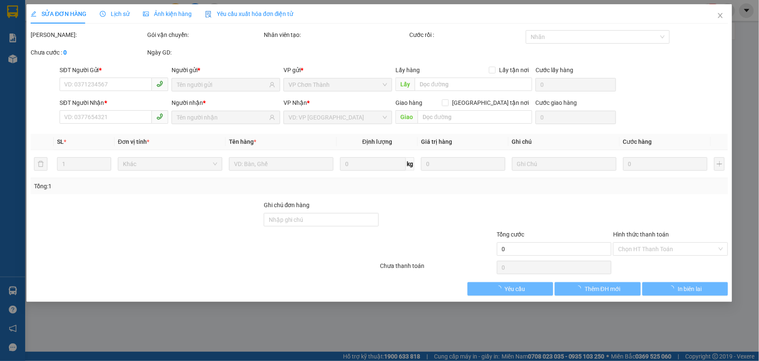
type input "02838565811"
type input "THÚY"
type input "0907542727"
type input "CHỊ CẢNH"
type input "40.000"
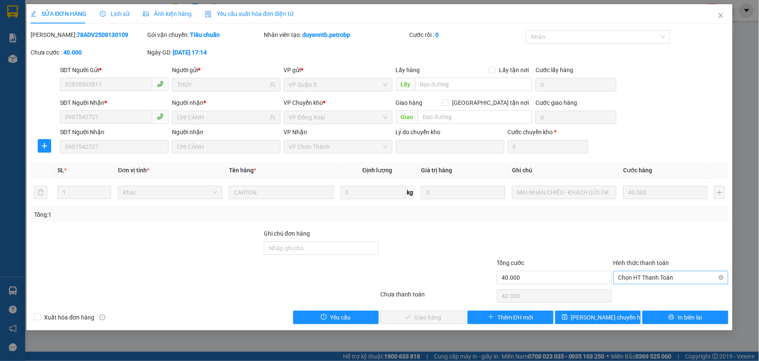
click at [672, 274] on span "Chọn HT Thanh Toán" at bounding box center [671, 277] width 105 height 13
click at [662, 291] on div "Tại văn phòng" at bounding box center [671, 295] width 105 height 9
type input "0"
drag, startPoint x: 448, startPoint y: 318, endPoint x: 529, endPoint y: 251, distance: 104.9
click at [448, 316] on button "Giao hàng" at bounding box center [424, 317] width 86 height 13
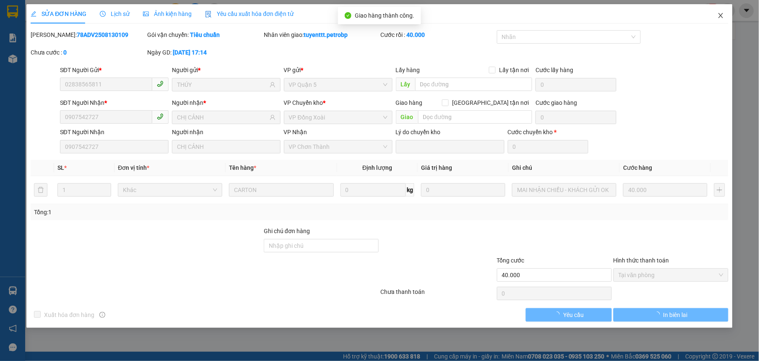
click at [719, 12] on span "Close" at bounding box center [720, 15] width 23 height 23
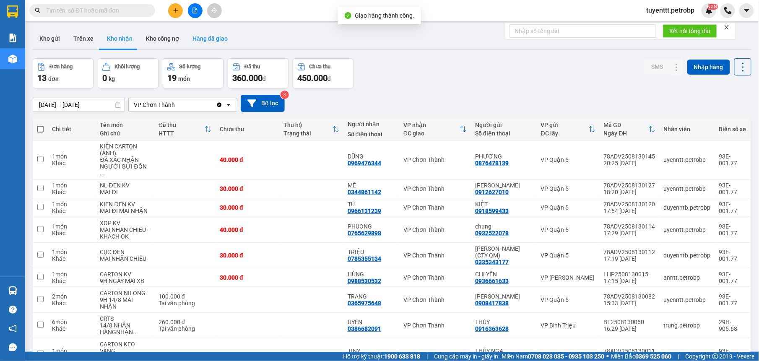
click at [220, 41] on button "Hàng đã giao" at bounding box center [210, 39] width 49 height 20
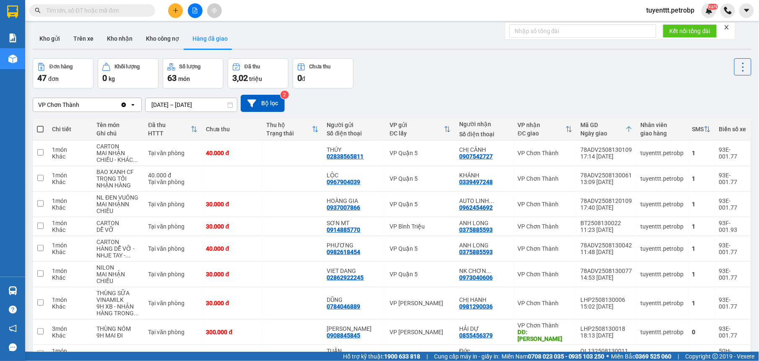
scroll to position [68, 0]
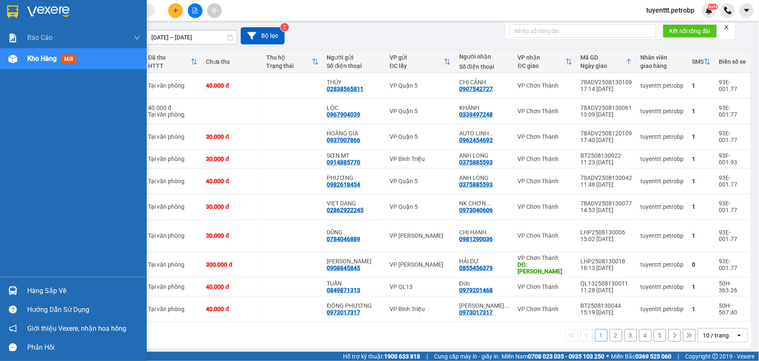
click at [16, 291] on img at bounding box center [12, 291] width 9 height 9
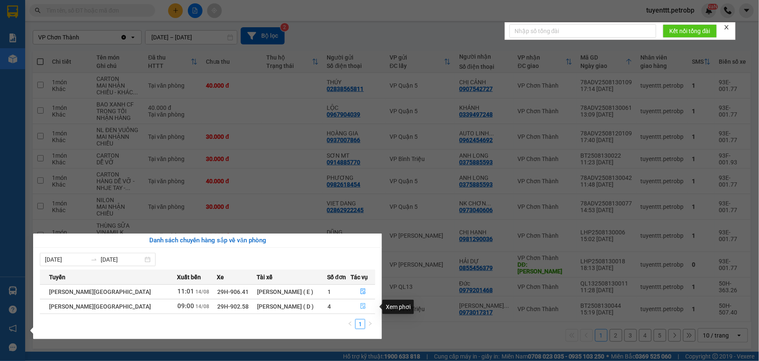
click at [360, 307] on icon "file-done" at bounding box center [363, 306] width 6 height 6
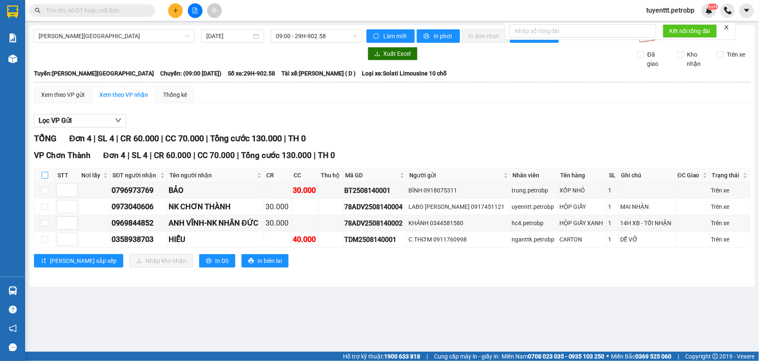
click at [43, 175] on input "checkbox" at bounding box center [45, 175] width 7 height 7
checkbox input "true"
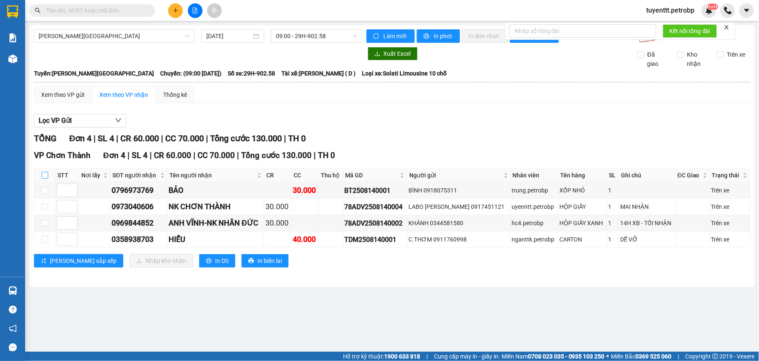
checkbox input "true"
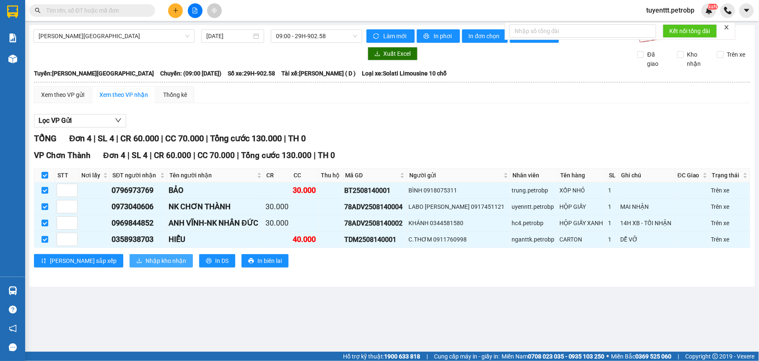
click at [146, 261] on span "Nhập kho nhận" at bounding box center [166, 260] width 41 height 9
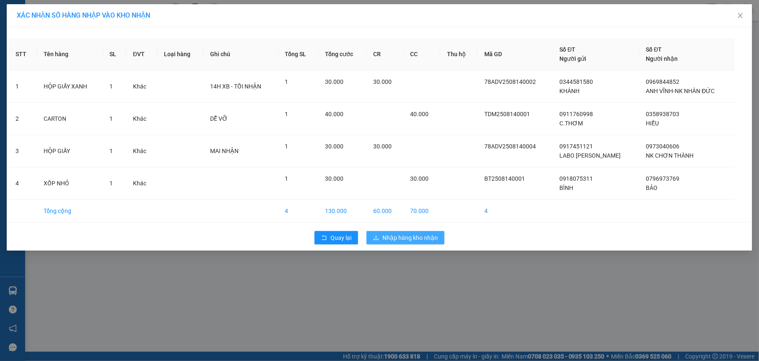
click at [406, 236] on span "Nhập hàng kho nhận" at bounding box center [410, 237] width 55 height 9
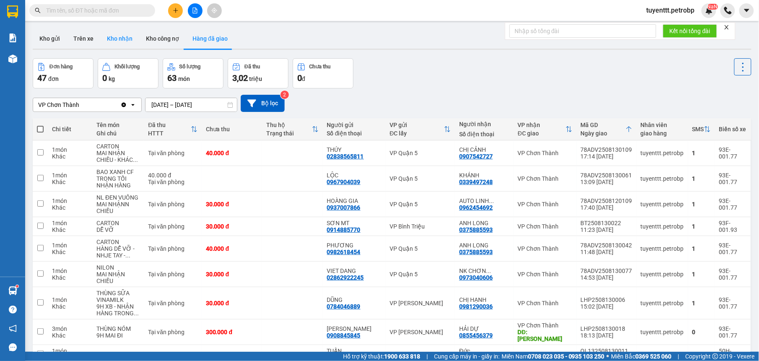
click at [117, 39] on button "Kho nhận" at bounding box center [119, 39] width 39 height 20
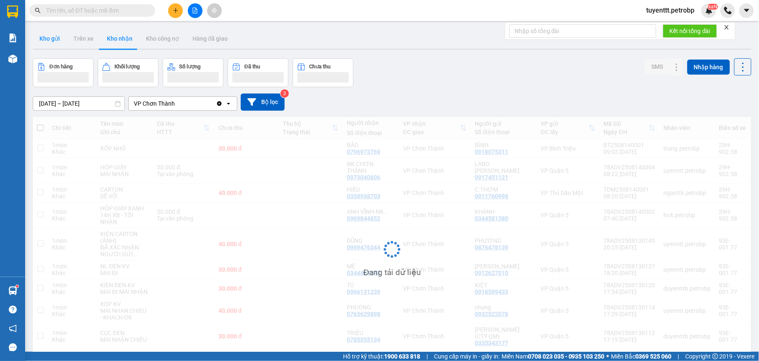
click at [44, 39] on button "Kho gửi" at bounding box center [50, 39] width 34 height 20
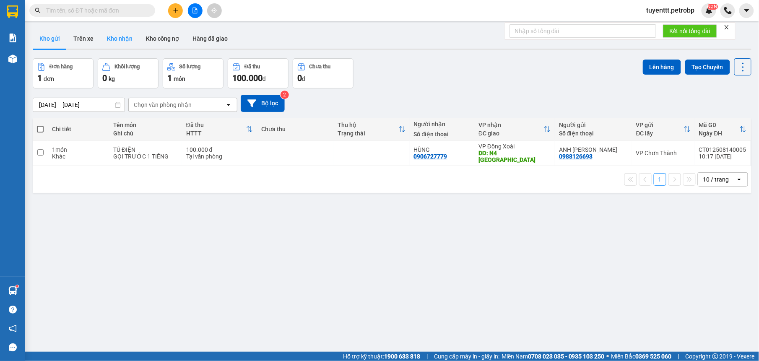
click at [110, 38] on button "Kho nhận" at bounding box center [119, 39] width 39 height 20
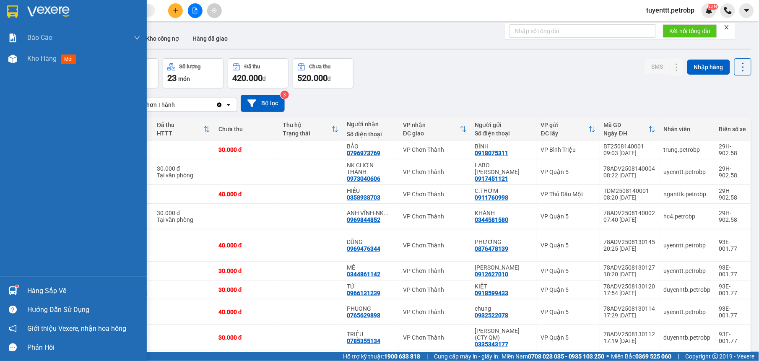
click at [17, 287] on sup at bounding box center [17, 286] width 3 height 3
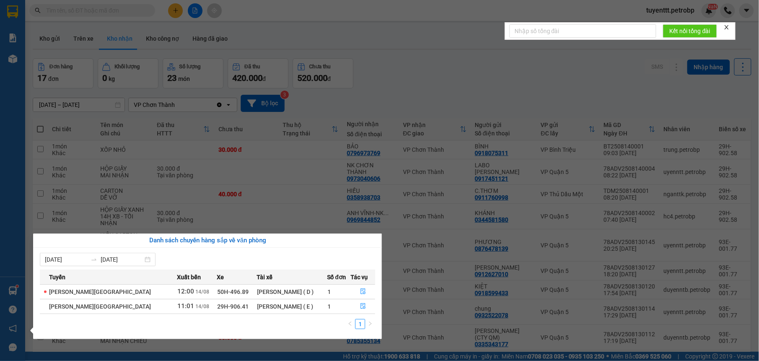
click at [367, 81] on section "Kết quả tìm kiếm ( 1 ) Bộ lọc Mã ĐH Trạng thái Món hàng Tổng cước Chưa cước Ngư…" at bounding box center [379, 180] width 759 height 361
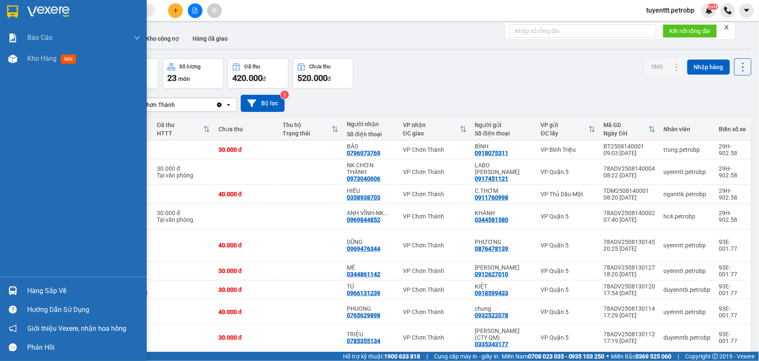
click at [28, 291] on div "Hàng sắp về" at bounding box center [83, 291] width 113 height 13
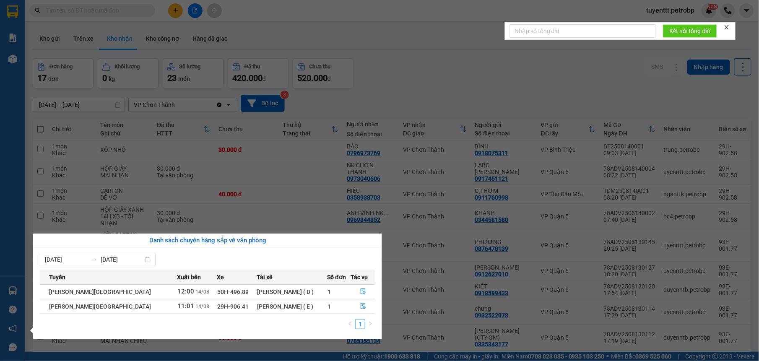
click at [428, 81] on section "Kết quả tìm kiếm ( 1 ) Bộ lọc Mã ĐH Trạng thái Món hàng Tổng cước Chưa cước Ngư…" at bounding box center [379, 180] width 759 height 361
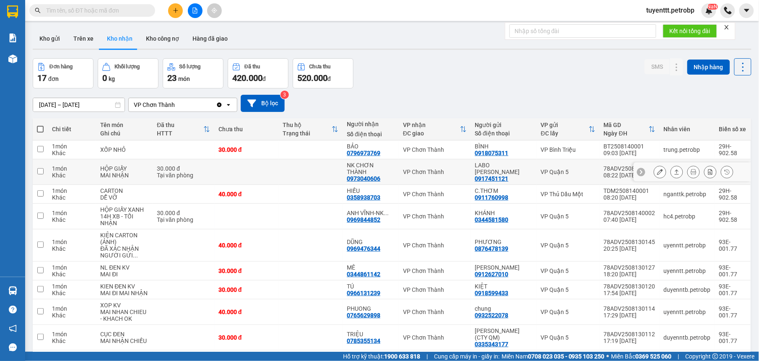
click at [310, 170] on td at bounding box center [311, 172] width 64 height 26
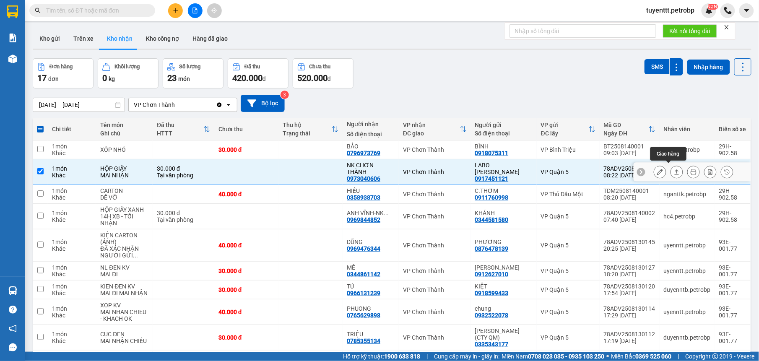
click at [674, 170] on icon at bounding box center [677, 172] width 6 height 6
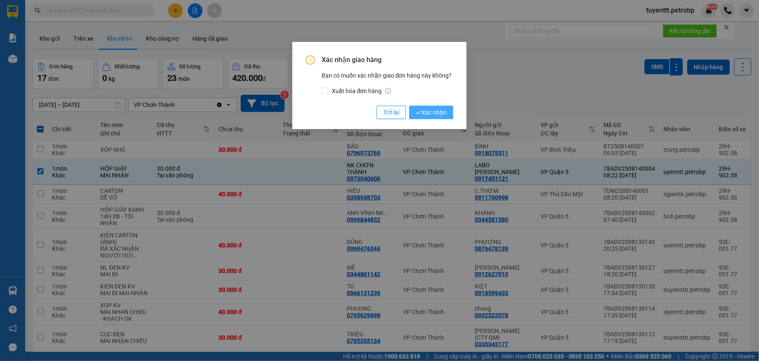
click at [440, 118] on button "Xác nhận" at bounding box center [431, 112] width 44 height 13
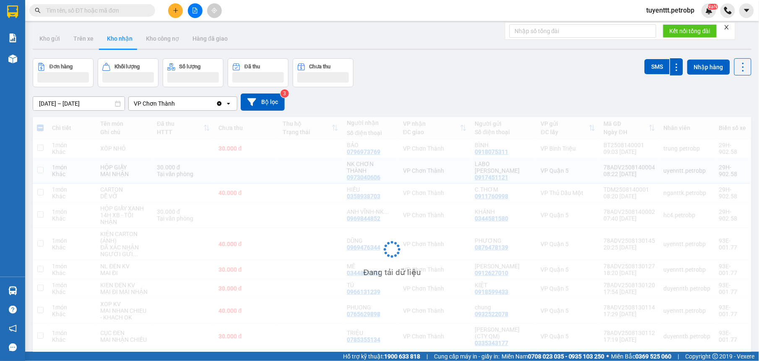
checkbox input "false"
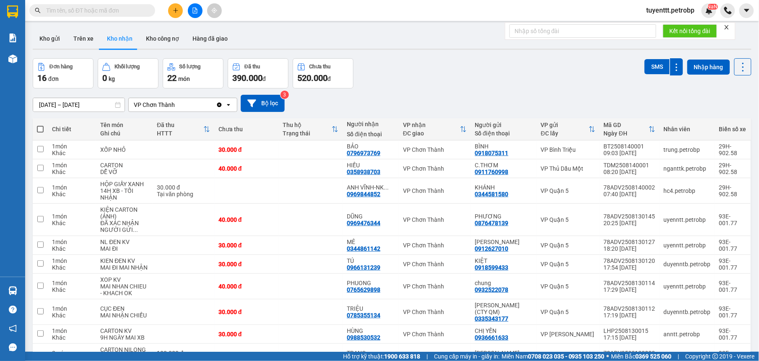
click at [179, 8] on button at bounding box center [175, 10] width 15 height 15
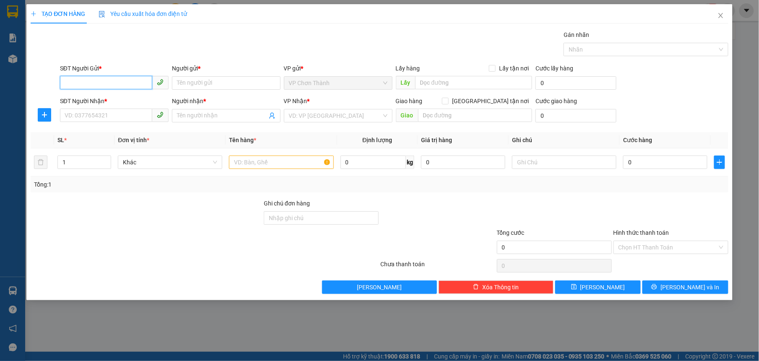
click at [112, 81] on input "SĐT Người Gửi *" at bounding box center [106, 82] width 92 height 13
click at [110, 100] on div "0382694518 - HUY HOÀNG" at bounding box center [114, 100] width 99 height 9
type input "0382694518"
type input "HUY HOÀNG"
type input "0379394742"
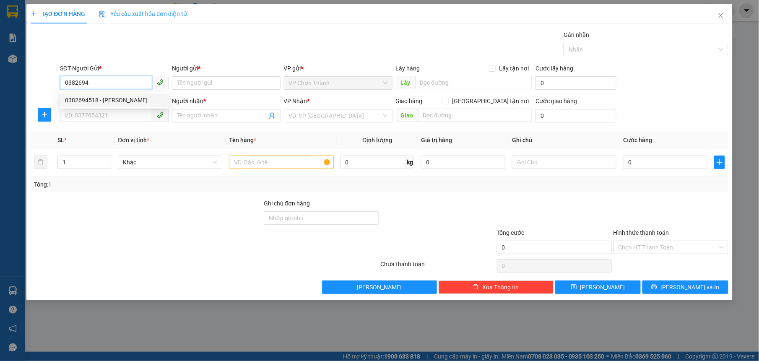
type input "CHỜ"
type input "30.000"
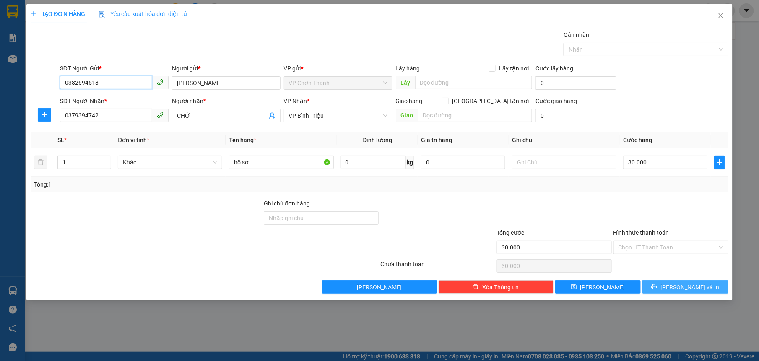
type input "0382694518"
click at [657, 289] on icon "printer" at bounding box center [654, 286] width 5 height 5
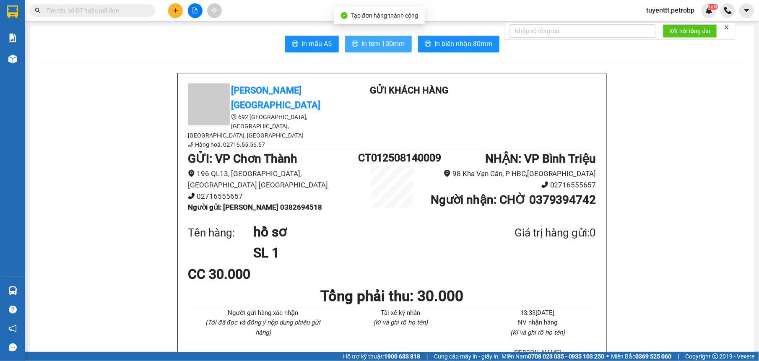
click at [377, 41] on span "In tem 100mm" at bounding box center [383, 44] width 43 height 10
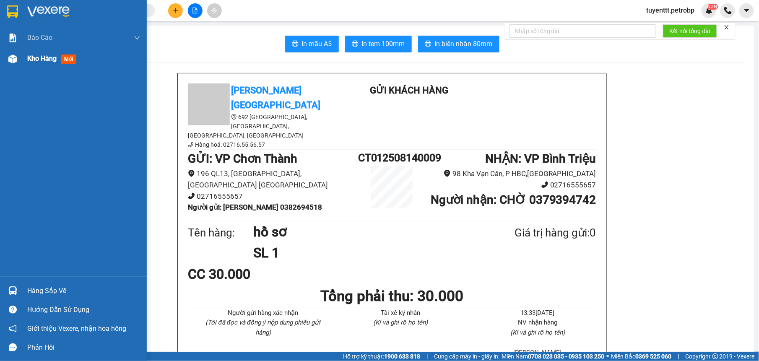
click at [18, 52] on div at bounding box center [12, 59] width 15 height 15
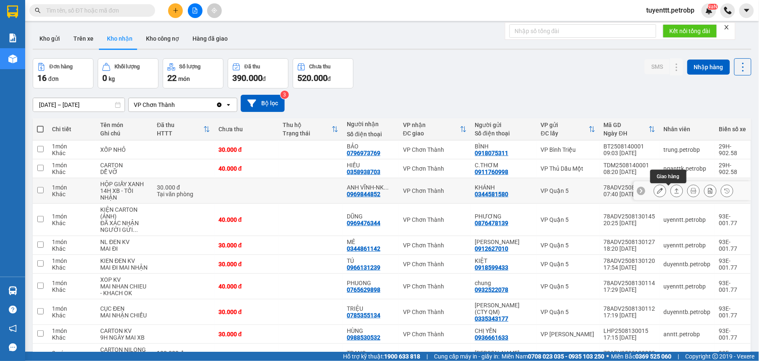
click at [671, 190] on button at bounding box center [677, 191] width 12 height 15
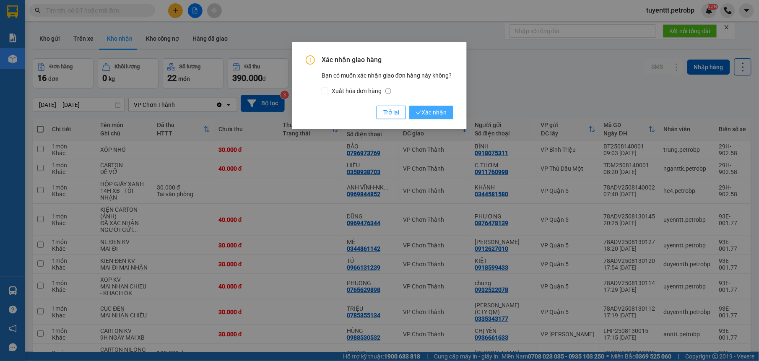
click at [425, 115] on span "Xác nhận" at bounding box center [431, 112] width 31 height 9
